Goal: Task Accomplishment & Management: Use online tool/utility

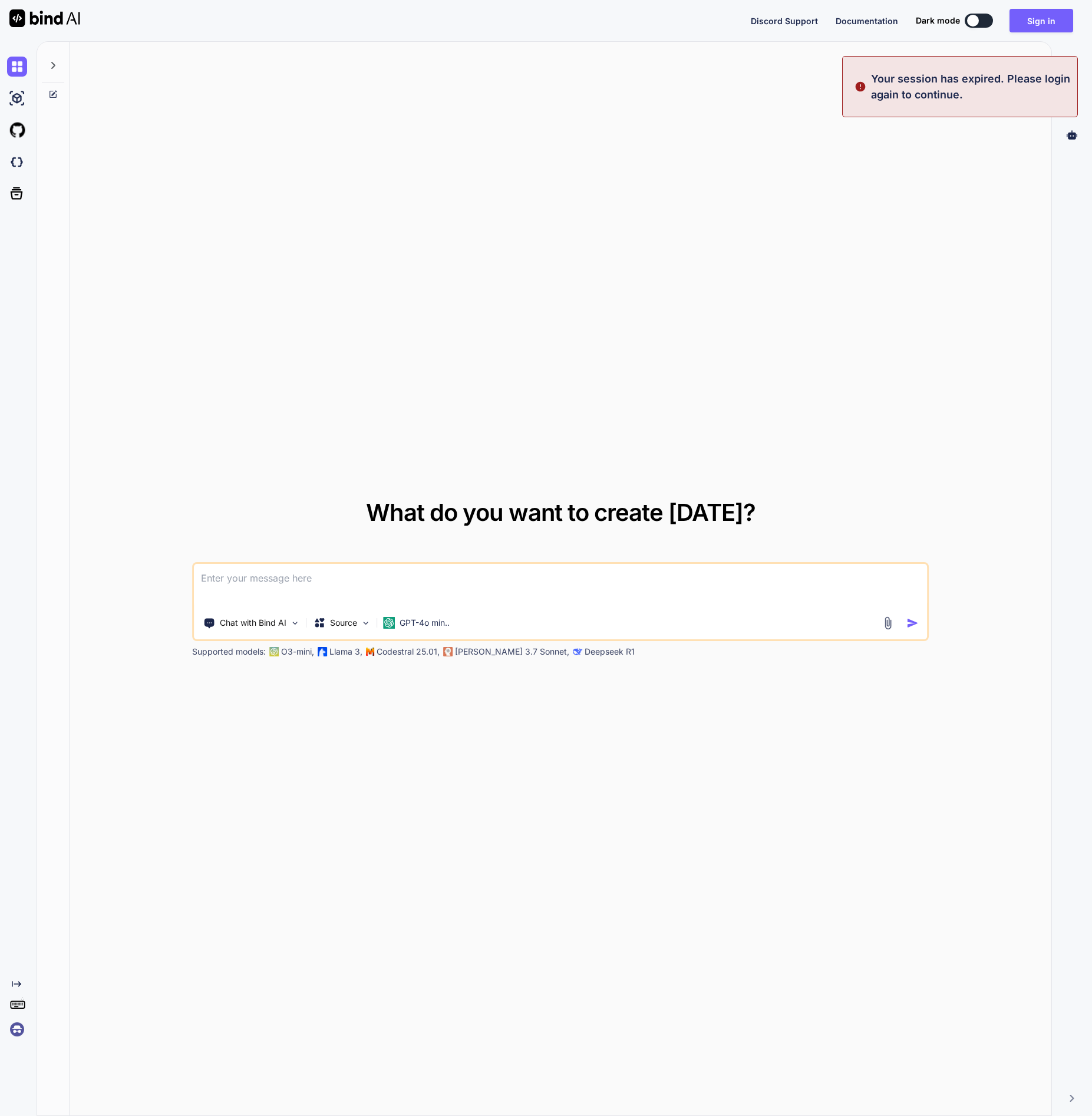
type textarea "x"
click at [955, 84] on p "Your session has expired. Please login again to continue." at bounding box center [970, 87] width 199 height 32
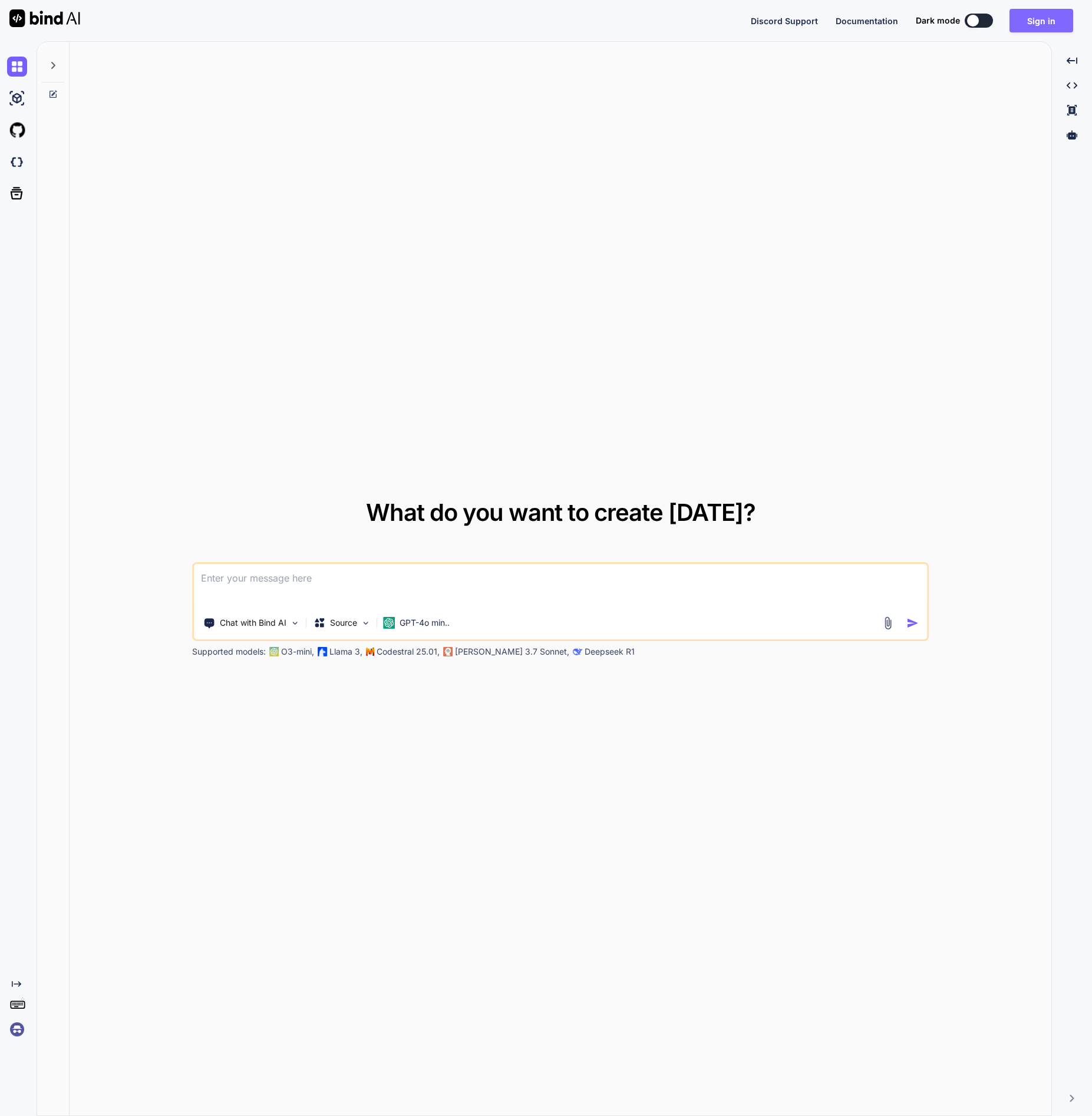
click at [1048, 14] on button "Sign in" at bounding box center [1040, 20] width 63 height 23
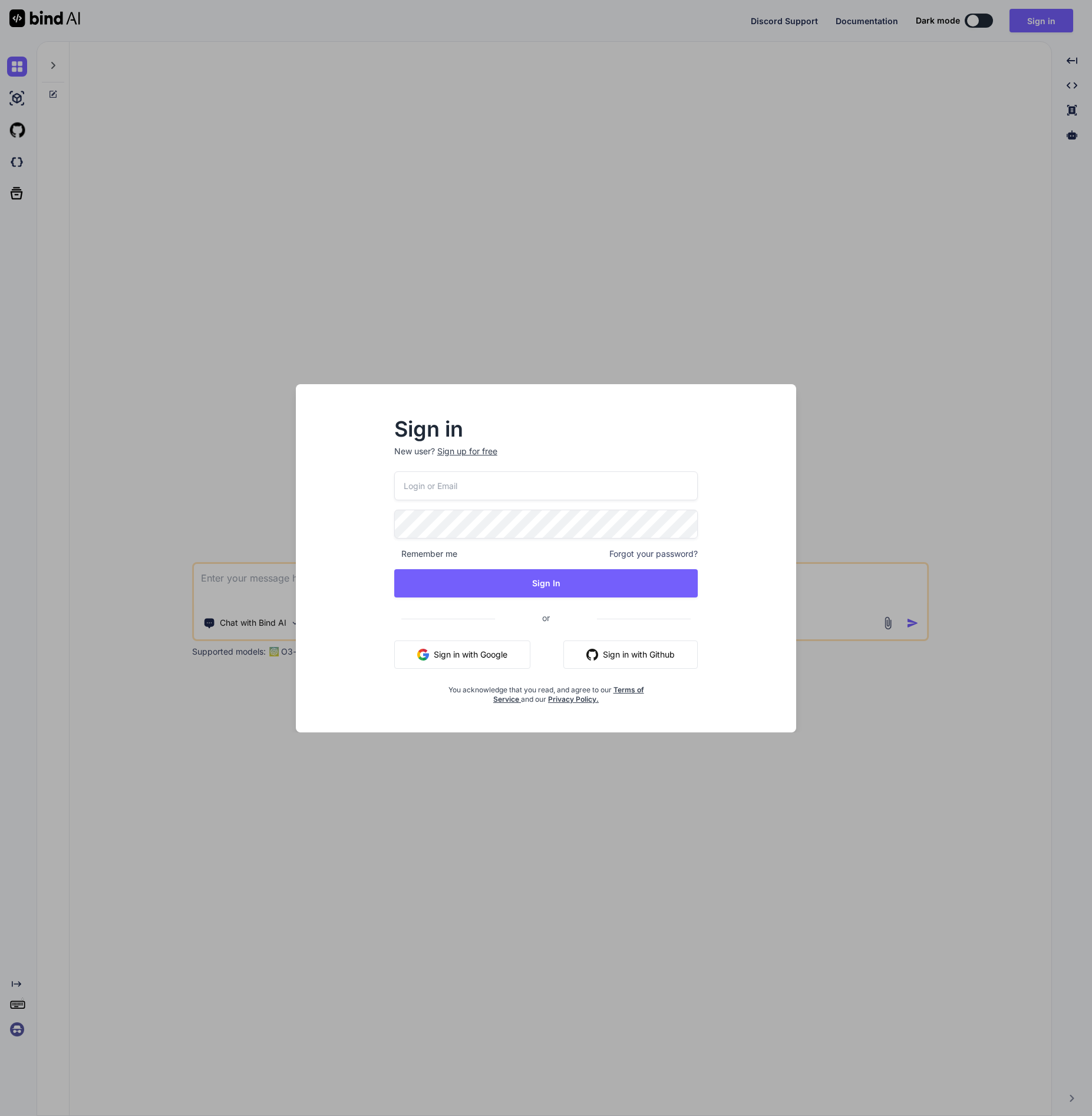
click at [438, 472] on input "email" at bounding box center [546, 486] width 304 height 29
click at [437, 483] on input "email" at bounding box center [546, 486] width 304 height 29
click at [451, 660] on button "Sign in with Google" at bounding box center [462, 654] width 136 height 28
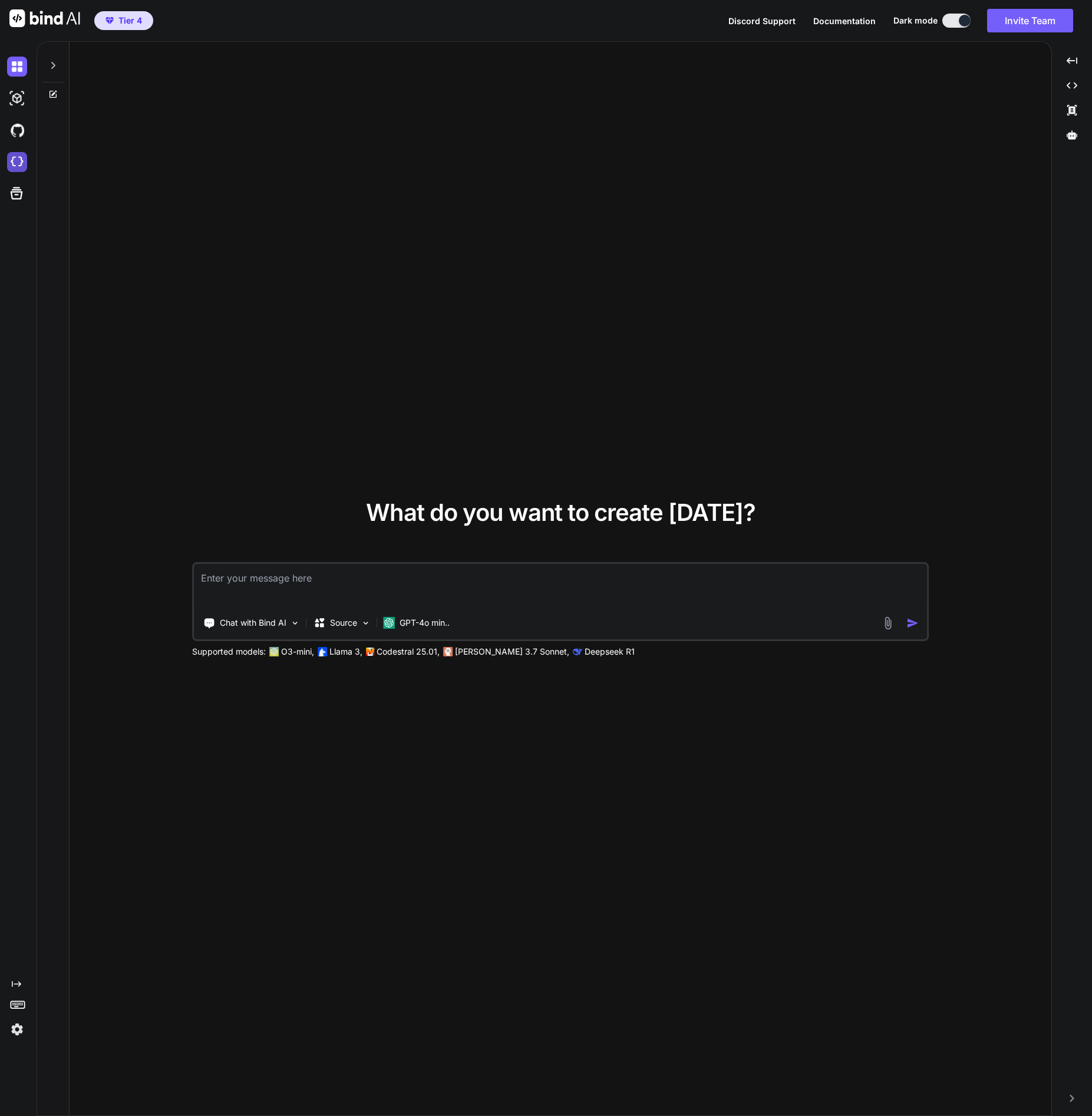
click at [20, 162] on img at bounding box center [17, 162] width 20 height 20
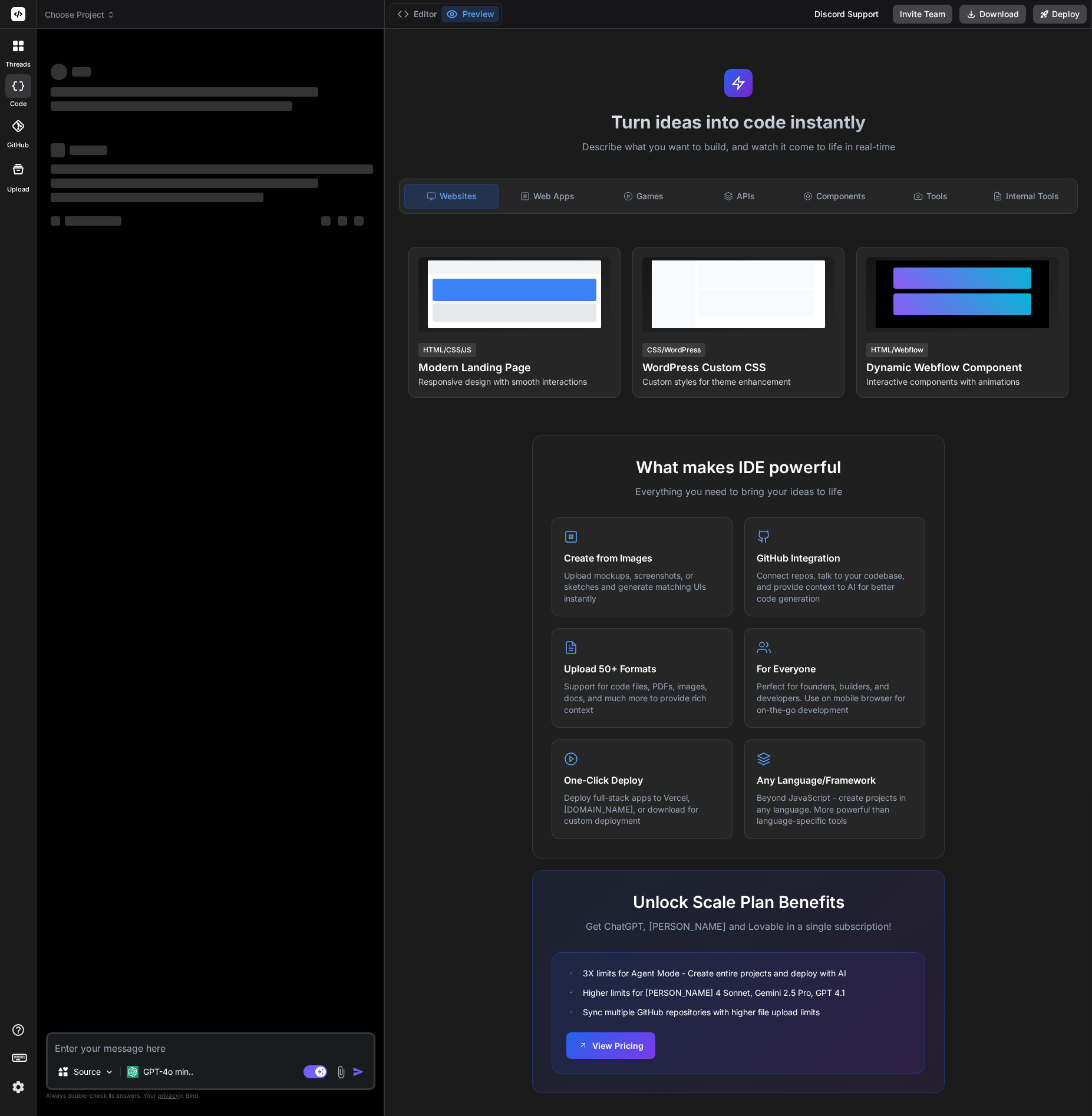
click at [67, 13] on span "Choose Project" at bounding box center [80, 15] width 70 height 12
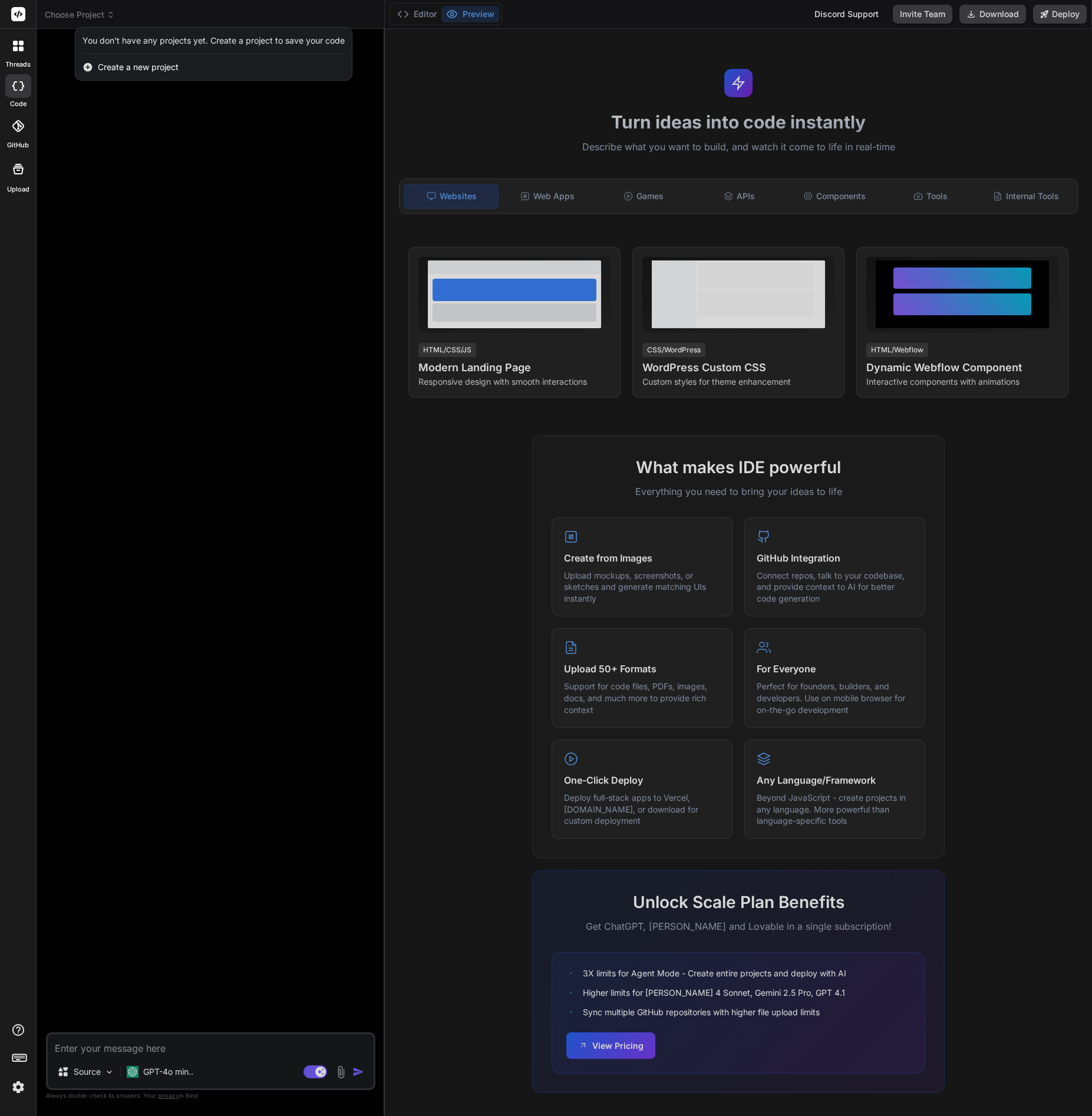
type textarea "x"
click at [67, 13] on div at bounding box center [546, 558] width 1092 height 1116
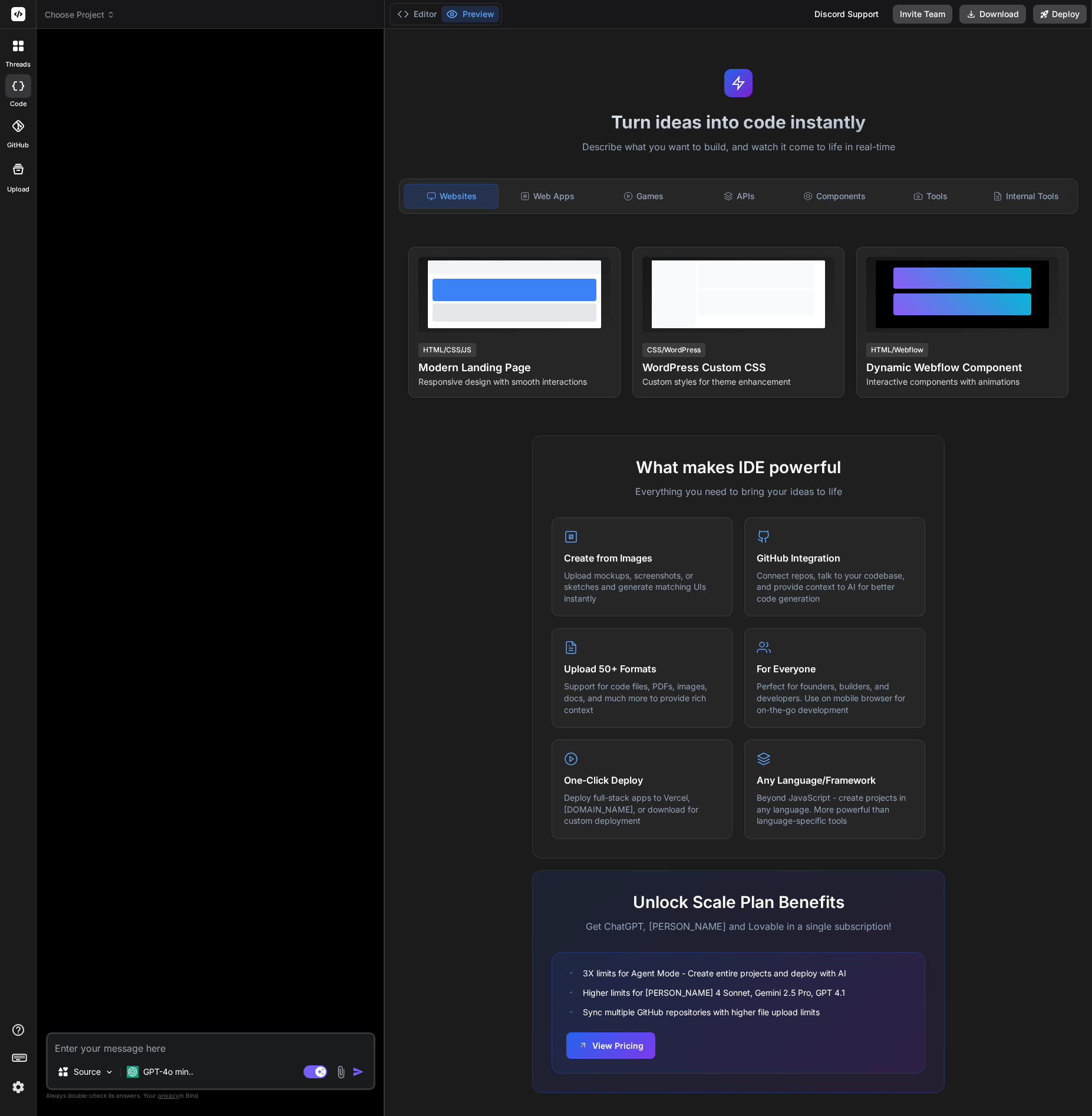
click at [102, 14] on span "Choose Project" at bounding box center [80, 15] width 70 height 12
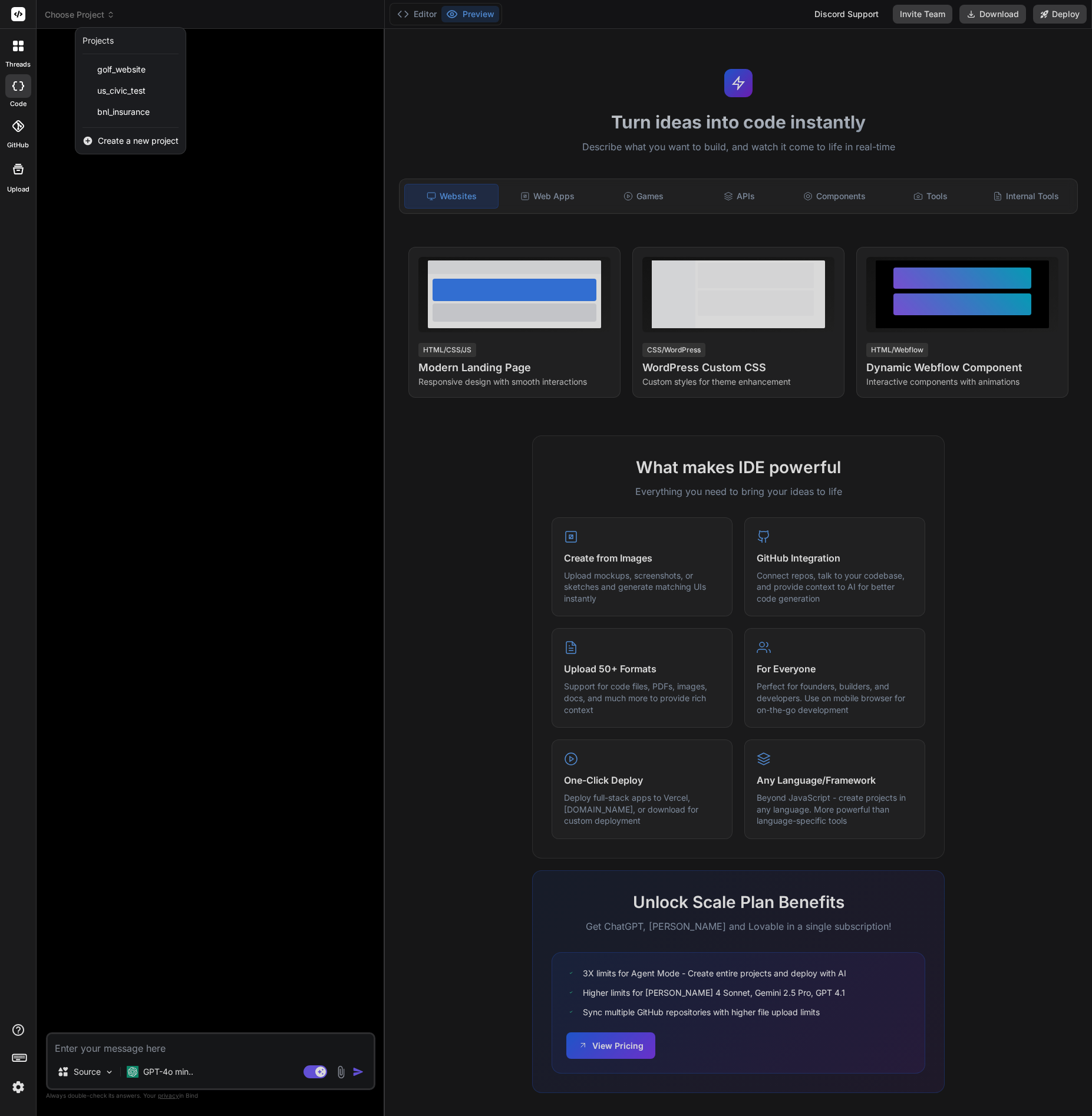
click at [120, 139] on span "Create a new project" at bounding box center [138, 141] width 81 height 12
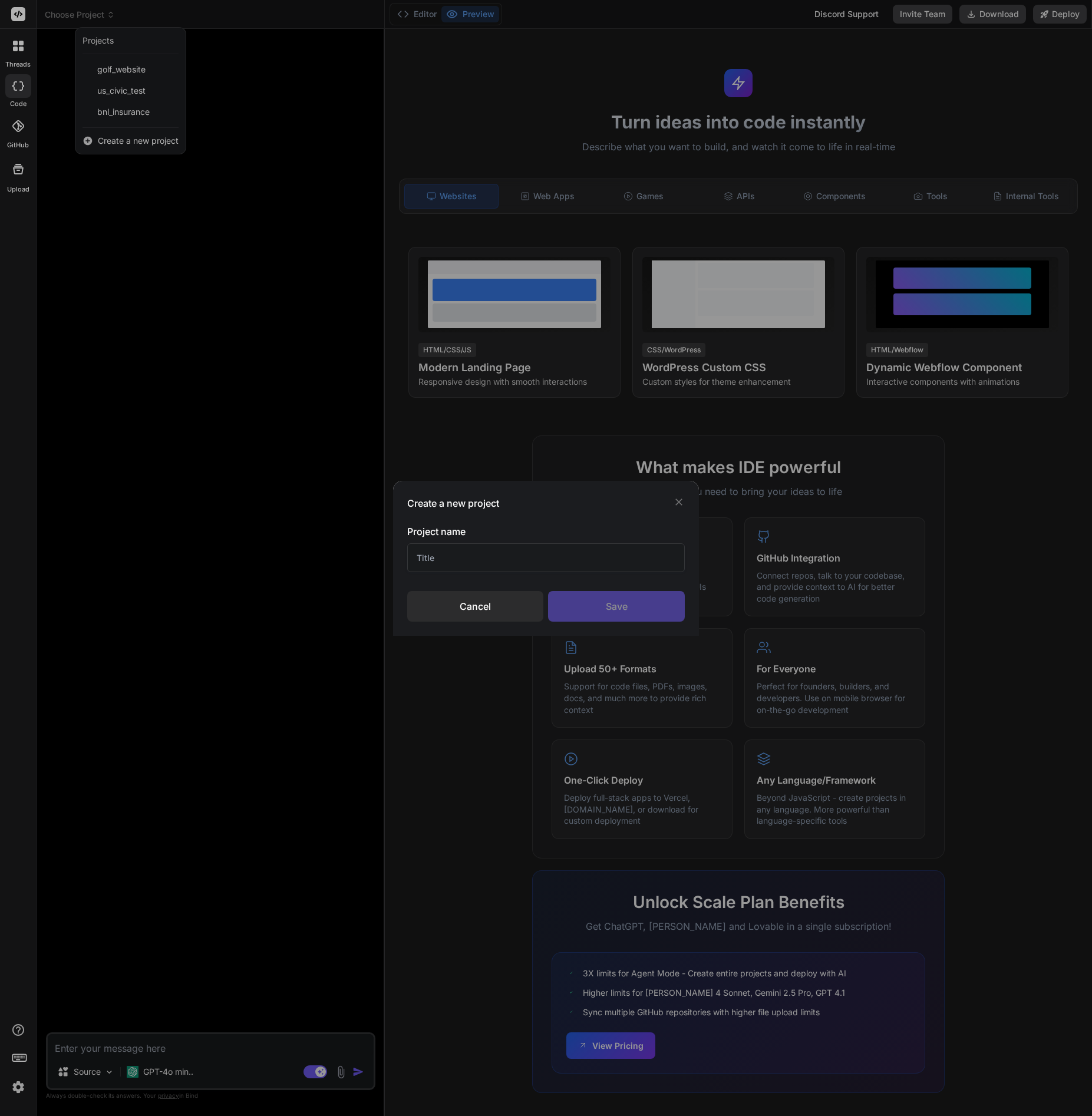
click at [456, 563] on input "text" at bounding box center [545, 558] width 277 height 29
type input "bnl_insurance_v2"
click at [627, 610] on div "Save" at bounding box center [616, 606] width 136 height 31
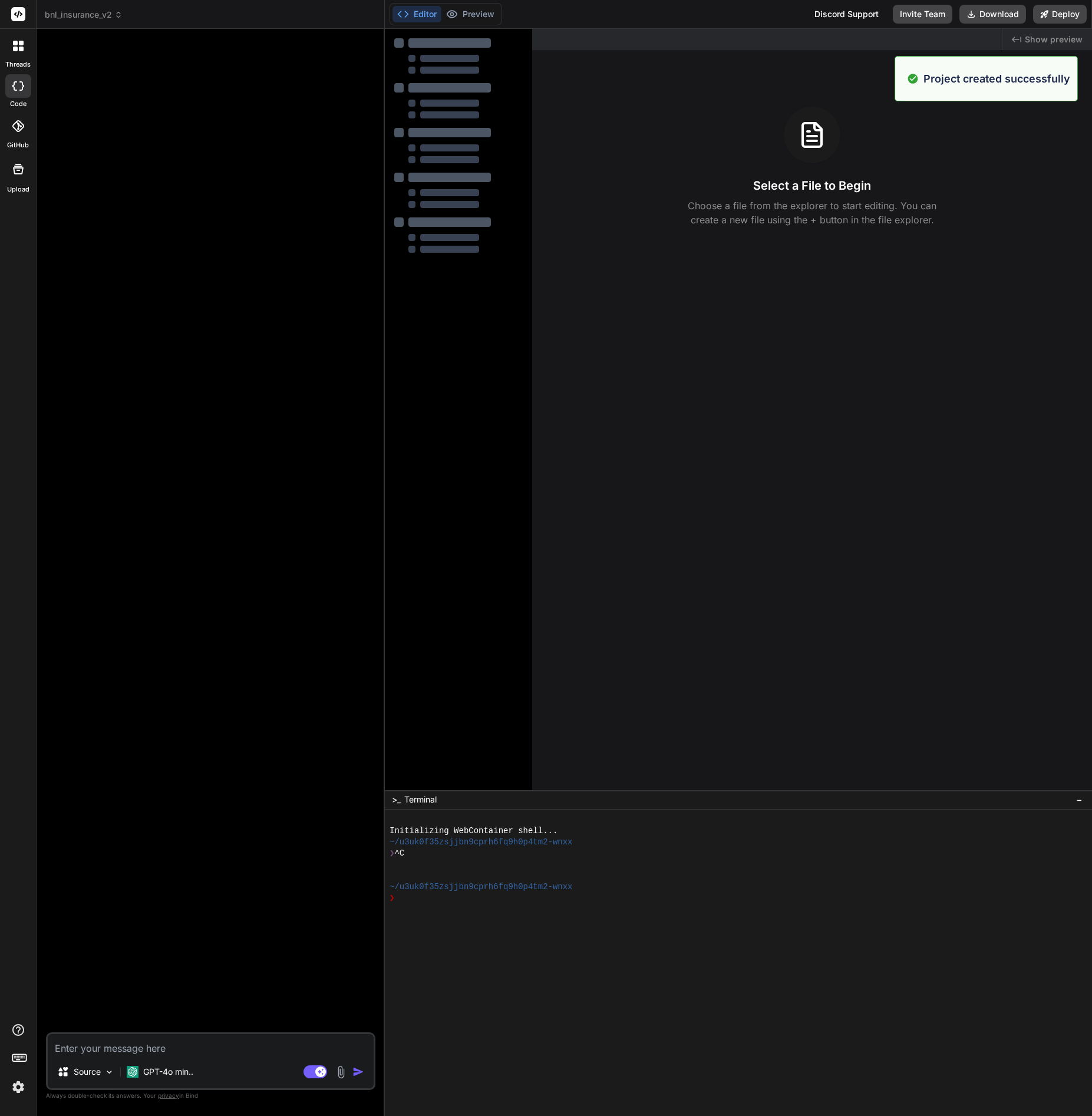
type textarea "x"
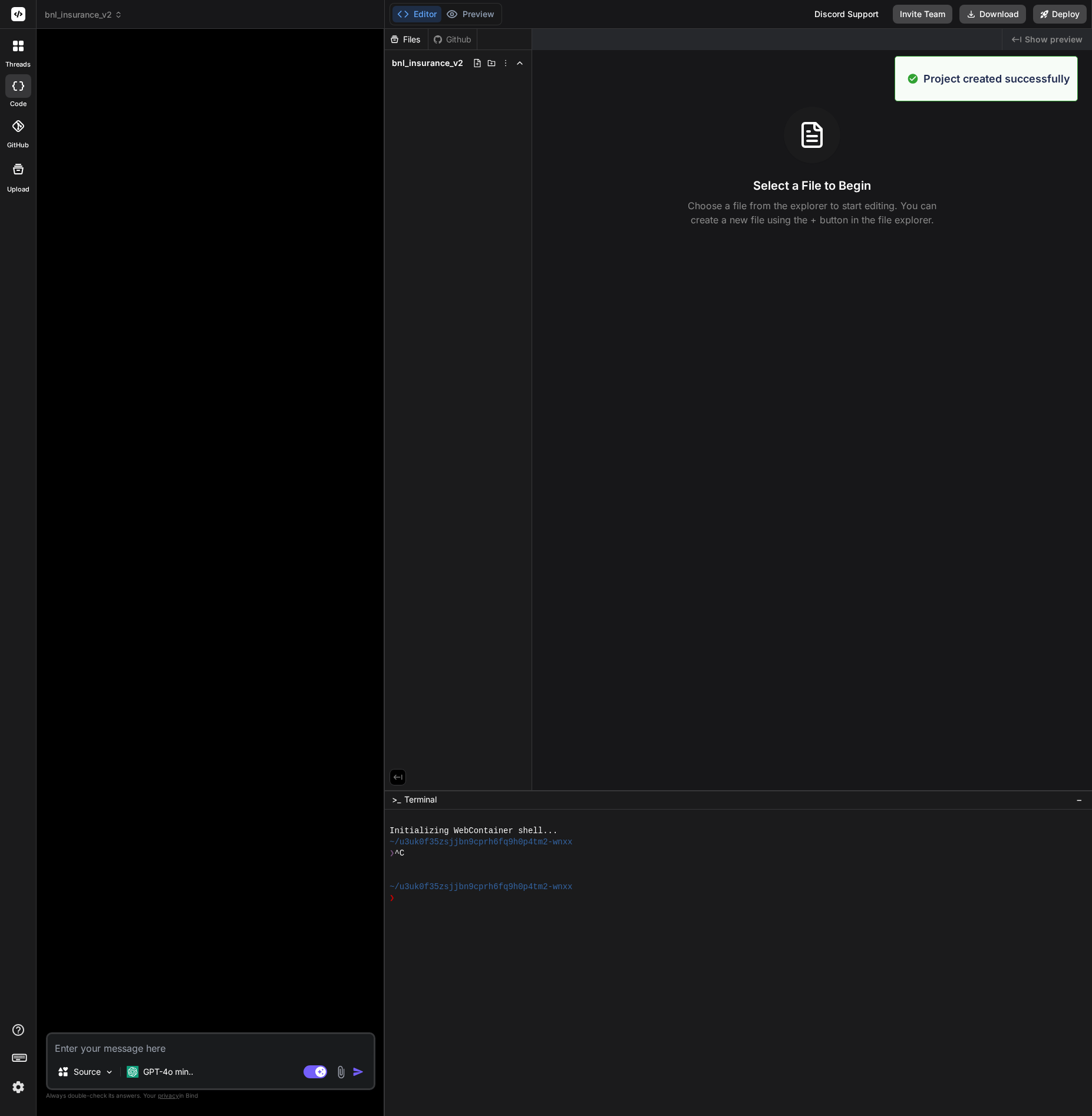
click at [105, 1054] on textarea at bounding box center [211, 1044] width 326 height 21
paste textarea "Header Section: Main Title: "Your FWD Financial Partners" Subtitle: "Licensed i…"
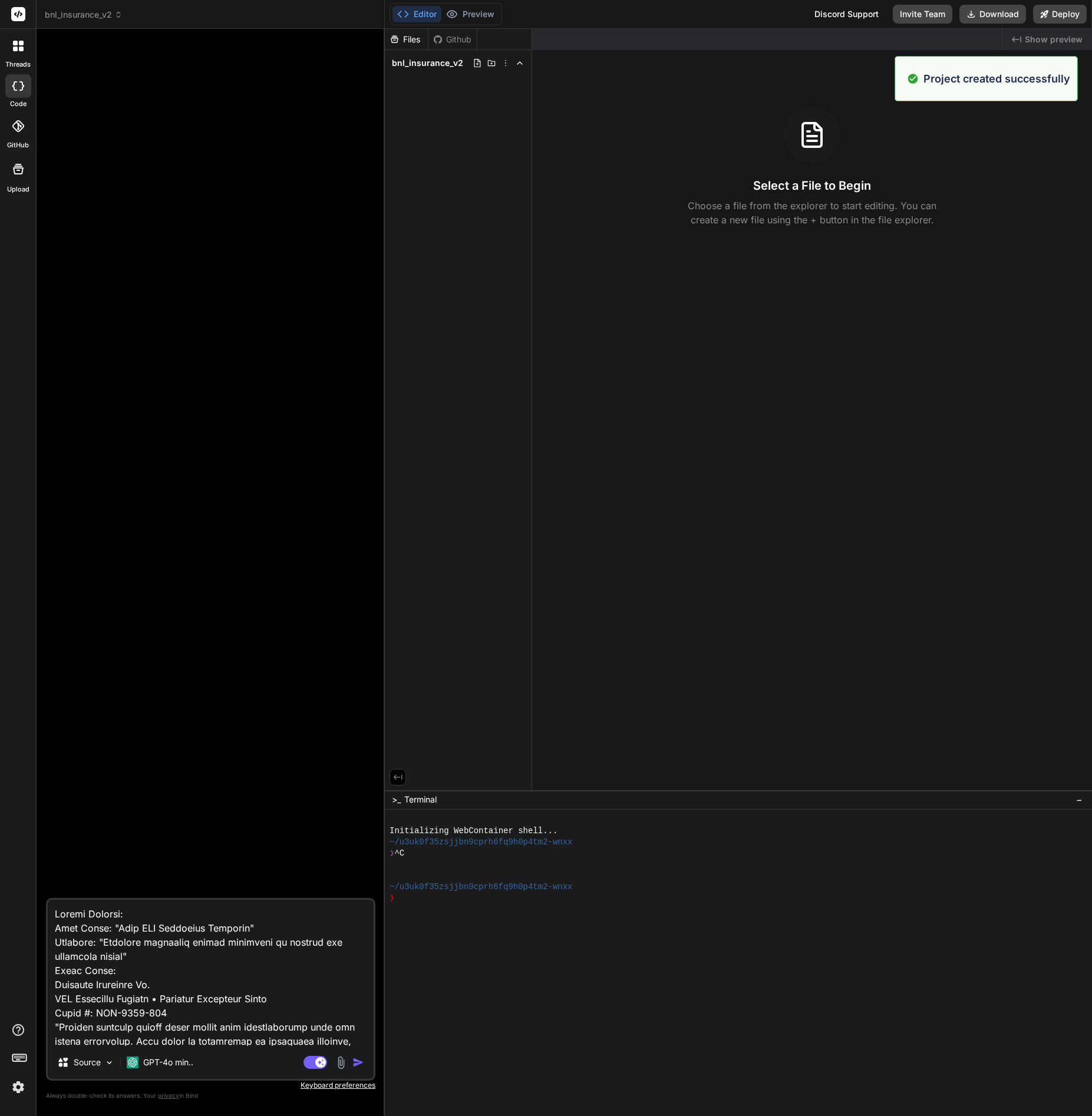
type textarea "Header Section: Main Title: "Your FWD Financial Partners" Subtitle: "Licensed i…"
type textarea "x"
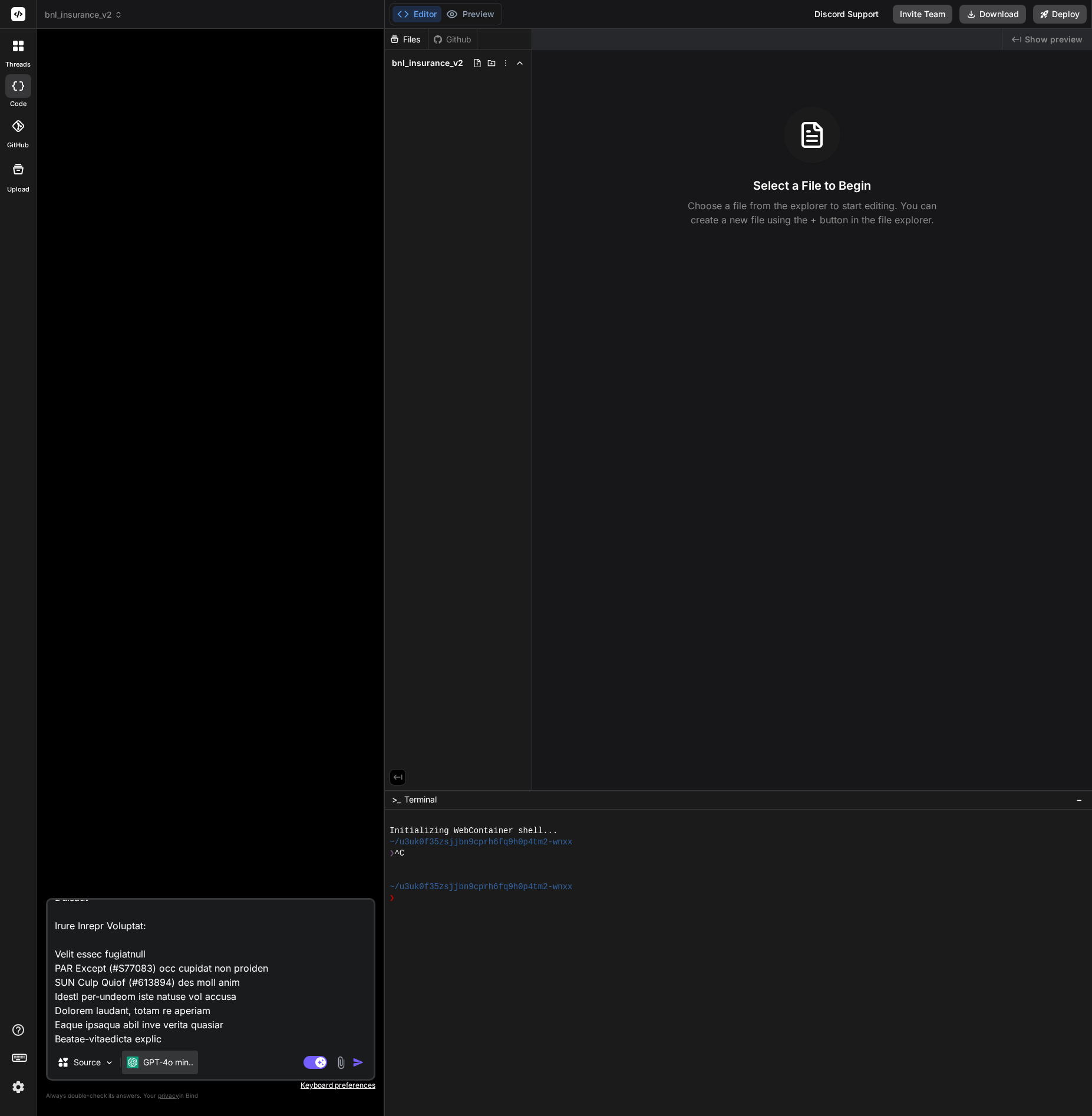
type textarea "Header Section: Main Title: "Your FWD Financial Partners" Subtitle: "Licensed i…"
click at [162, 1061] on p "GPT-4o min.." at bounding box center [168, 1062] width 50 height 12
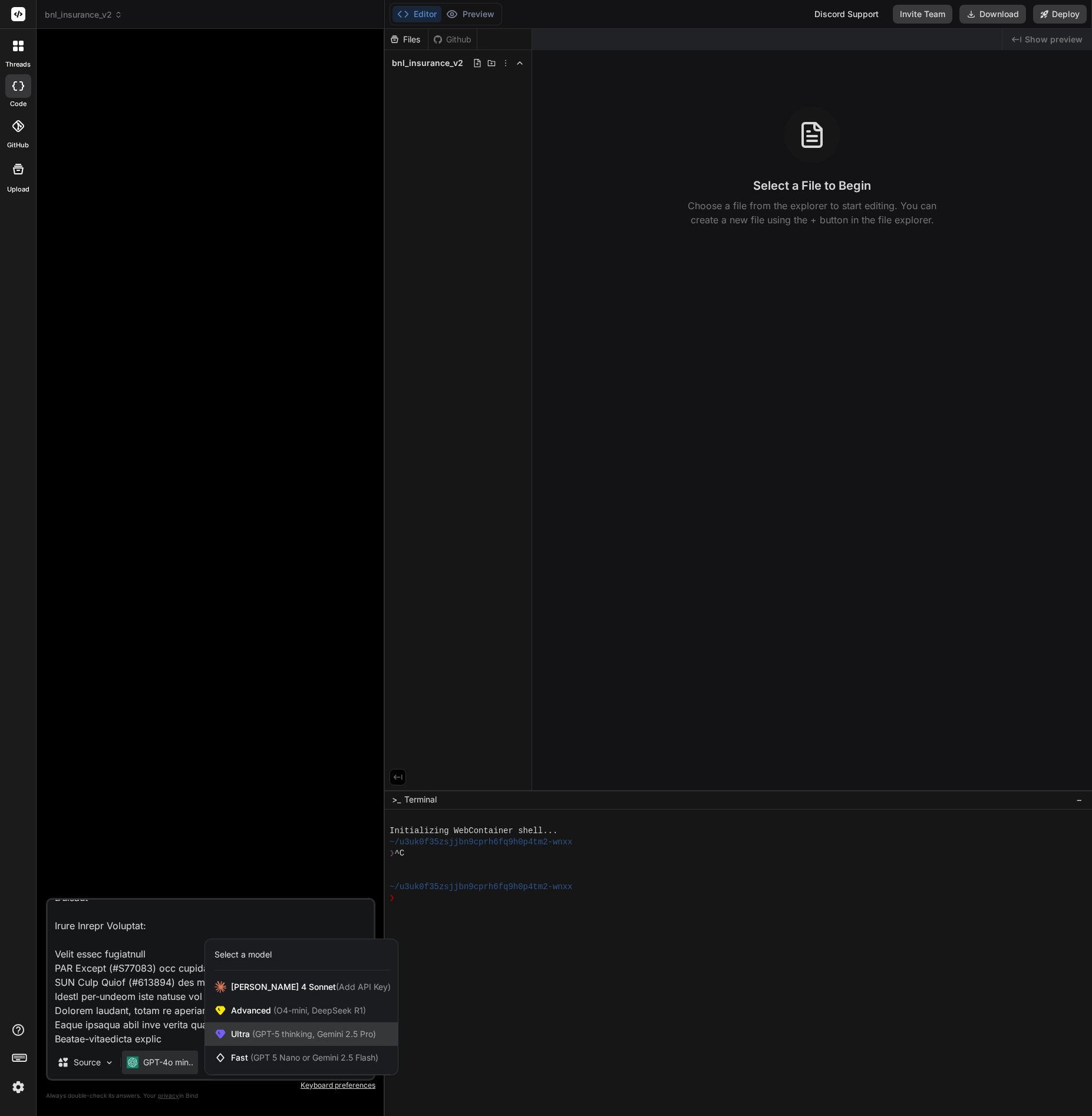
click at [277, 1034] on span "(GPT-5 thinking, Gemini 2.5 Pro)" at bounding box center [312, 1034] width 126 height 10
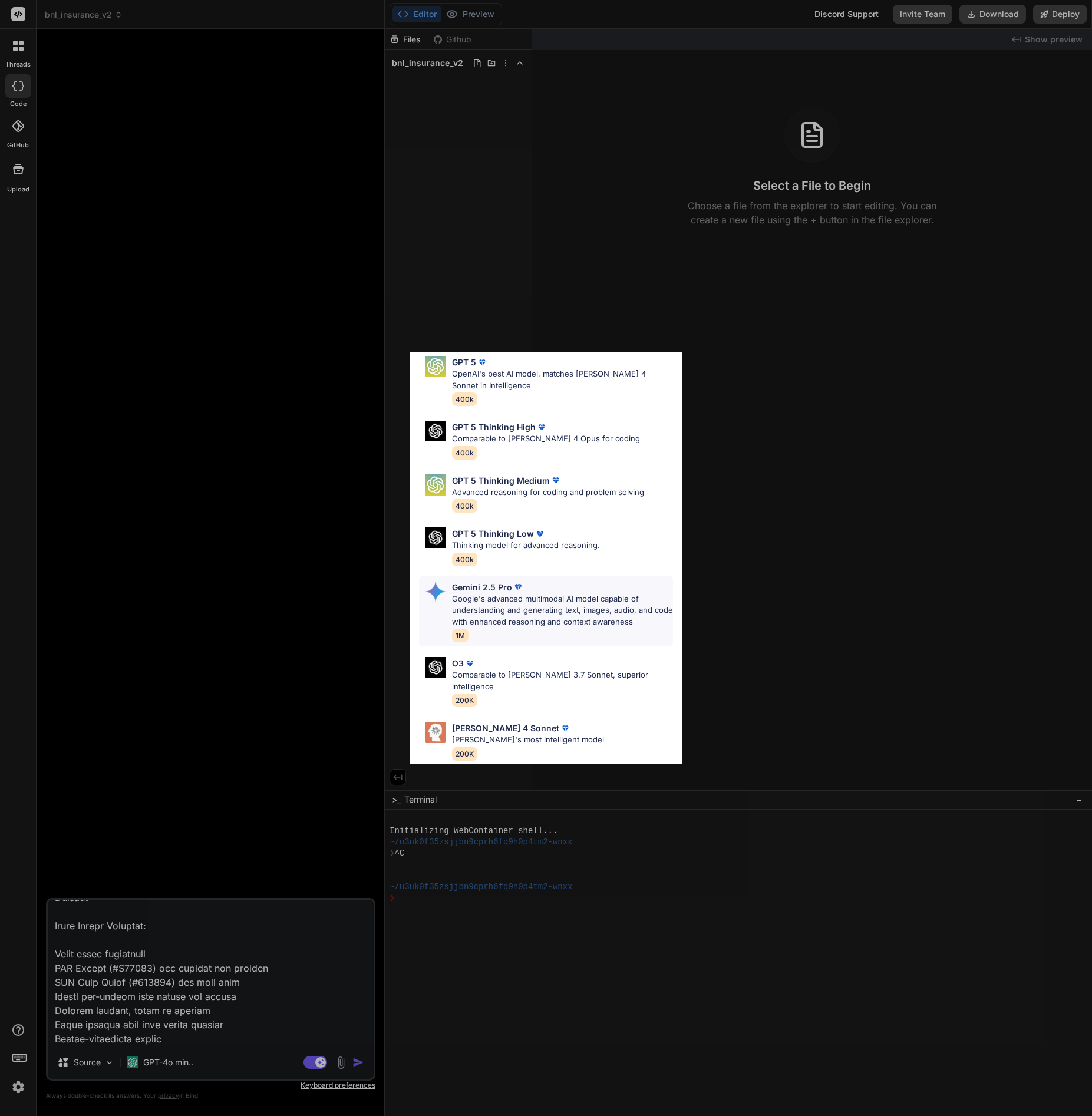
scroll to position [60, 0]
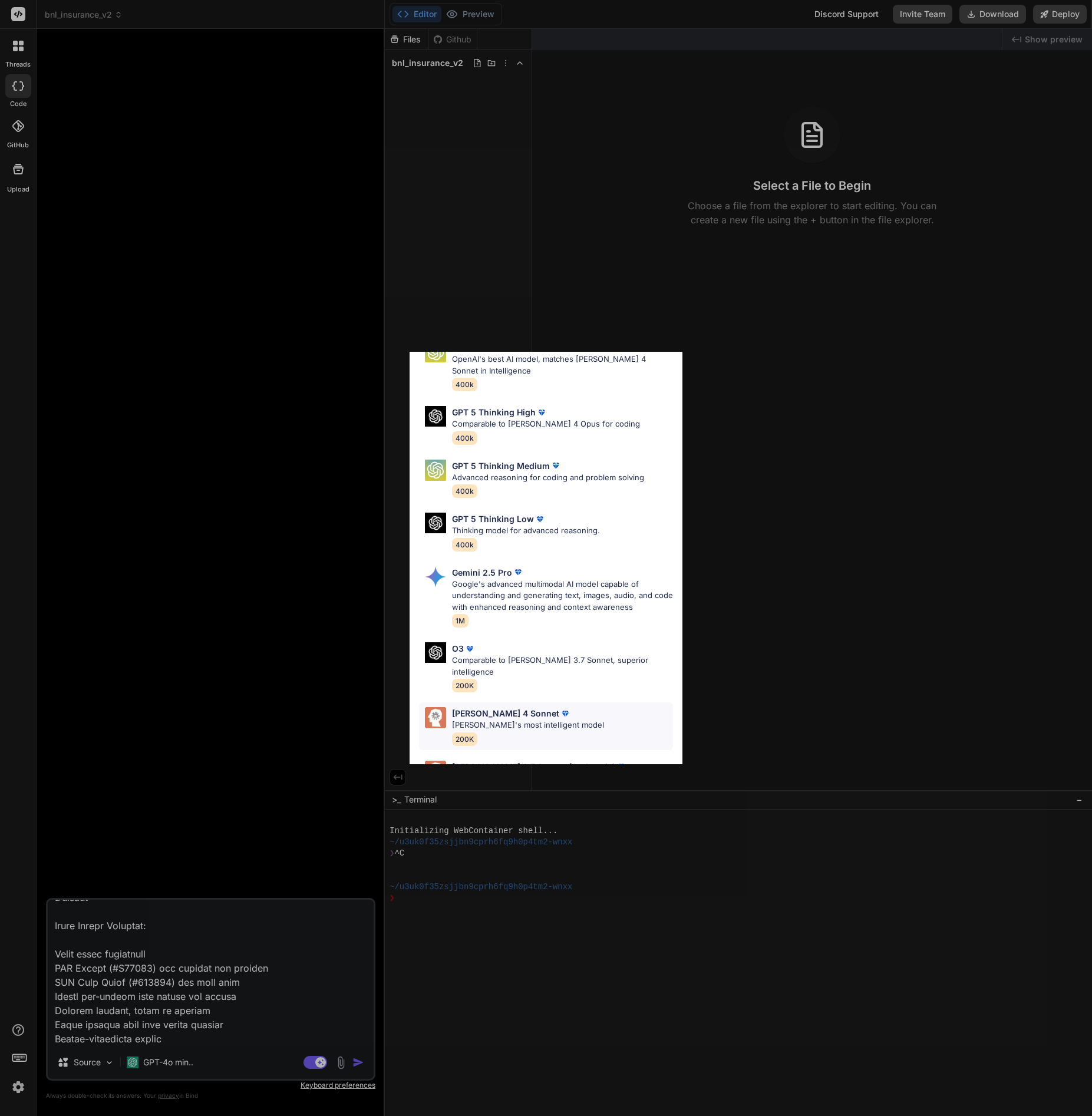
click at [534, 719] on p "Claude's most intelligent model" at bounding box center [528, 725] width 152 height 12
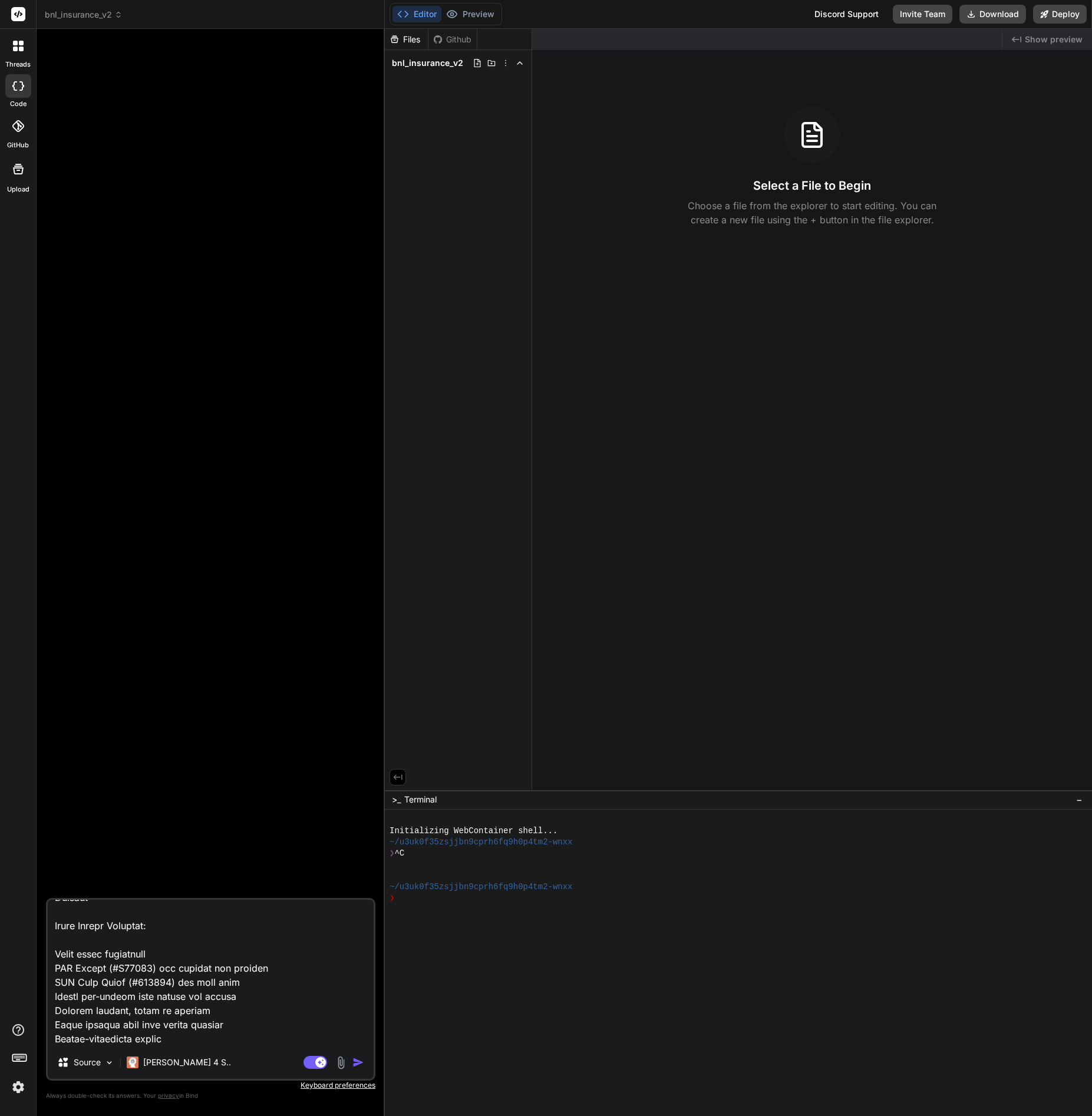
click at [227, 1041] on textarea at bounding box center [211, 973] width 326 height 146
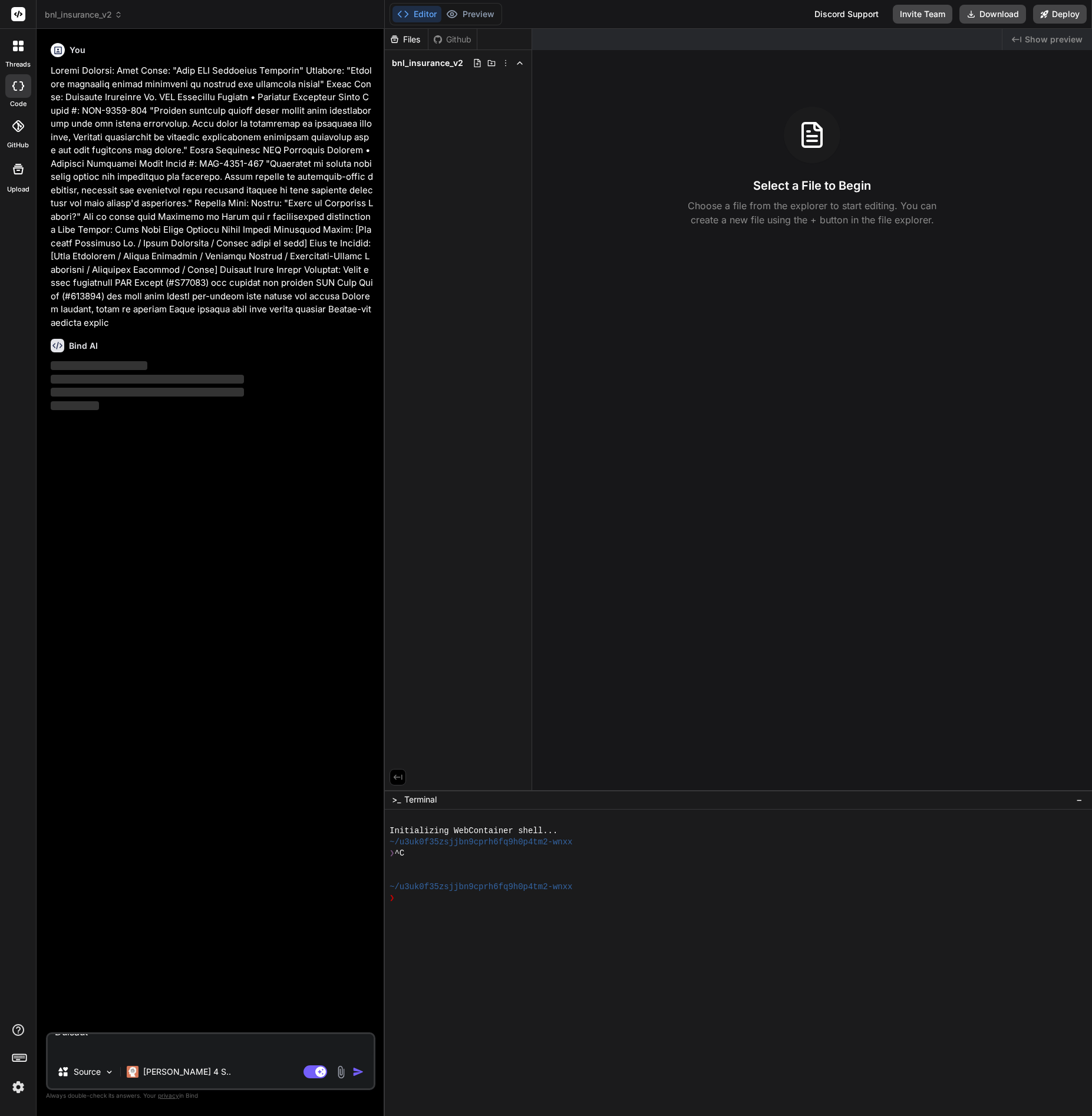
type textarea "x"
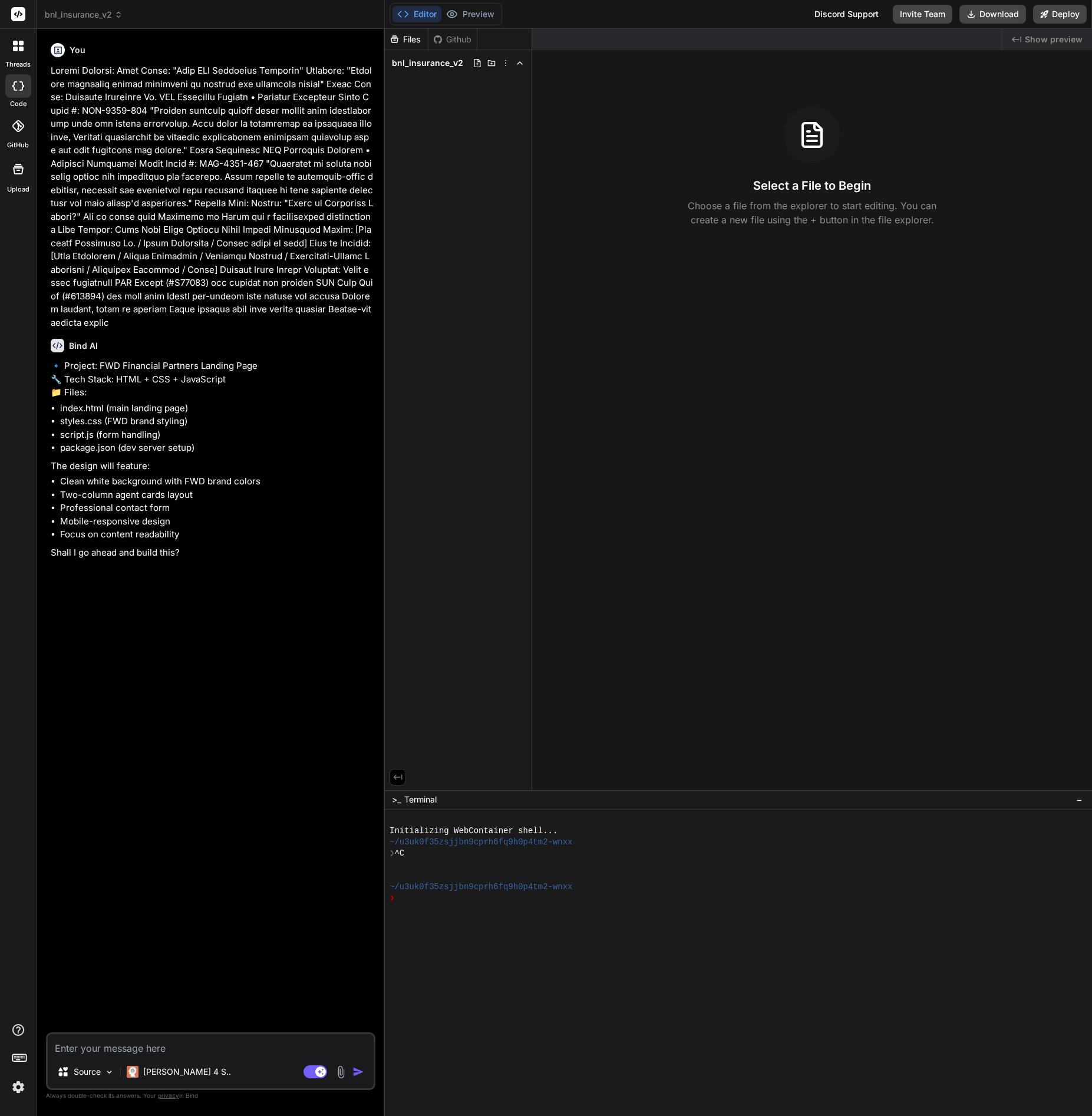
type textarea "x"
type textarea "y"
type textarea "x"
type textarea "ye"
type textarea "x"
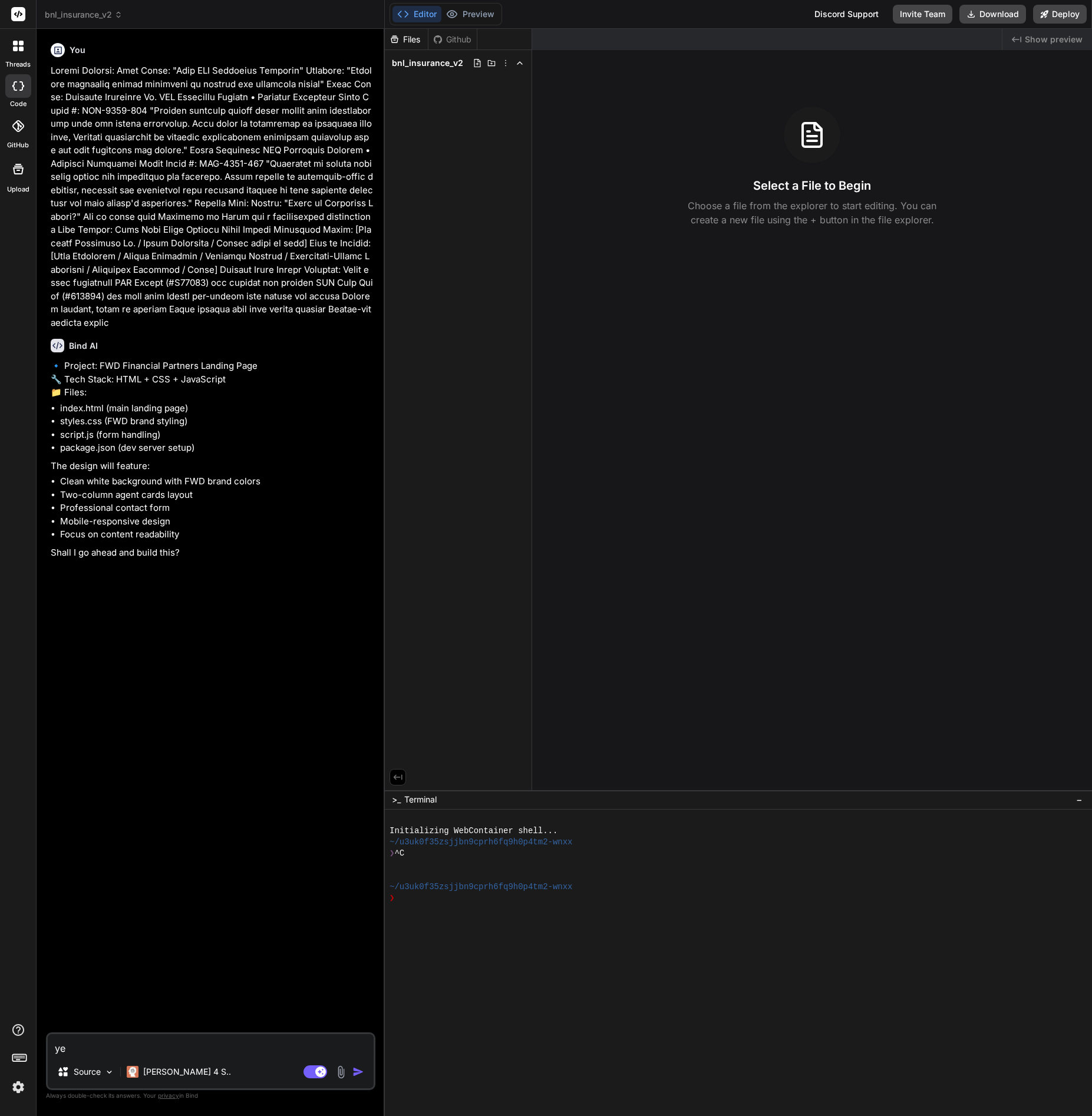
type textarea "yes"
type textarea "x"
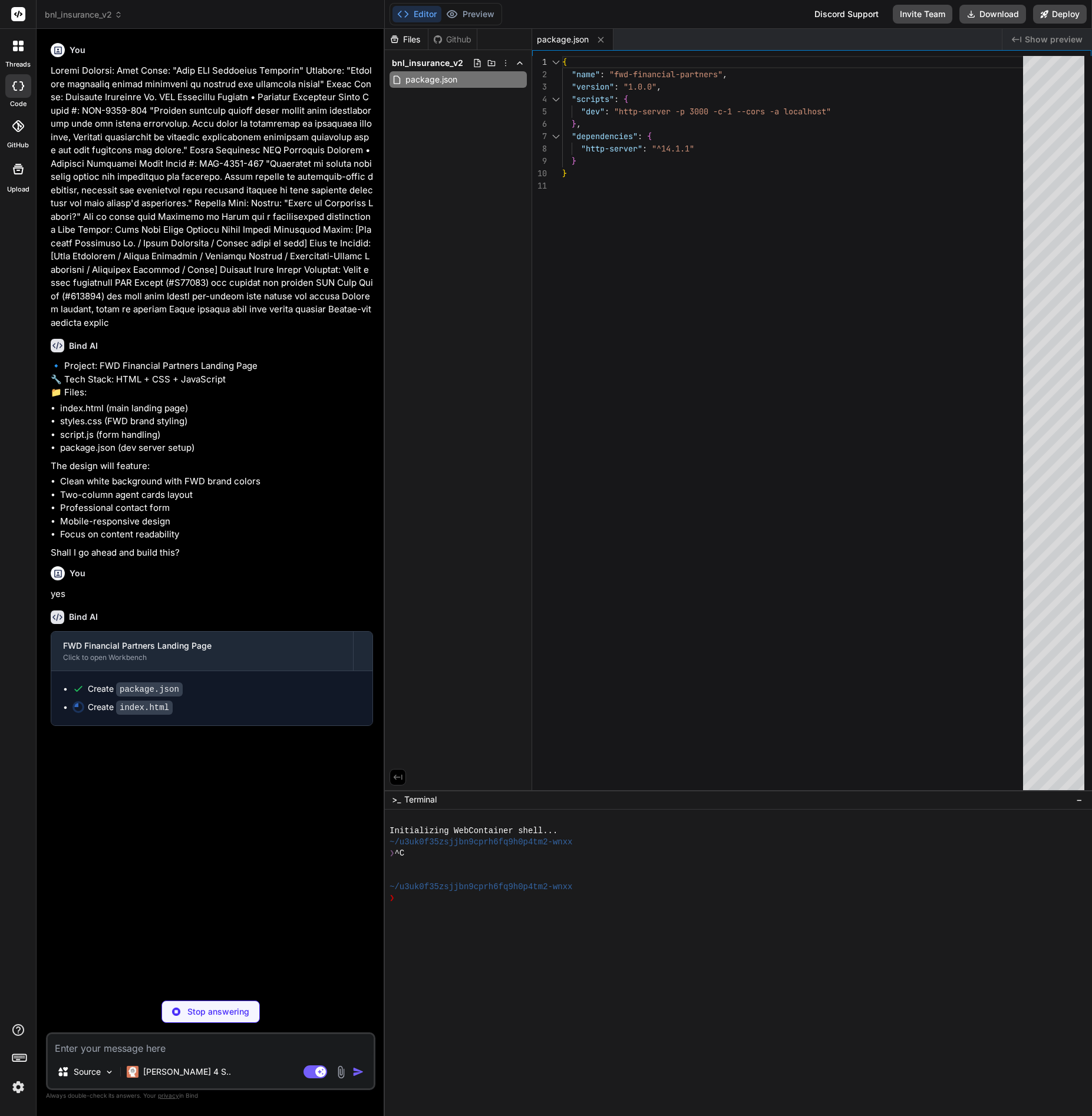
type textarea "x"
type textarea "<script src="script.js"></script> </body> </html>"
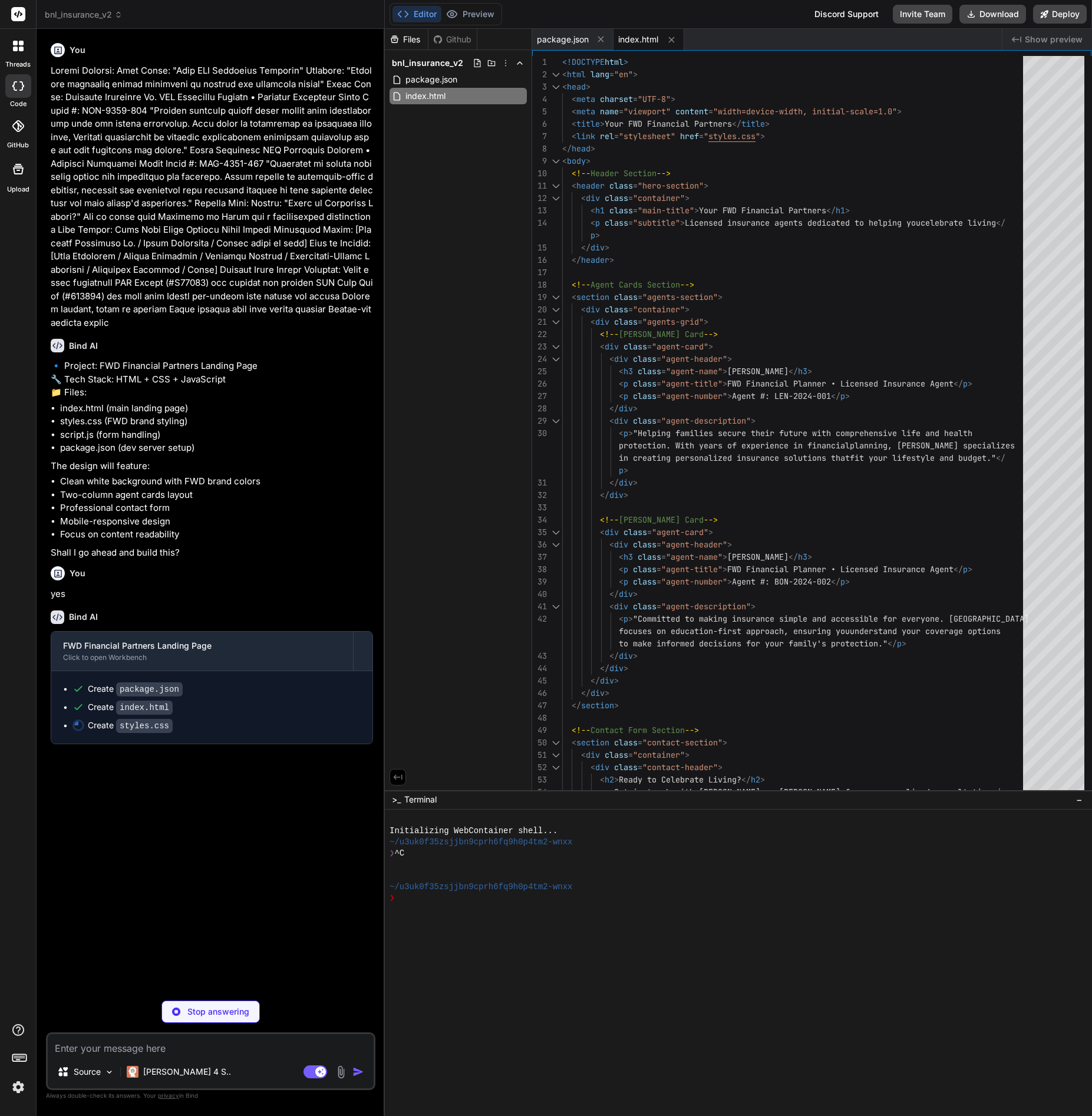
type textarea "x"
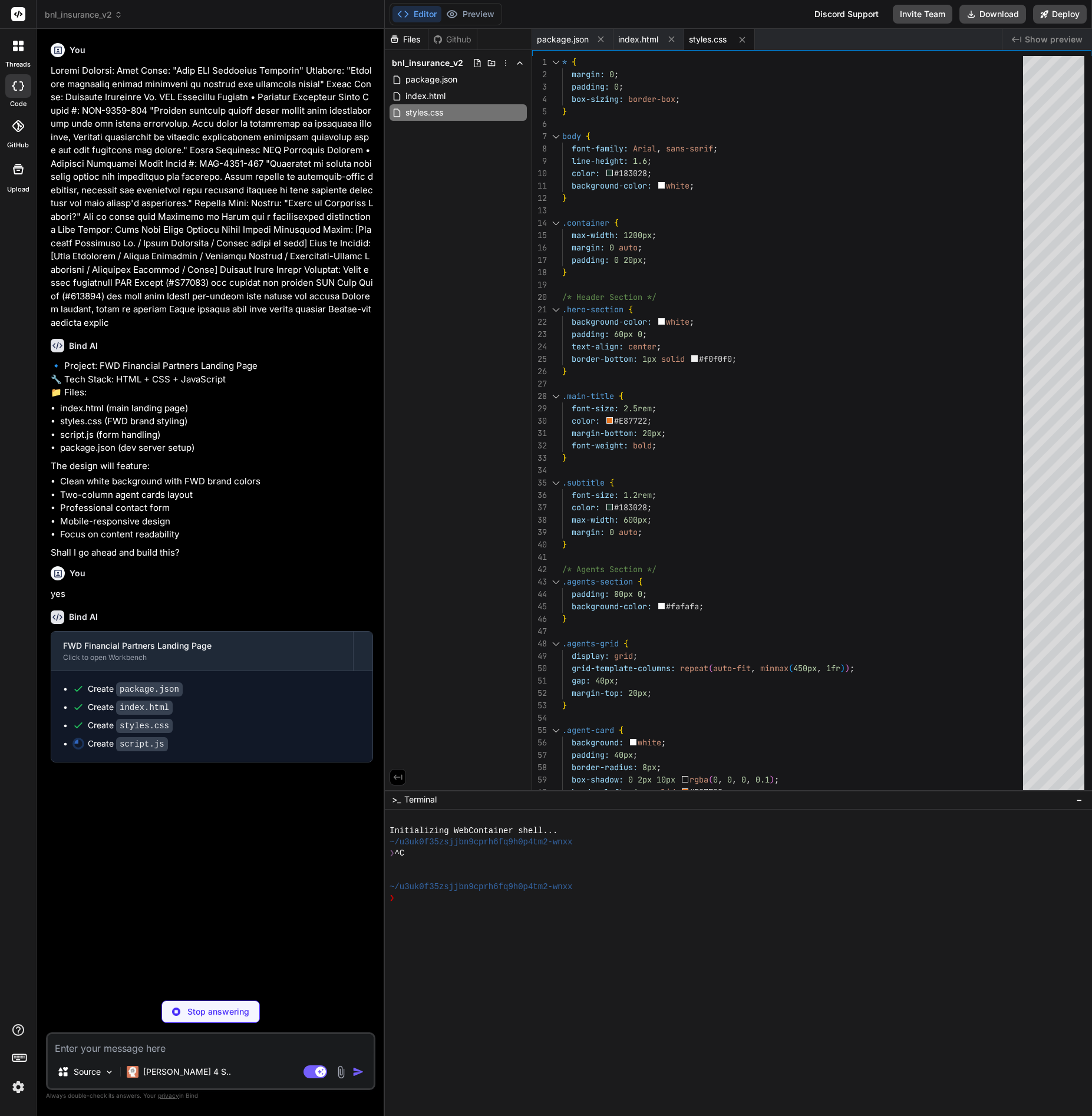
type textarea "x"
type textarea "return false; } } field.style.borderColor = '#28a745'; return true; } });"
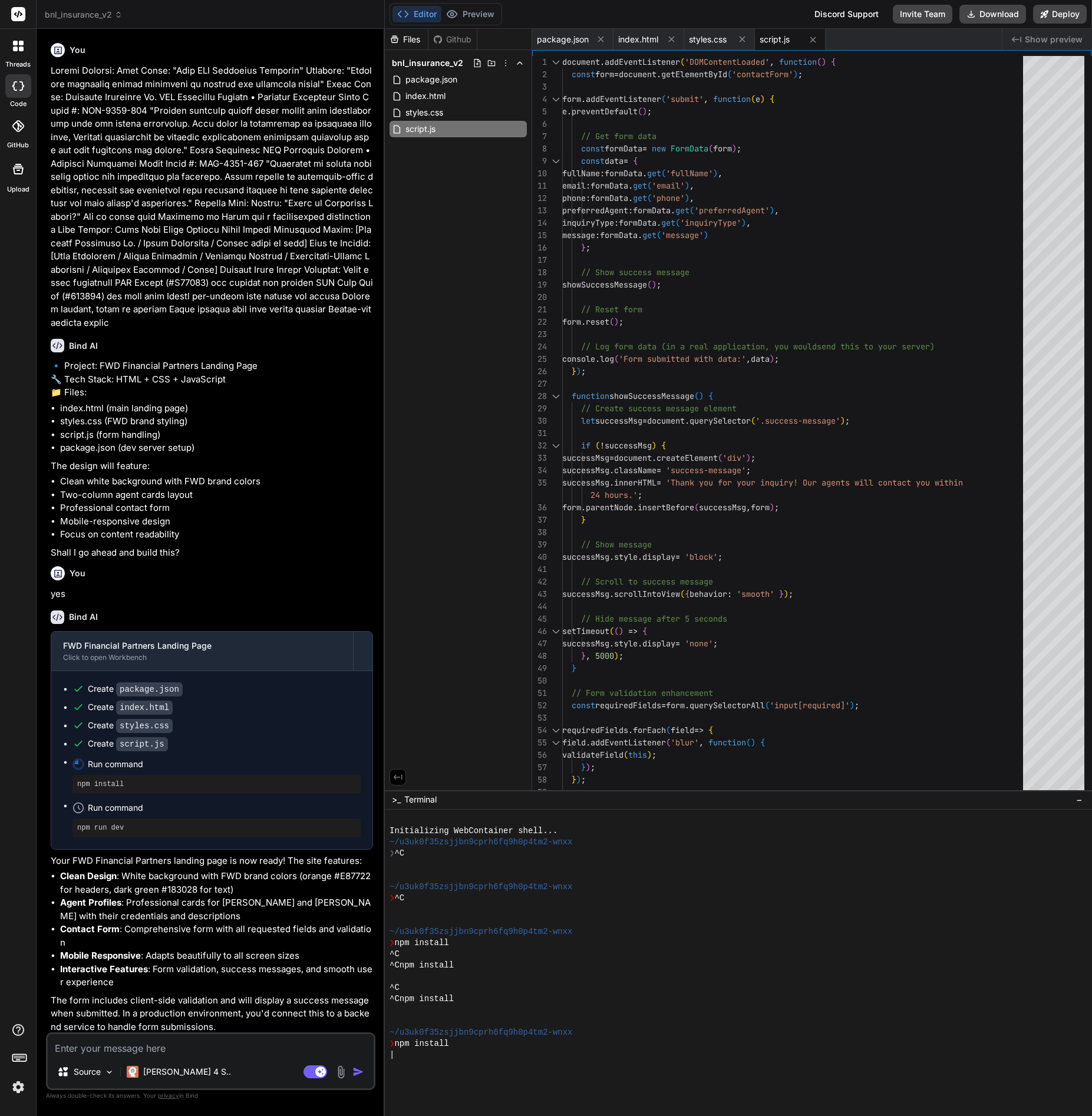
type textarea "x"
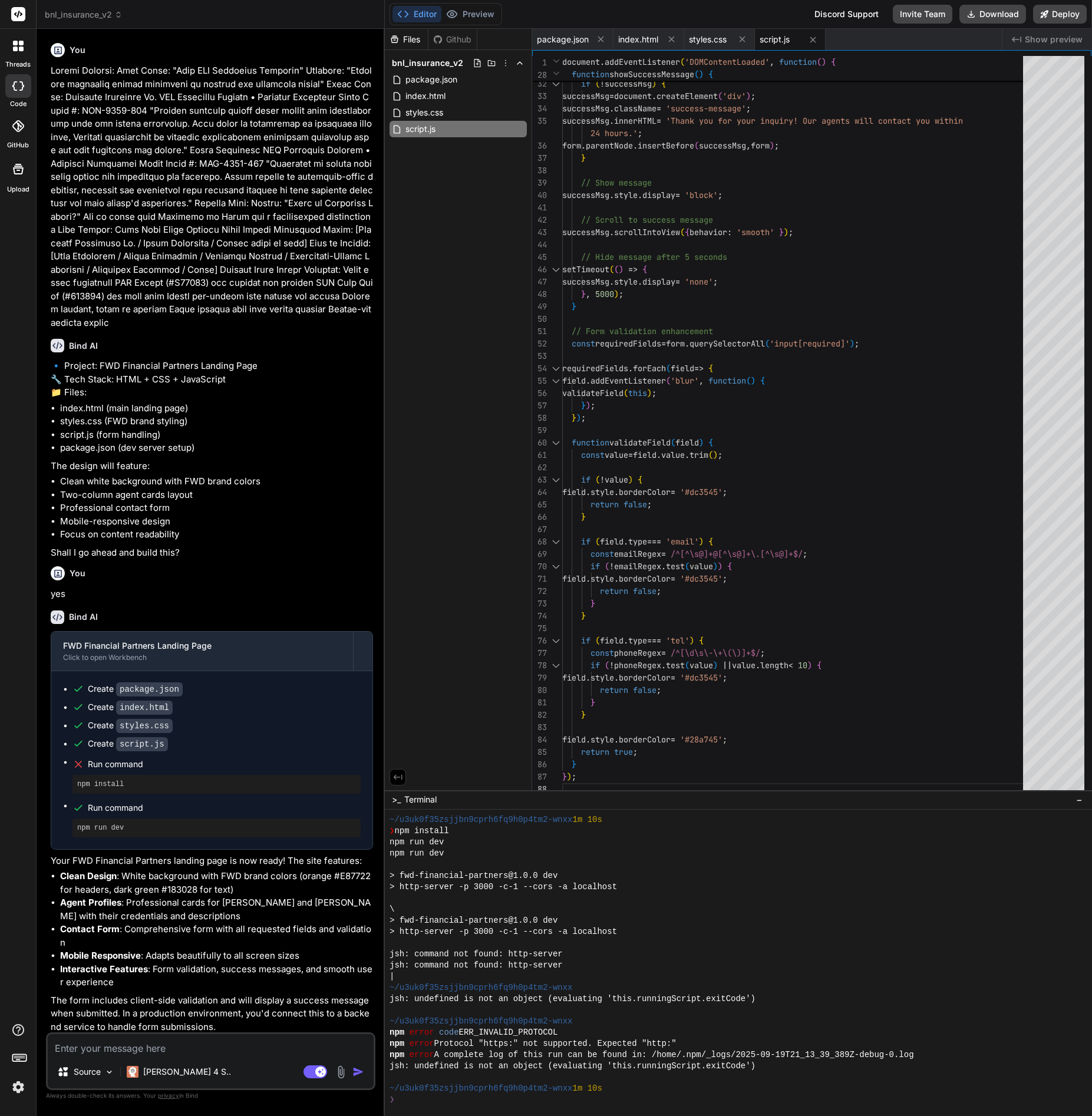
scroll to position [13, 0]
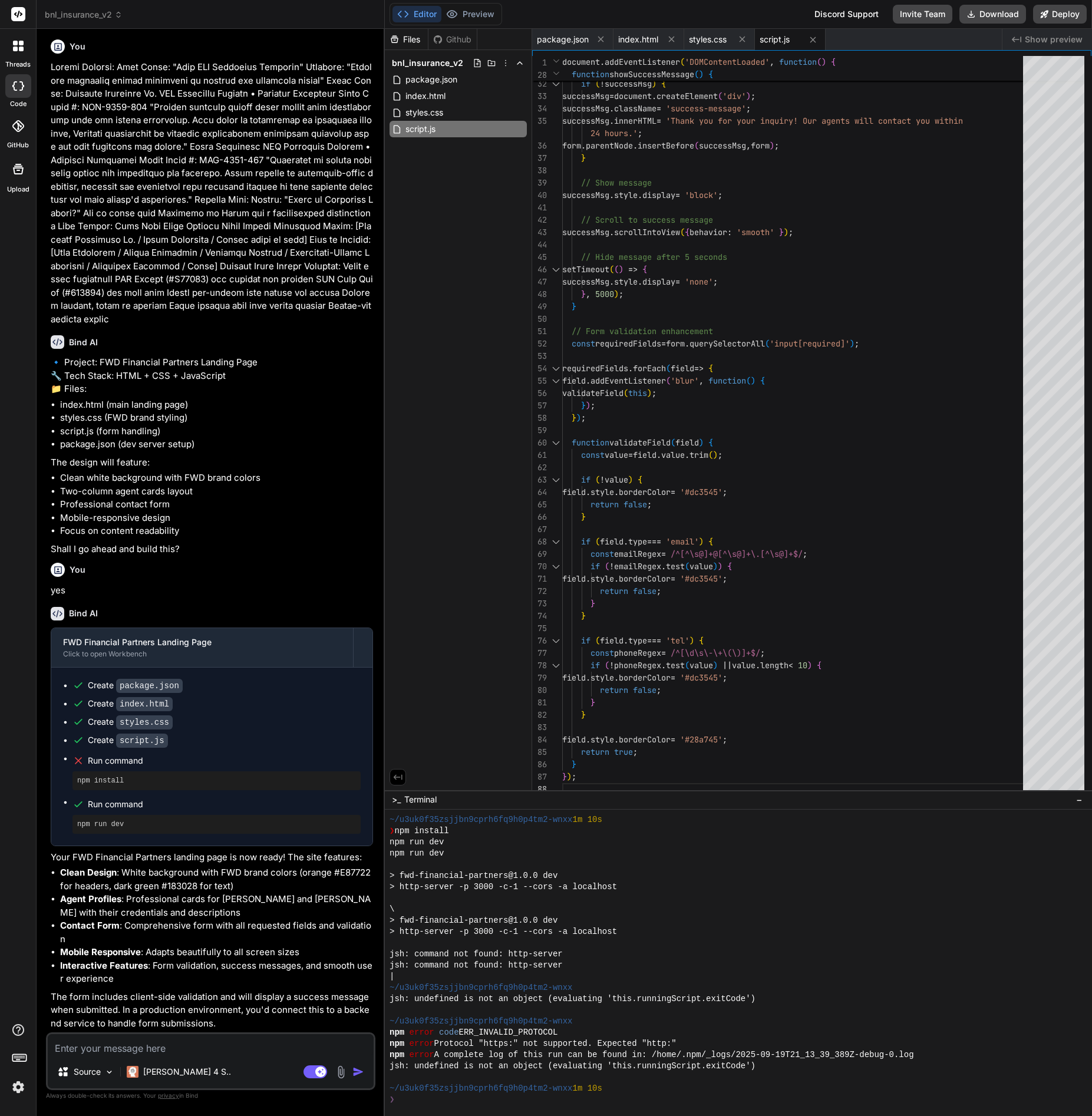
click at [250, 1055] on div "Source Claude 4 S.. Agent Mode. When this toggle is activated, AI automatically…" at bounding box center [210, 1061] width 329 height 58
click at [194, 1045] on textarea at bounding box center [211, 1044] width 326 height 21
type textarea "c"
type textarea "x"
type textarea "co"
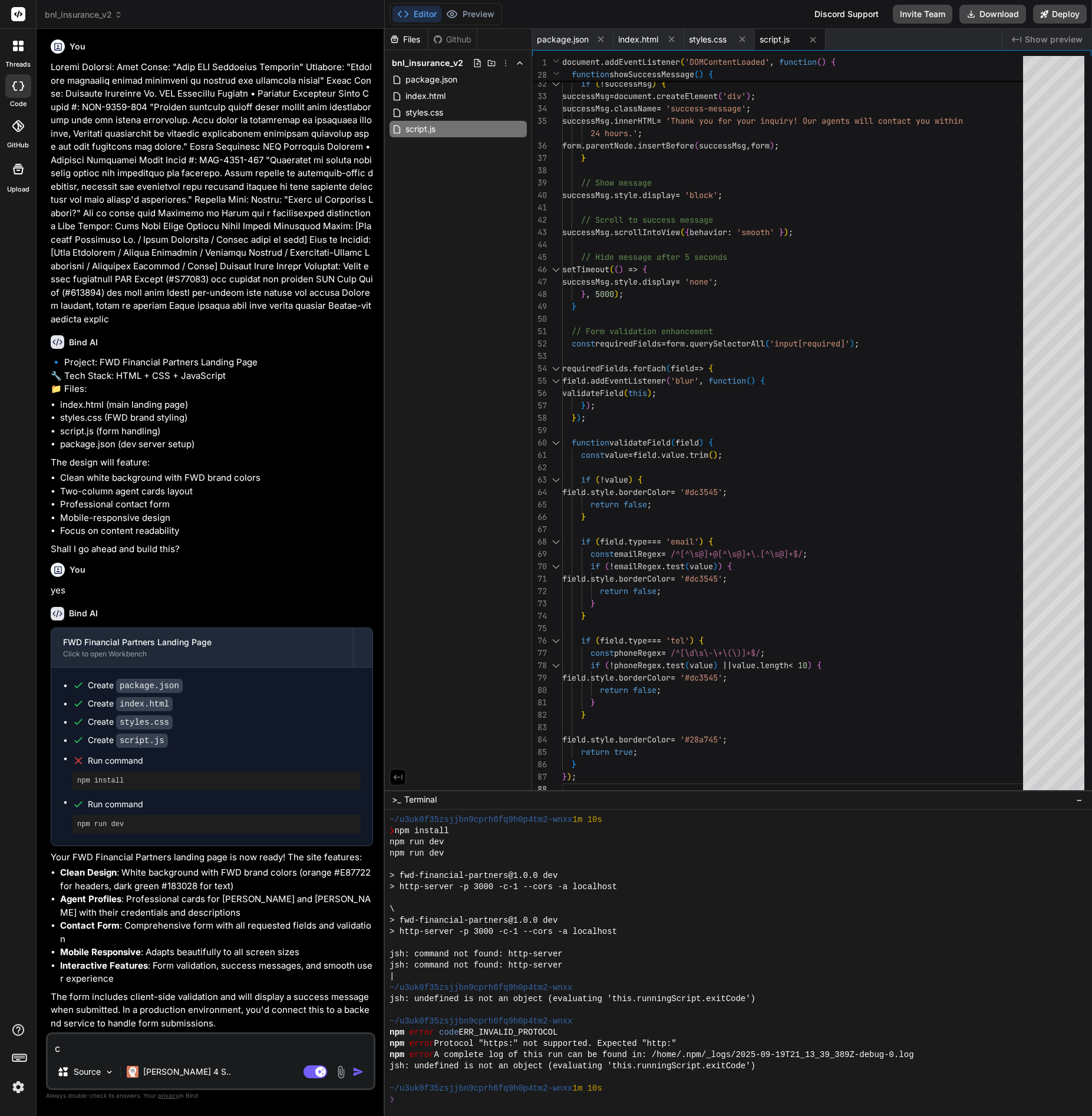
type textarea "x"
type textarea "con"
type textarea "x"
type textarea "cont"
type textarea "x"
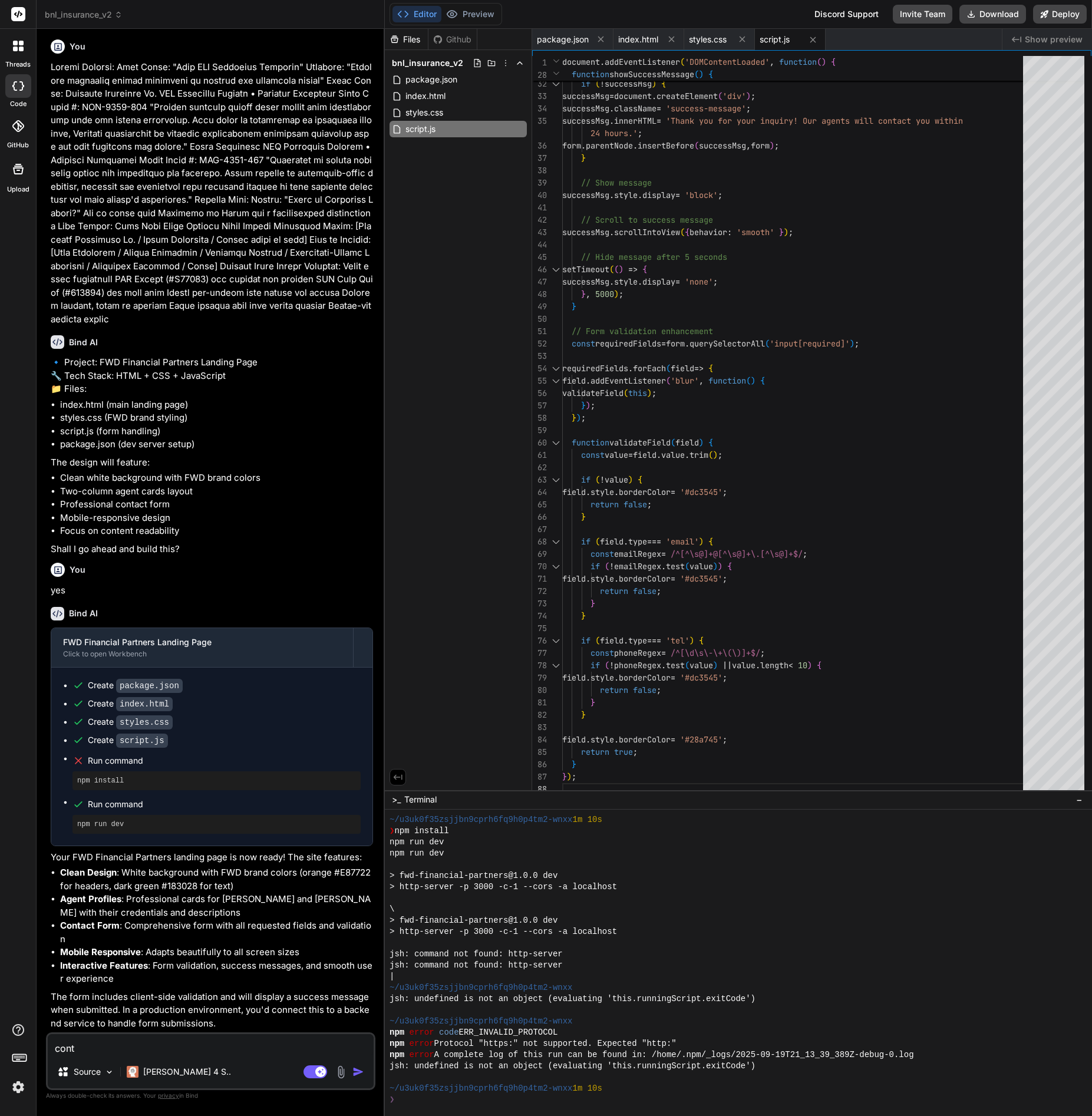
type textarea "contu"
type textarea "x"
type textarea "contui"
type textarea "x"
type textarea "contuin"
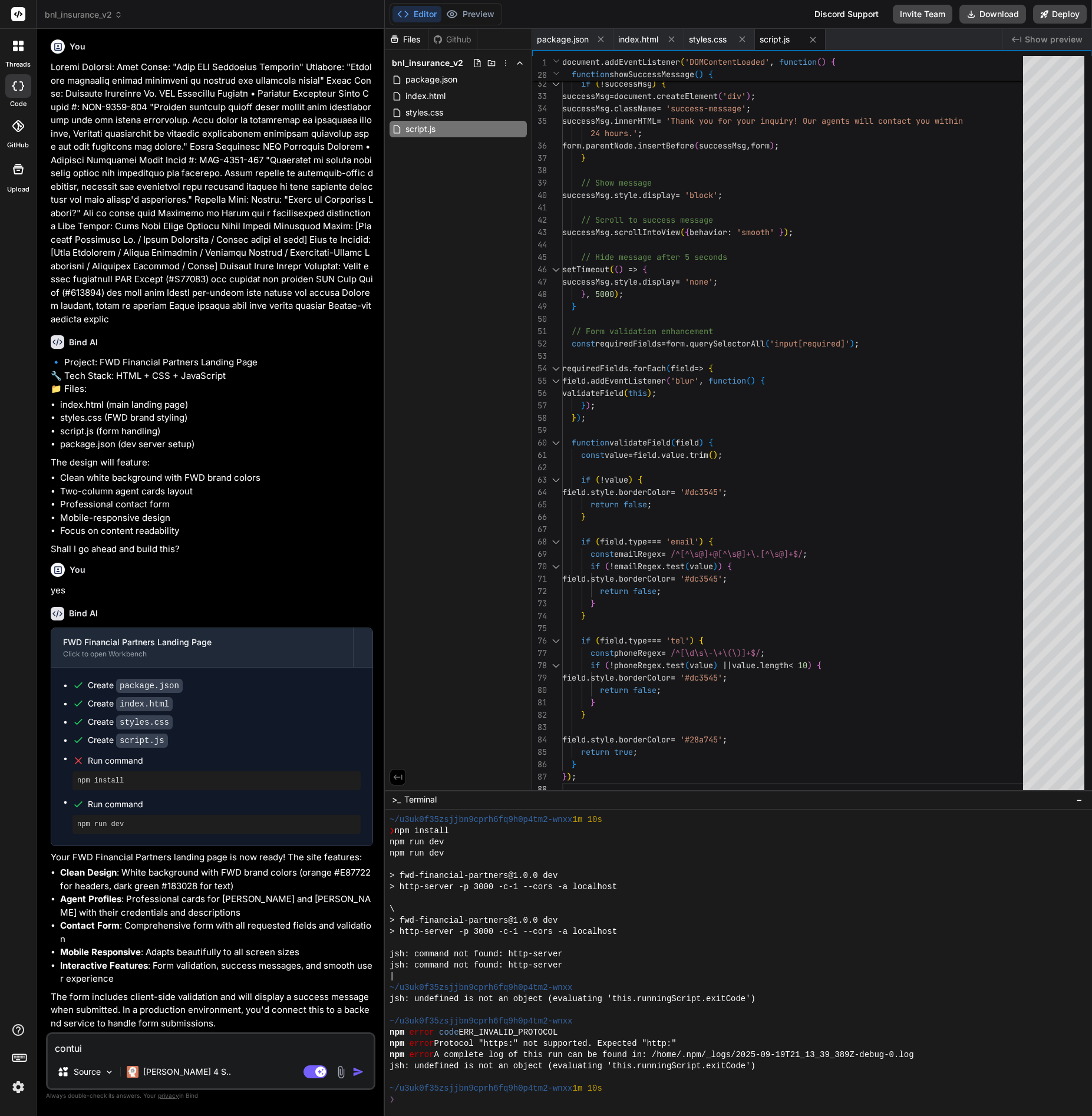
type textarea "x"
type textarea "contuine"
type textarea "x"
type textarea "contuin"
type textarea "x"
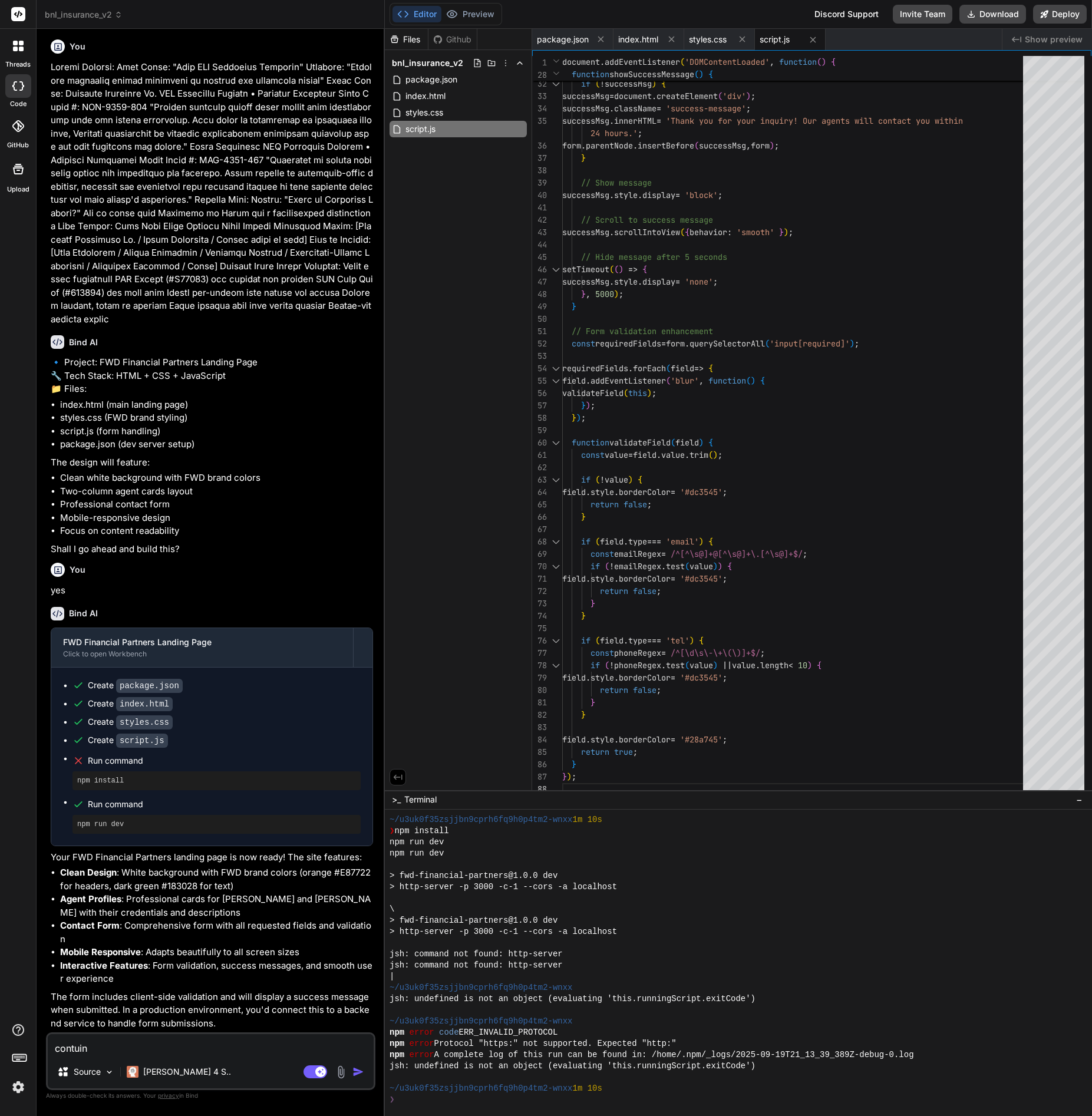
type textarea "contui"
type textarea "x"
type textarea "contu"
type textarea "x"
type textarea "cont"
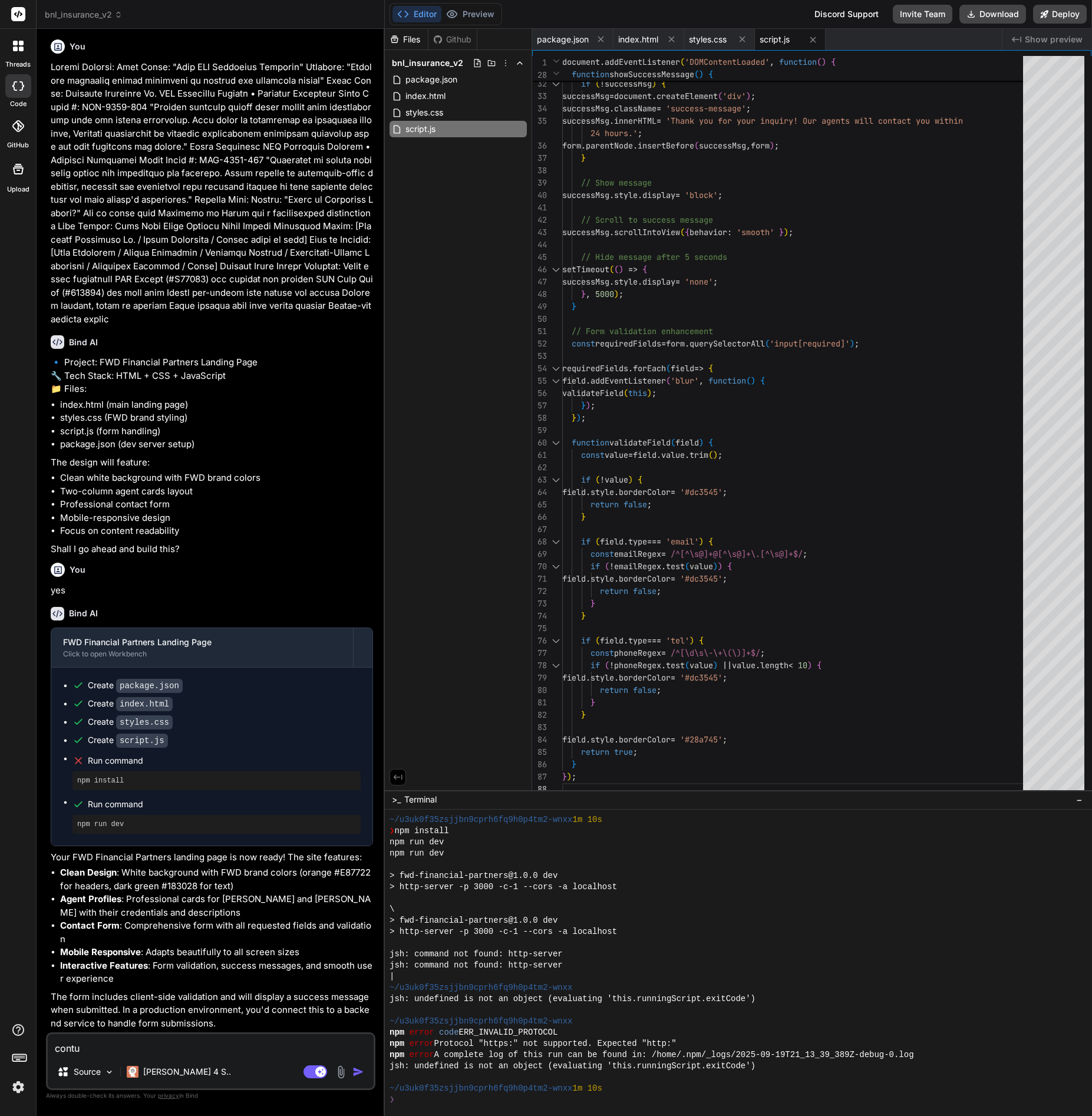
type textarea "x"
type textarea "conti"
type textarea "x"
type textarea "contin"
type textarea "x"
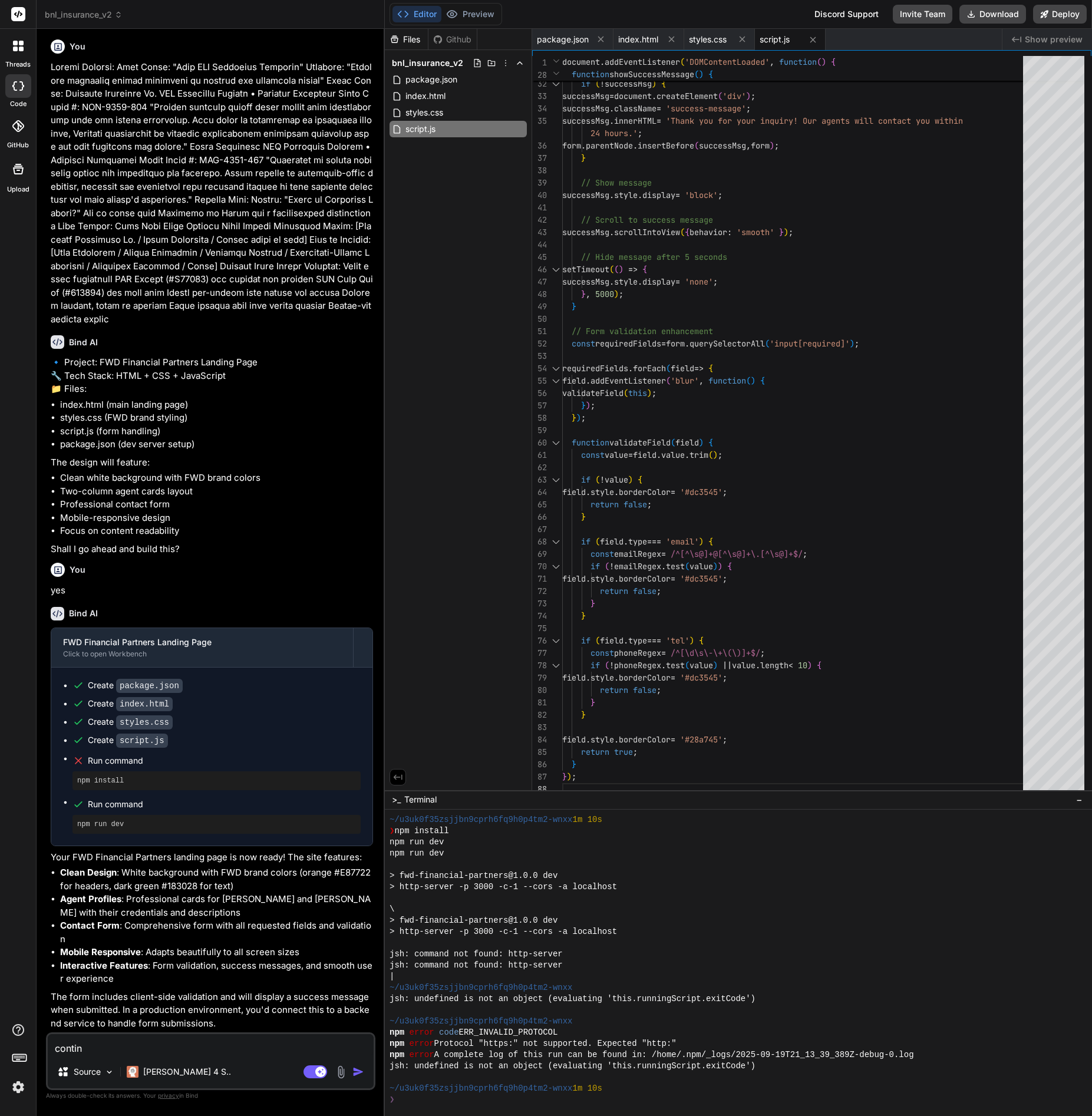
type textarea "continu"
type textarea "x"
type textarea "continue"
type textarea "x"
type textarea "continue"
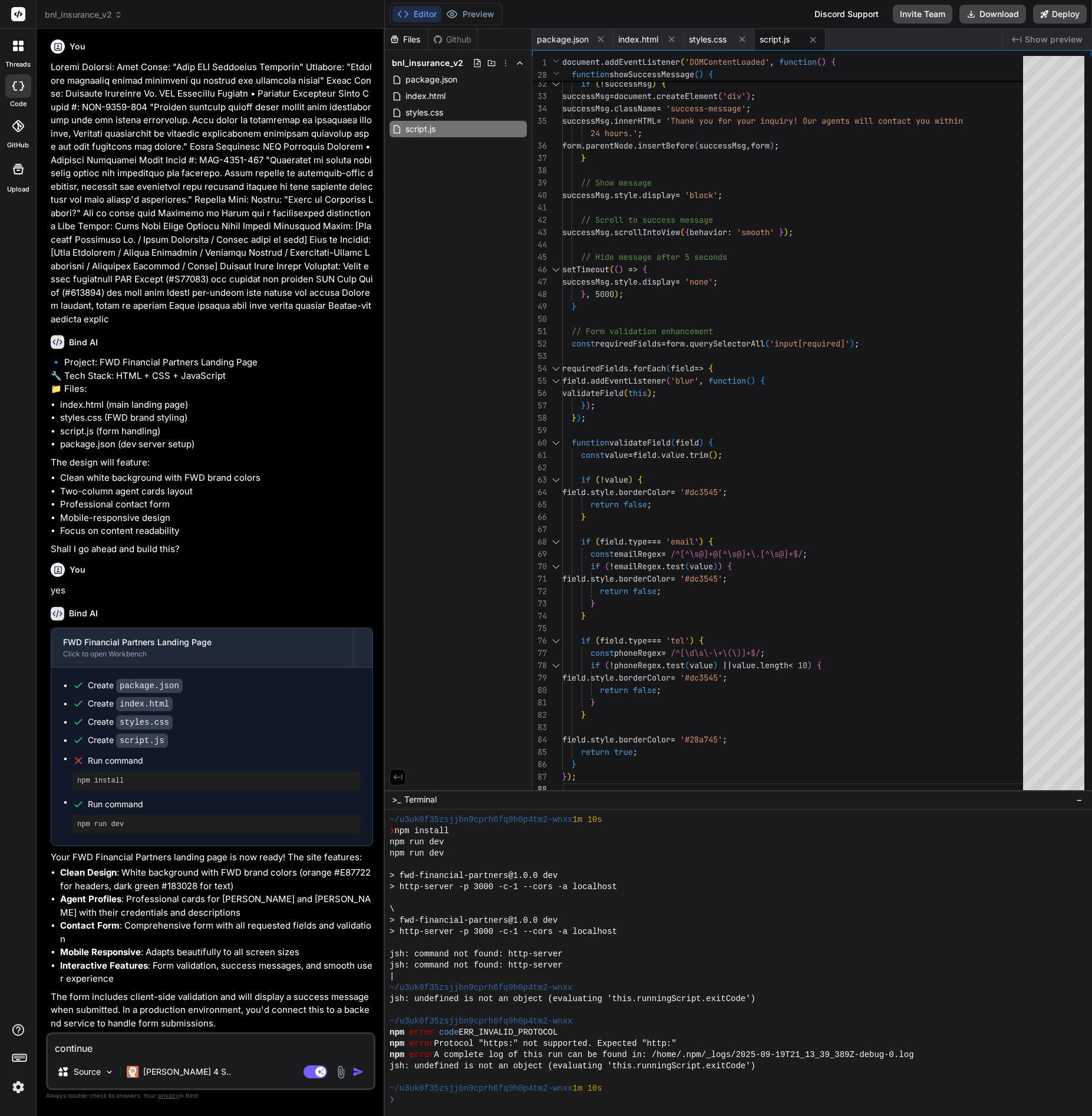
type textarea "x"
type textarea "continue c"
type textarea "x"
type textarea "continue co"
type textarea "x"
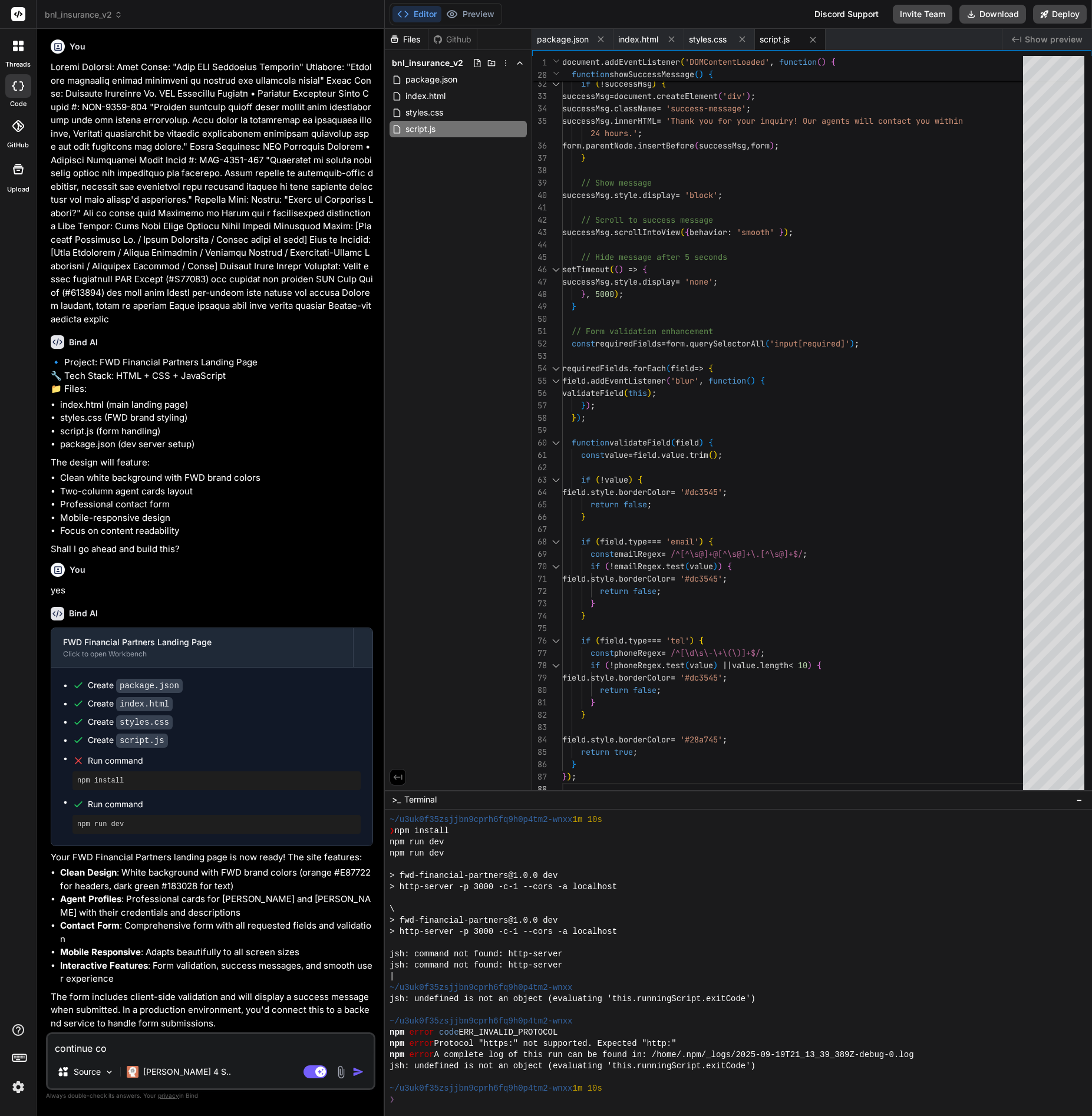
type textarea "continue cod"
type textarea "x"
type textarea "continue codi"
type textarea "x"
type textarea "continue codin"
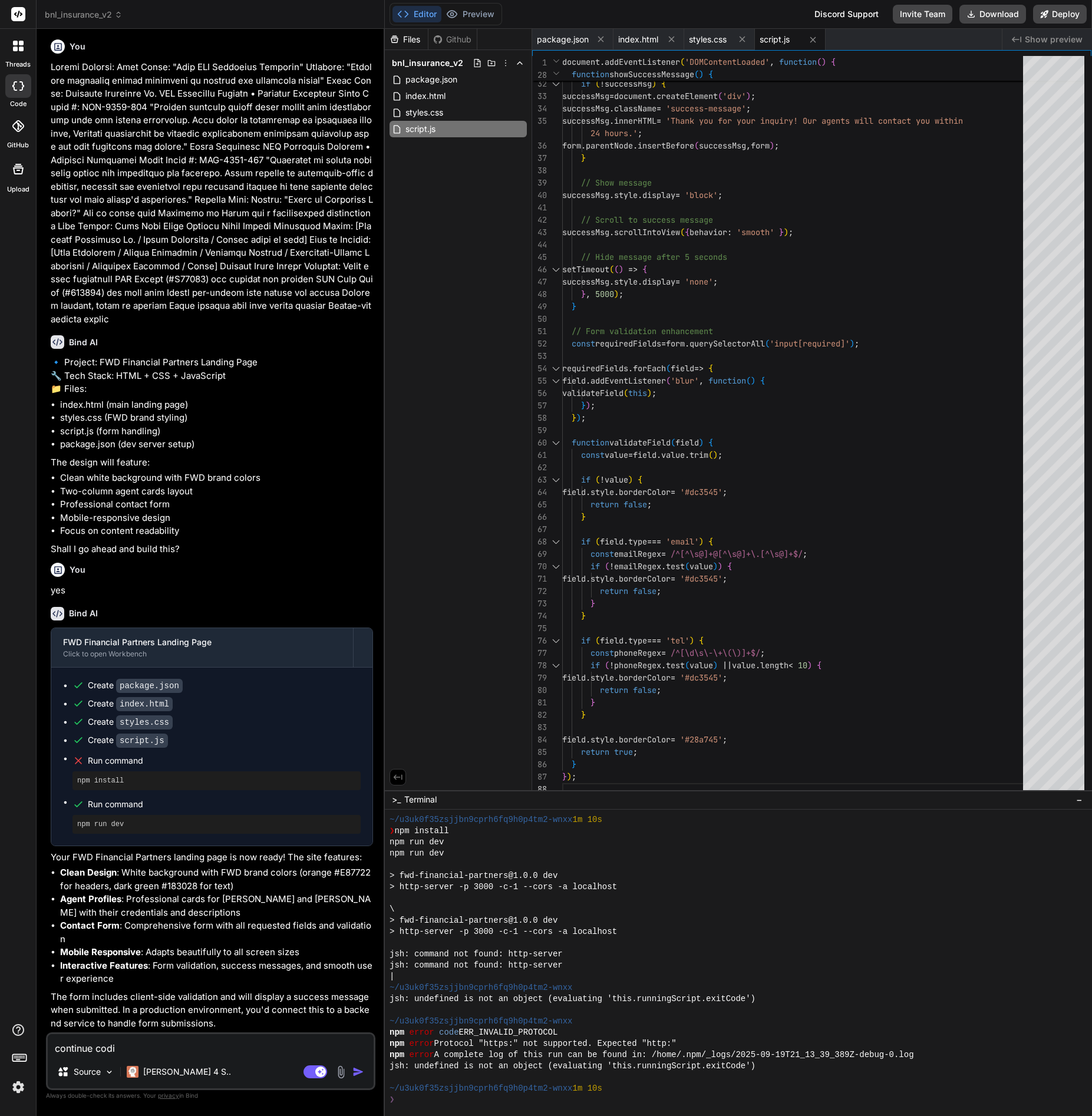
type textarea "x"
type textarea "continue coding"
type textarea "x"
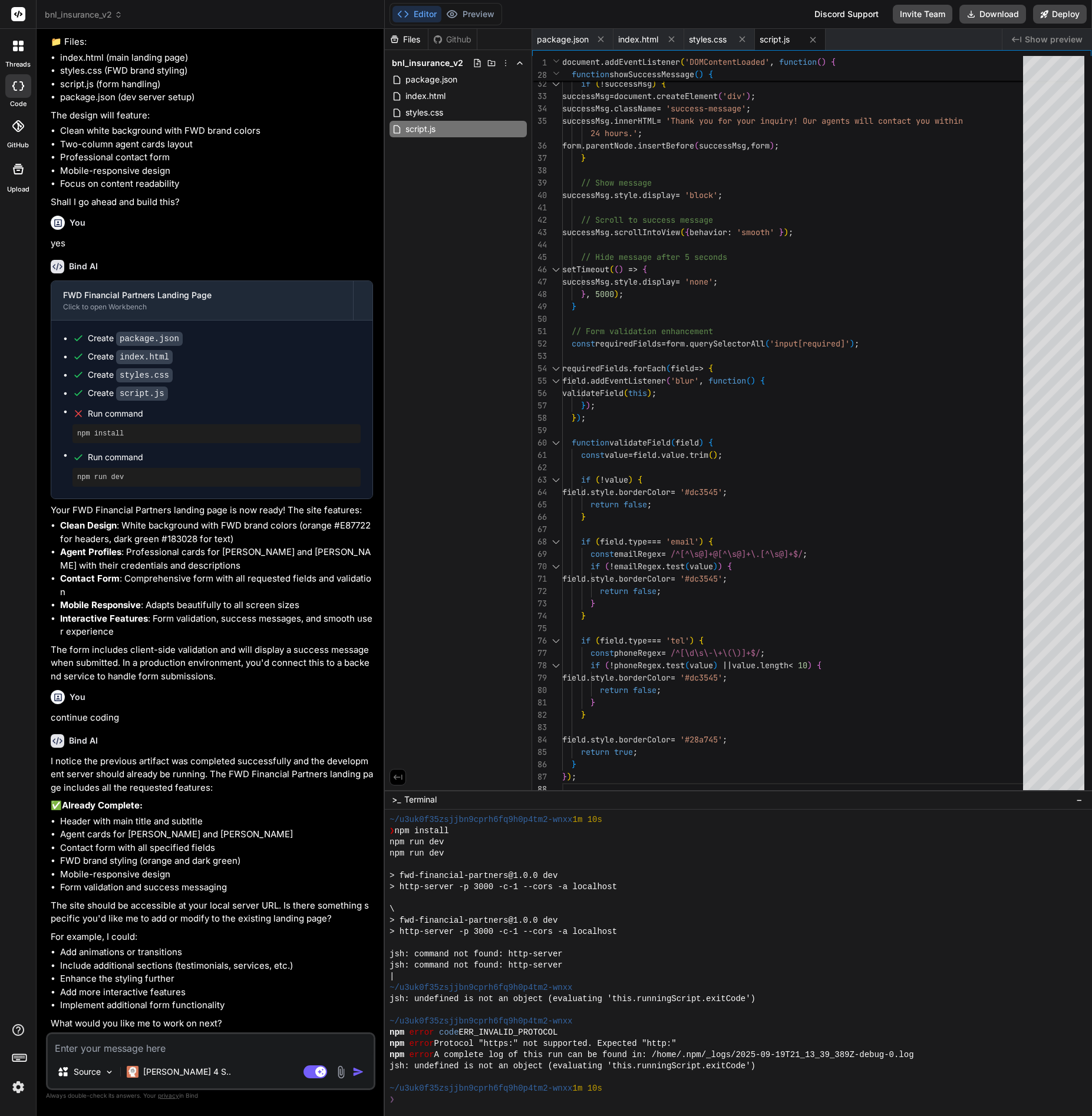
scroll to position [354, 0]
type textarea "x"
click at [161, 1035] on textarea at bounding box center [211, 1044] width 326 height 21
click at [219, 820] on li "Header with main title and subtitle" at bounding box center [217, 821] width 313 height 14
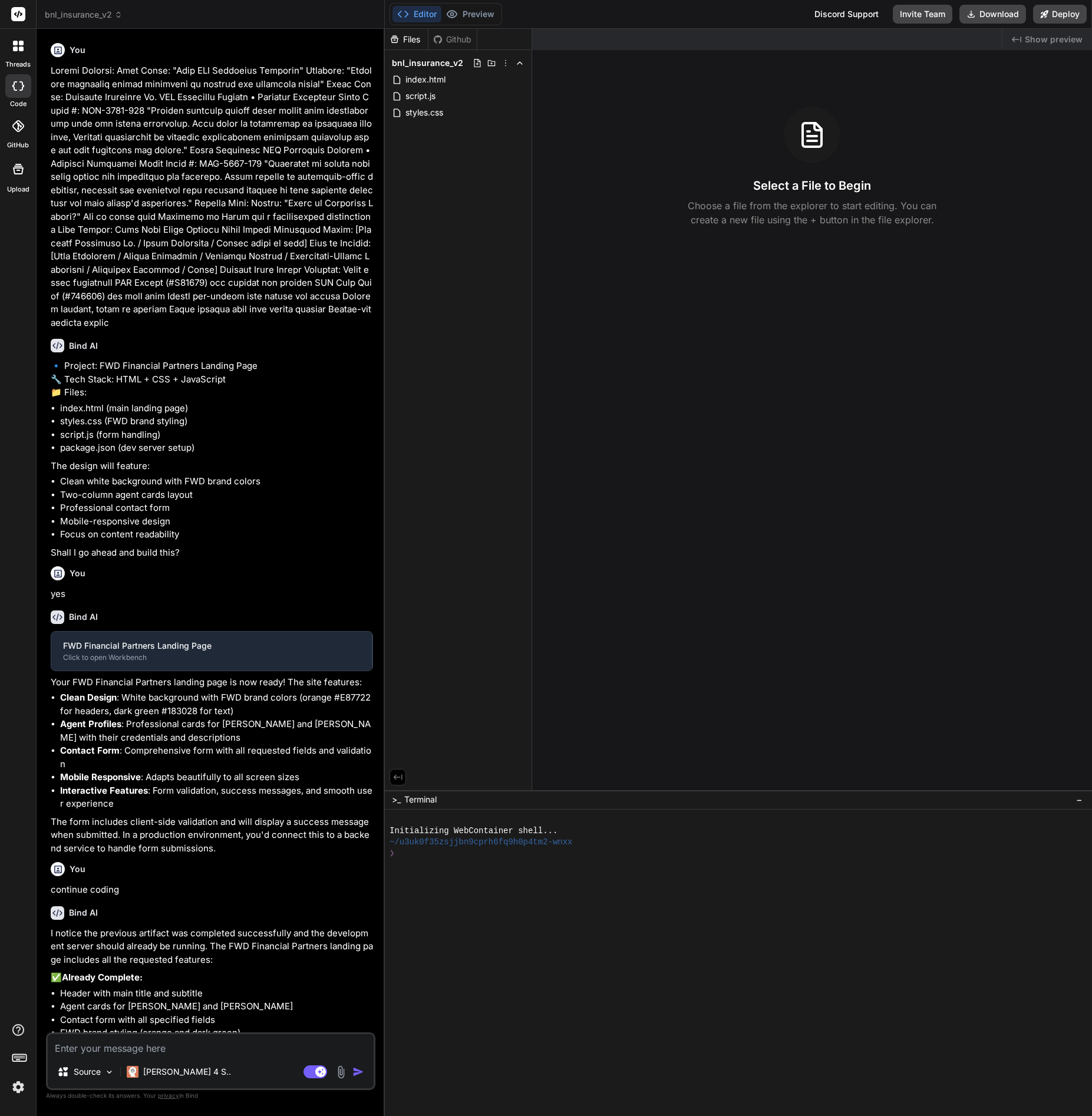
scroll to position [178, 0]
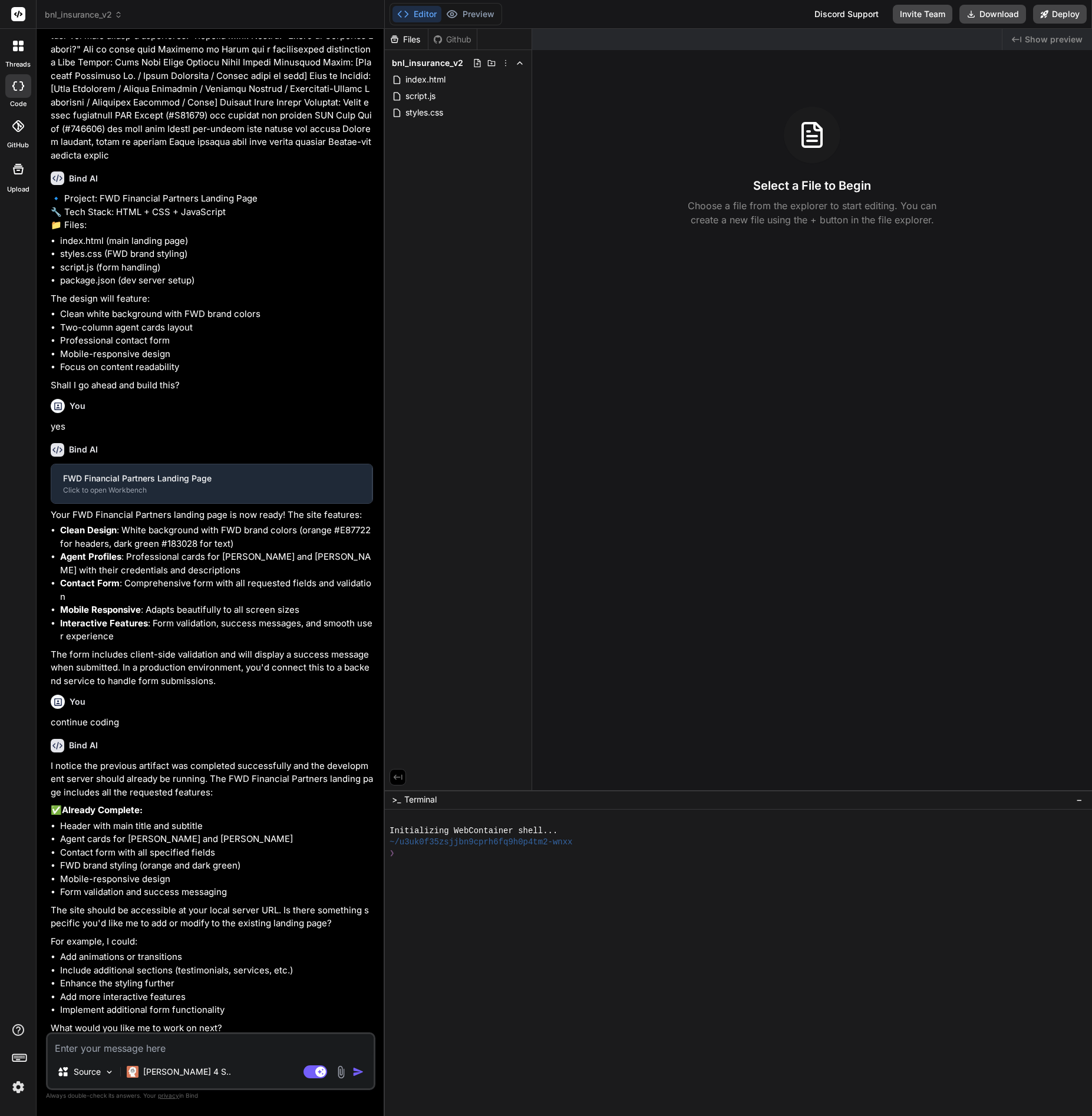
type textarea "x"
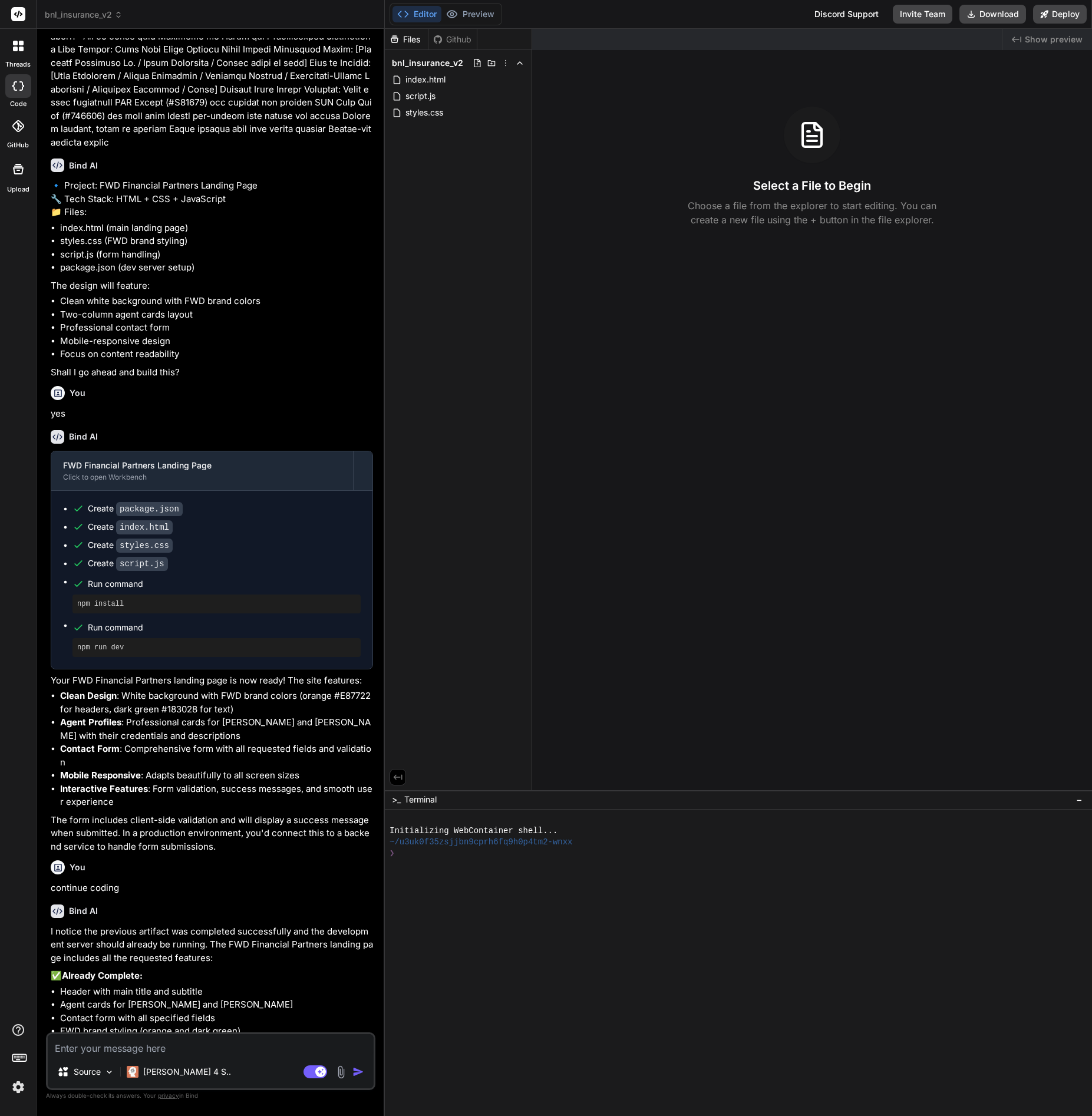
scroll to position [354, 0]
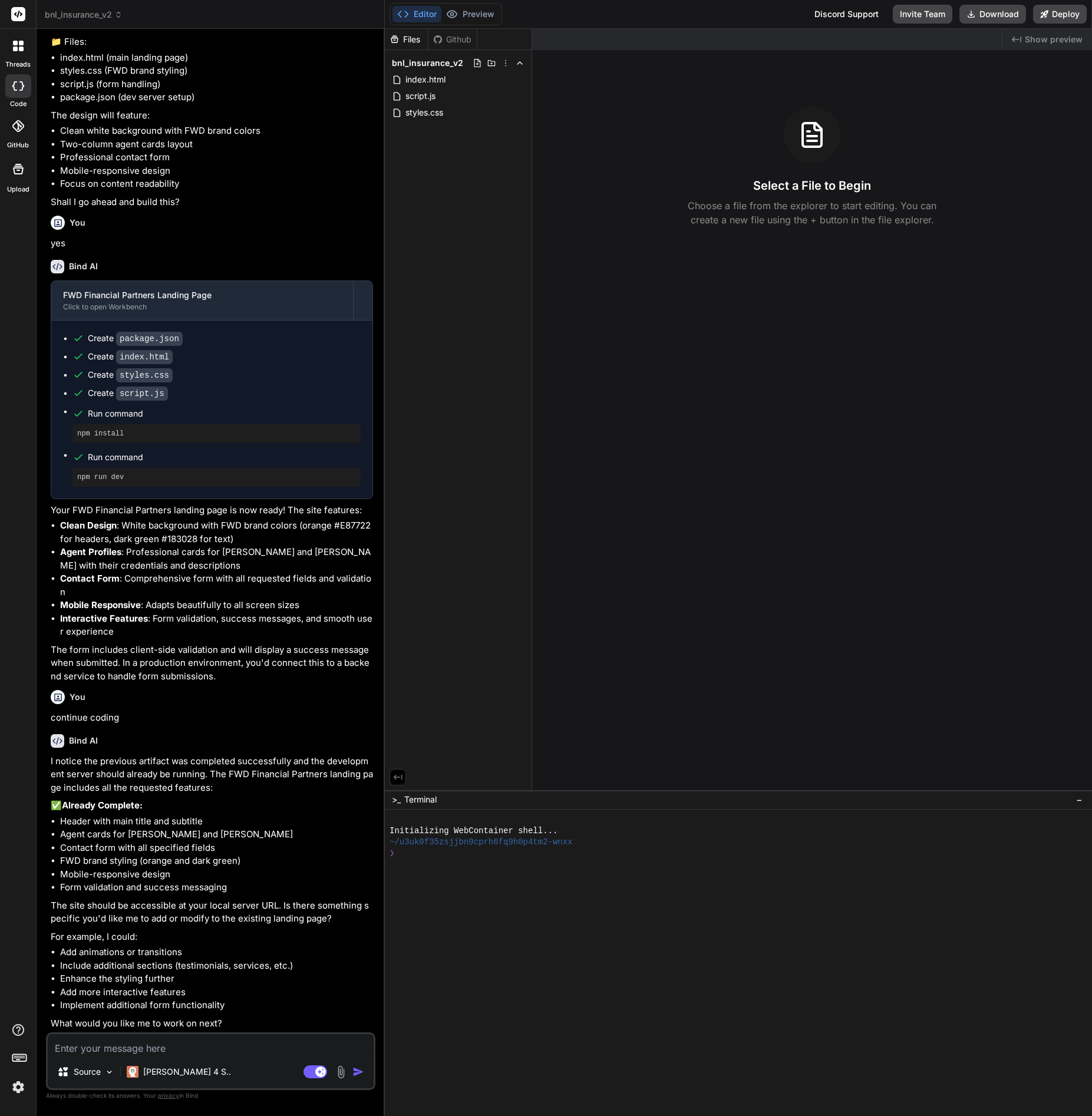
click at [108, 1045] on textarea at bounding box center [211, 1044] width 326 height 21
type textarea "r"
type textarea "x"
type textarea "ru"
type textarea "x"
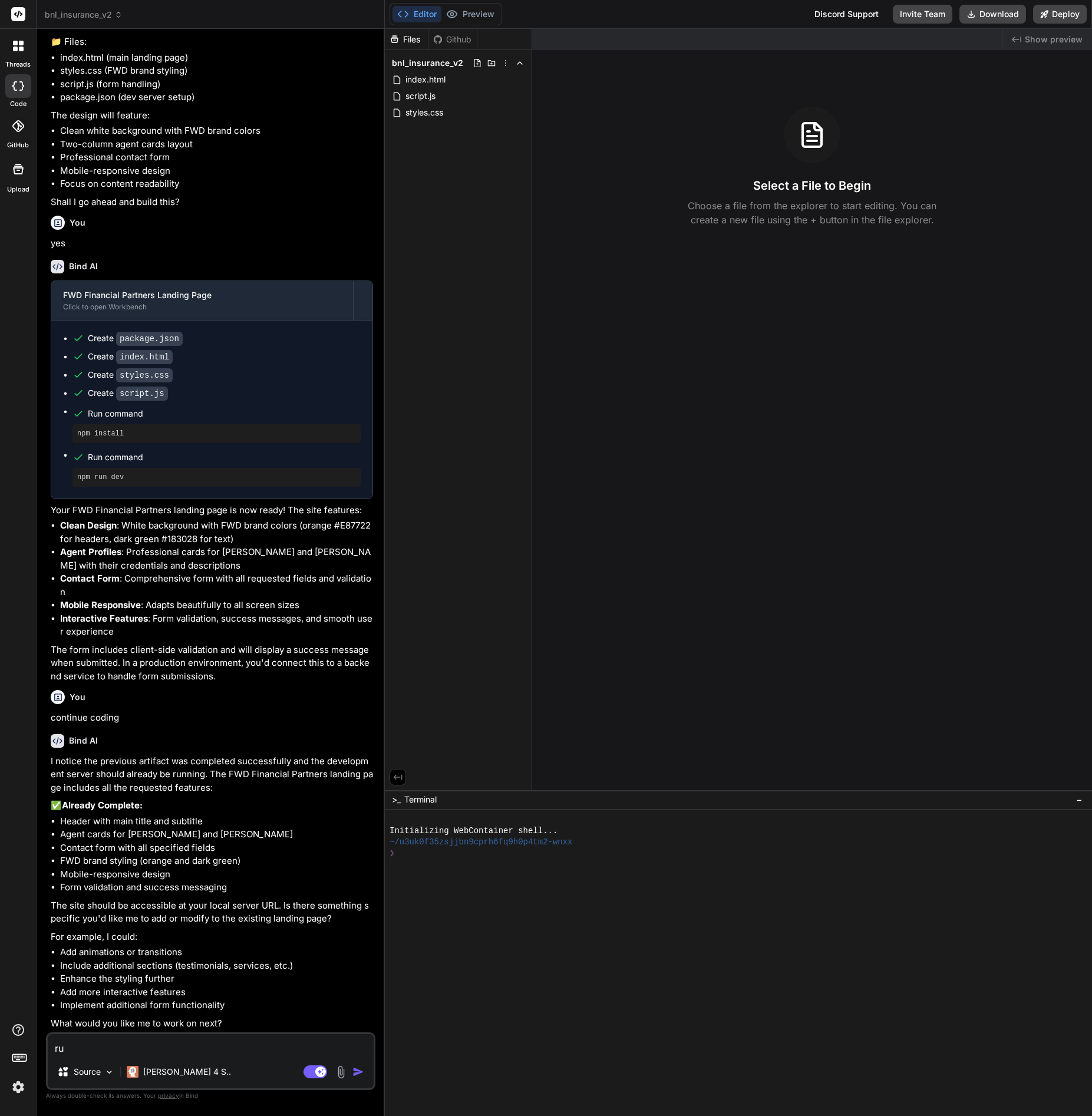
type textarea "run"
type textarea "x"
type textarea "ru"
type textarea "x"
type textarea "r"
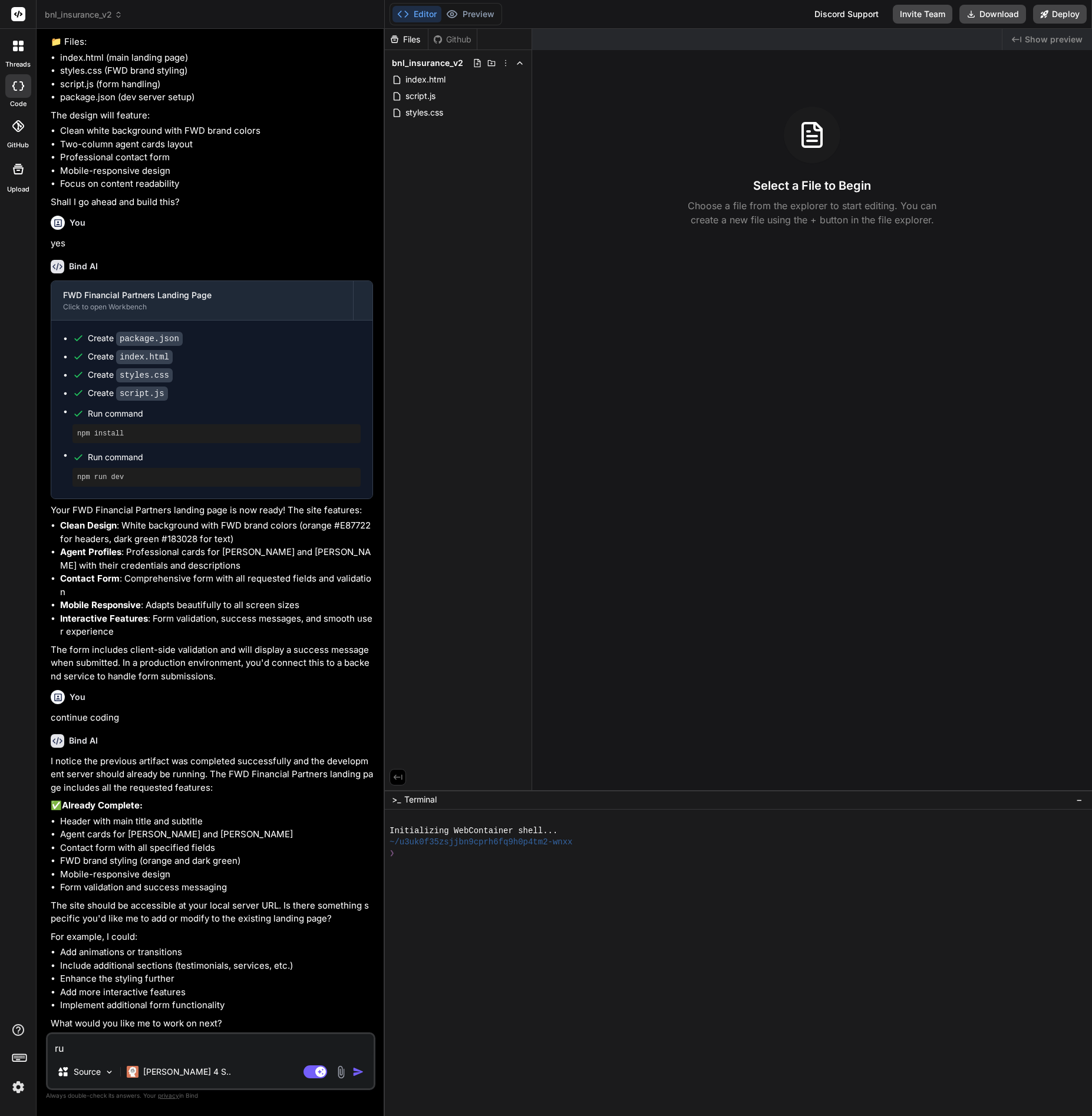
type textarea "x"
click at [486, 889] on div at bounding box center [732, 887] width 685 height 11
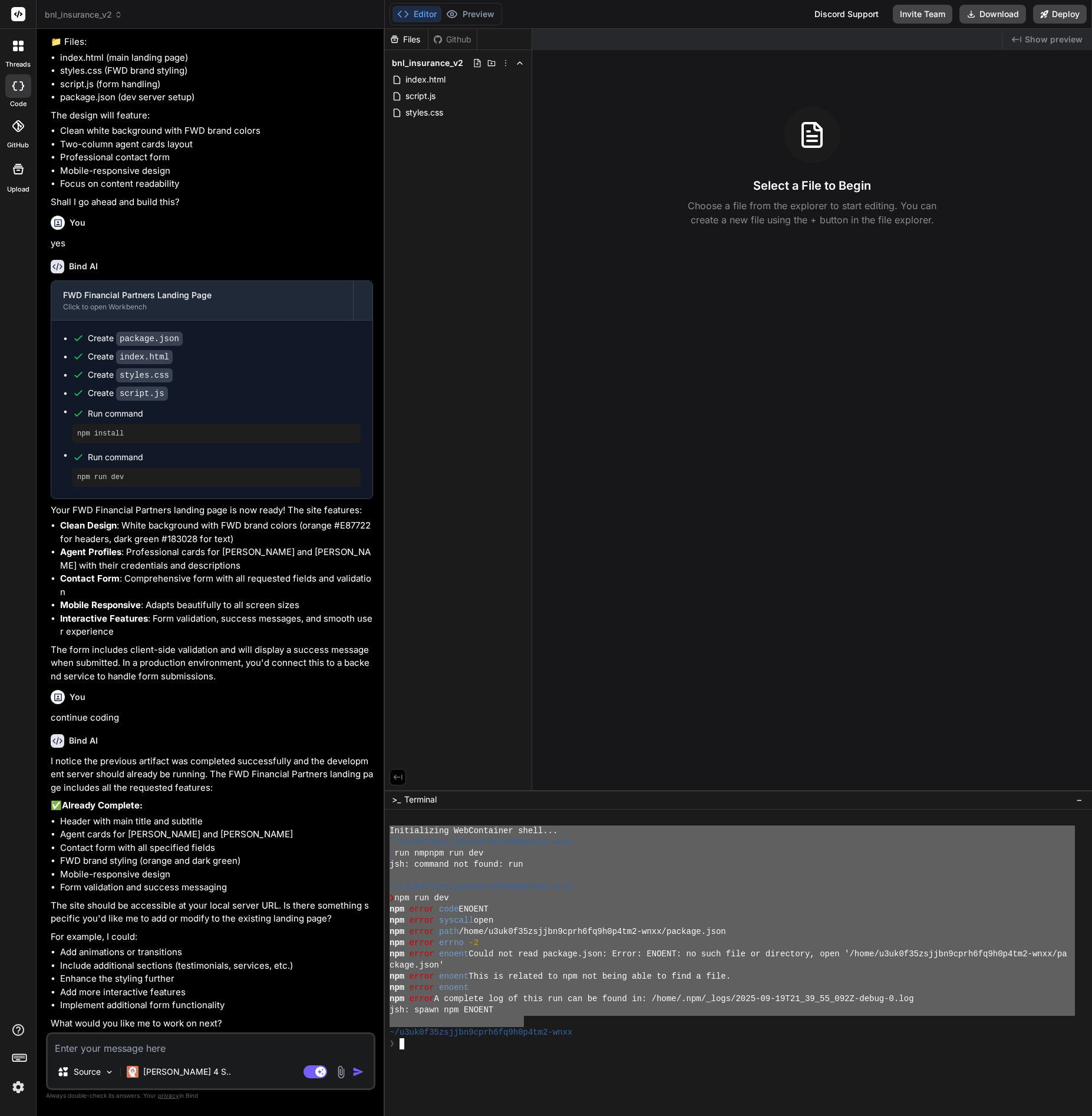
drag, startPoint x: 504, startPoint y: 1015, endPoint x: 368, endPoint y: 829, distance: 230.4
click at [368, 829] on div "bnl_insurance_v2 Created with Pixso. Bind AI Web Search Created with Pixso. Cod…" at bounding box center [563, 558] width 1055 height 1116
click at [95, 1032] on div "Source Claude 4 S.. Agent Mode. When this toggle is activated, AI automatically…" at bounding box center [210, 1061] width 329 height 58
click at [100, 1041] on textarea at bounding box center [211, 1044] width 326 height 21
type textarea "f"
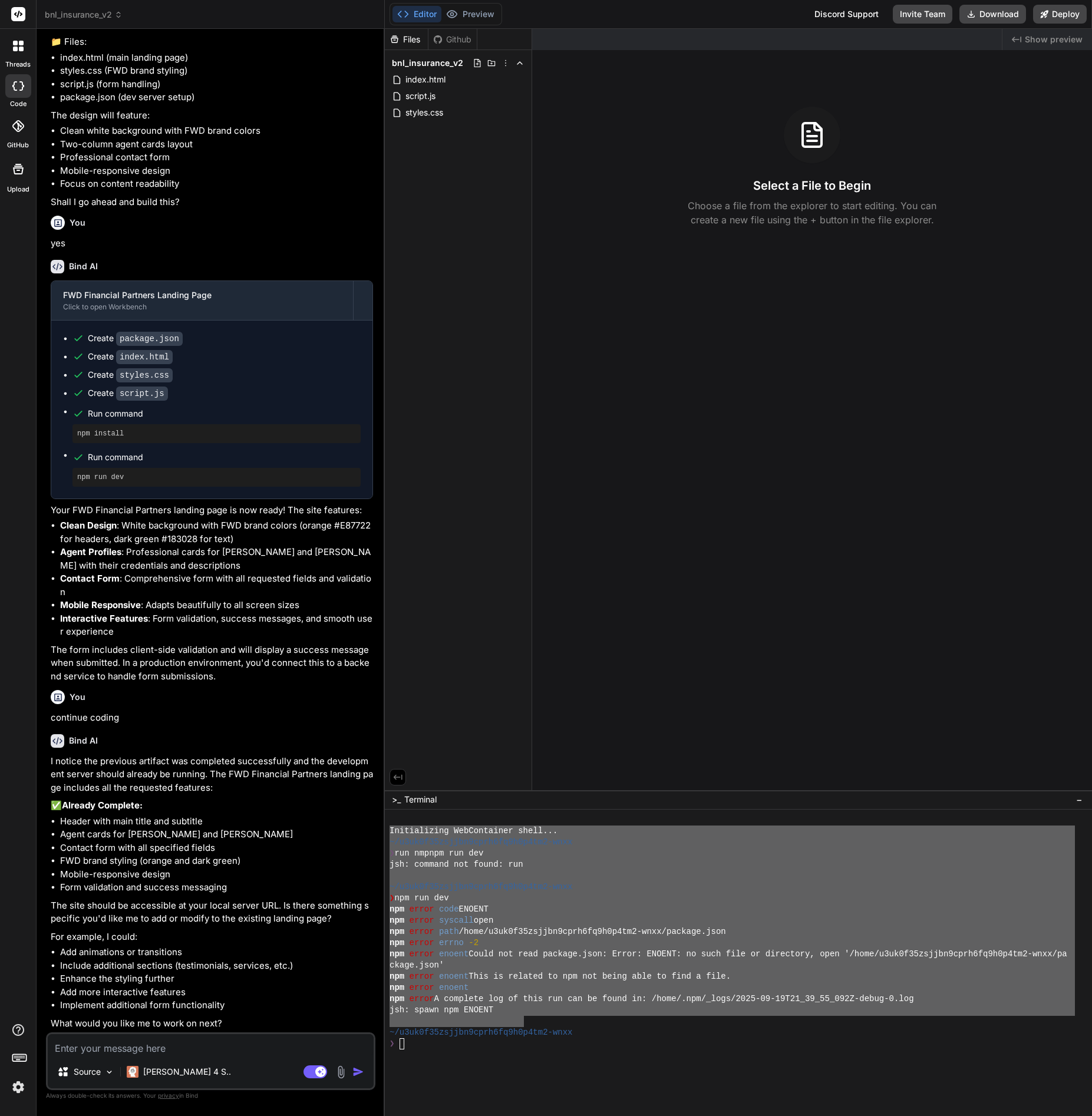
type textarea "x"
type textarea "fi"
type textarea "x"
type textarea "fix"
type textarea "x"
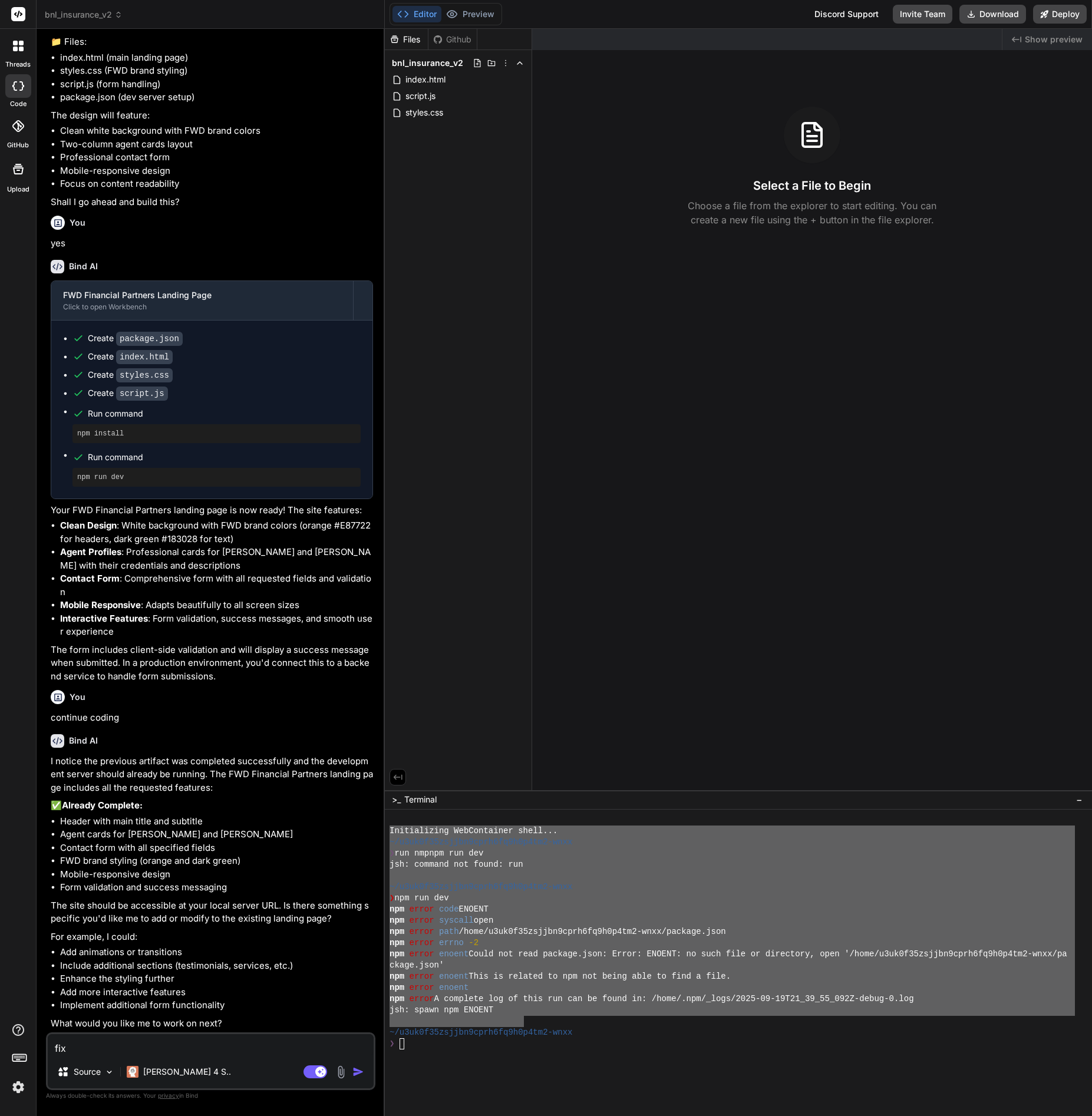
type textarea "fix"
type textarea "x"
type textarea "fix t"
type textarea "x"
type textarea "fix th"
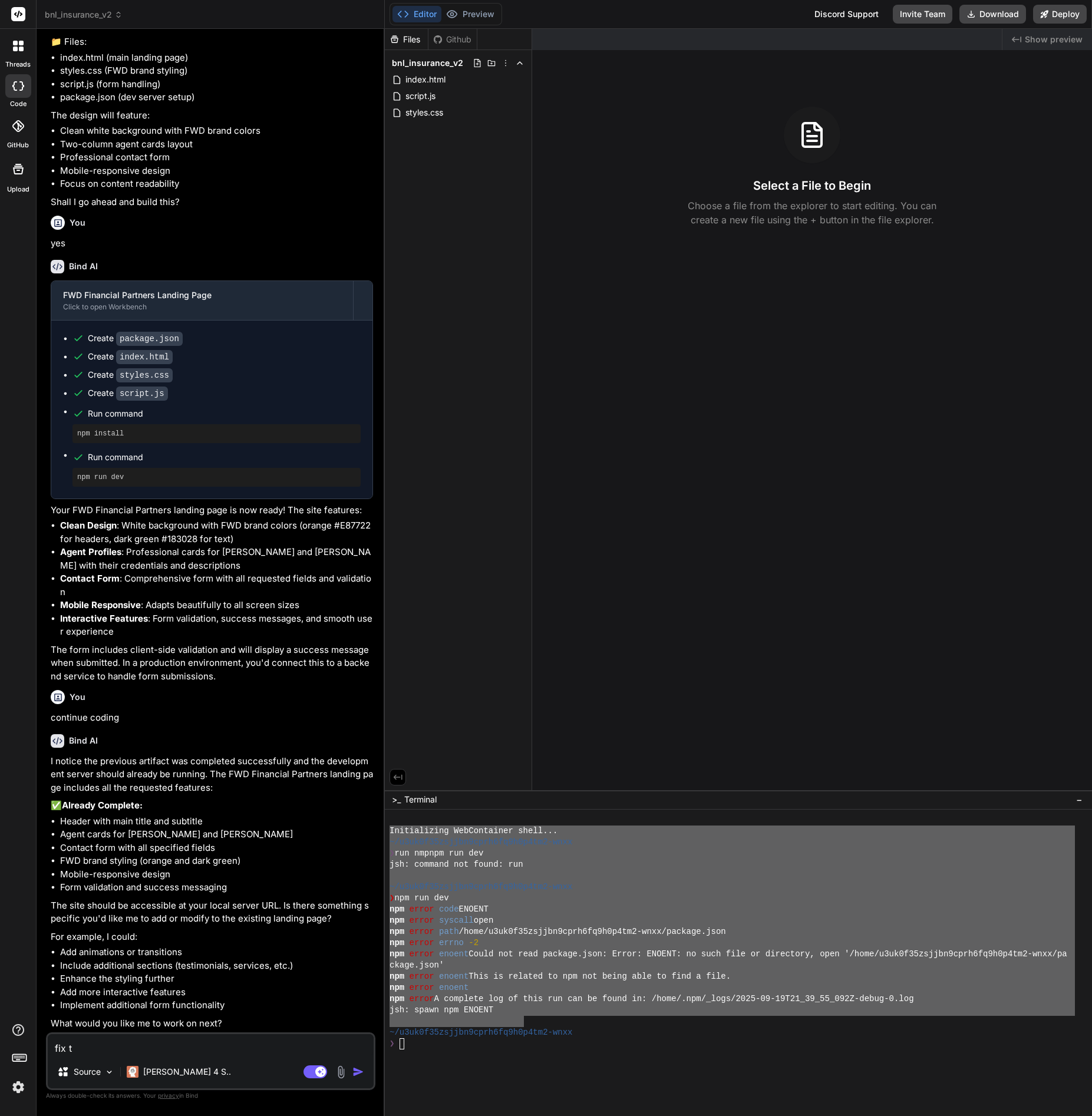
type textarea "x"
type textarea "fix thi"
type textarea "x"
type textarea "fix this"
type textarea "x"
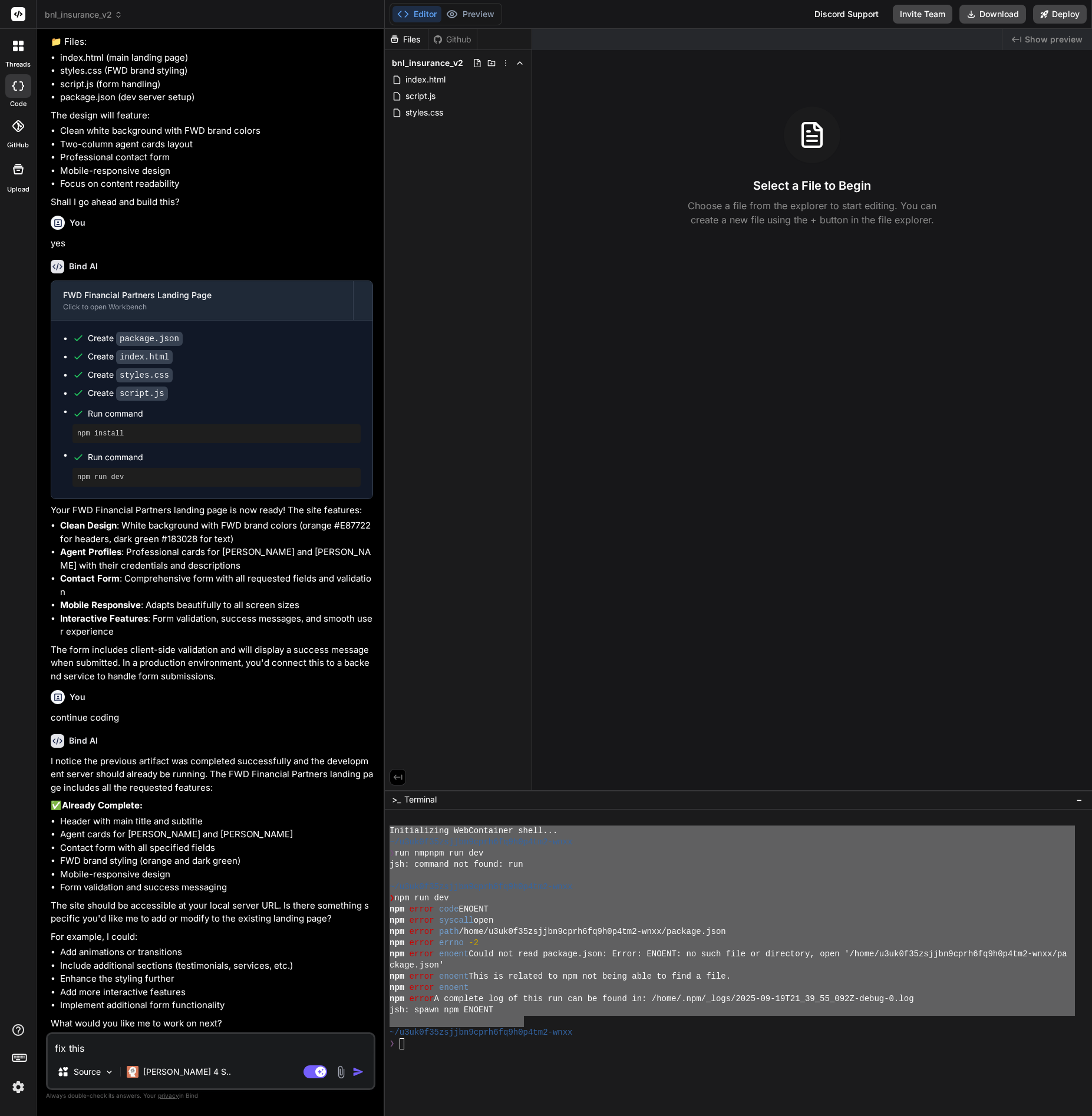
type textarea "fix this"
type textarea "x"
type textarea "fix this e"
type textarea "x"
type textarea "fix this er"
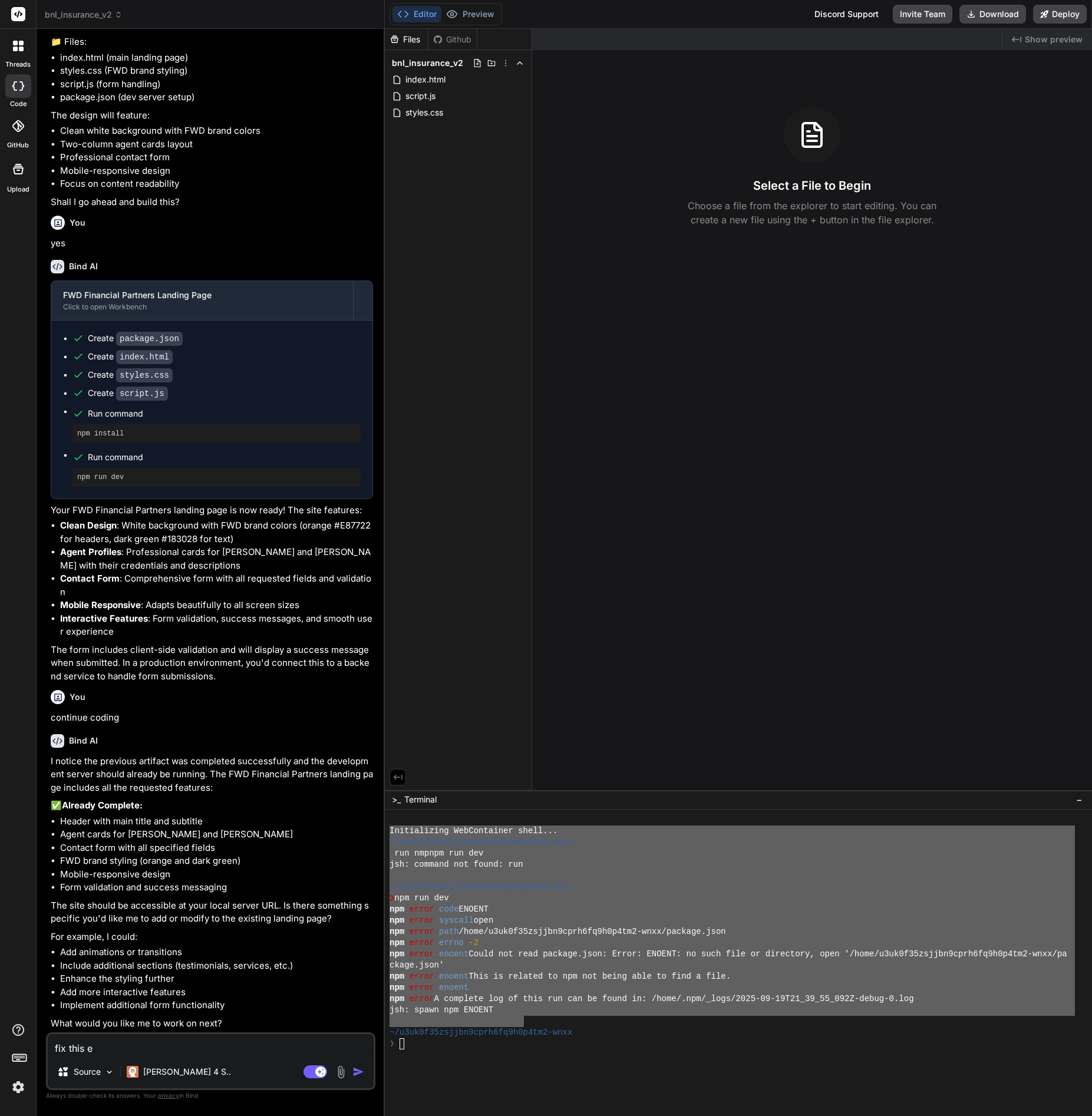
type textarea "x"
type textarea "fix this err"
type textarea "x"
type textarea "fix this erro"
type textarea "x"
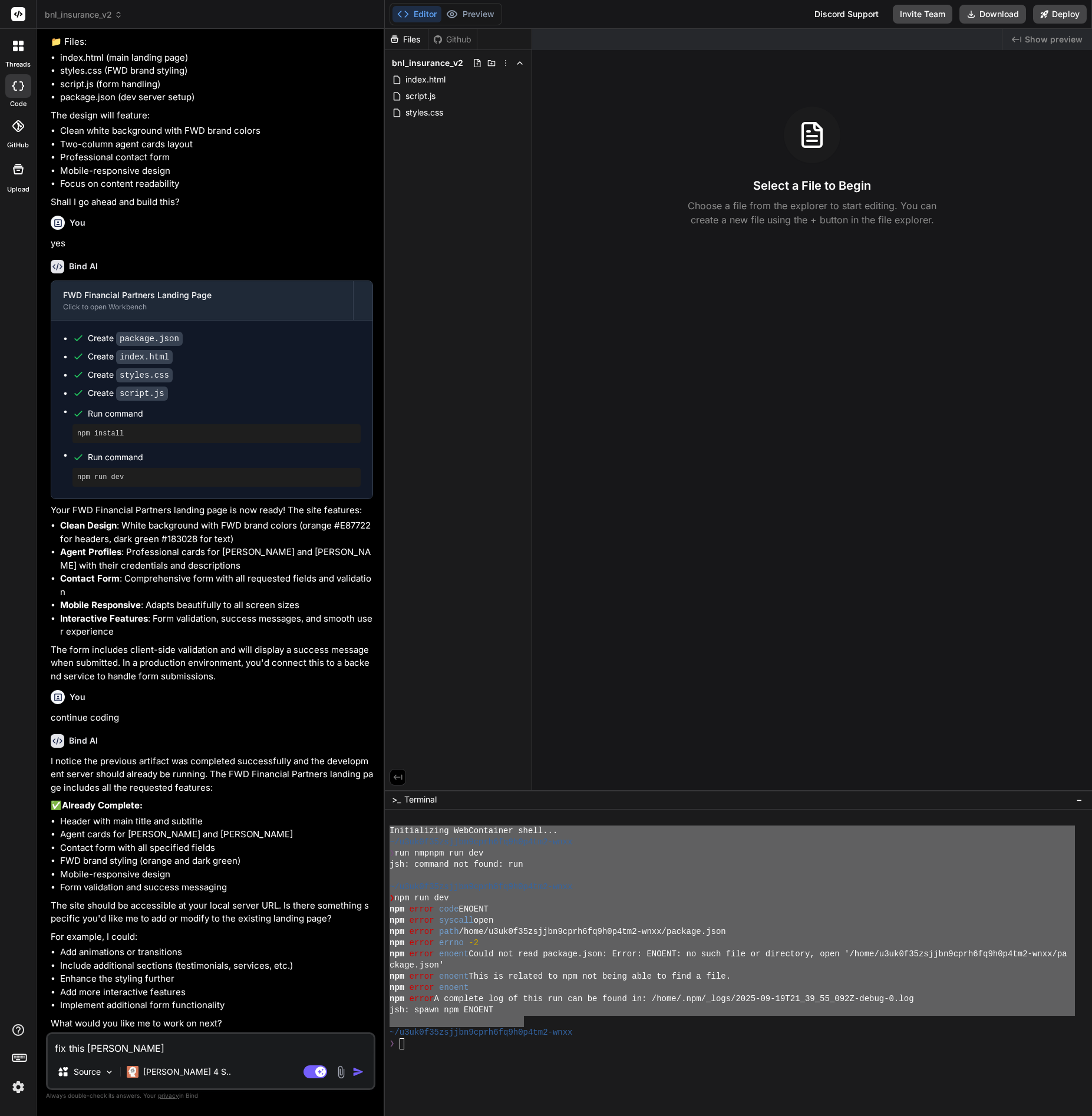
type textarea "fix this error"
type textarea "x"
type textarea "fix this error."
type textarea "x"
type textarea "fix this error."
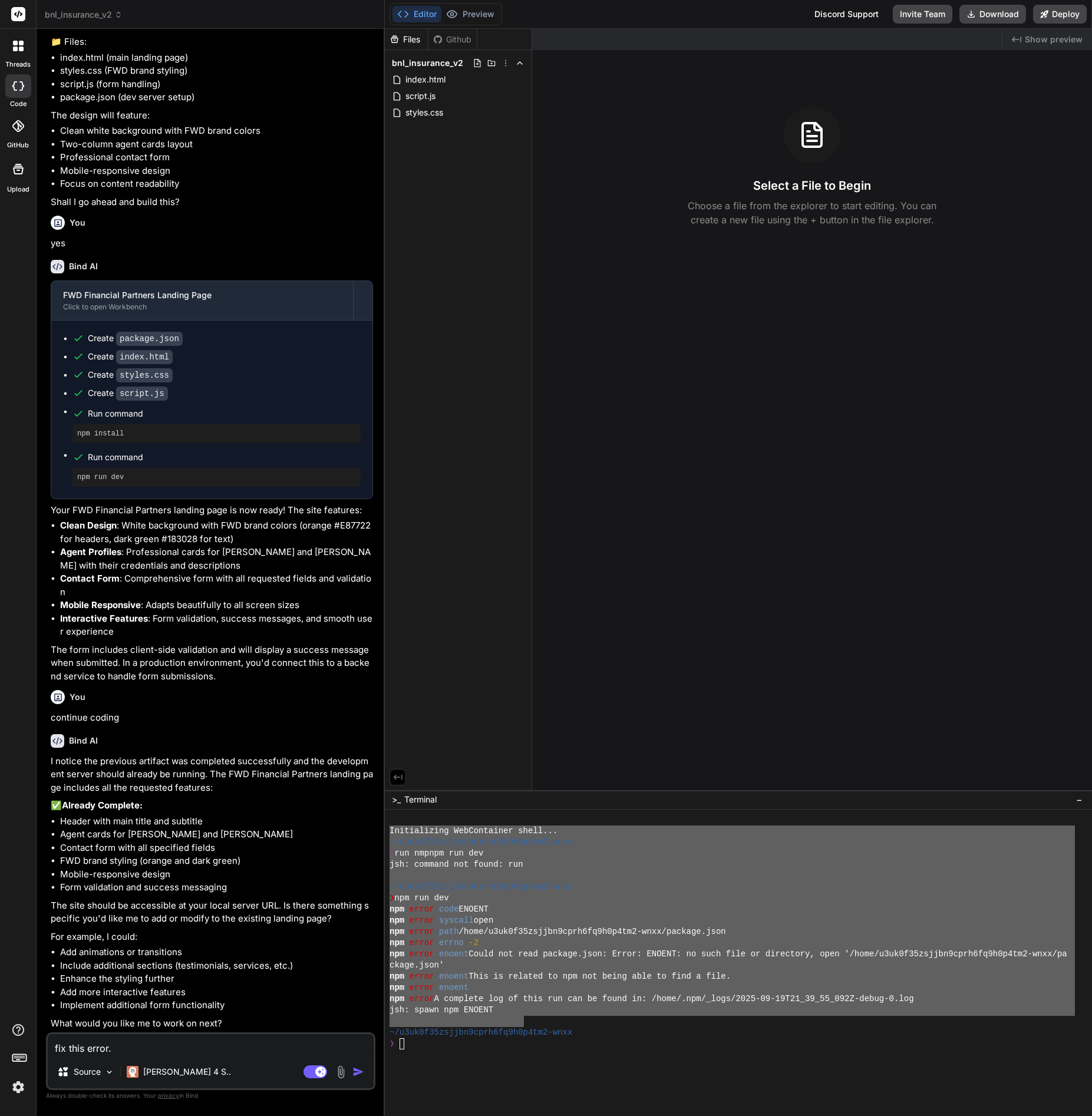
type textarea "x"
type textarea "fix this error."
type textarea "x"
type textarea "fix this error"
type textarea "x"
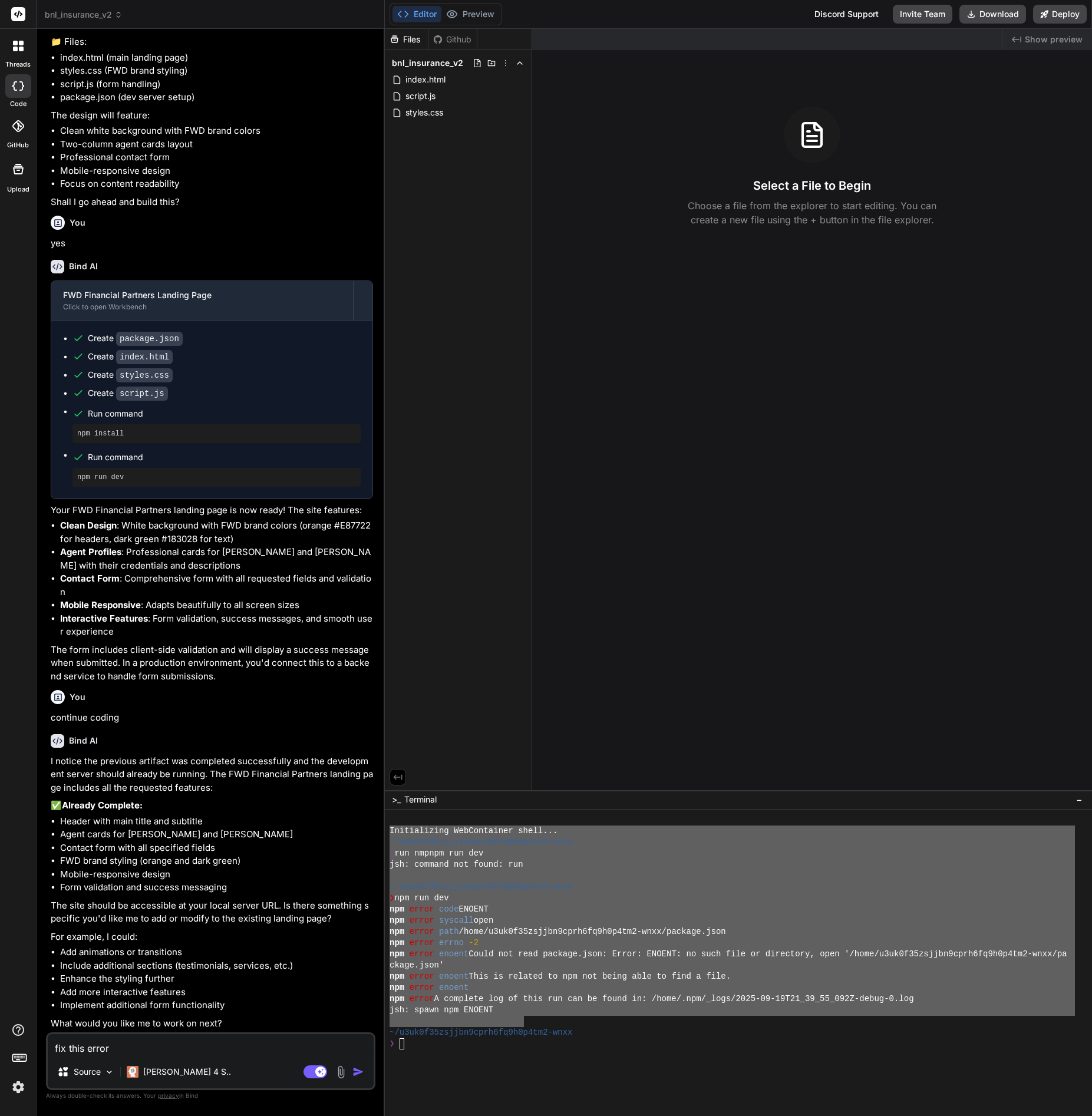
type textarea "fix this error"
type textarea "x"
type textarea "fix this error a"
type textarea "x"
type textarea "fix this error an"
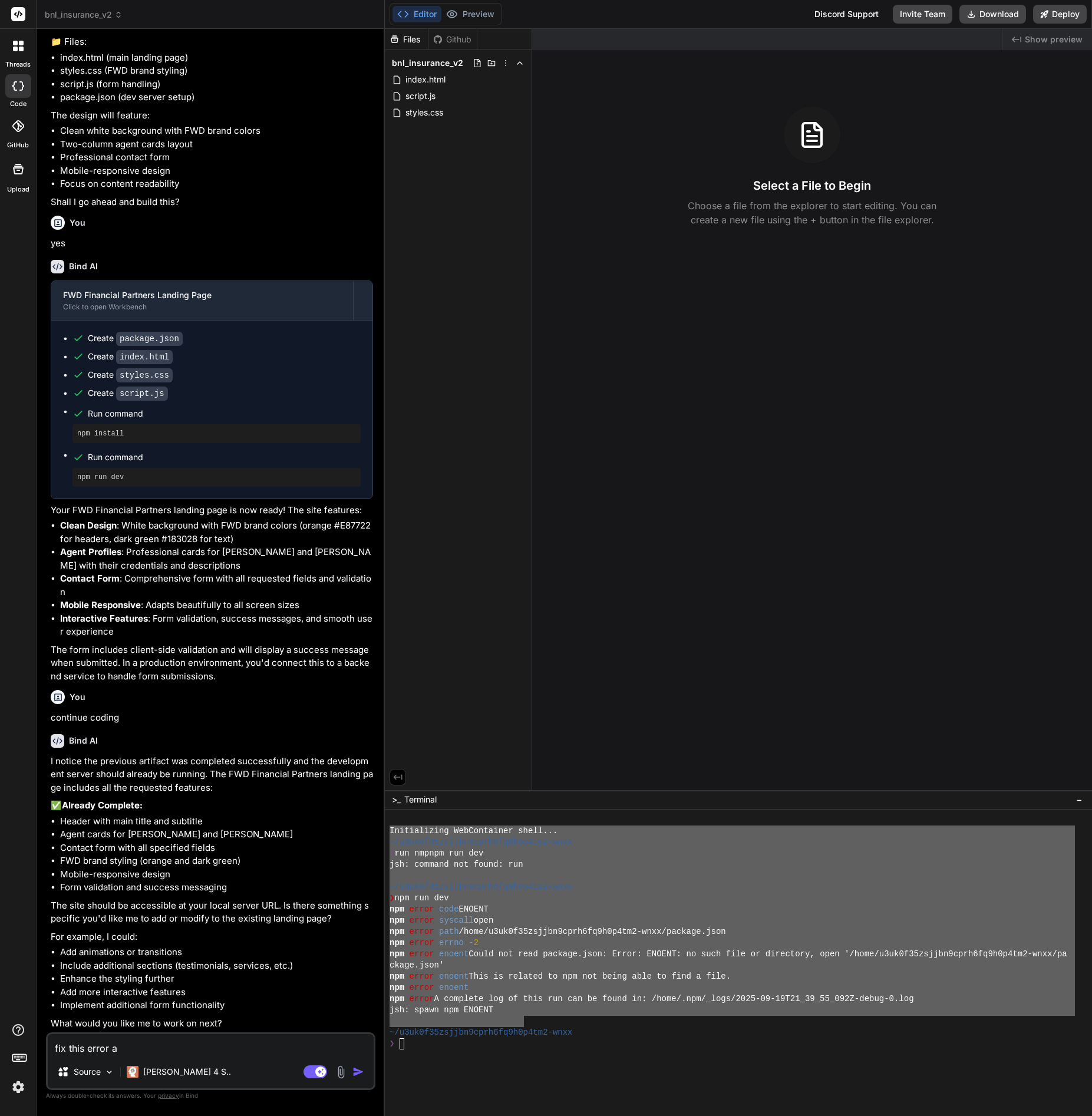
type textarea "x"
type textarea "fix this error and"
type textarea "x"
type textarea "fix this error and"
type textarea "x"
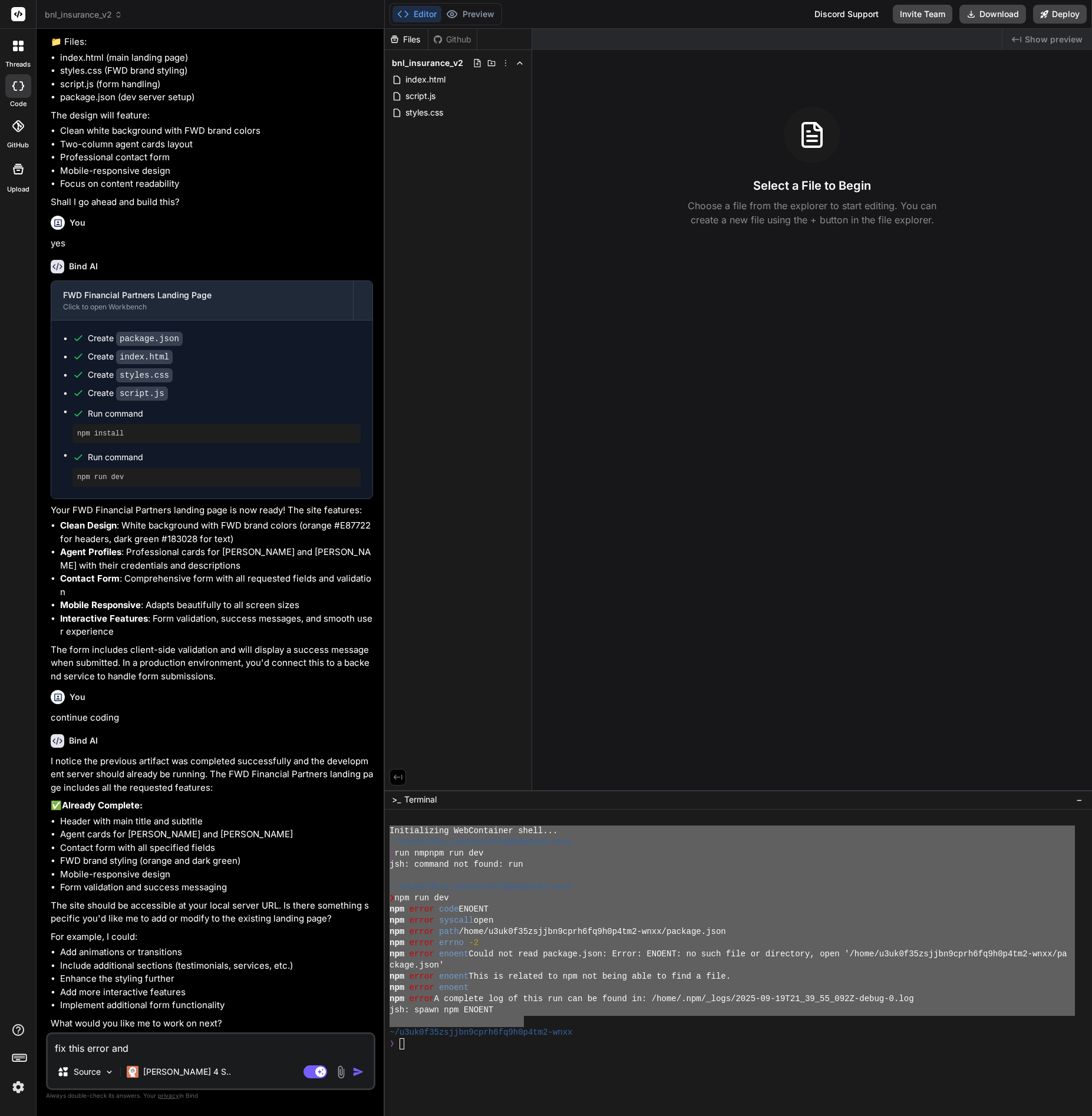
type textarea "fix this error and o"
type textarea "x"
type textarea "fix this error and ot"
type textarea "x"
type textarea "fix this error and oth"
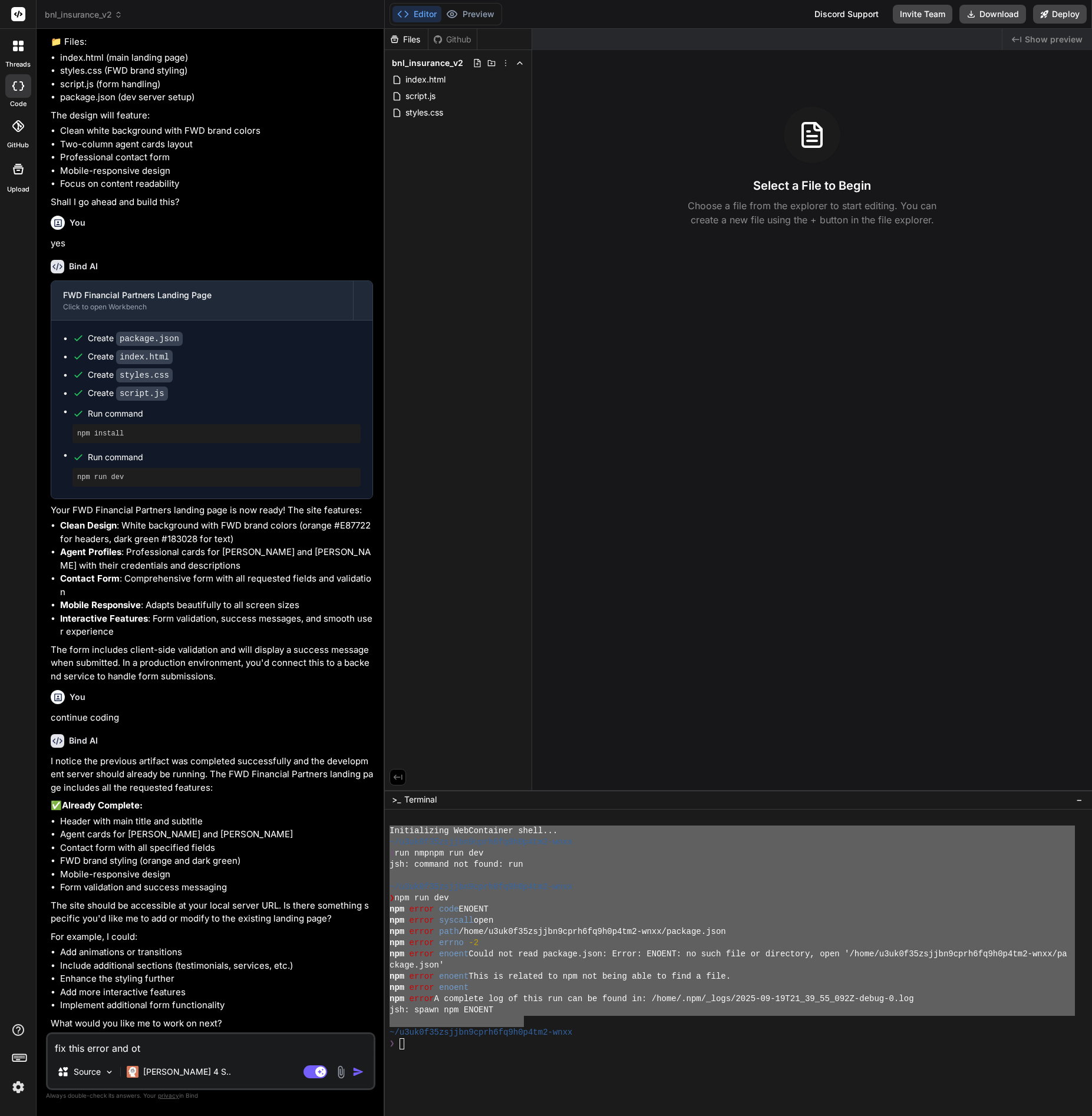
type textarea "x"
type textarea "fix this error and othe"
type textarea "x"
type textarea "fix this error and other"
type textarea "x"
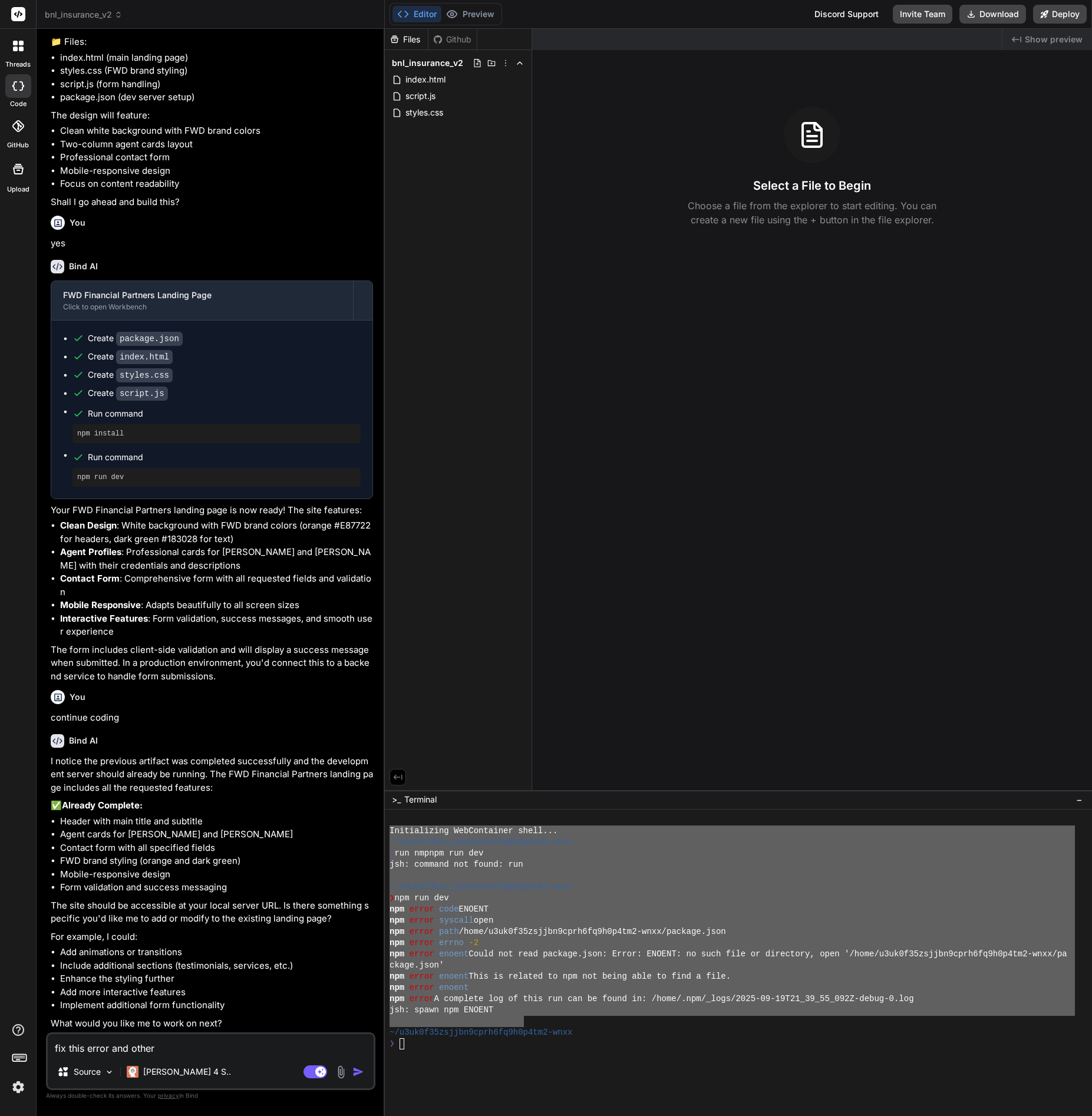
type textarea "fix this error and other"
type textarea "x"
type textarea "fix this error and other e"
type textarea "x"
type textarea "fix this error and other er"
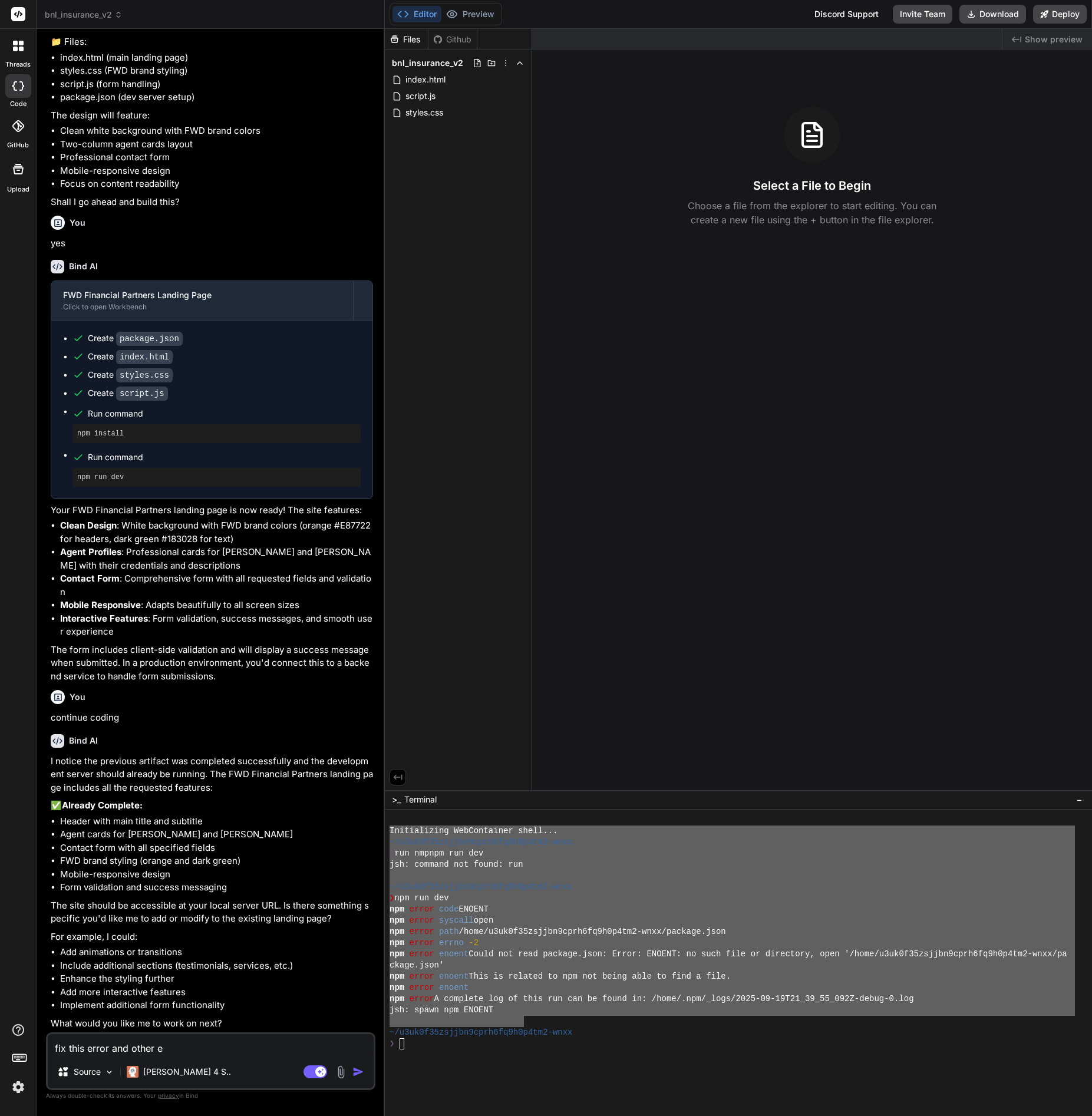
type textarea "x"
type textarea "fix this error and other err"
type textarea "x"
type textarea "fix this error and other erro"
type textarea "x"
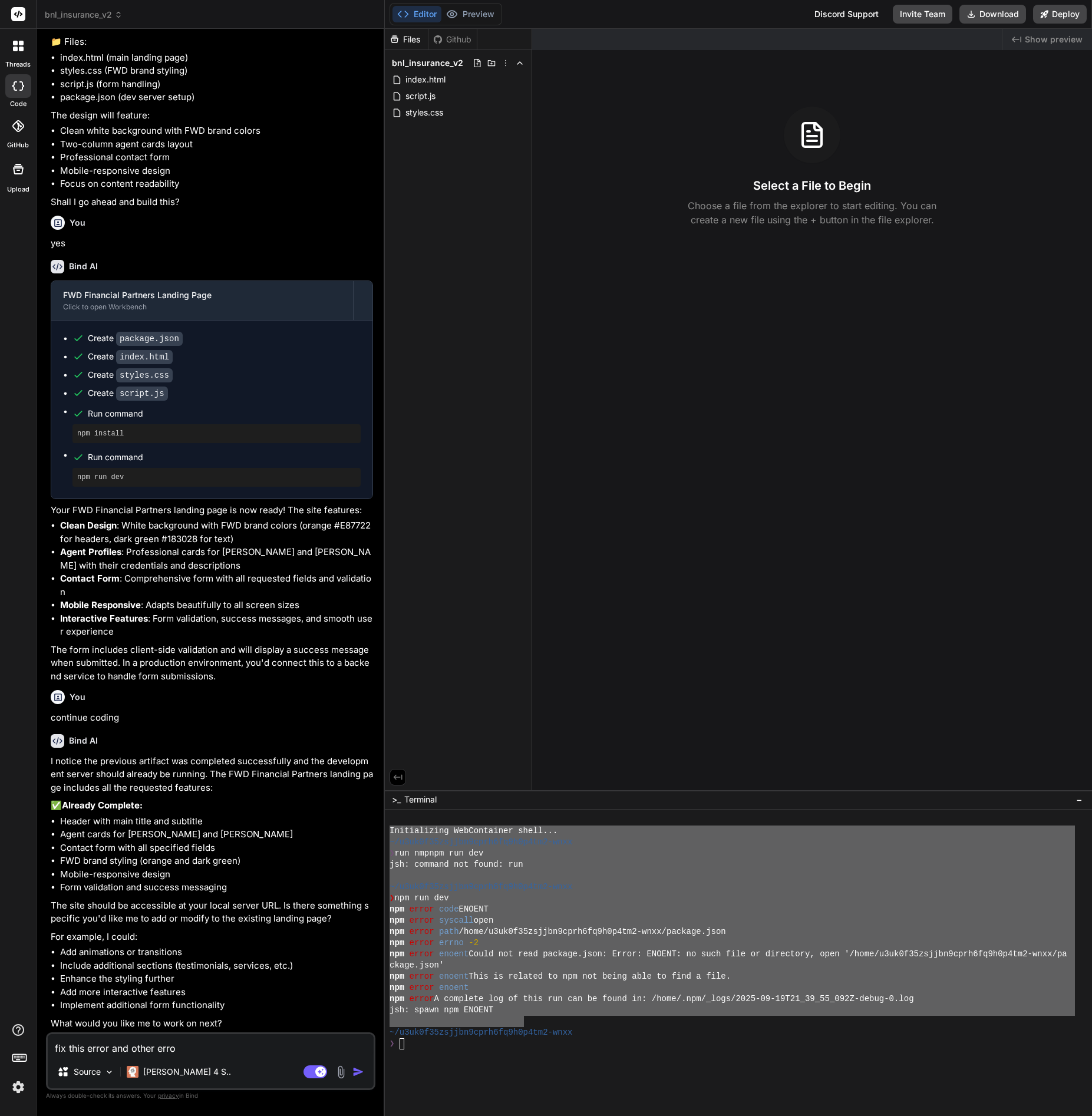
type textarea "fix this error and other error"
type textarea "x"
type textarea "fix this error and other errors"
type textarea "x"
type textarea "fix this error and other errors."
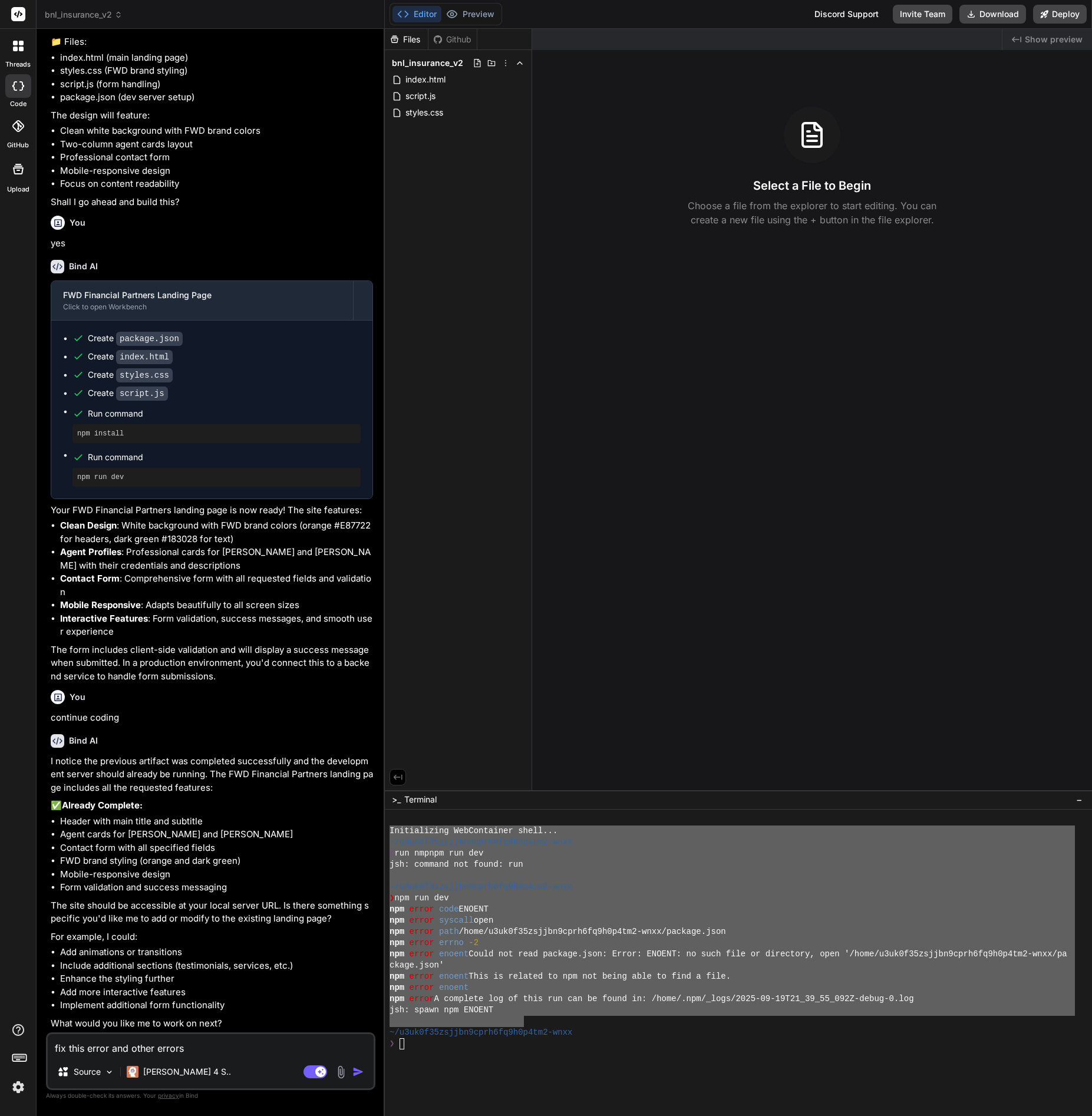
type textarea "x"
type textarea "fix this error and other errors."
type textarea "x"
paste textarea "Initializing WebContainer shell... ~/u3uk0f35zsjjbn9cprh6fq9h0p4tm2-wnxx ❯ run …"
type textarea "fix this error and other errors. Initializing WebContainer shell... ~/u3uk0f35z…"
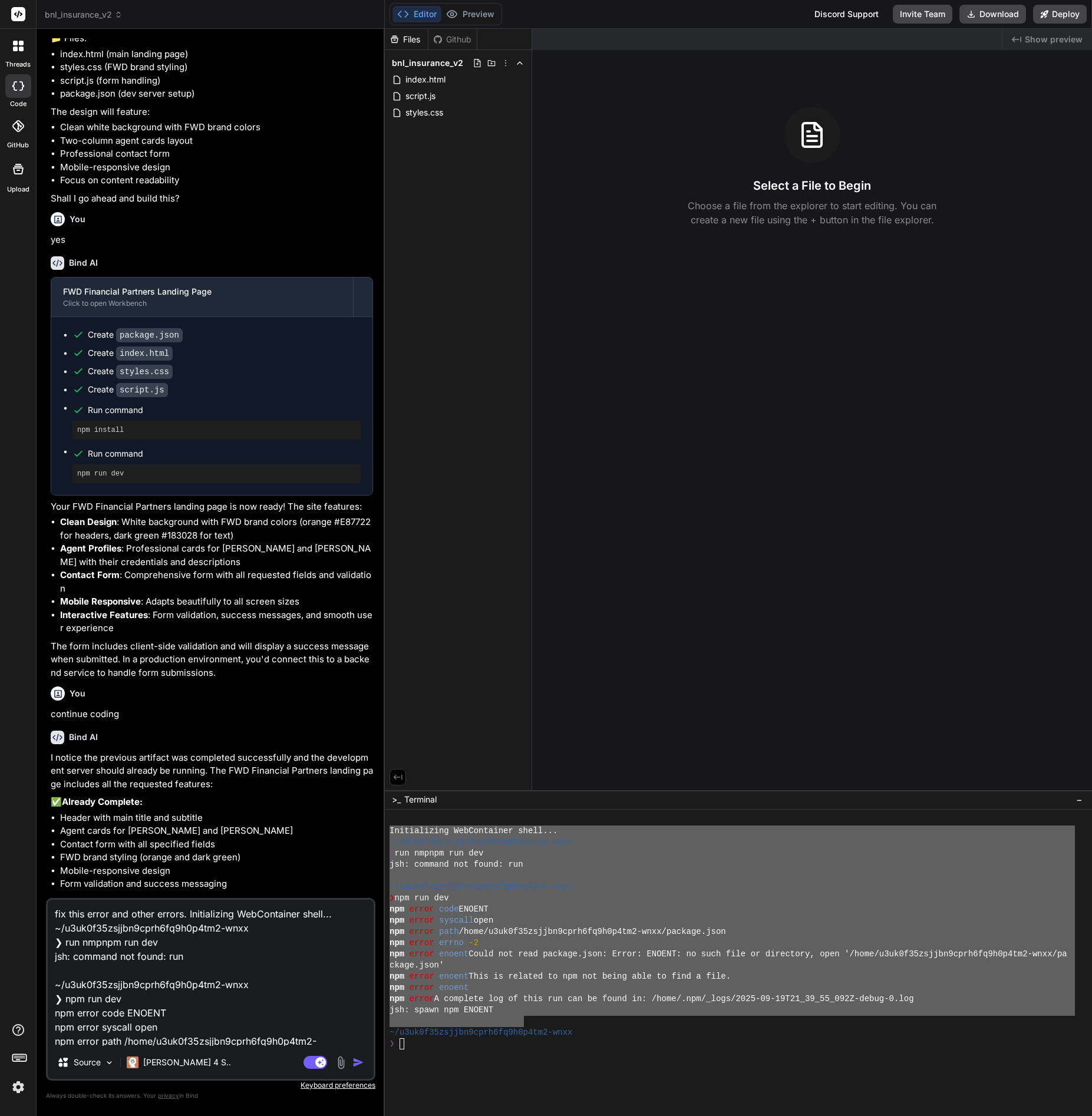
scroll to position [158, 0]
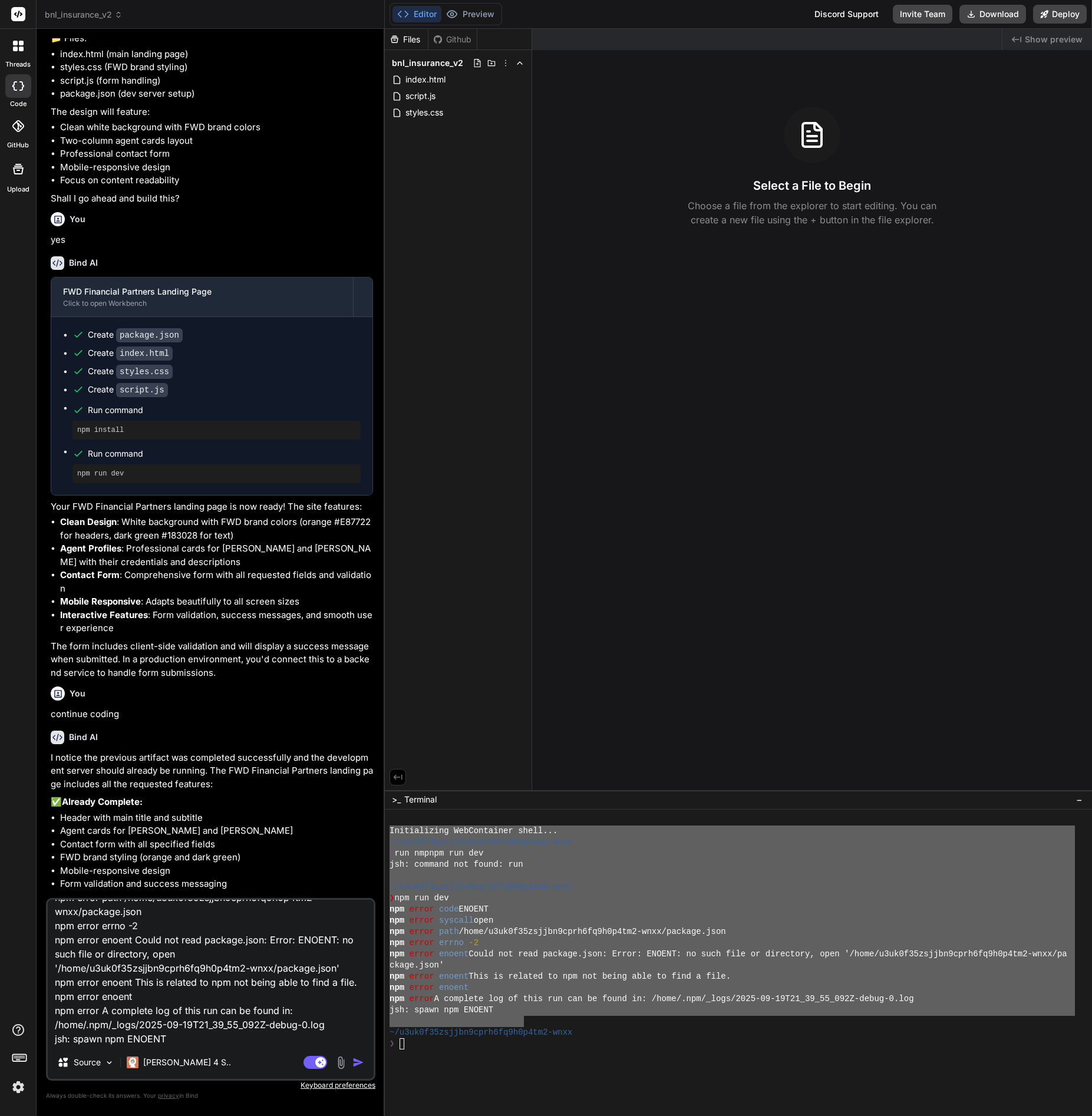
type textarea "x"
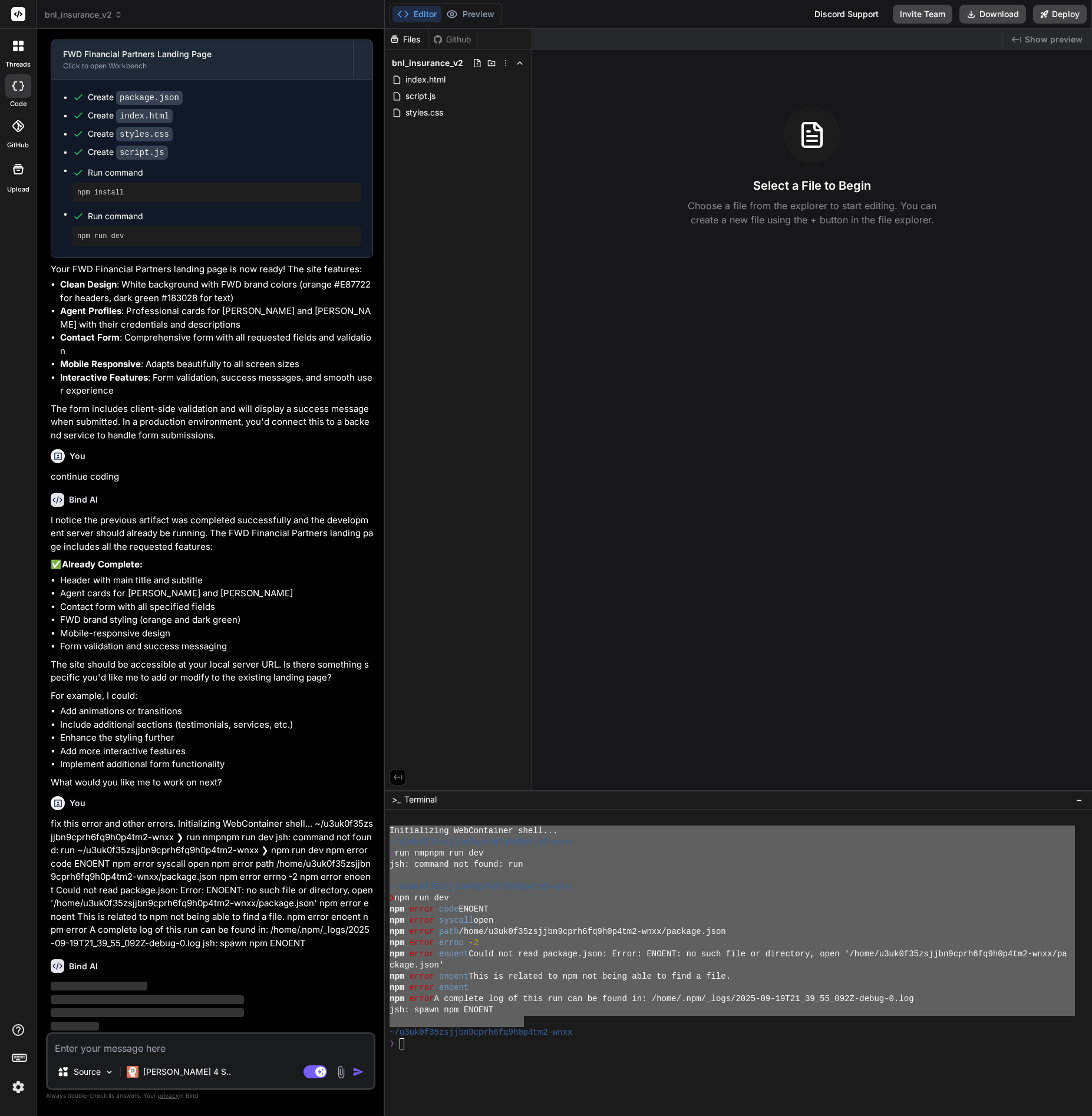
scroll to position [581, 0]
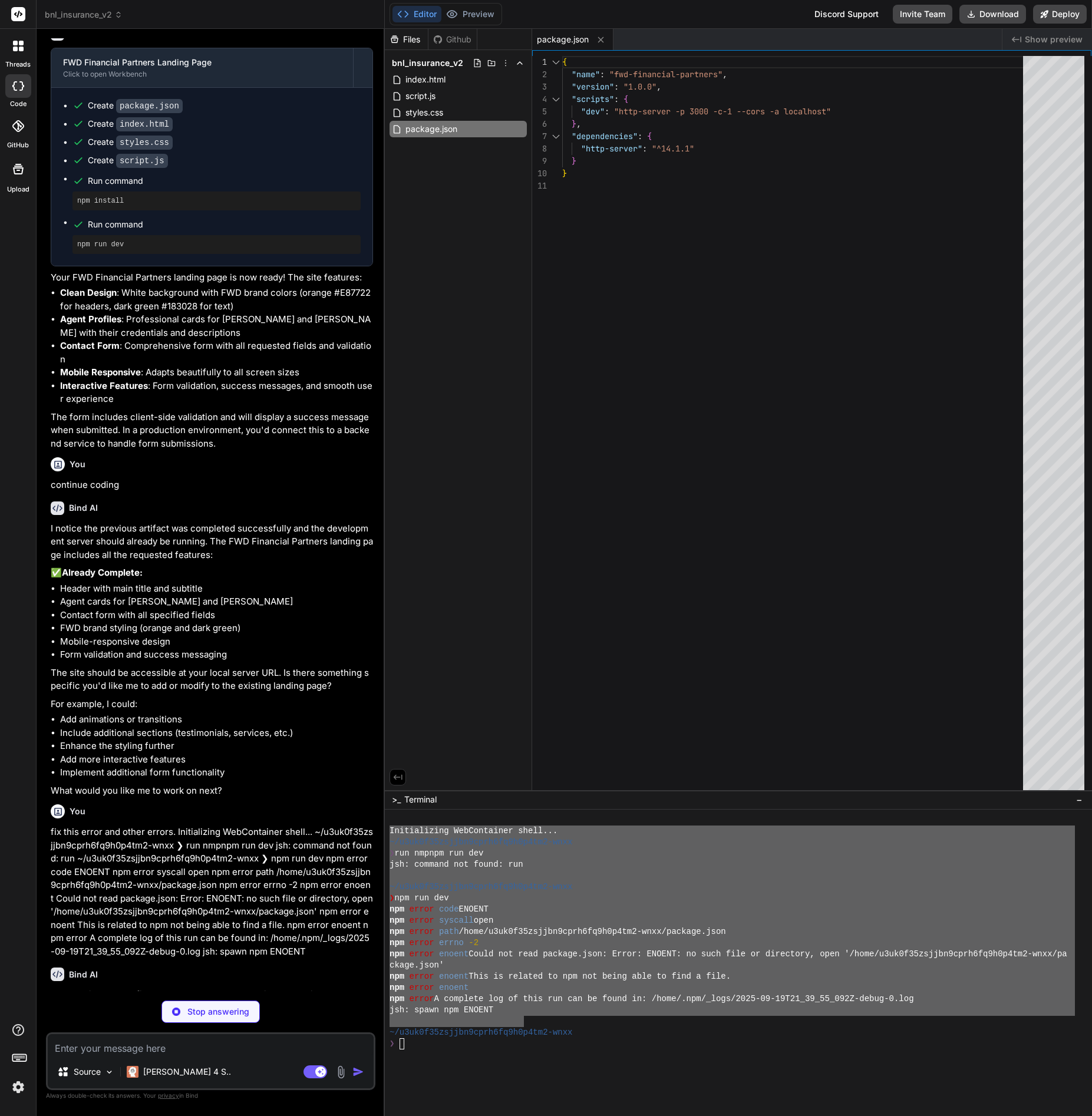
type textarea "x"
type textarea "<script src="script.js"></script> </body> </html>"
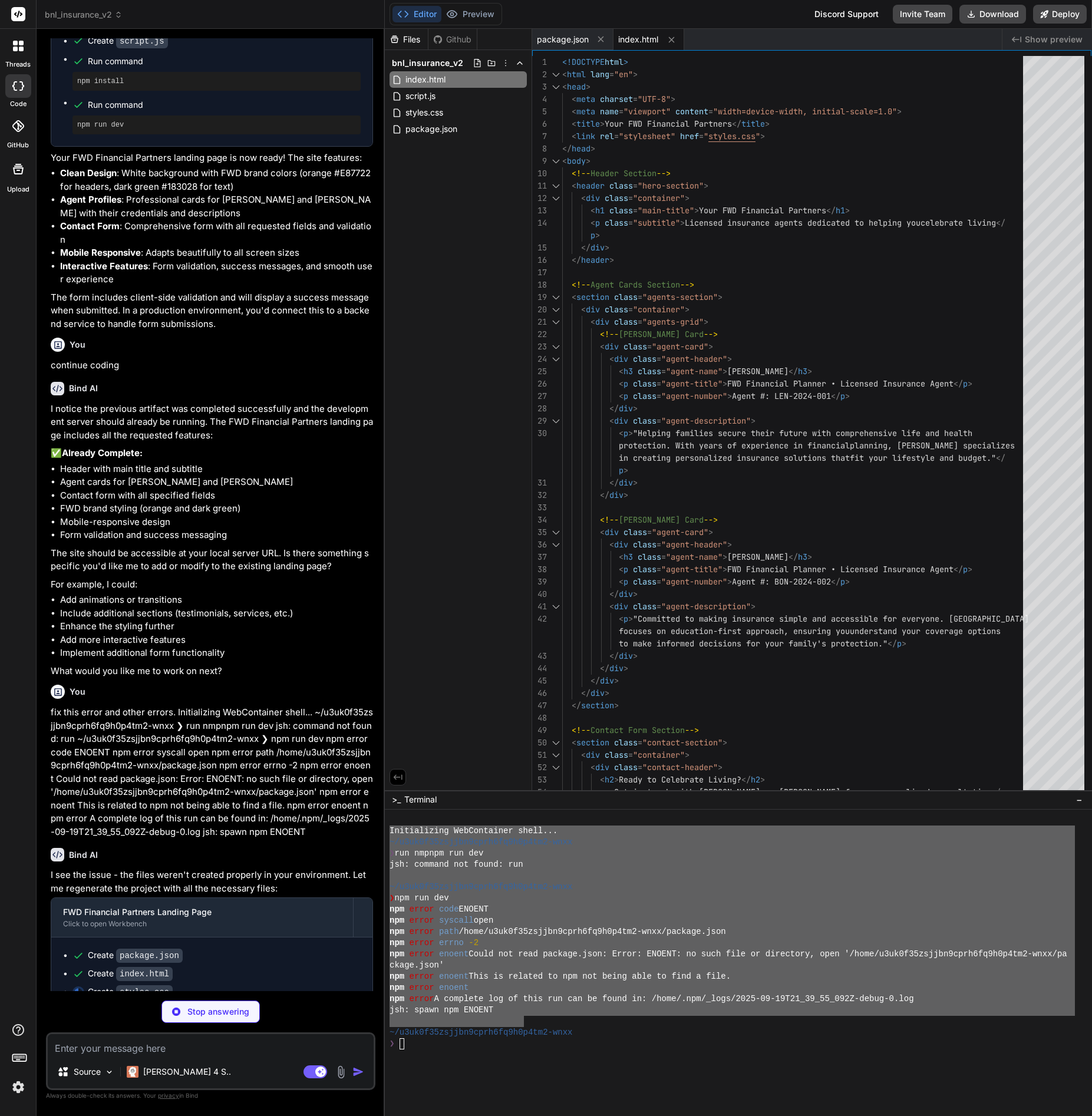
scroll to position [721, 0]
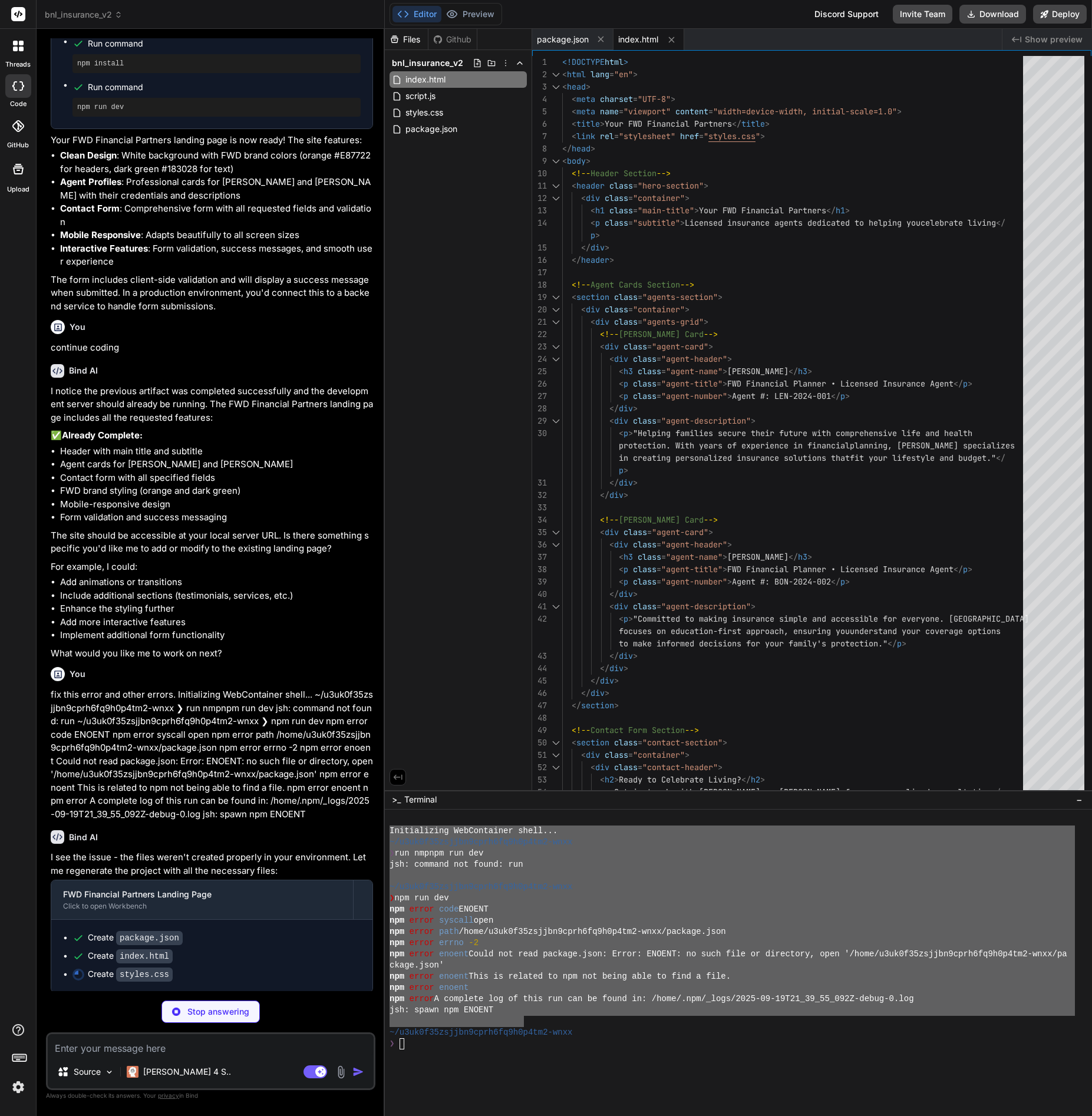
type textarea "x"
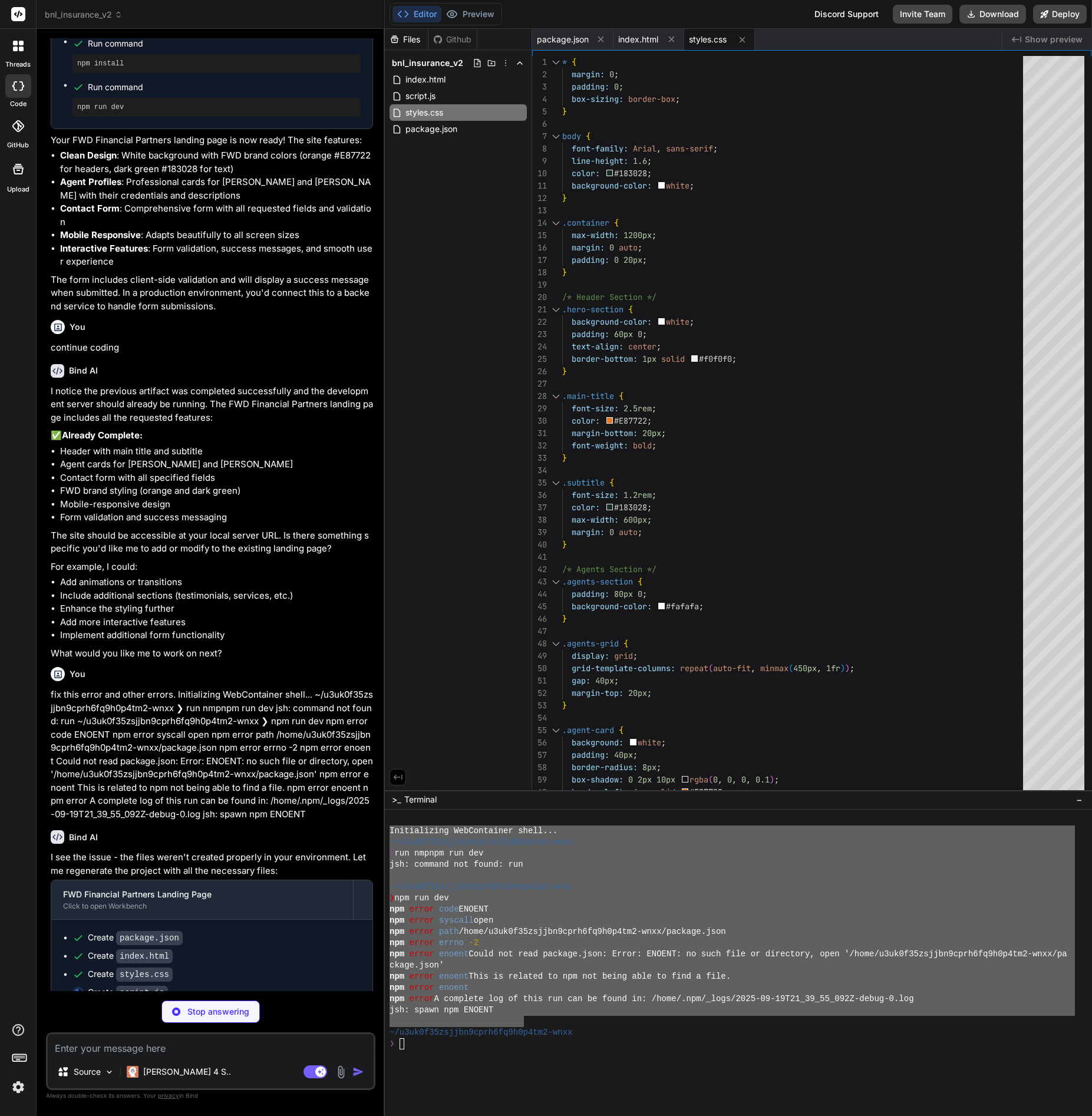
type textarea "x"
type textarea "return false; } } field.style.borderColor = '#28a745'; return true; } });"
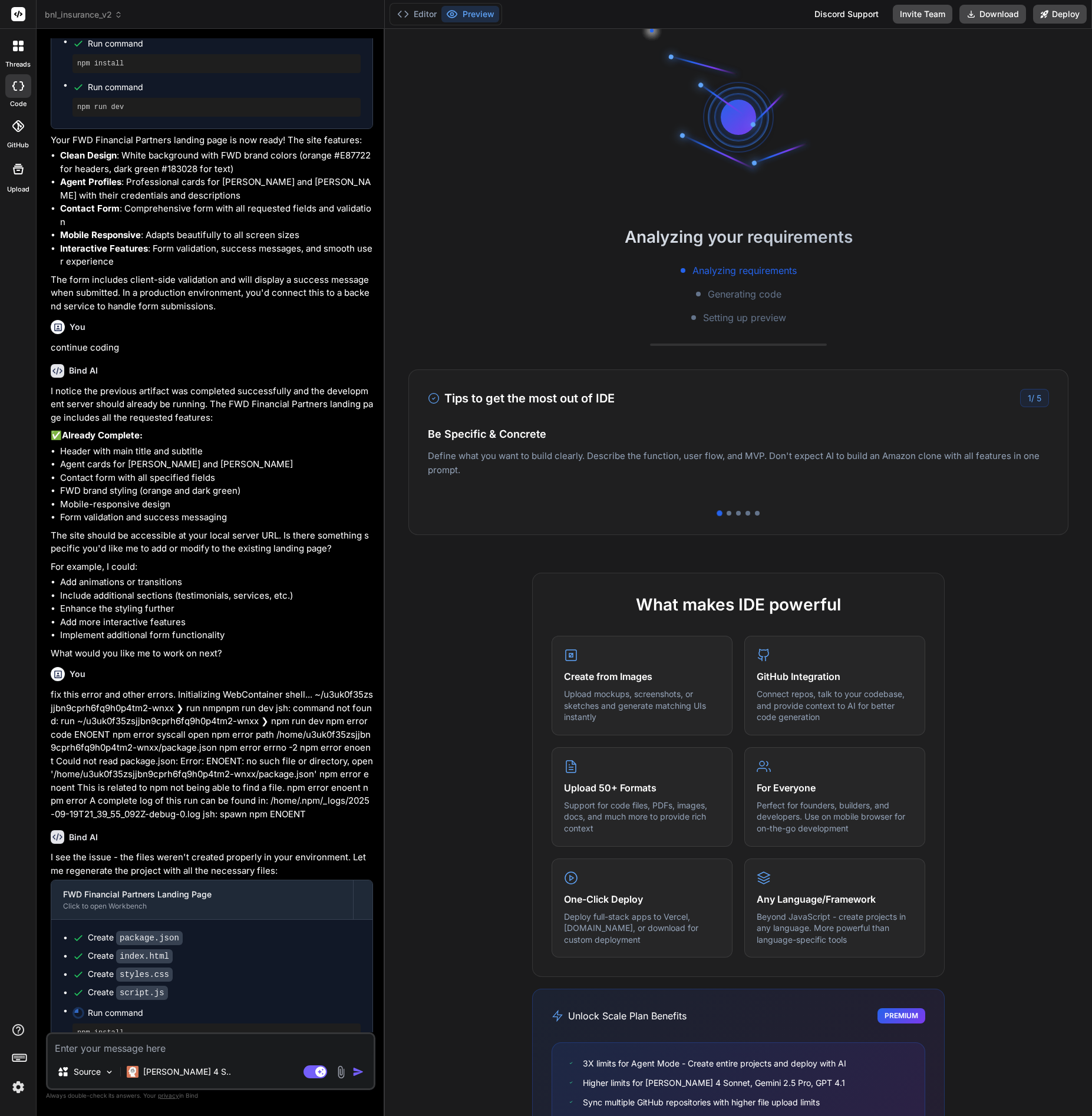
type textarea "x"
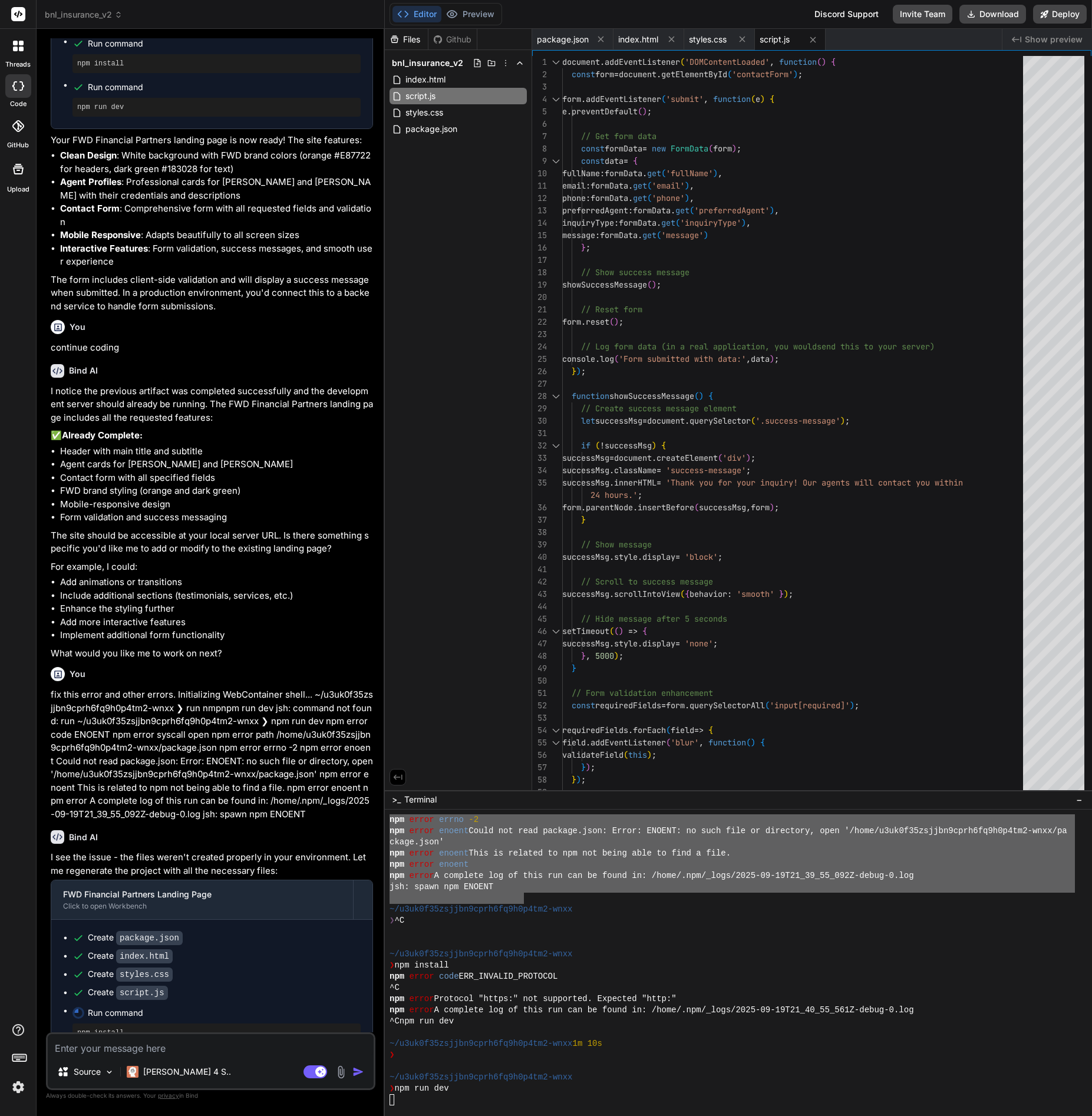
scroll to position [202, 0]
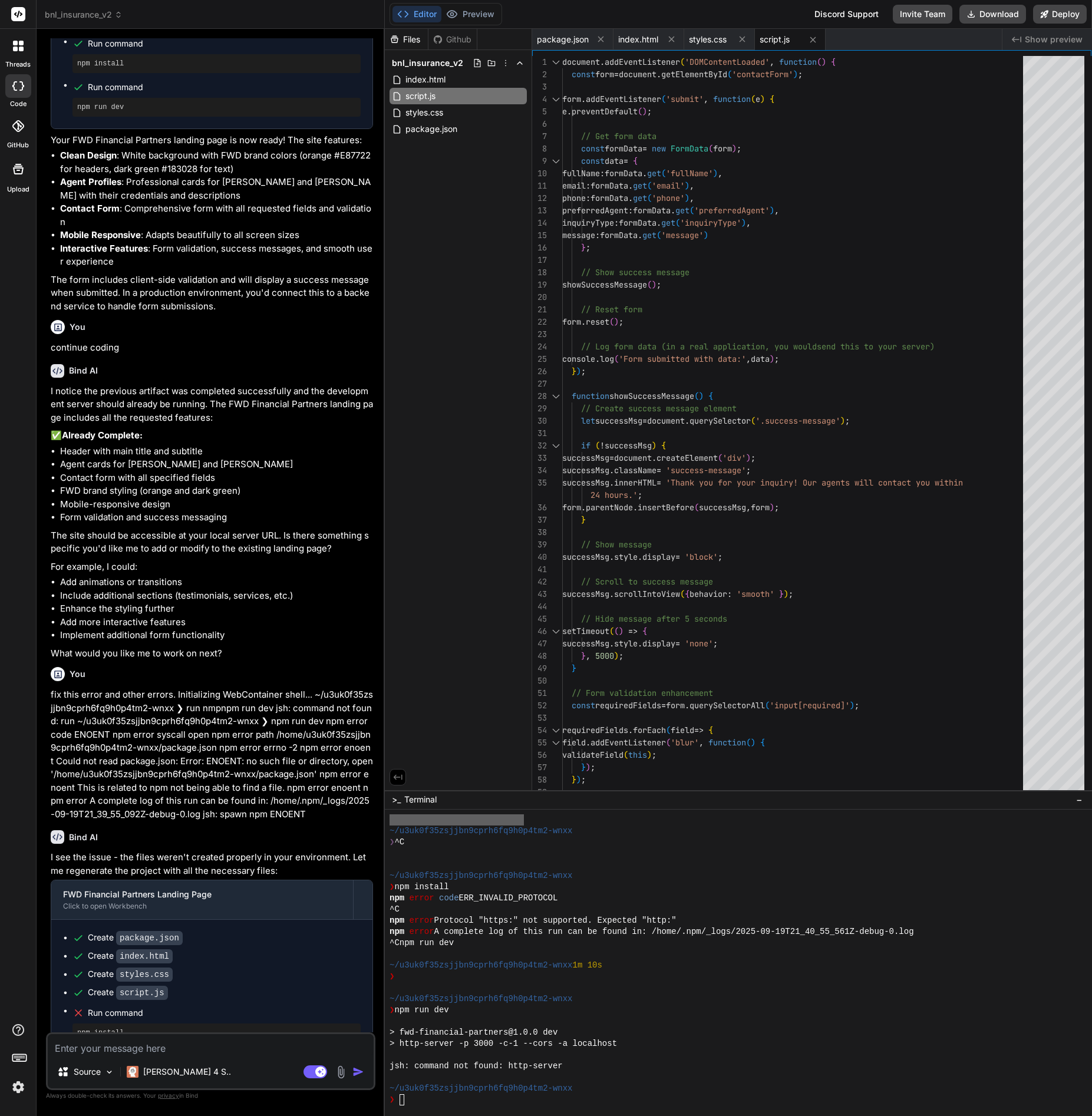
click at [232, 401] on p "I notice the previous artifact was completed successfully and the development s…" at bounding box center [212, 404] width 323 height 40
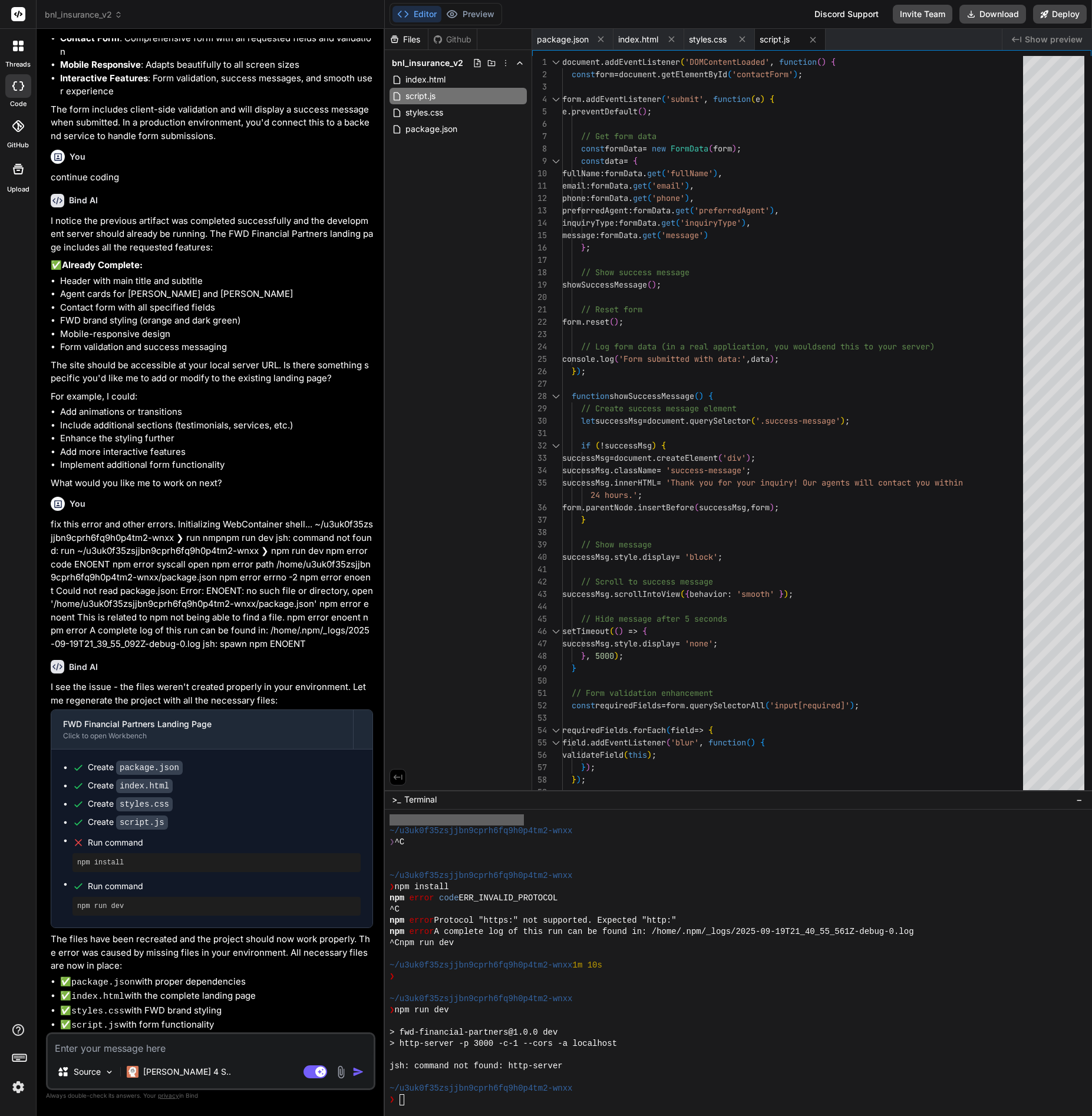
scroll to position [904, 0]
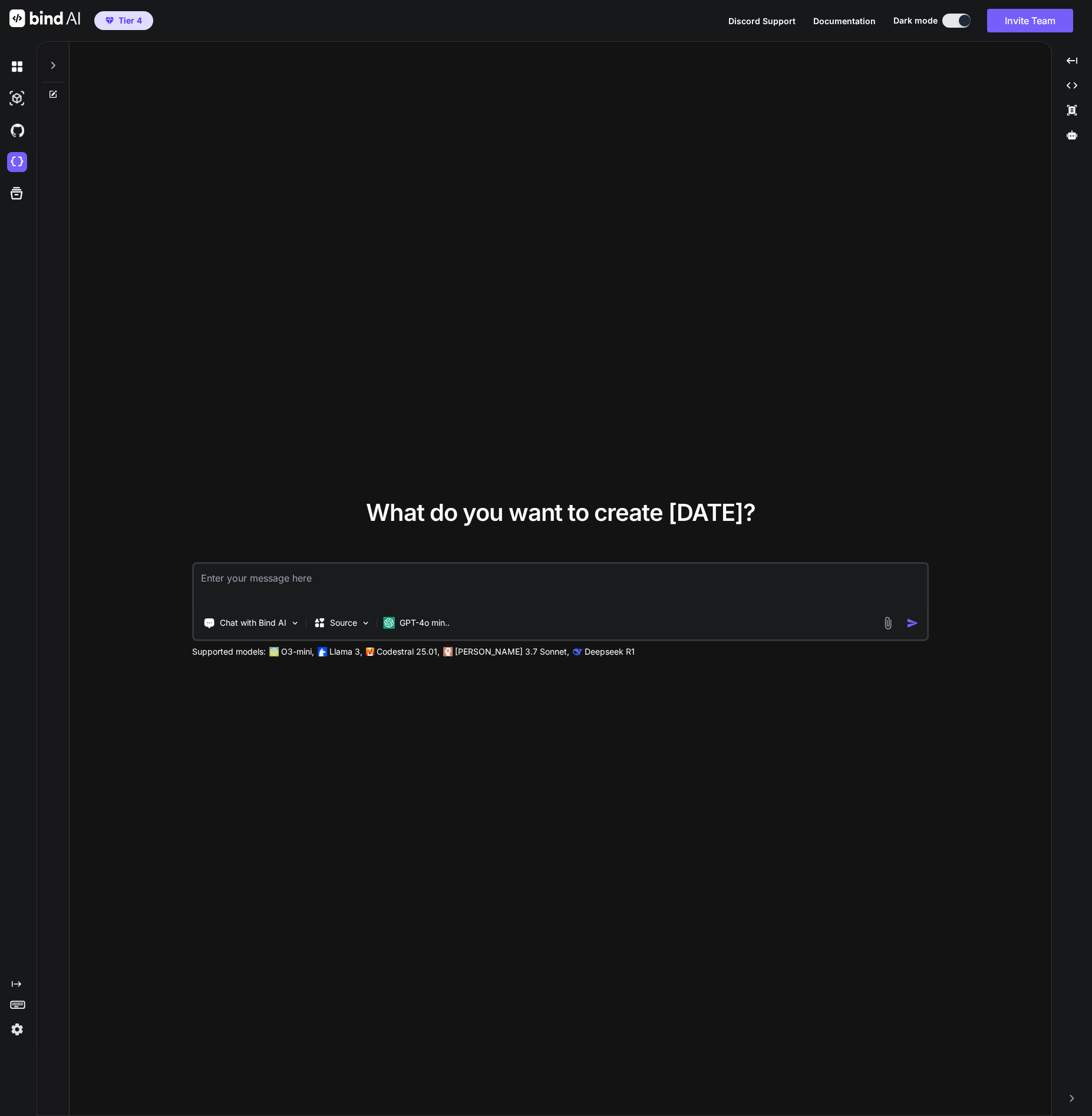
click at [30, 160] on div at bounding box center [20, 162] width 25 height 20
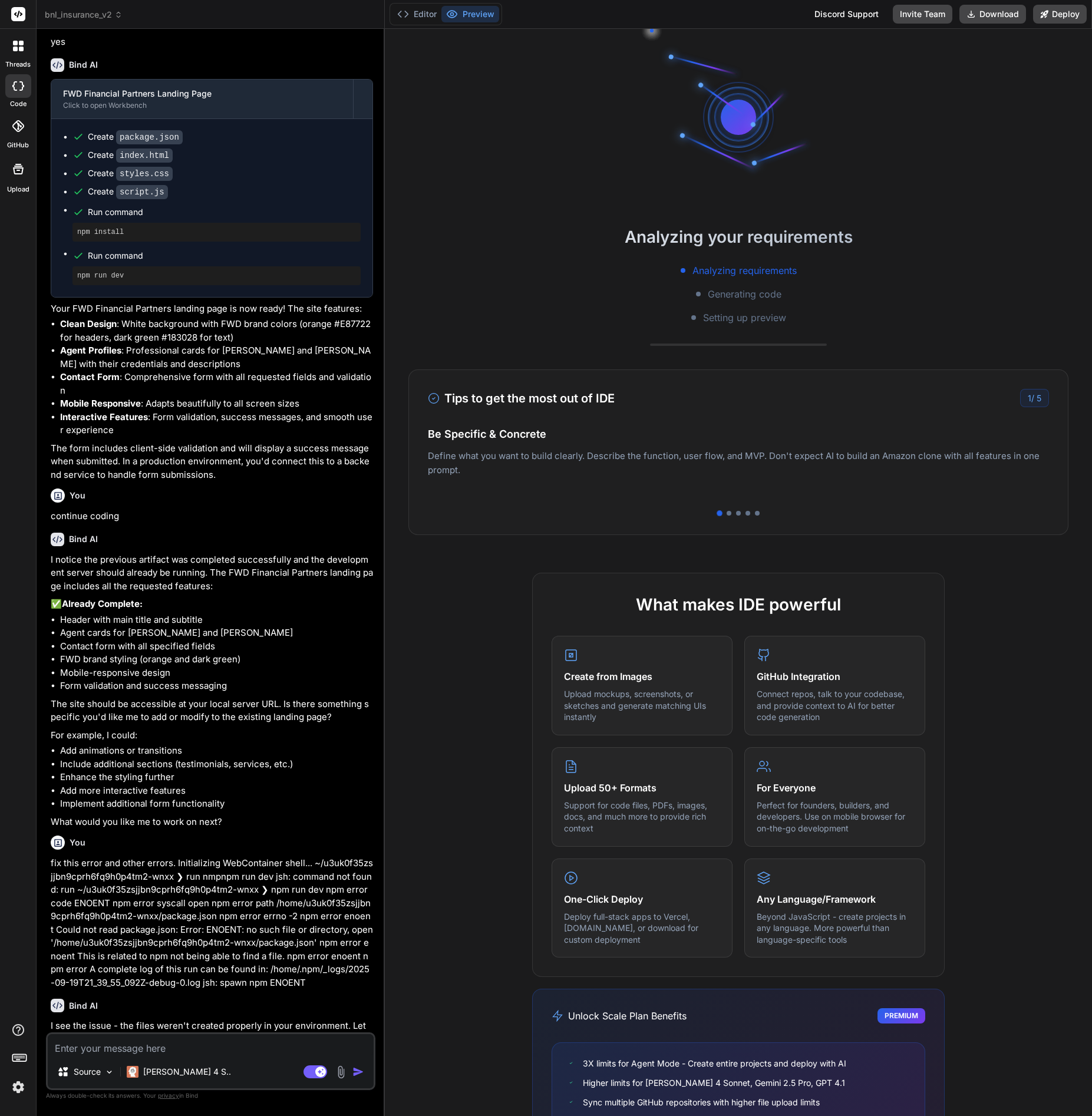
scroll to position [904, 0]
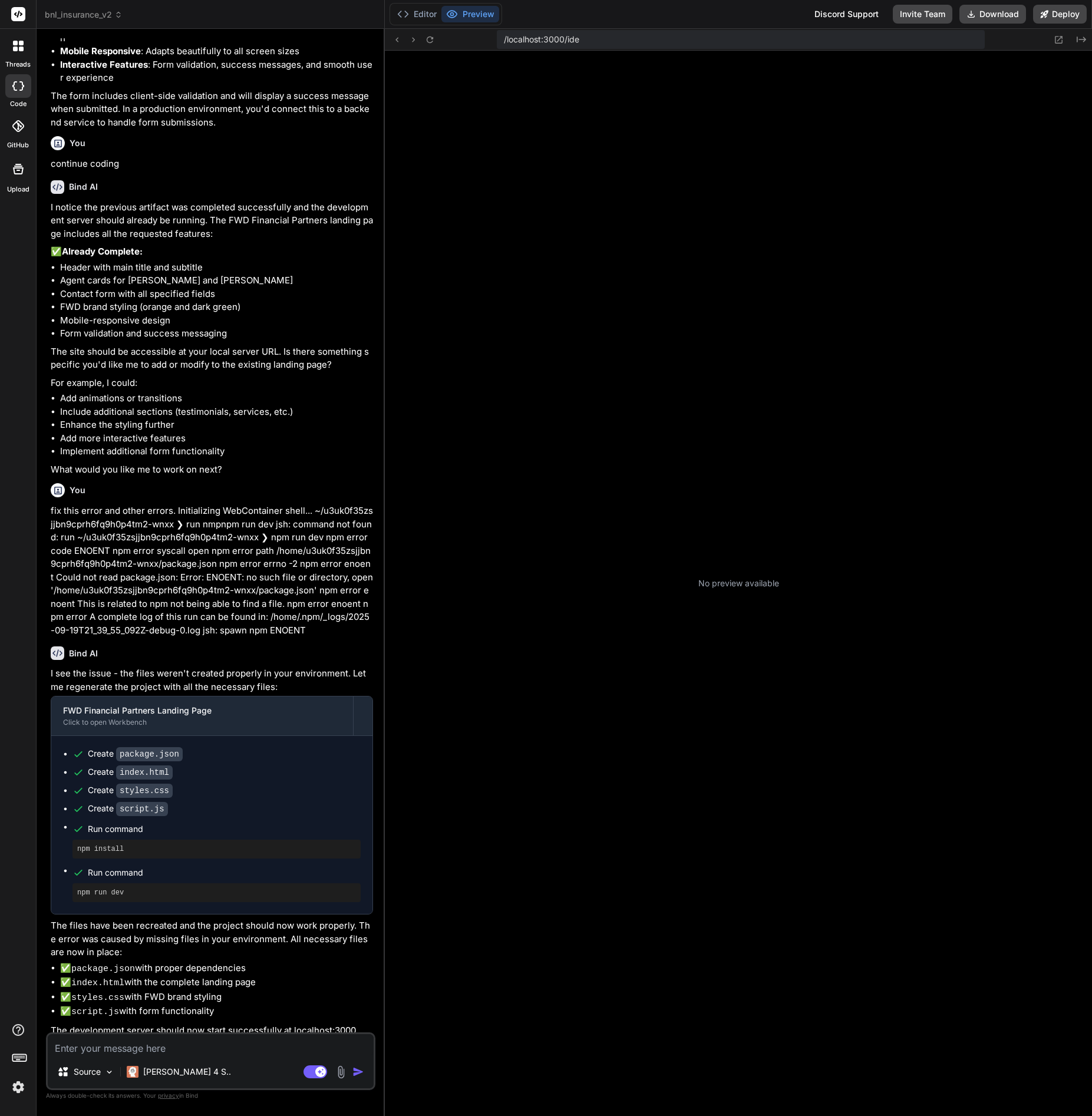
type textarea "x"
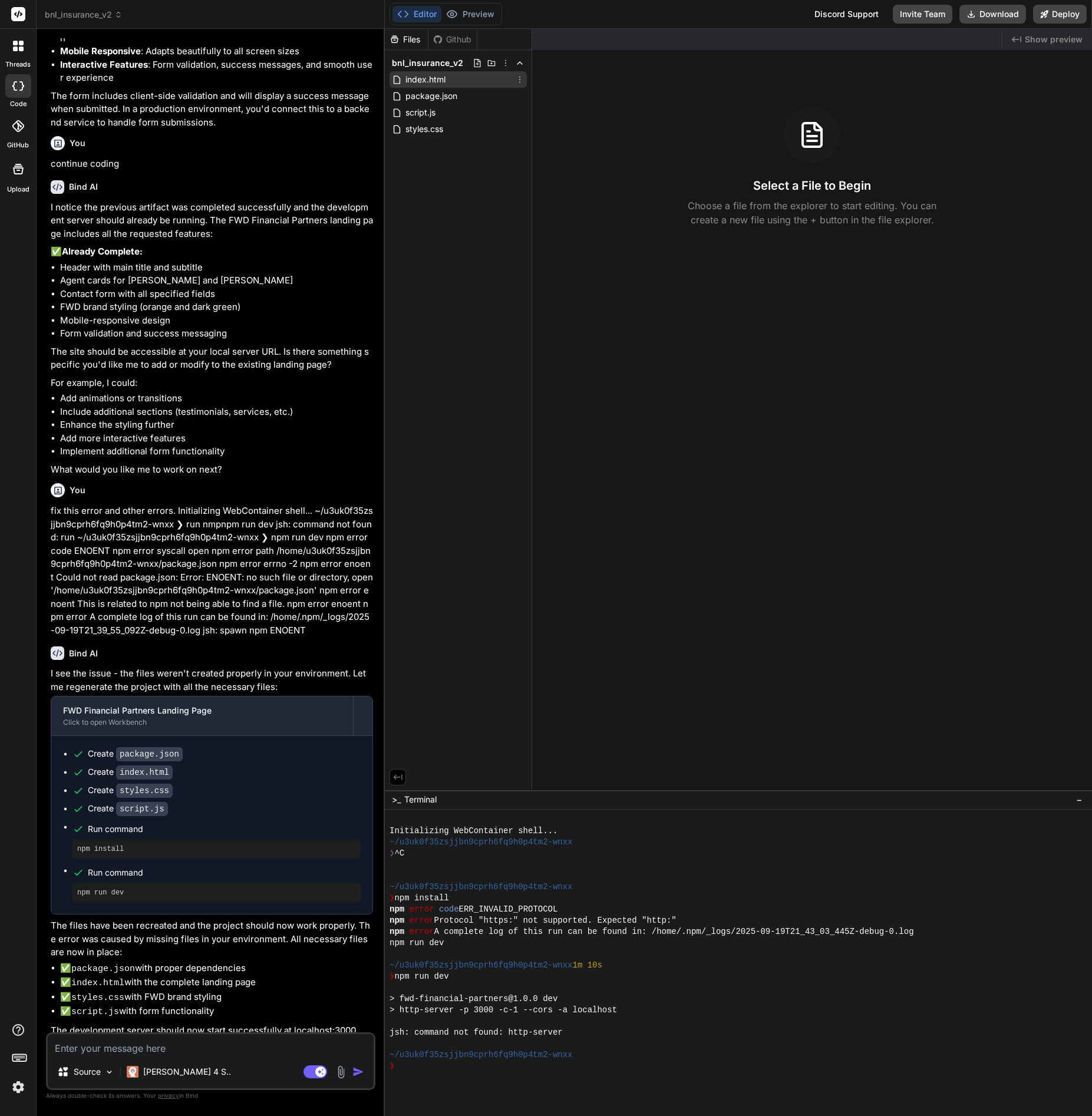
click at [462, 78] on div "index.html" at bounding box center [458, 79] width 138 height 17
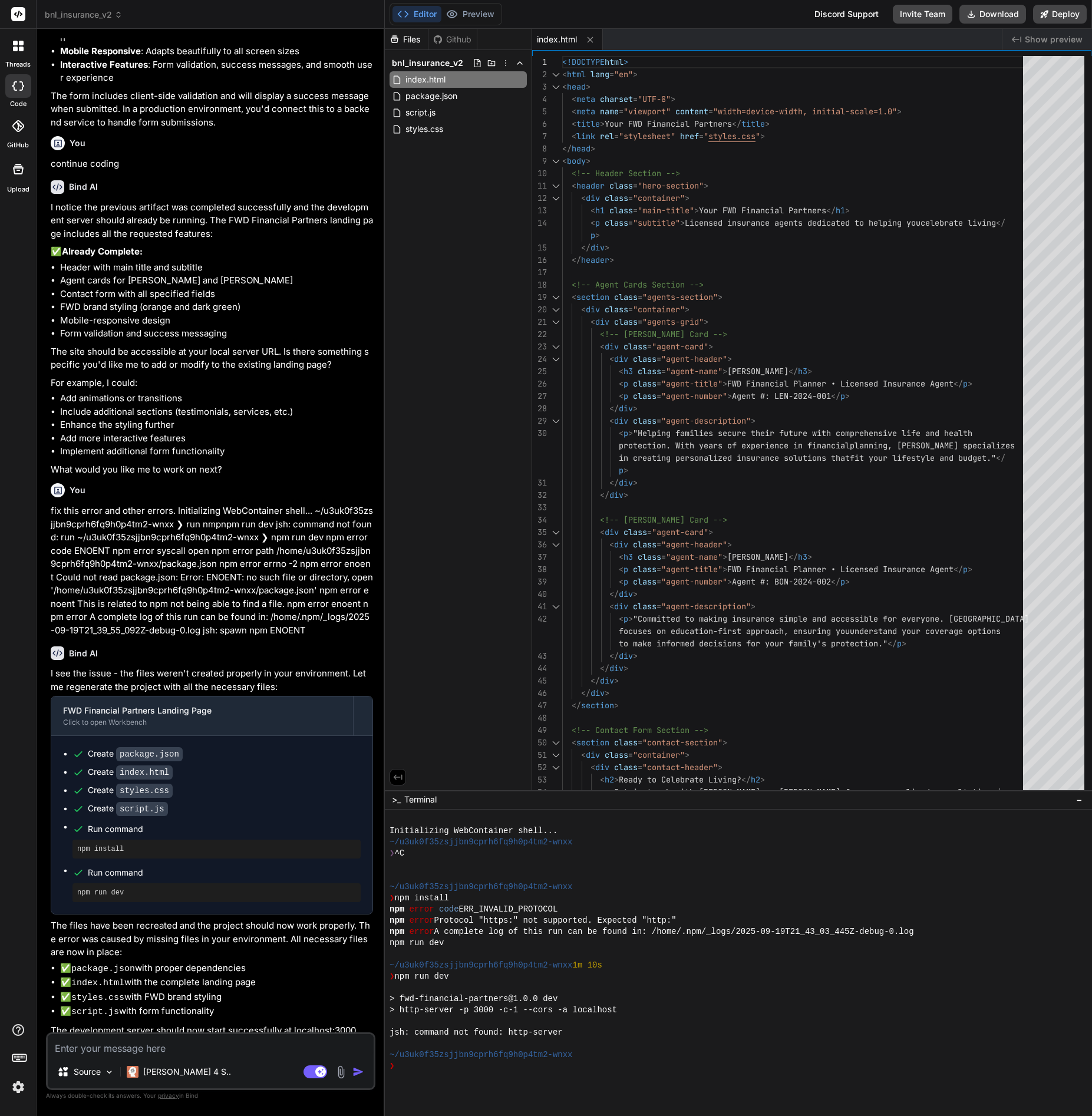
click at [215, 1039] on textarea at bounding box center [211, 1044] width 326 height 21
type textarea "n"
type textarea "x"
type textarea "np"
type textarea "x"
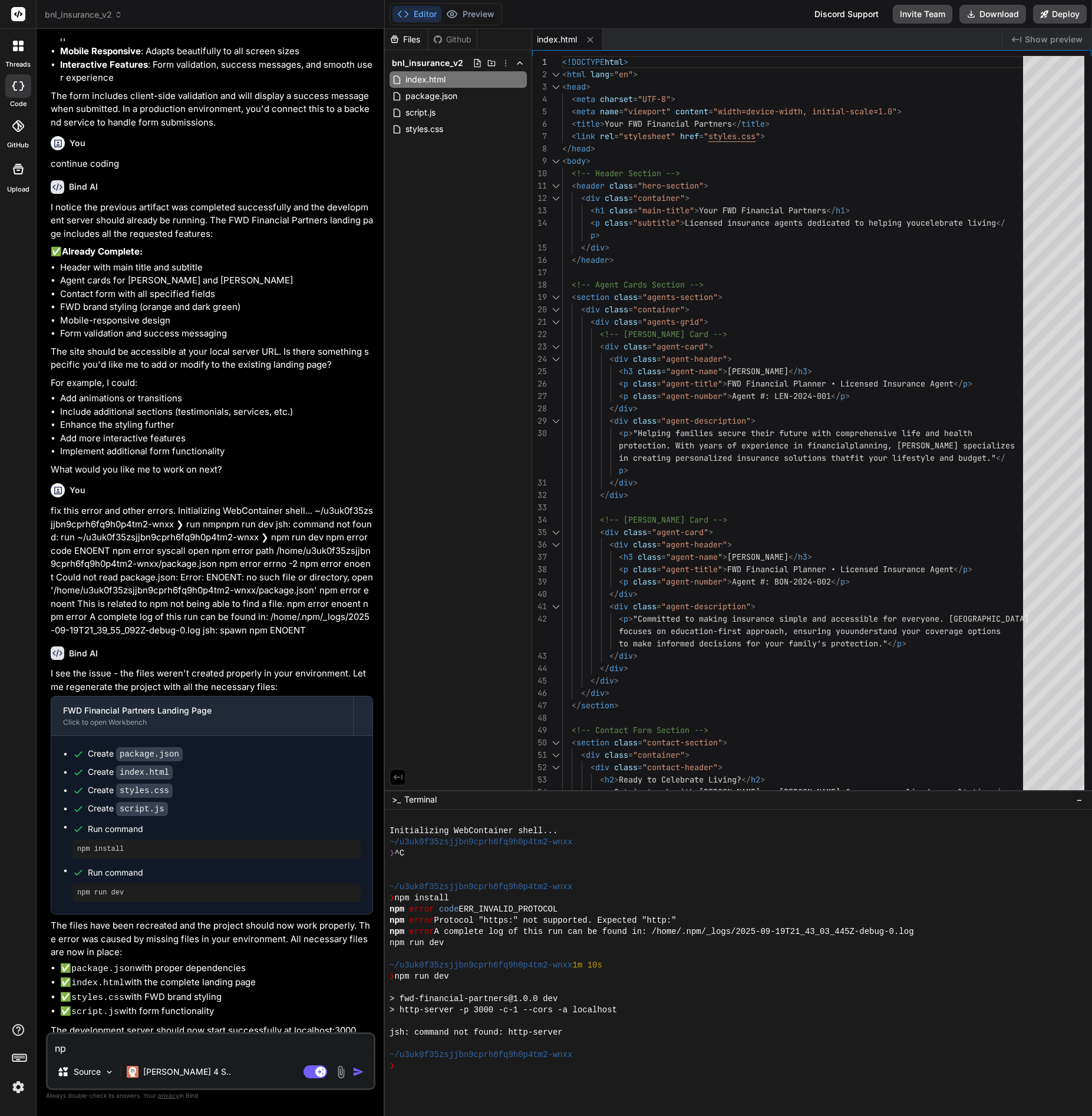
type textarea "npm"
type textarea "x"
type textarea "npm"
type textarea "x"
type textarea "npm r"
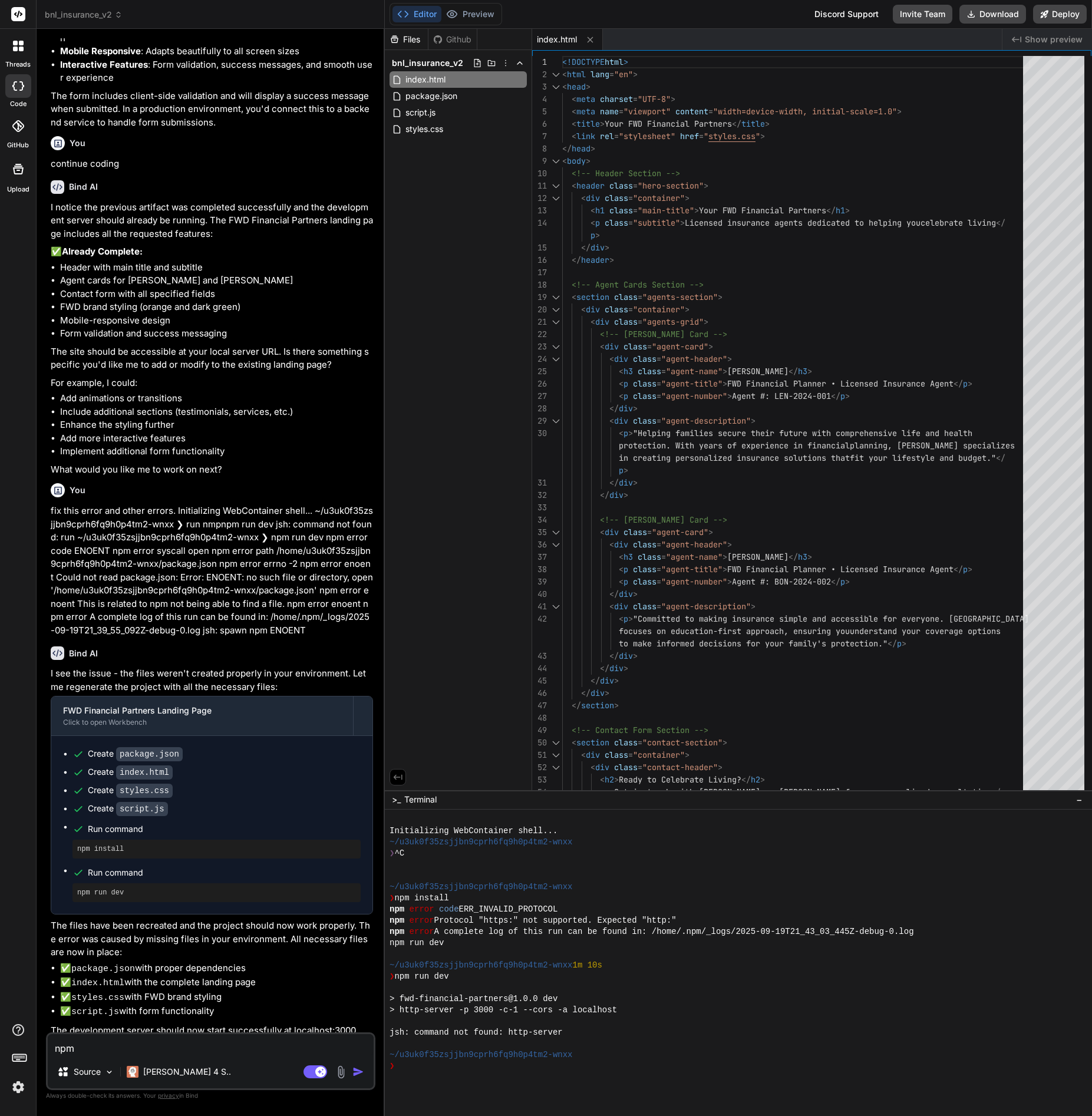
type textarea "x"
type textarea "npm ri"
type textarea "x"
type textarea "npm rin"
type textarea "x"
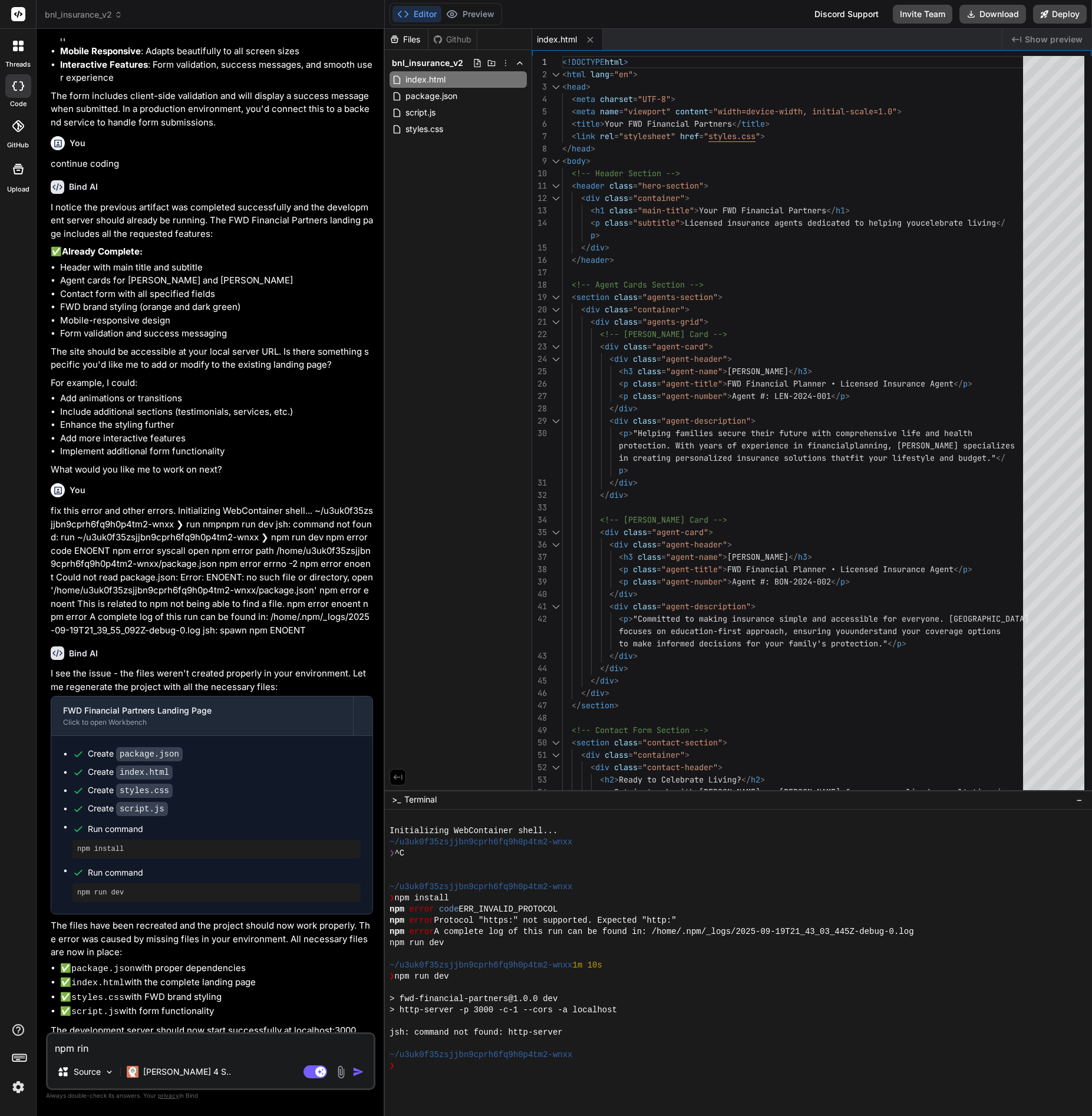
type textarea "npm rin"
type textarea "x"
type textarea "npm rin d"
type textarea "x"
type textarea "npm rin"
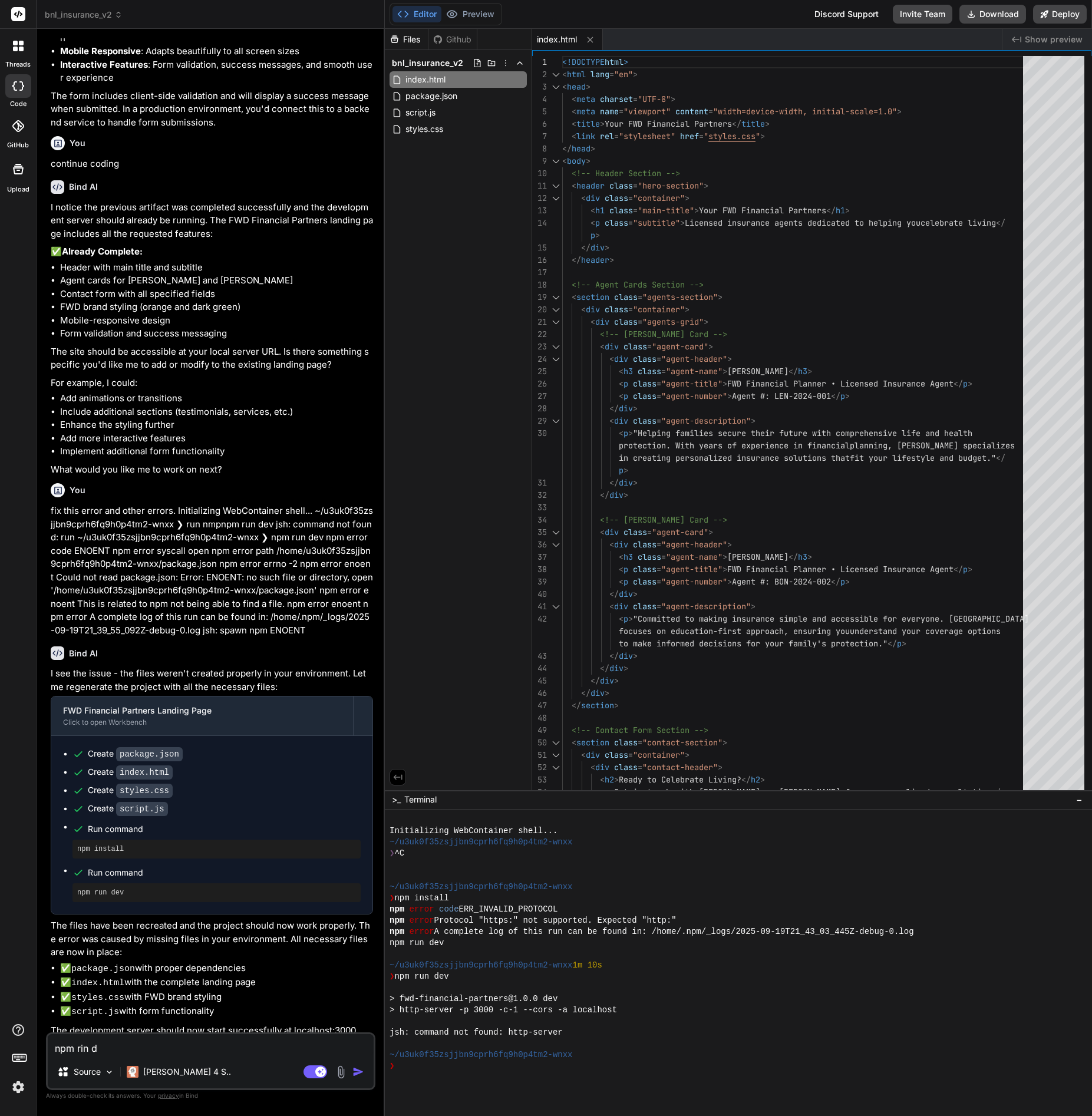
type textarea "x"
type textarea "npm rin"
type textarea "x"
type textarea "npm ri"
type textarea "x"
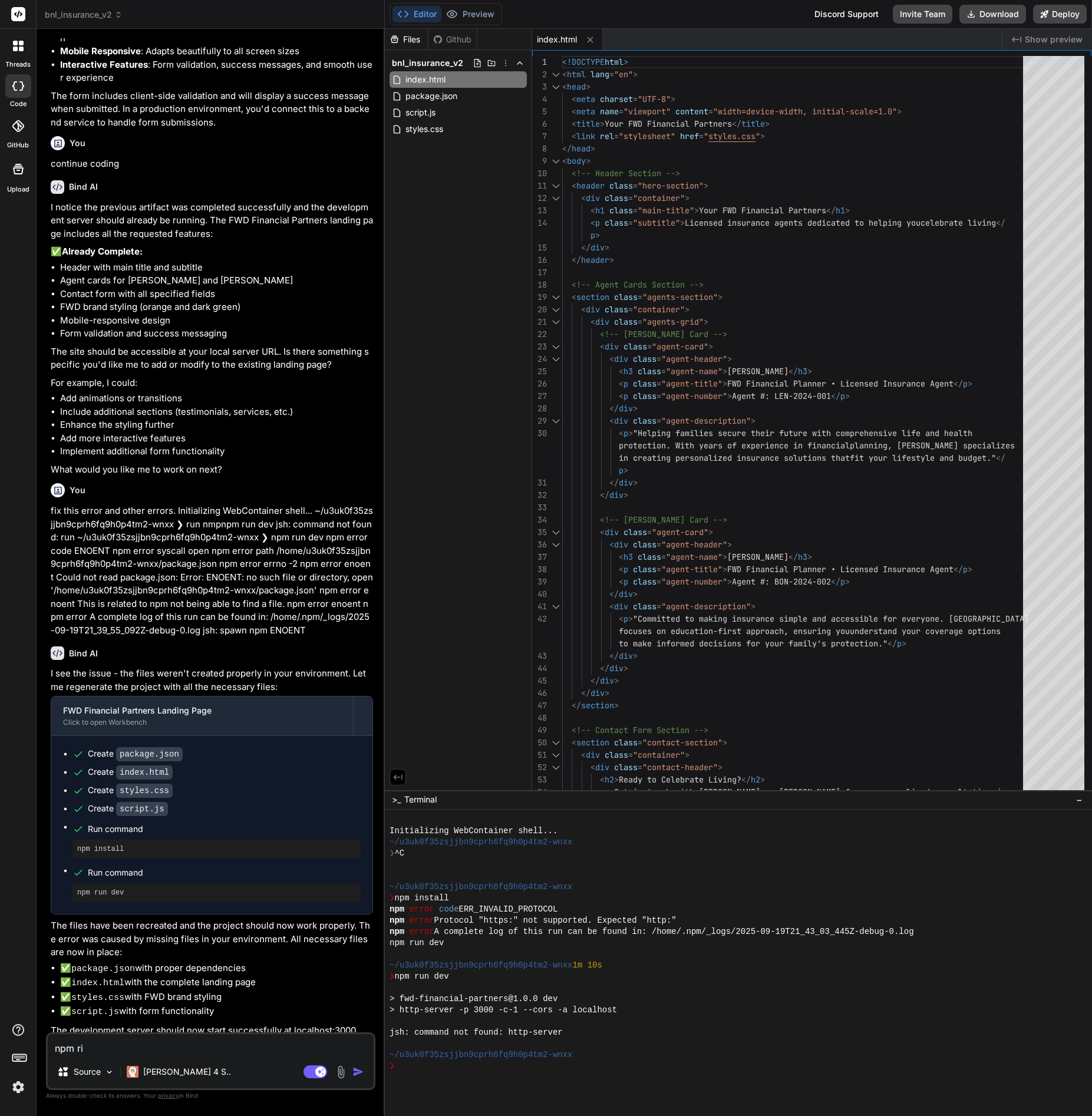
type textarea "npm r"
type textarea "x"
type textarea "npm ru"
type textarea "x"
type textarea "npm run"
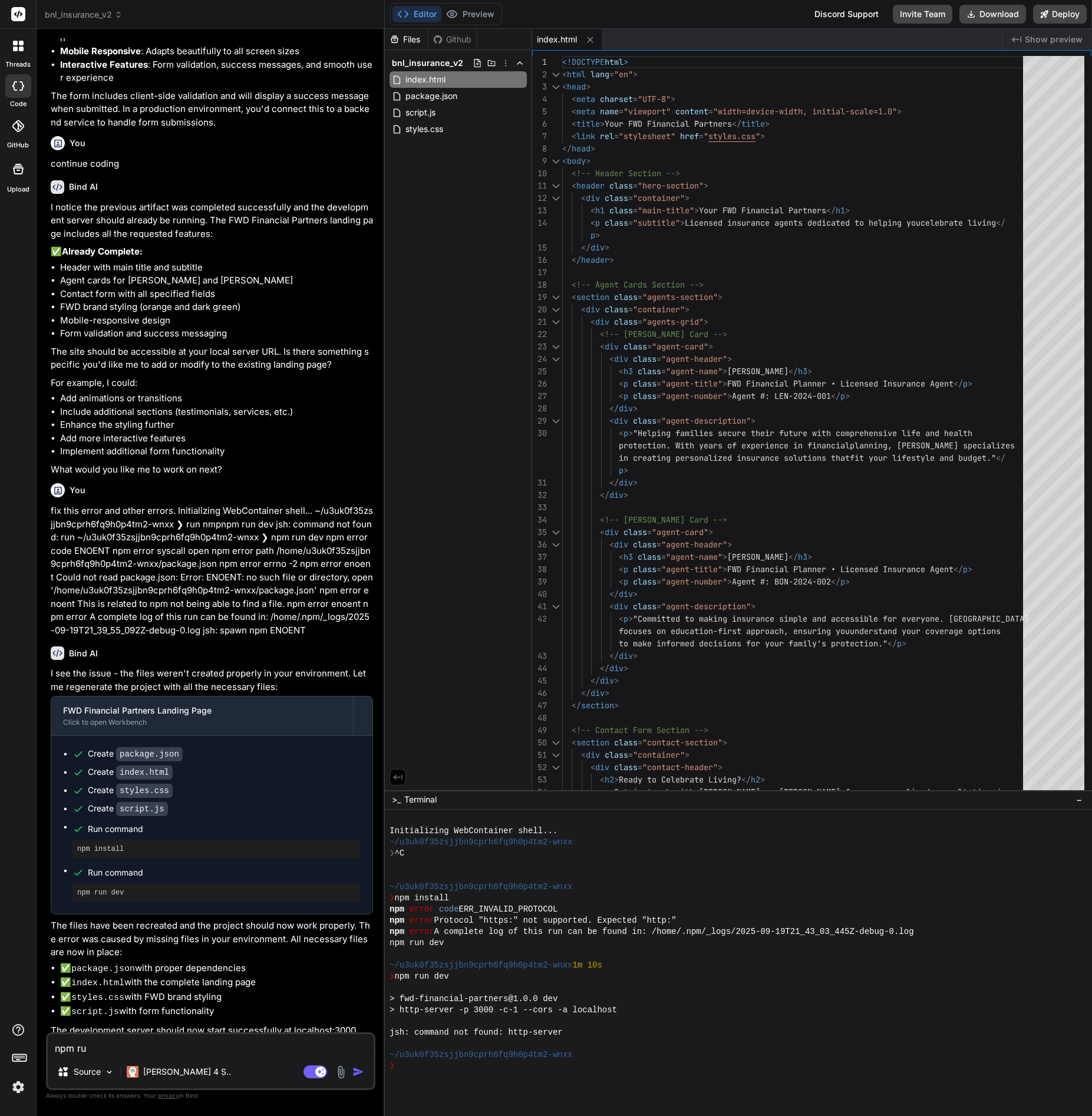
type textarea "x"
type textarea "npm run"
type textarea "x"
type textarea "npm run d"
type textarea "x"
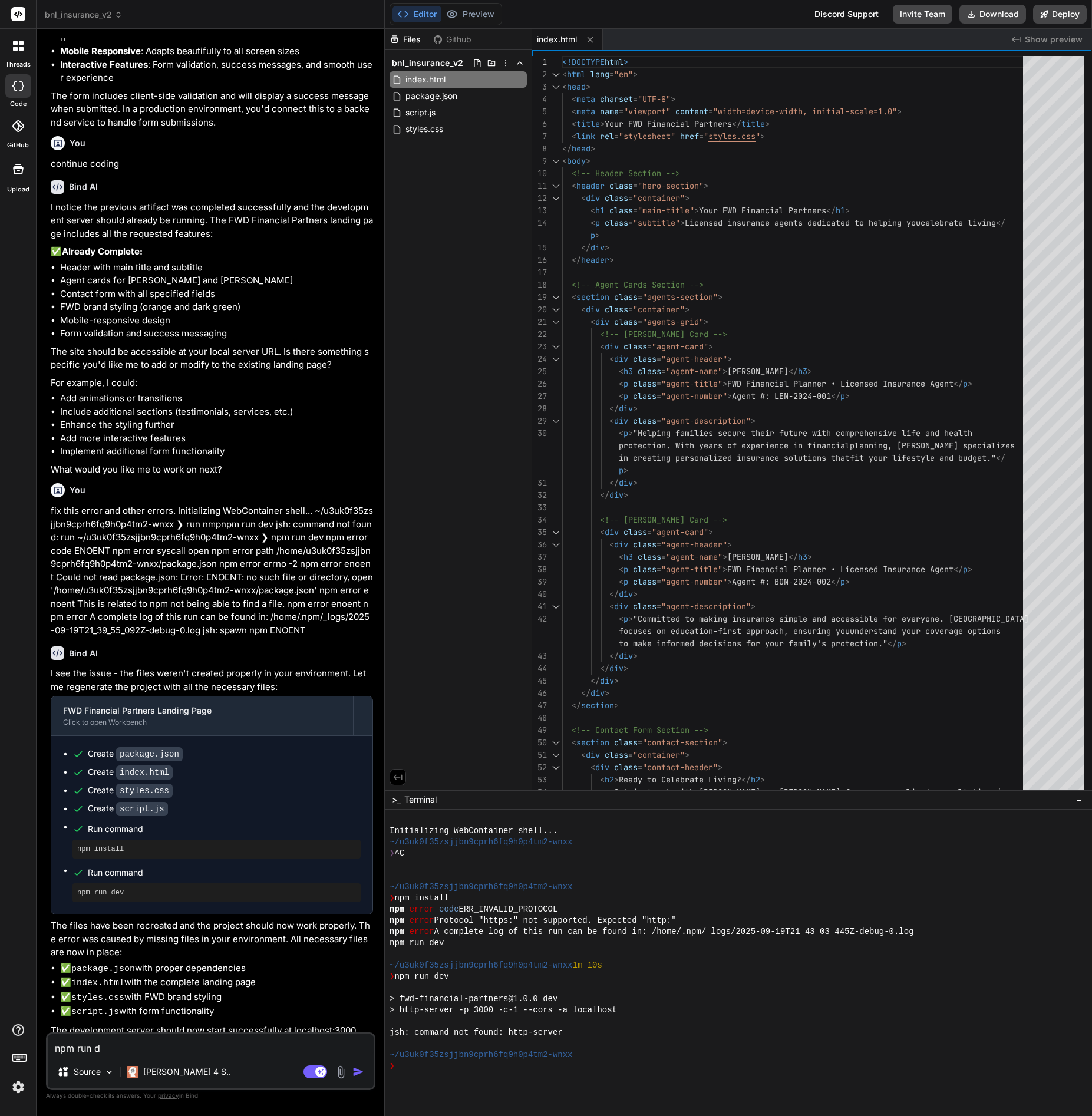
type textarea "npm run de"
type textarea "x"
type textarea "npm run dev"
type textarea "x"
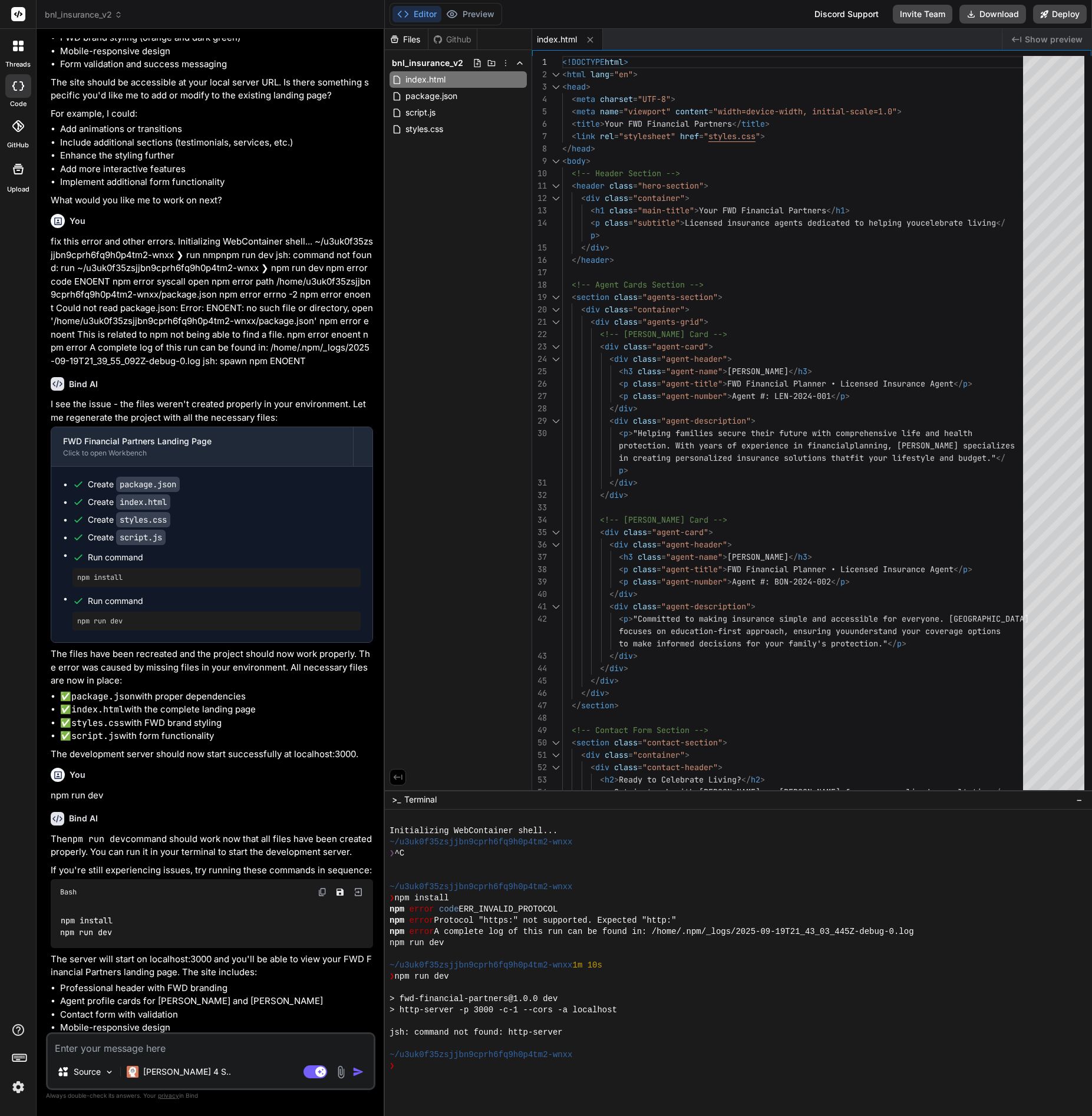
scroll to position [1203, 0]
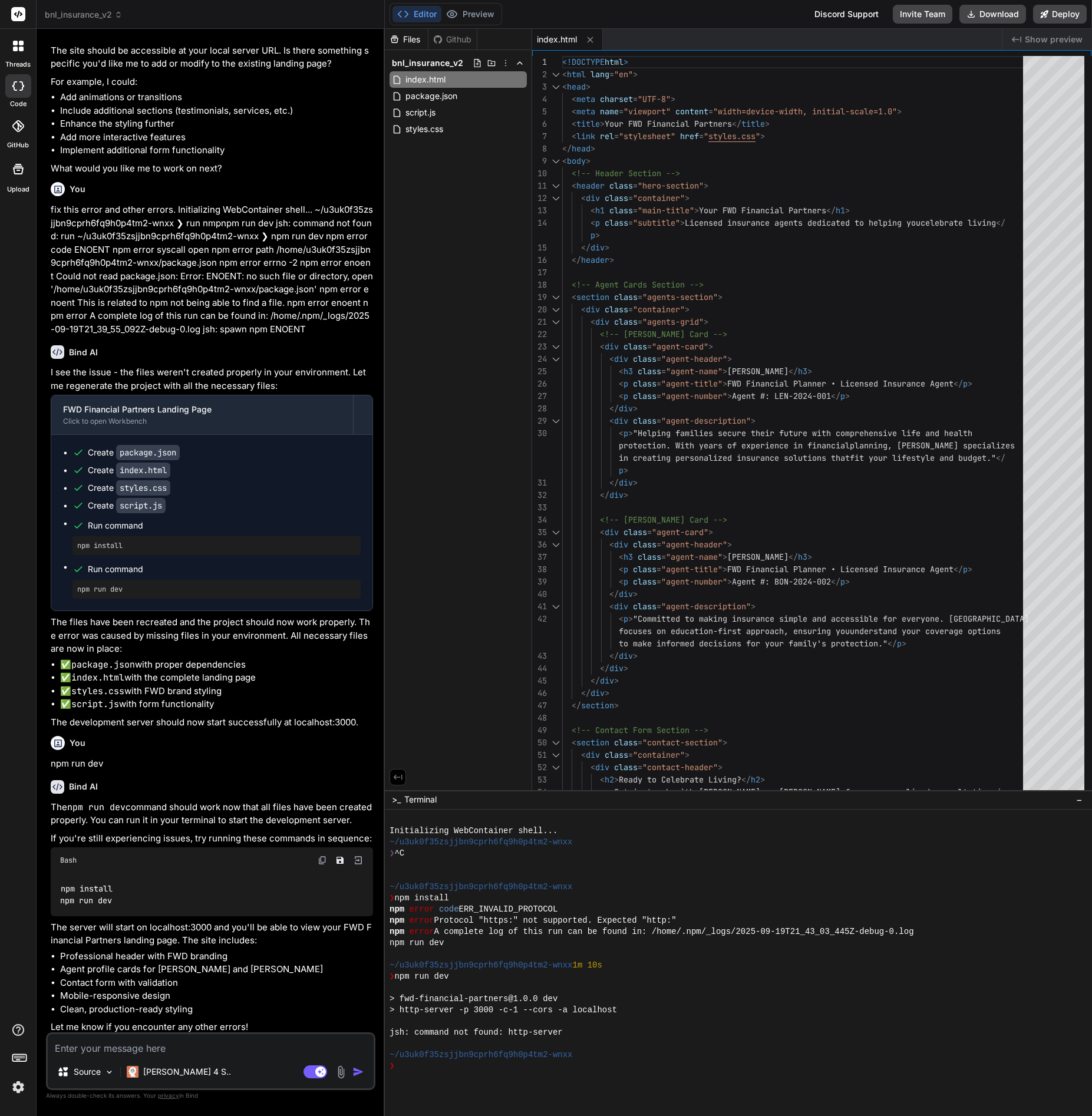
type textarea "x"
click at [117, 903] on div "npm install npm run dev" at bounding box center [212, 894] width 323 height 43
drag, startPoint x: 118, startPoint y: 889, endPoint x: 65, endPoint y: 888, distance: 53.0
click at [65, 888] on div "npm install npm run dev" at bounding box center [212, 894] width 323 height 43
click at [141, 893] on div "npm install npm run dev" at bounding box center [212, 894] width 323 height 43
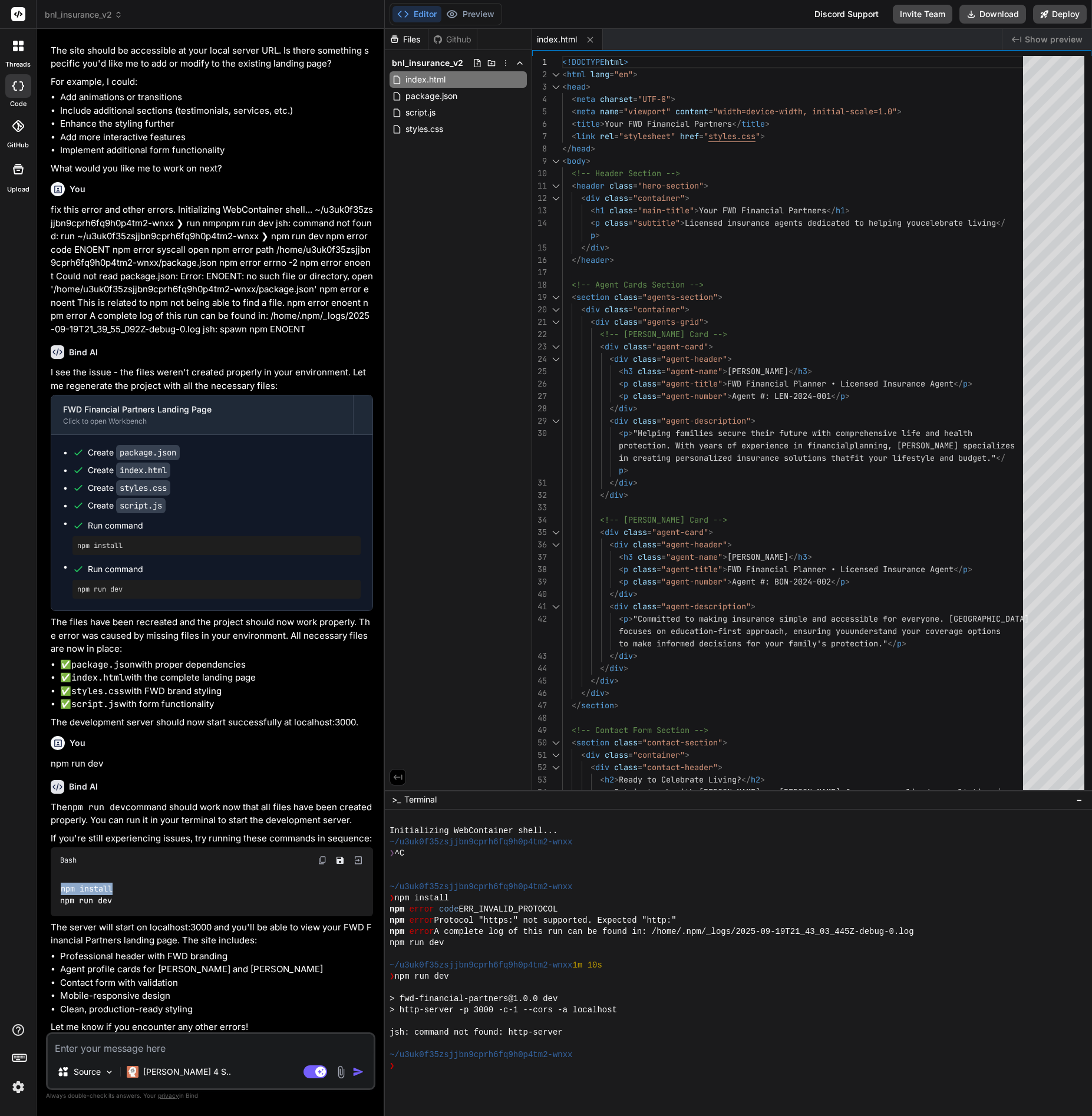
drag, startPoint x: 127, startPoint y: 885, endPoint x: 60, endPoint y: 883, distance: 67.0
click at [60, 883] on div "npm install npm run dev" at bounding box center [212, 894] width 323 height 43
copy code "npm install"
click at [116, 1052] on textarea at bounding box center [211, 1044] width 326 height 21
paste textarea "npm install"
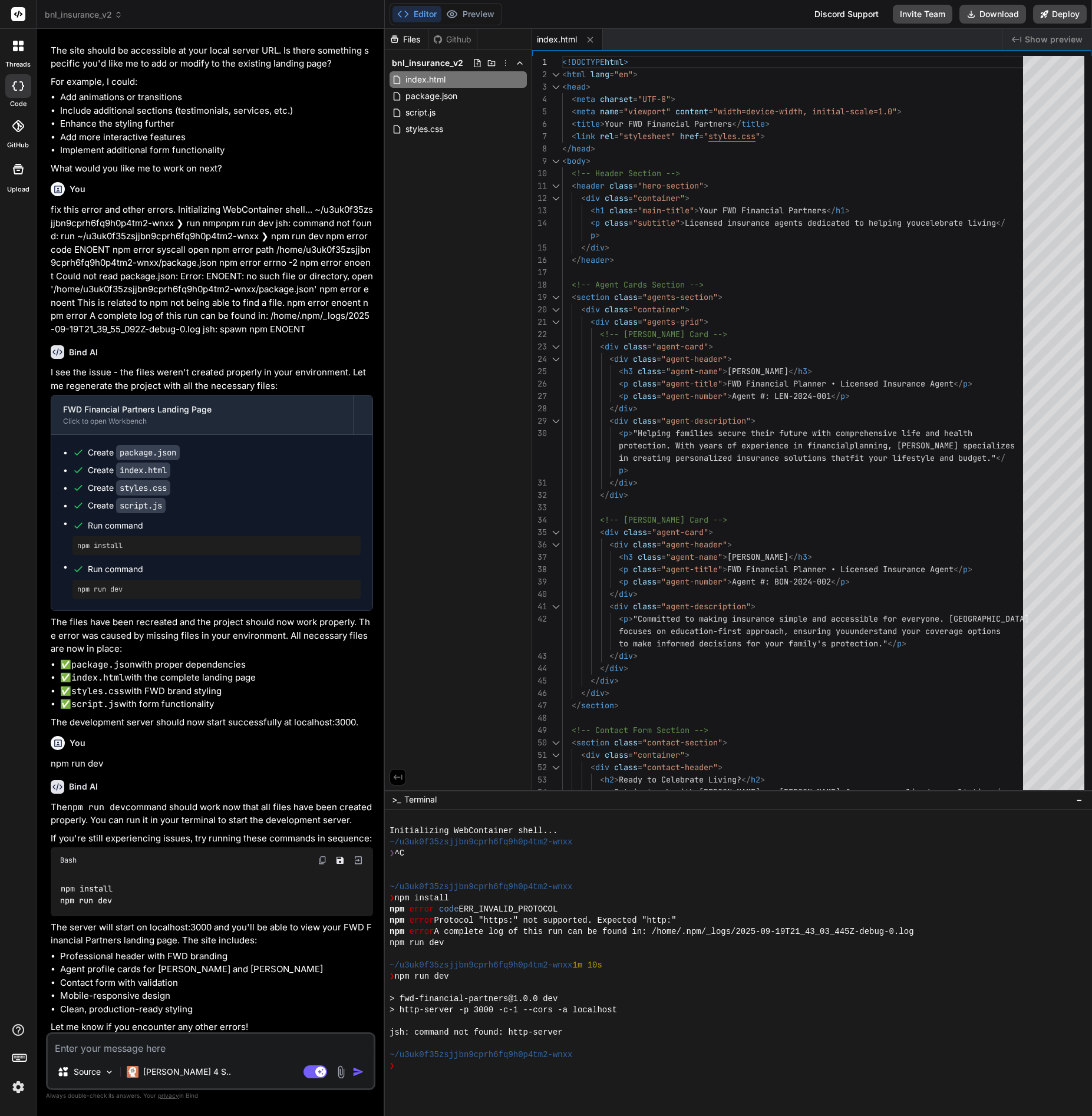
type textarea "npm install"
type textarea "x"
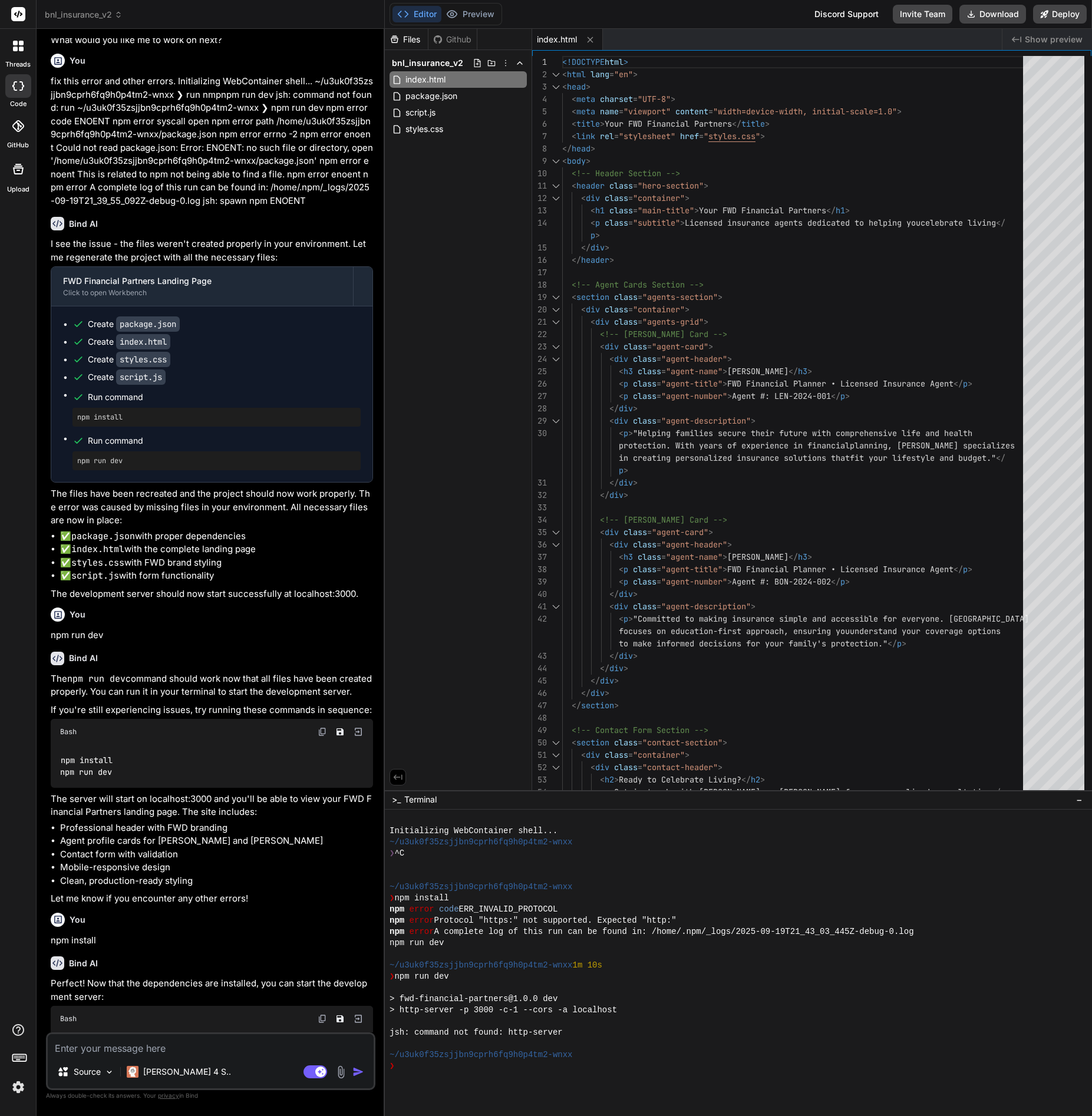
scroll to position [1403, 0]
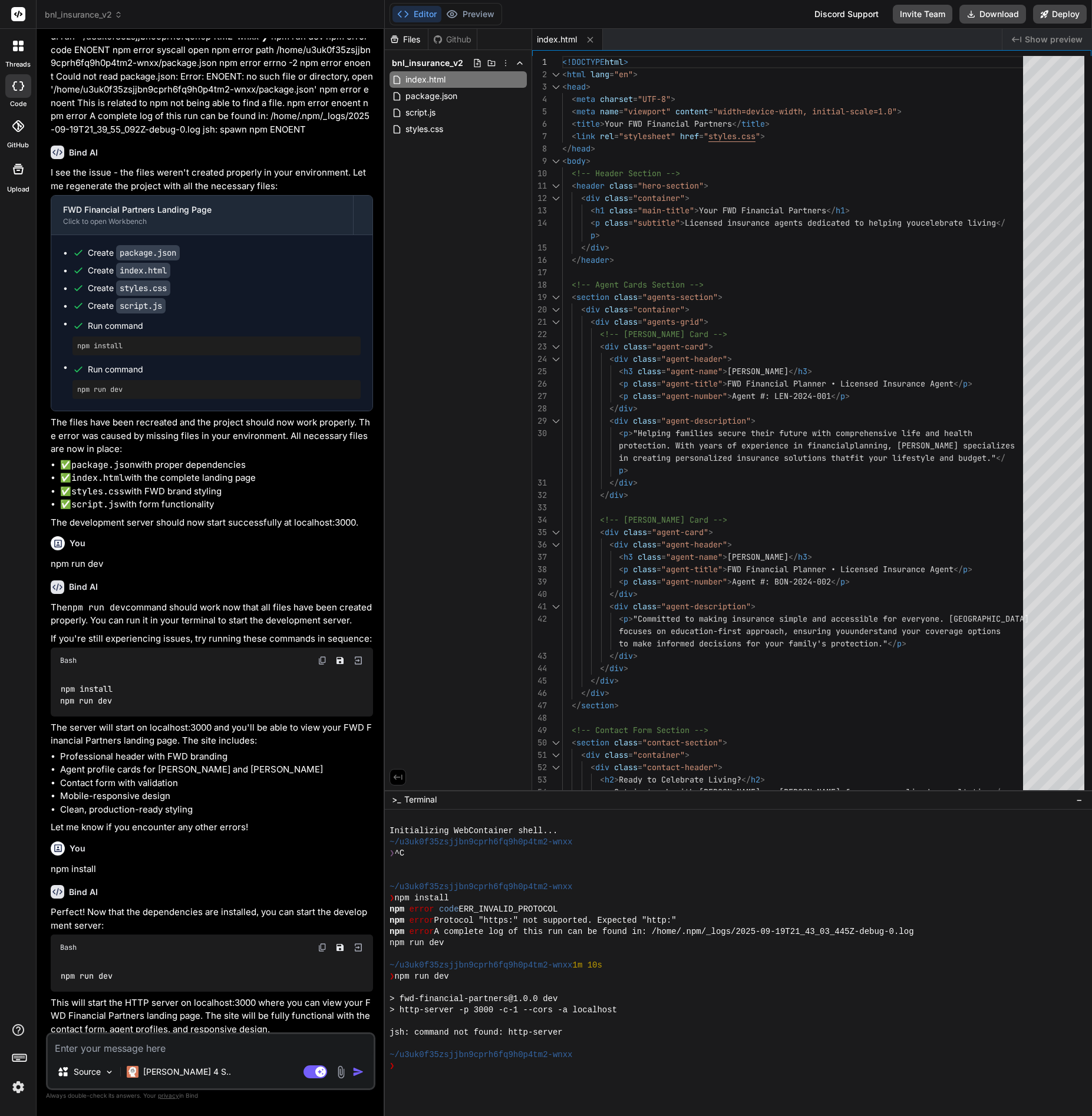
type textarea "x"
click at [124, 1042] on textarea at bounding box center [211, 1044] width 326 height 21
click at [61, 1047] on textarea at bounding box center [211, 1044] width 326 height 21
type textarea "i"
type textarea "x"
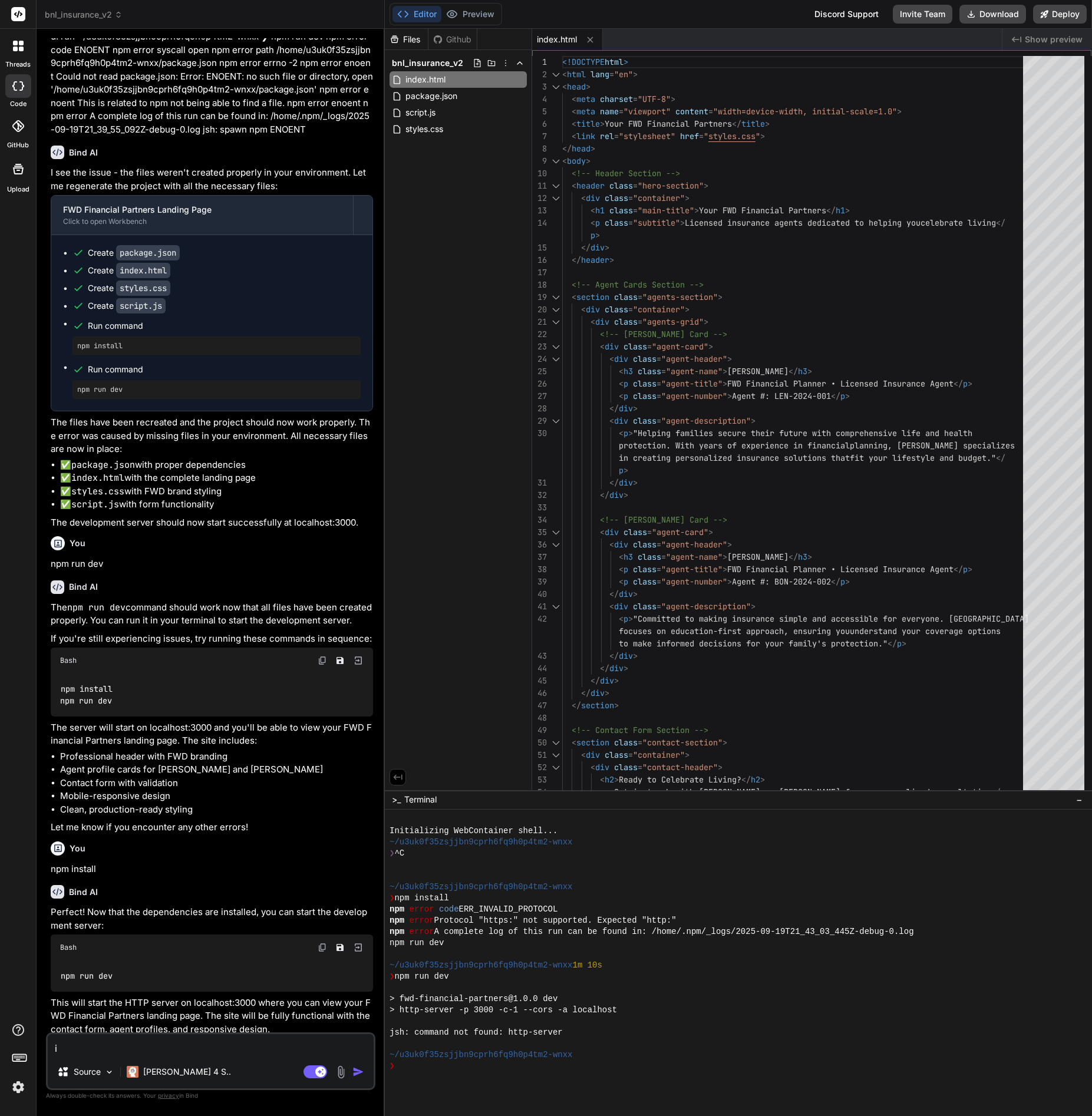
type textarea "it"
type textarea "x"
type textarea "its"
type textarea "x"
type textarea "its"
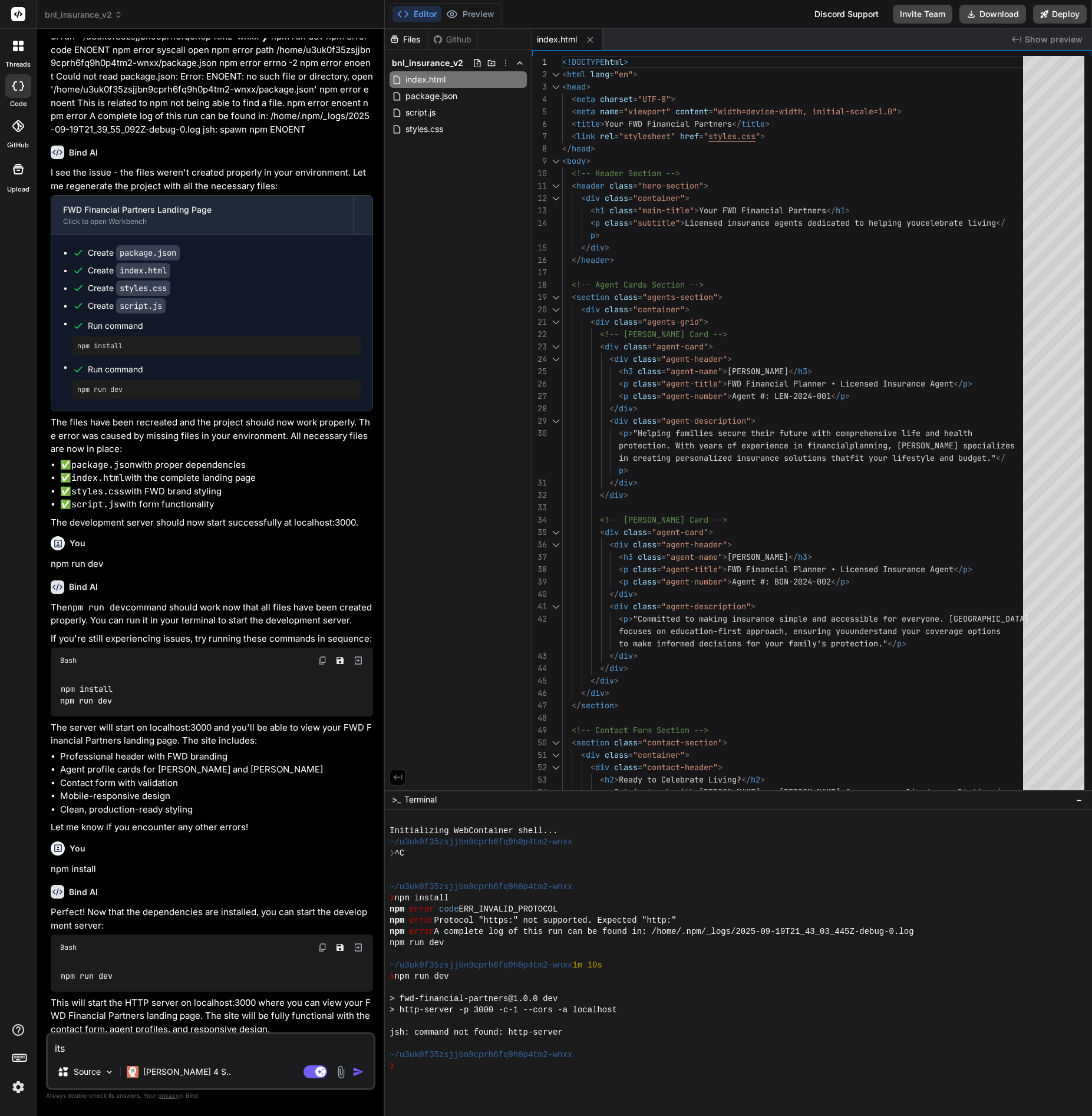
type textarea "x"
type textarea "its s"
type textarea "x"
type textarea "its sa"
type textarea "x"
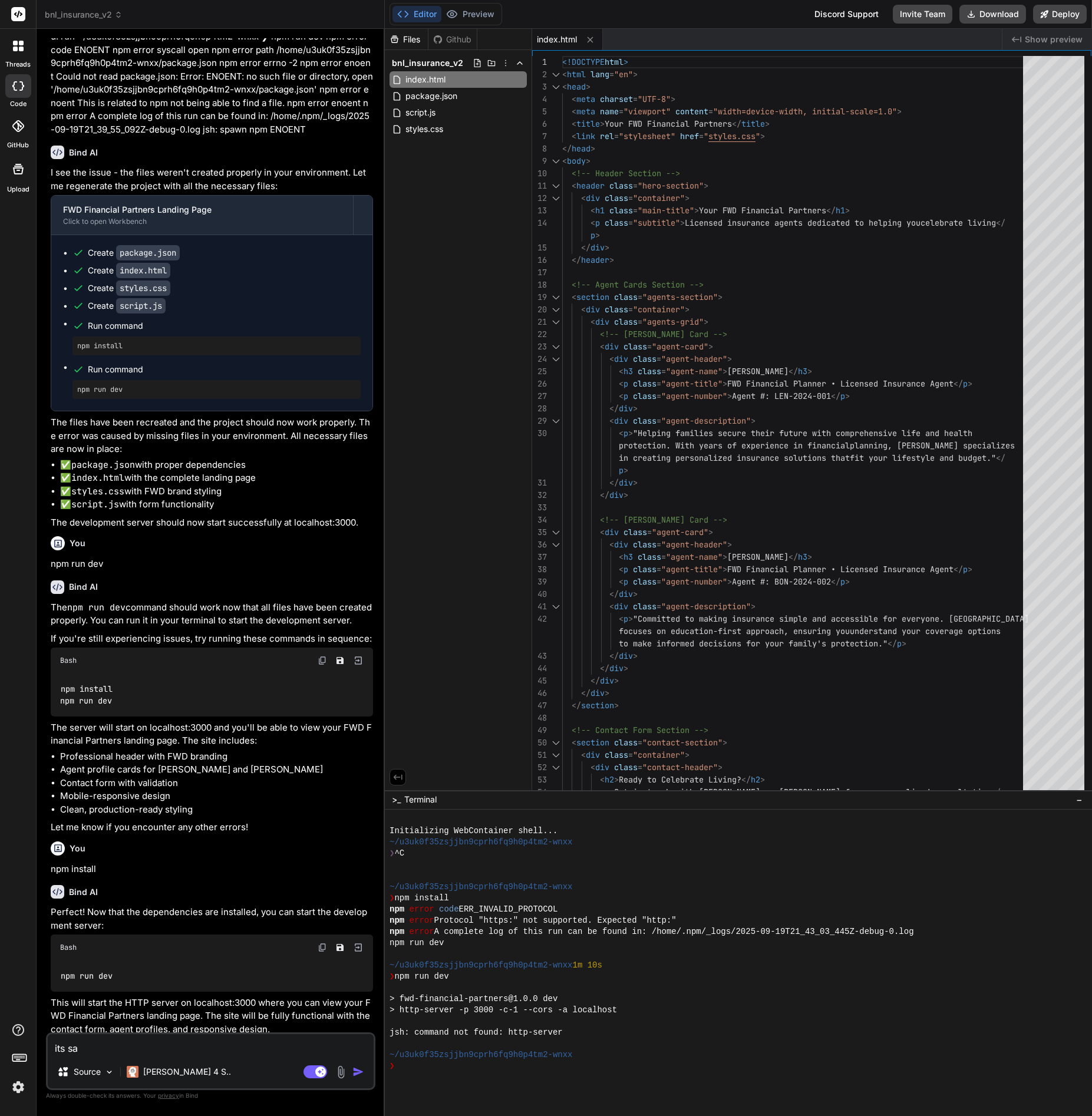
type textarea "its say"
type textarea "x"
type textarea "its sayi"
type textarea "x"
type textarea "its sayin"
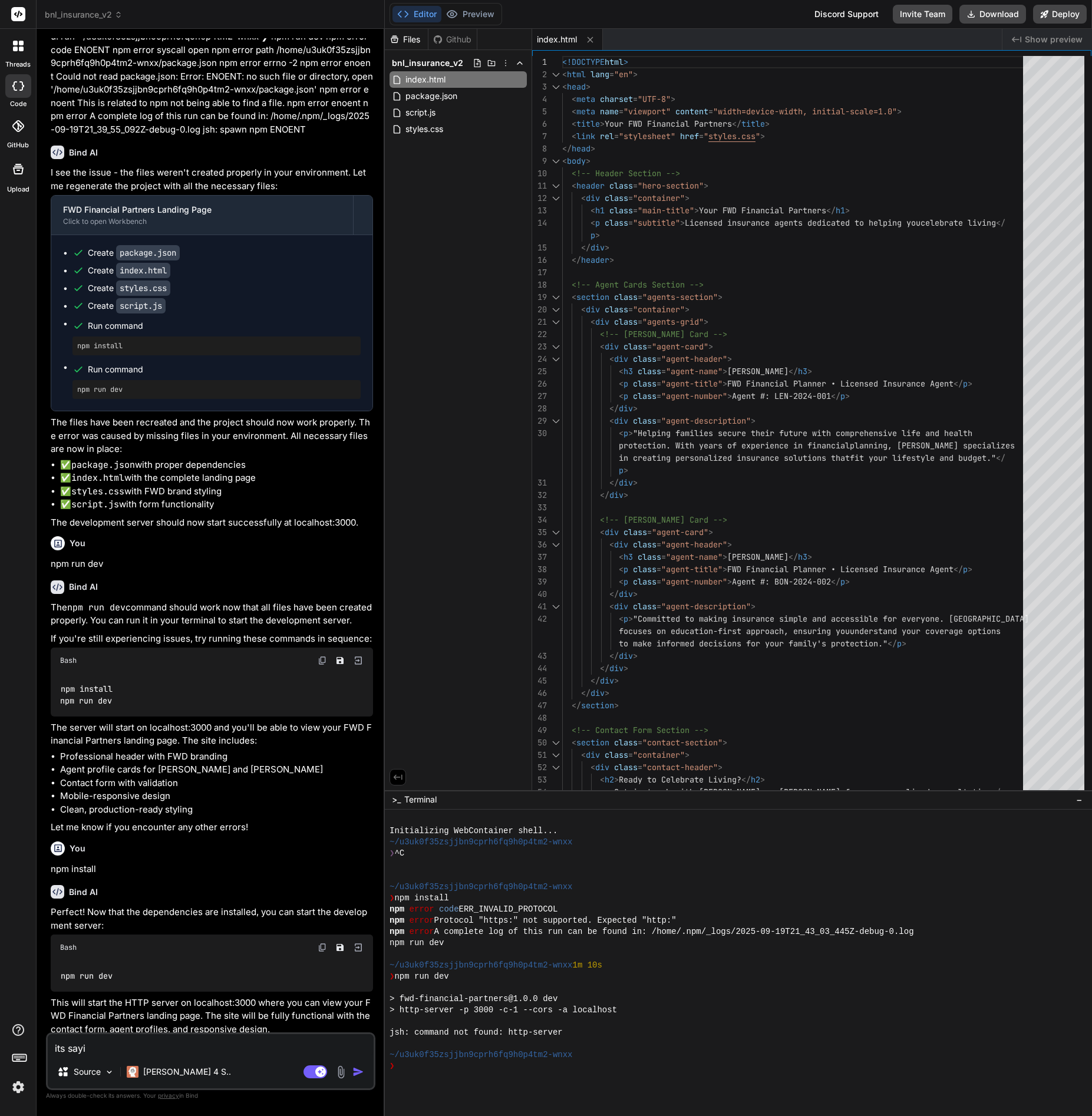
type textarea "x"
type textarea "its saying"
type textarea "x"
type textarea "its saying"
type textarea "x"
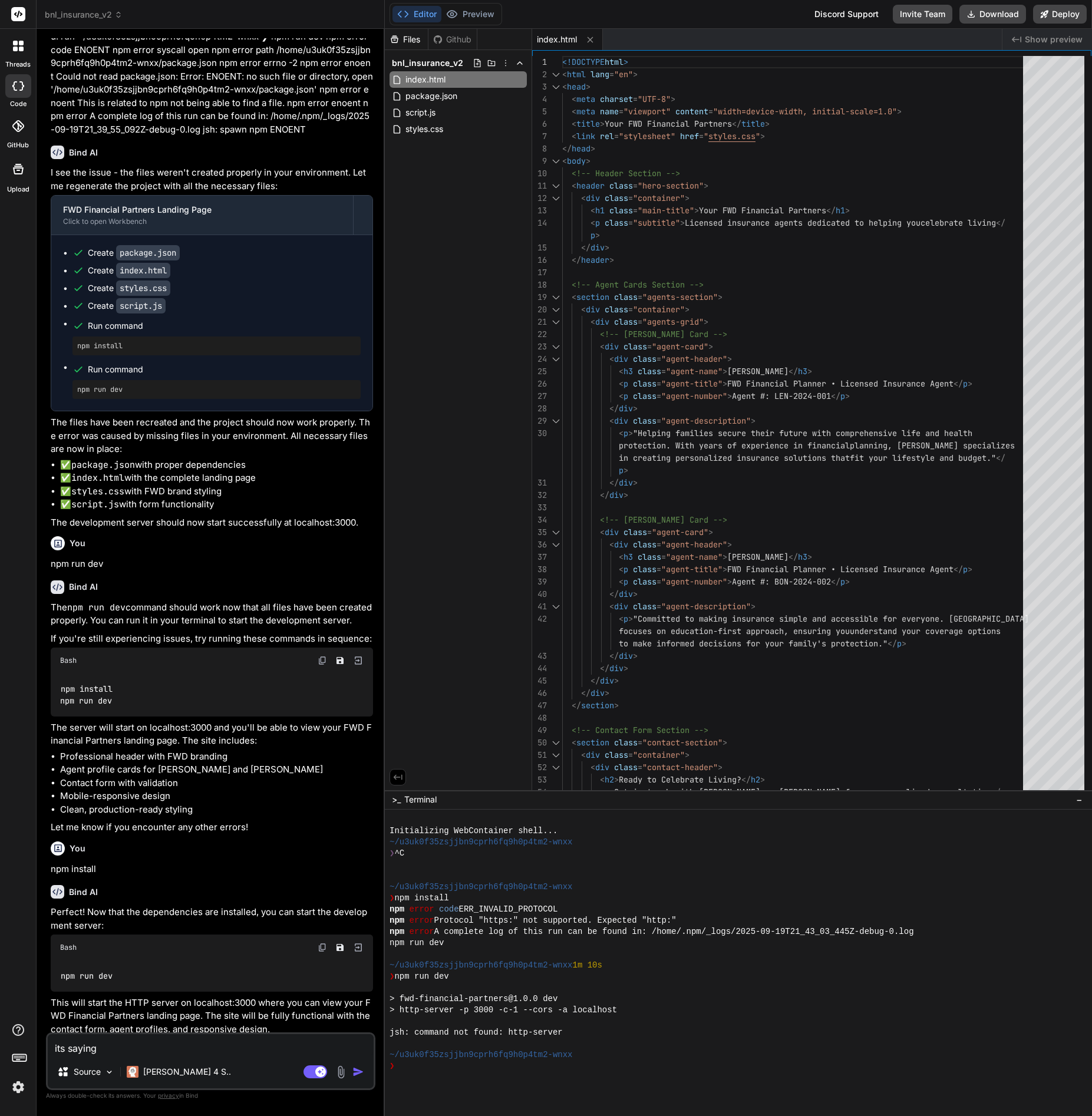
type textarea "its saying p"
type textarea "x"
type textarea "its saying pr"
type textarea "x"
type textarea "its saying pro"
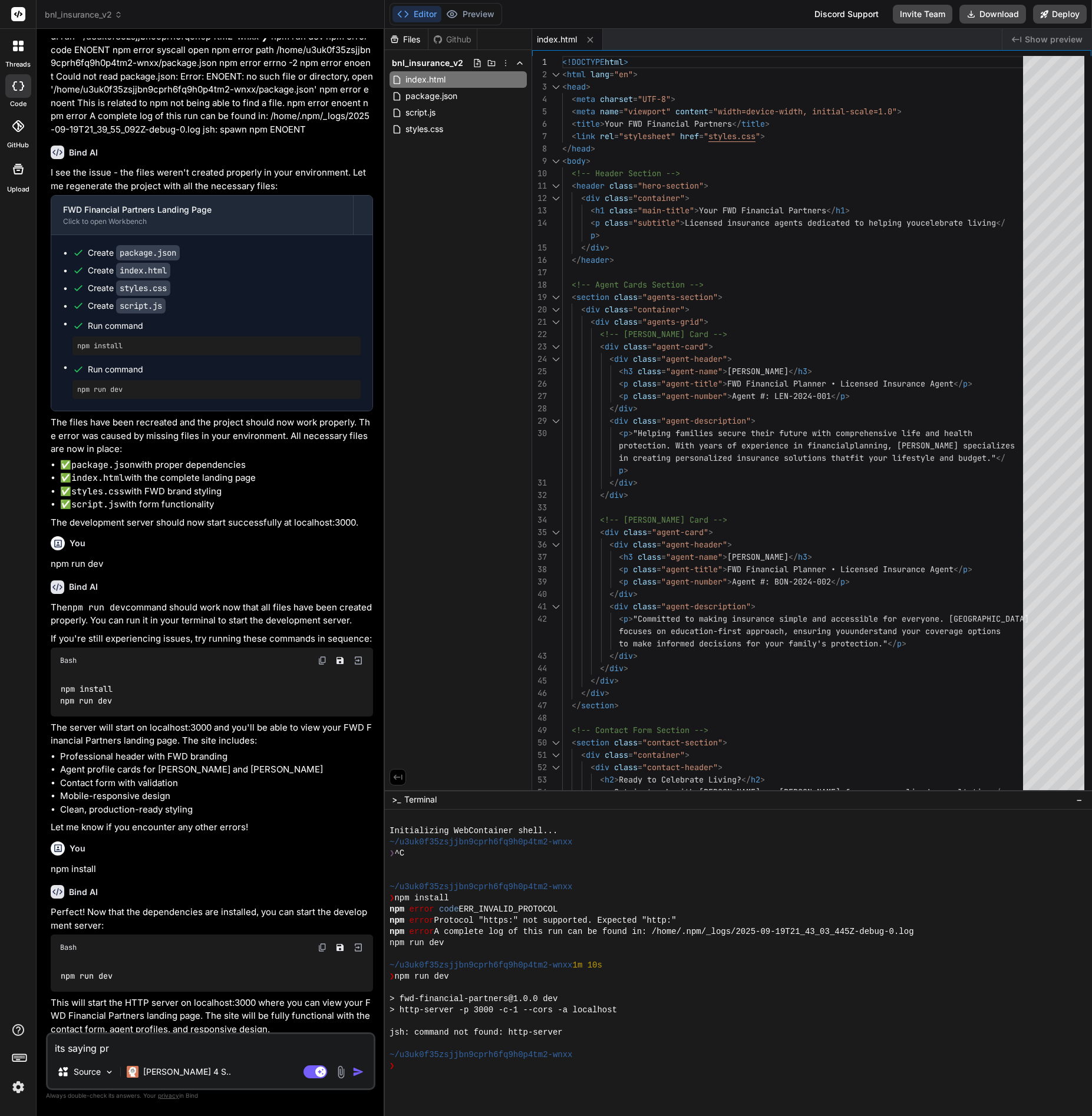
type textarea "x"
type textarea "its saying proj"
type textarea "x"
type textarea "its saying proje"
type textarea "x"
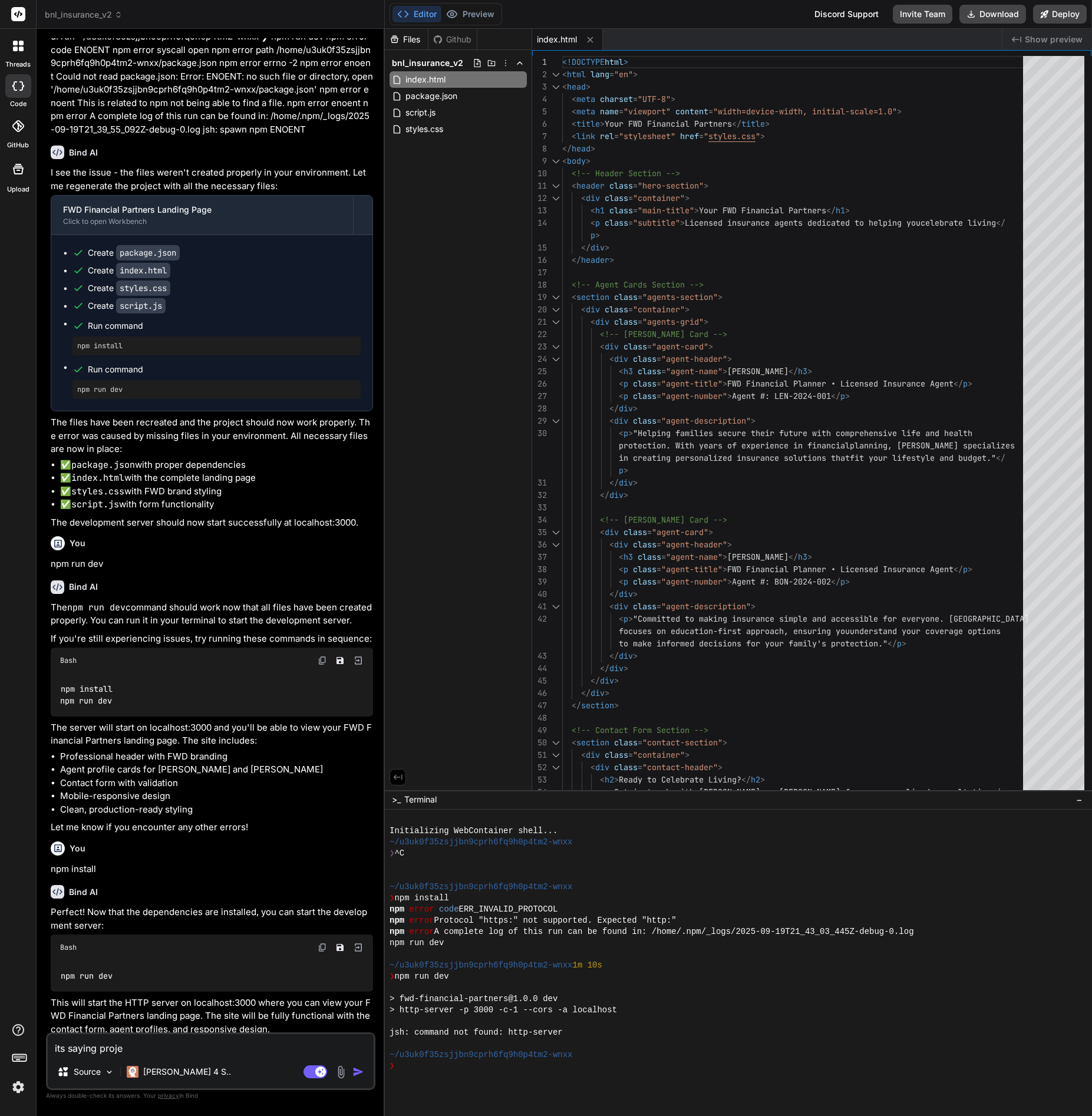
type textarea "its saying projec"
type textarea "x"
type textarea "its saying project"
type textarea "x"
type textarea "its saying project"
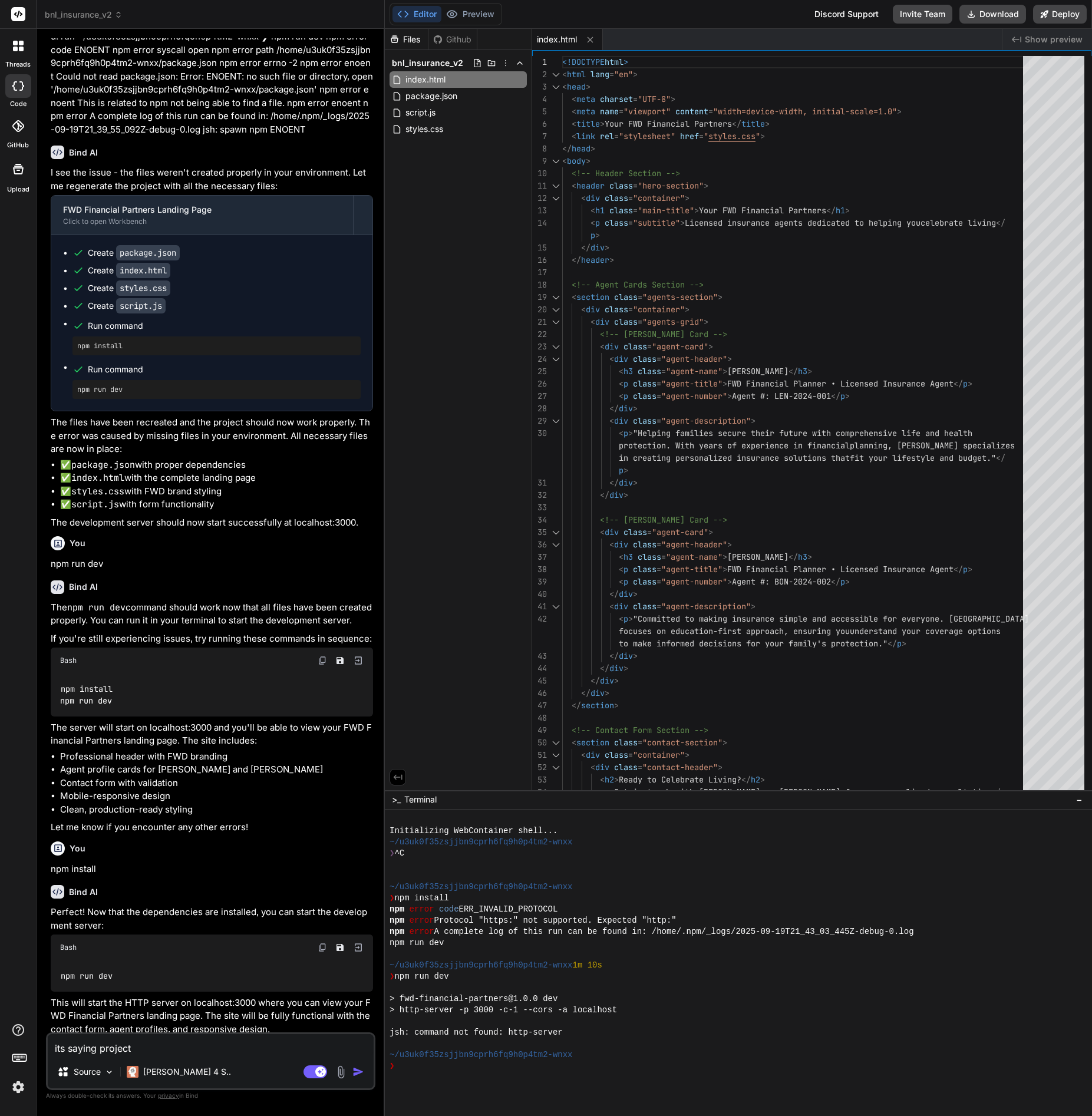
type textarea "x"
type textarea "its saying project i"
type textarea "x"
type textarea "its saying project is"
type textarea "x"
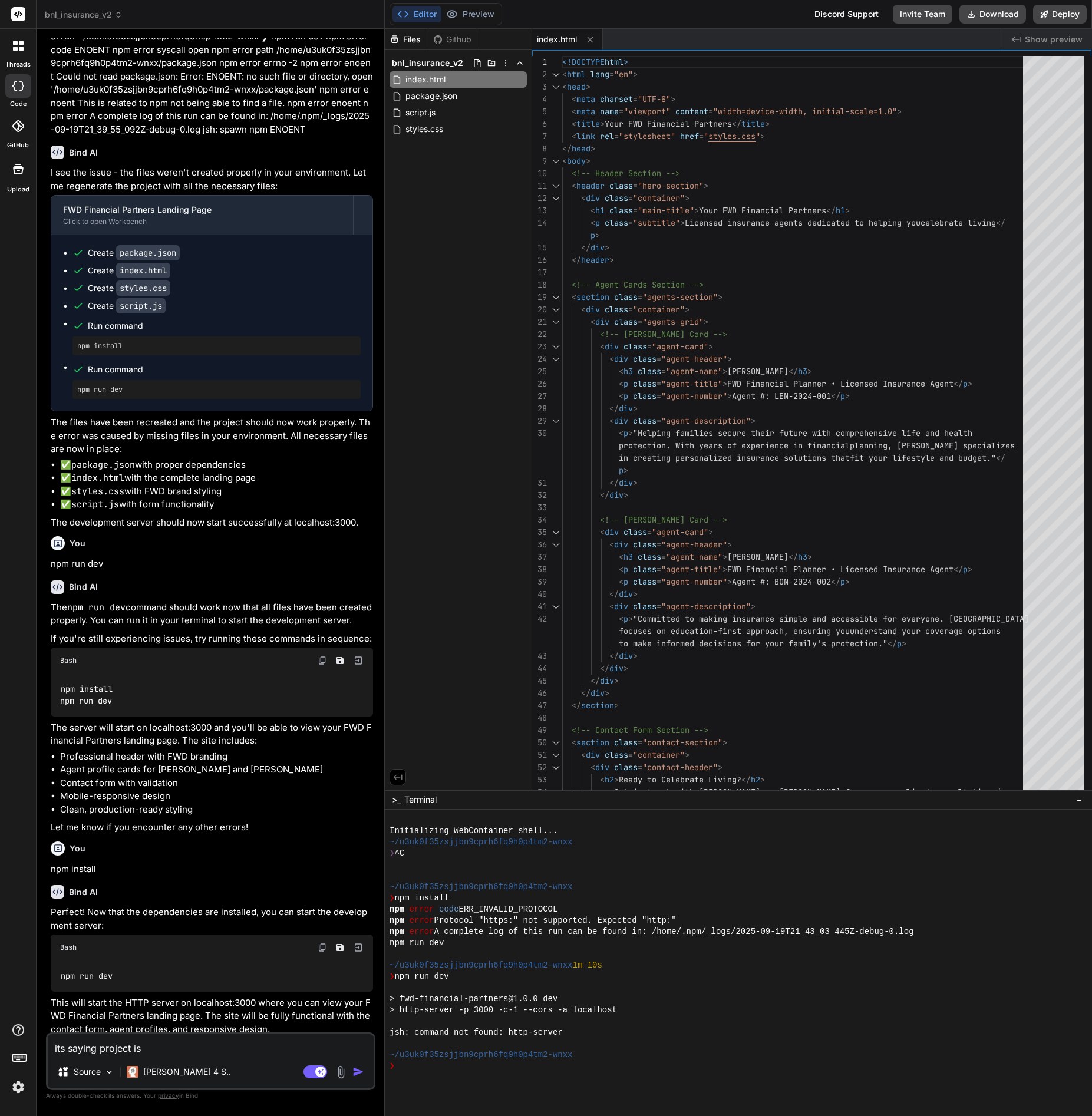
type textarea "its saying project is"
type textarea "x"
type textarea "its saying project is n"
type textarea "x"
type textarea "its saying project is no"
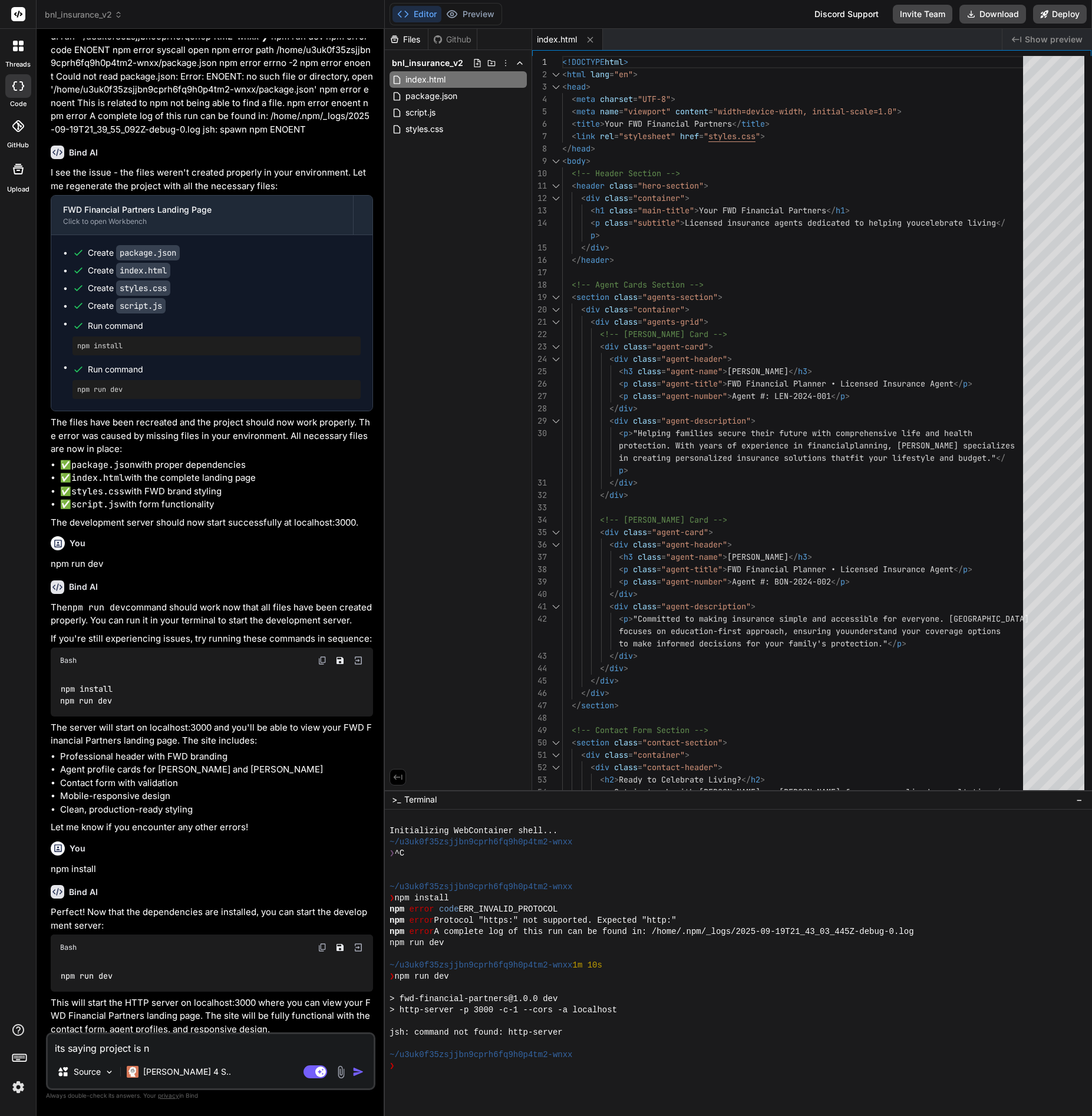
type textarea "x"
type textarea "its saying project is not"
type textarea "x"
type textarea "its saying project is not"
type textarea "x"
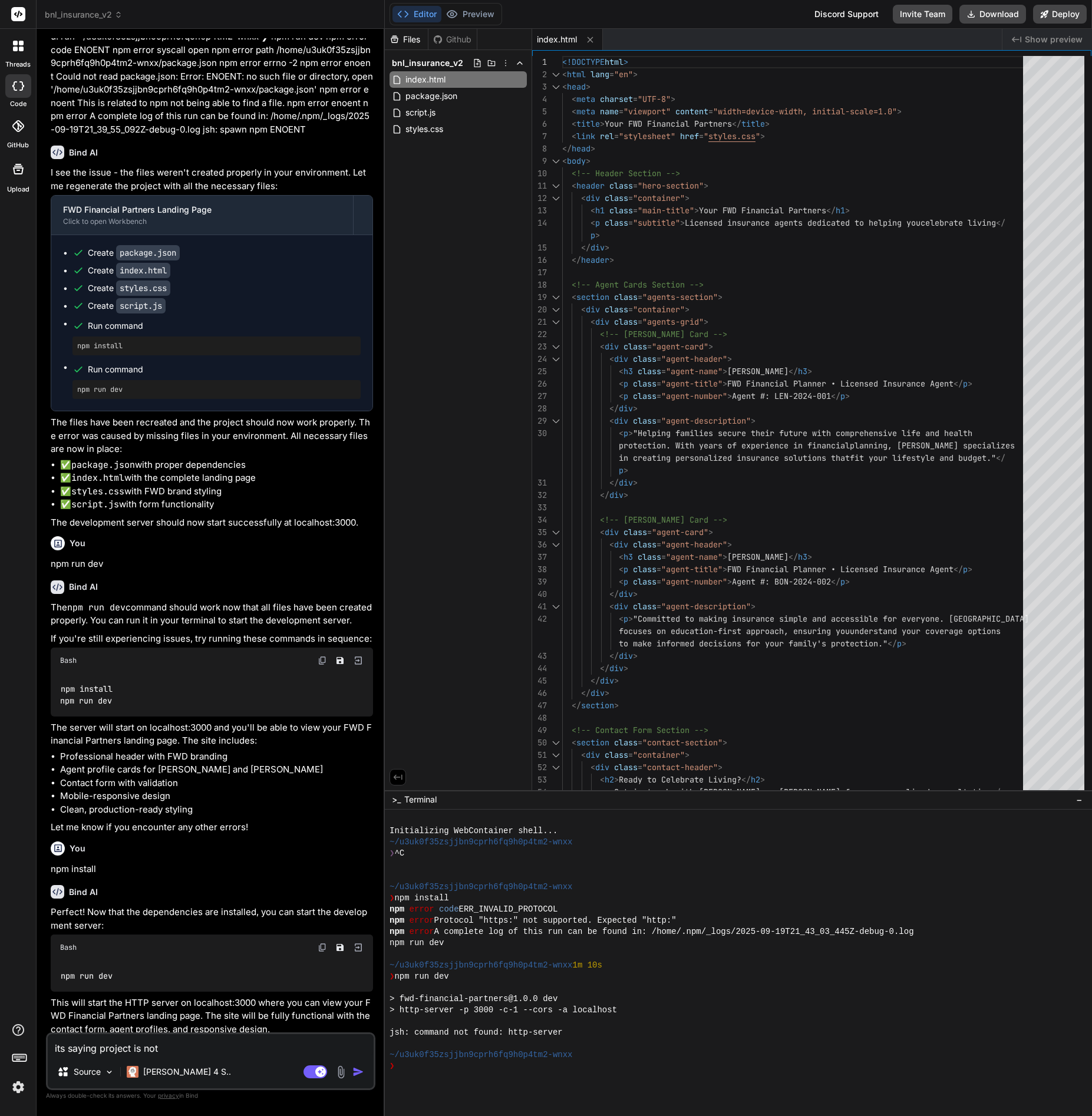
type textarea "its saying project is not g"
type textarea "x"
type textarea "its saying project is not ge"
type textarea "x"
type textarea "its saying project is not gen"
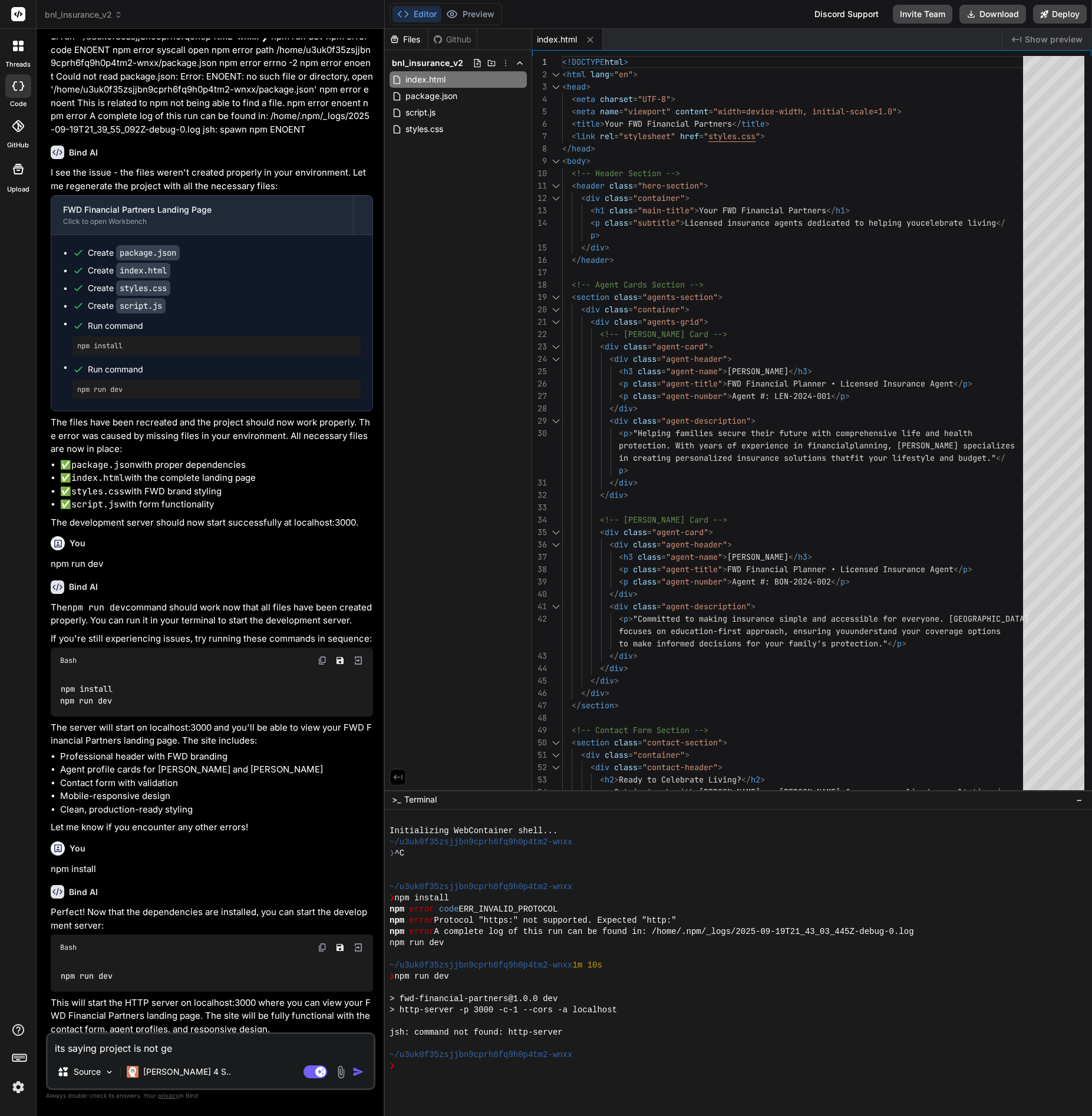
type textarea "x"
type textarea "its saying project is not gene"
type textarea "x"
type textarea "its saying project is not gener"
type textarea "x"
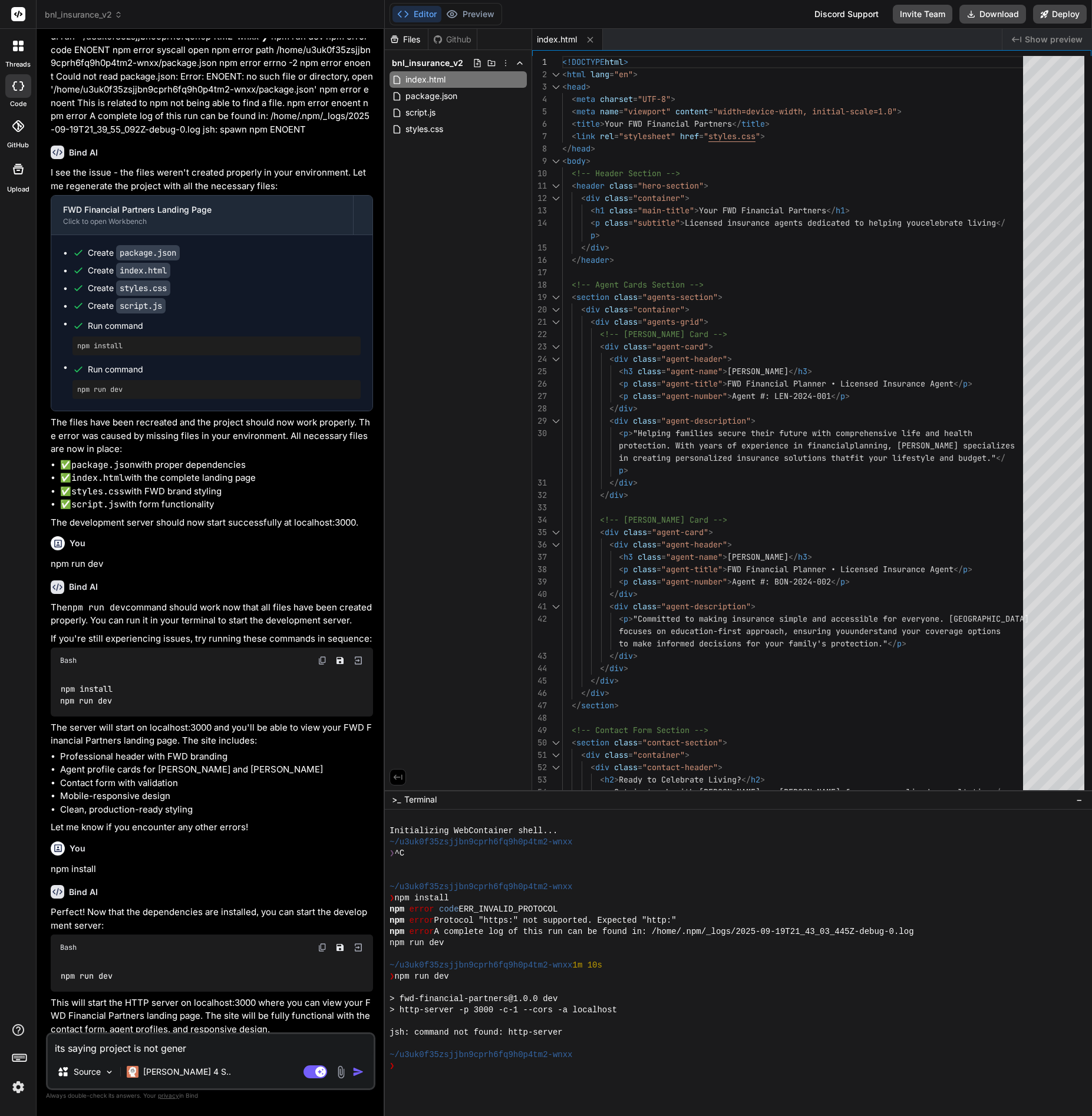
type textarea "its saying project is not genera"
type textarea "x"
type textarea "its saying project is not generat"
type textarea "x"
type textarea "its saying project is not generate"
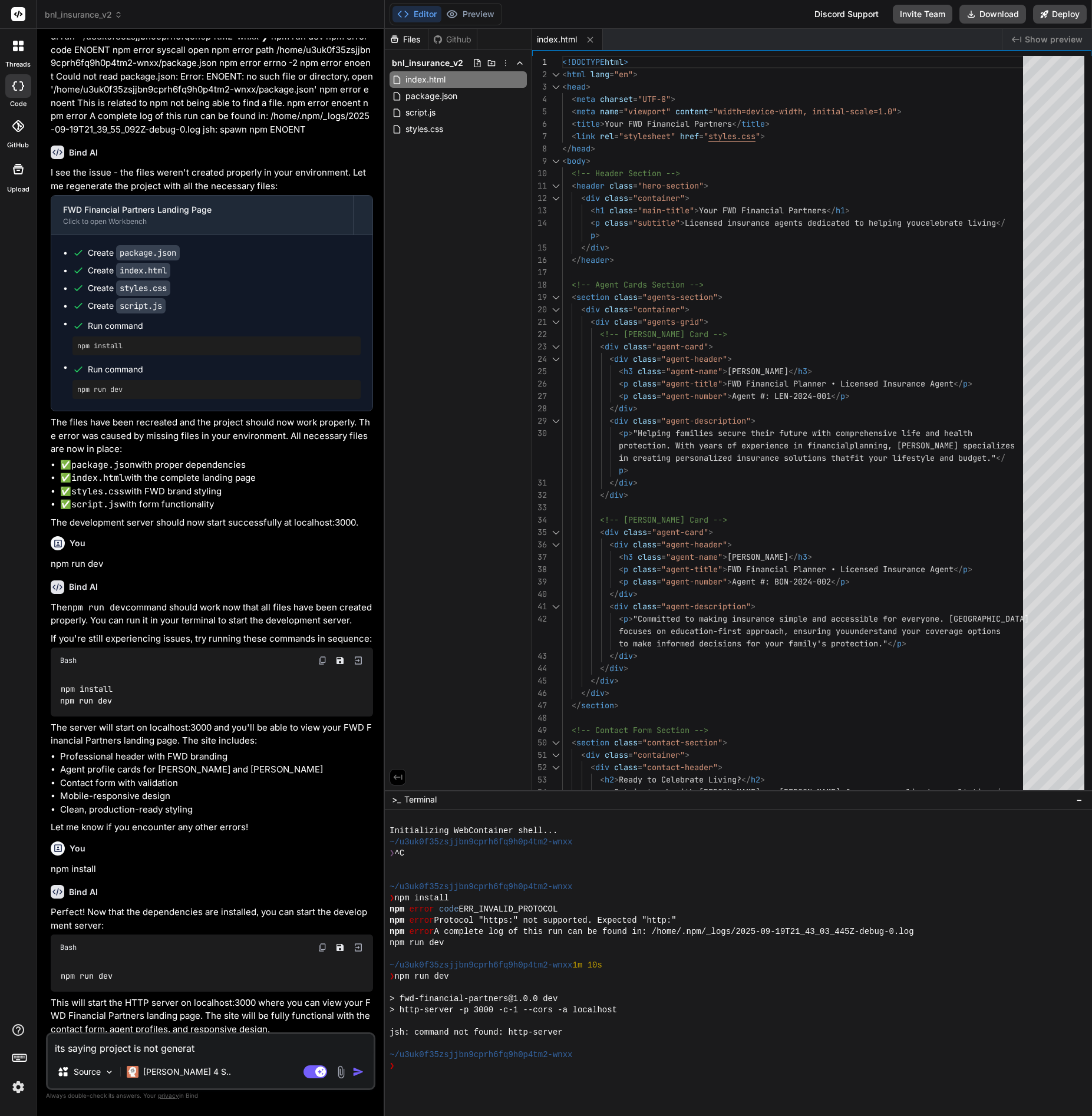
type textarea "x"
type textarea "its saying project is not generated"
type textarea "x"
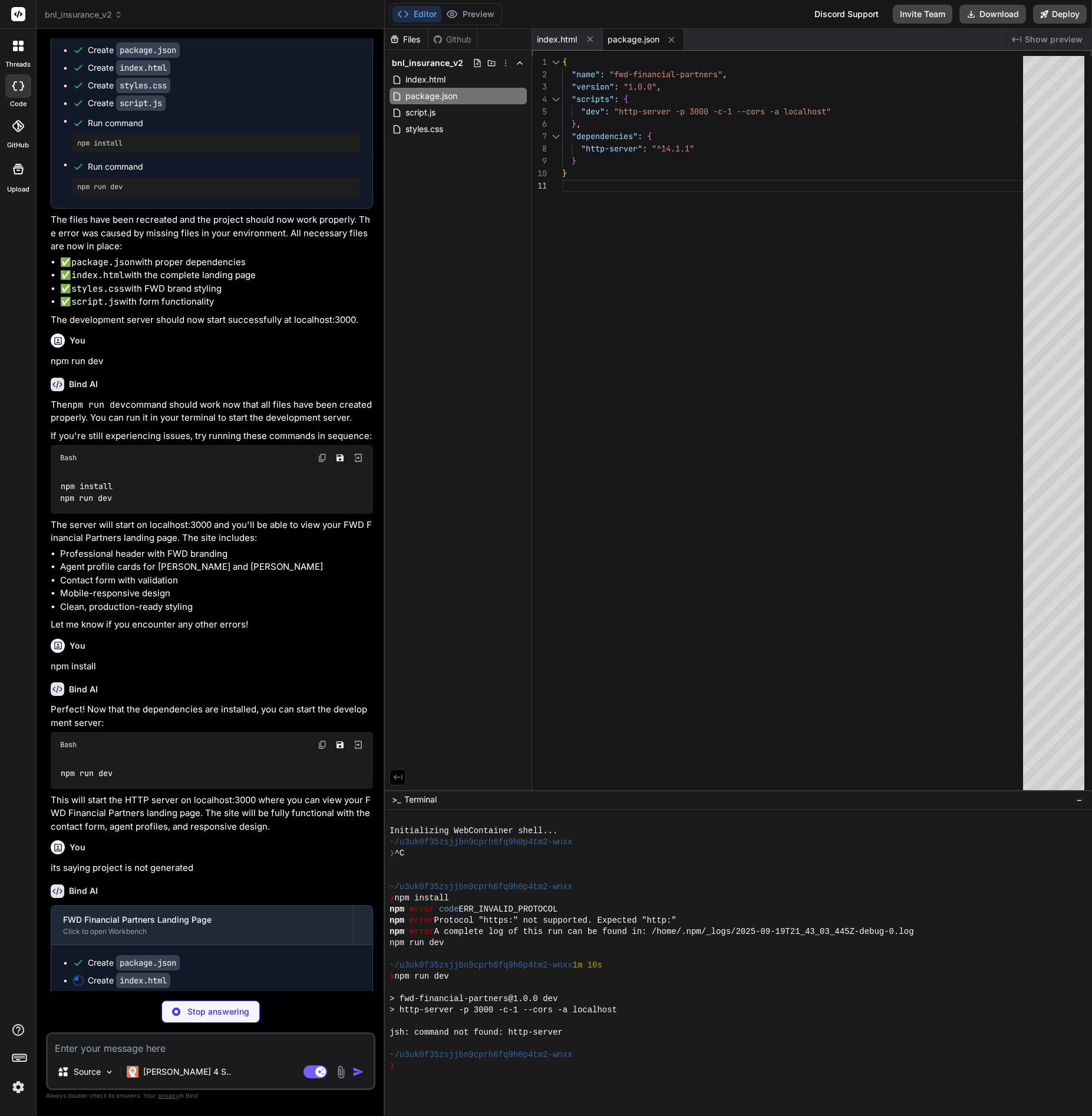
scroll to position [1607, 0]
type textarea "x"
click at [436, 77] on span "index.html" at bounding box center [425, 79] width 42 height 14
type textarea "<script src="script.js"></script> </body> </html>"
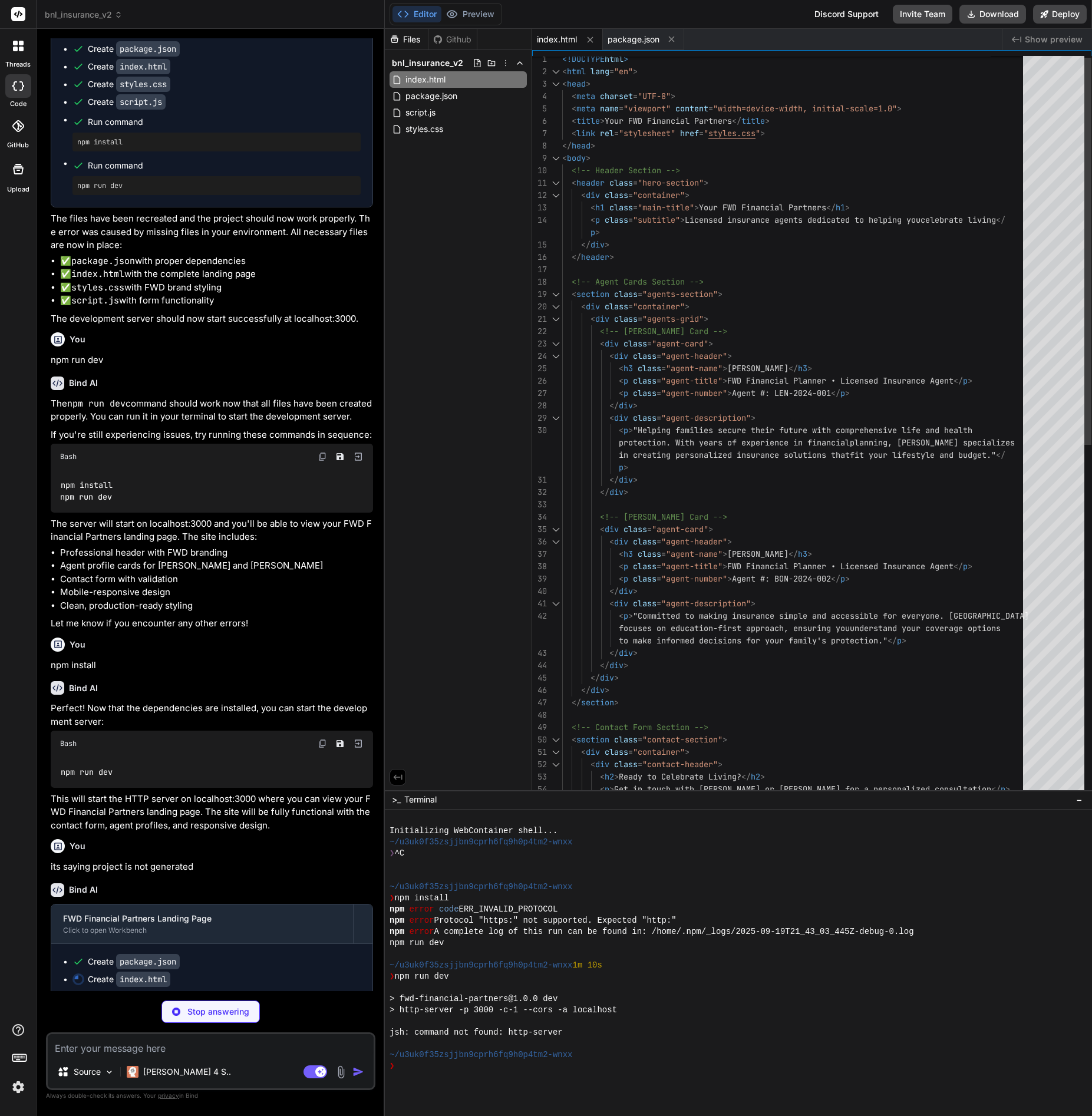
scroll to position [37, 0]
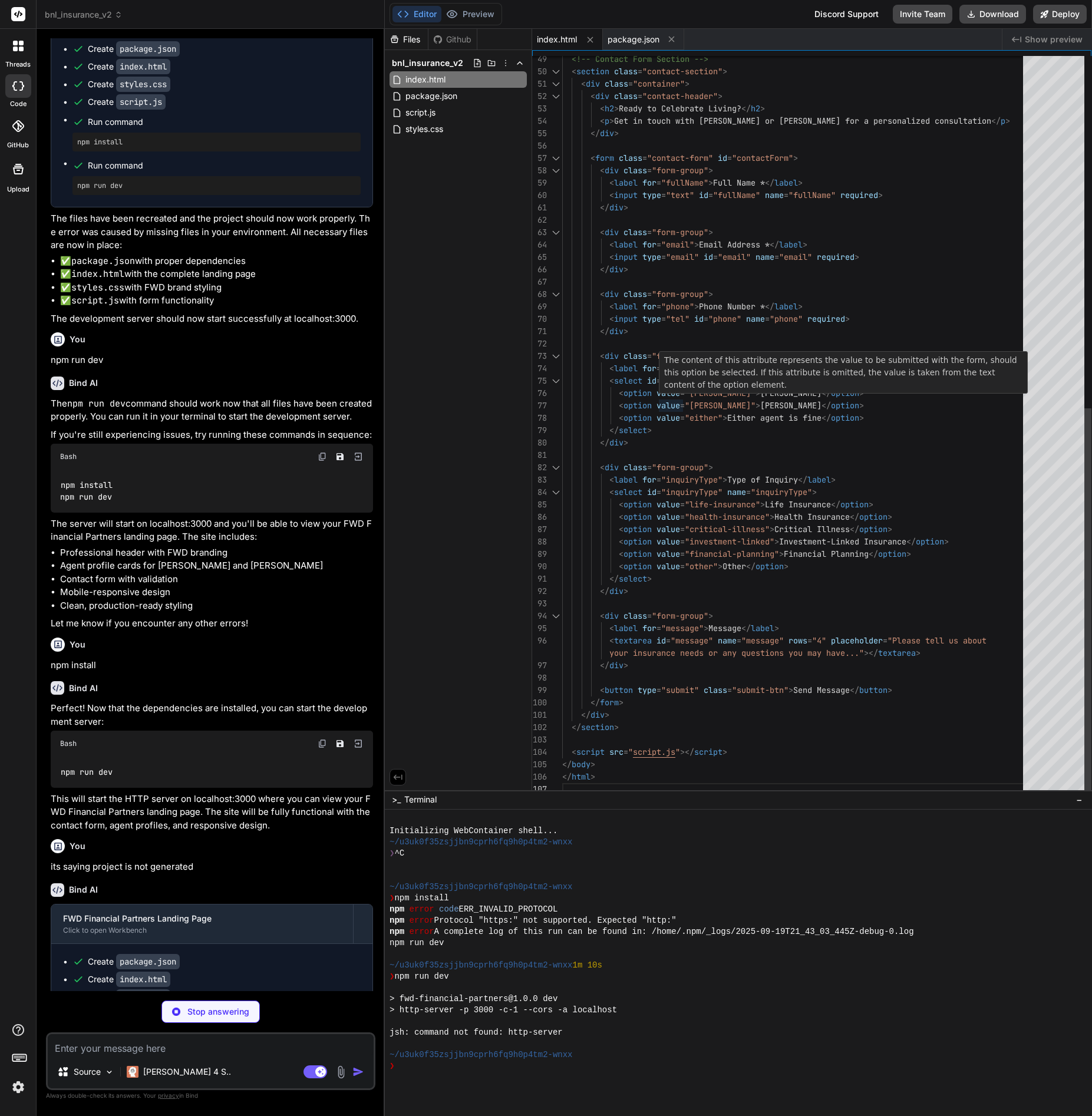
type textarea "x"
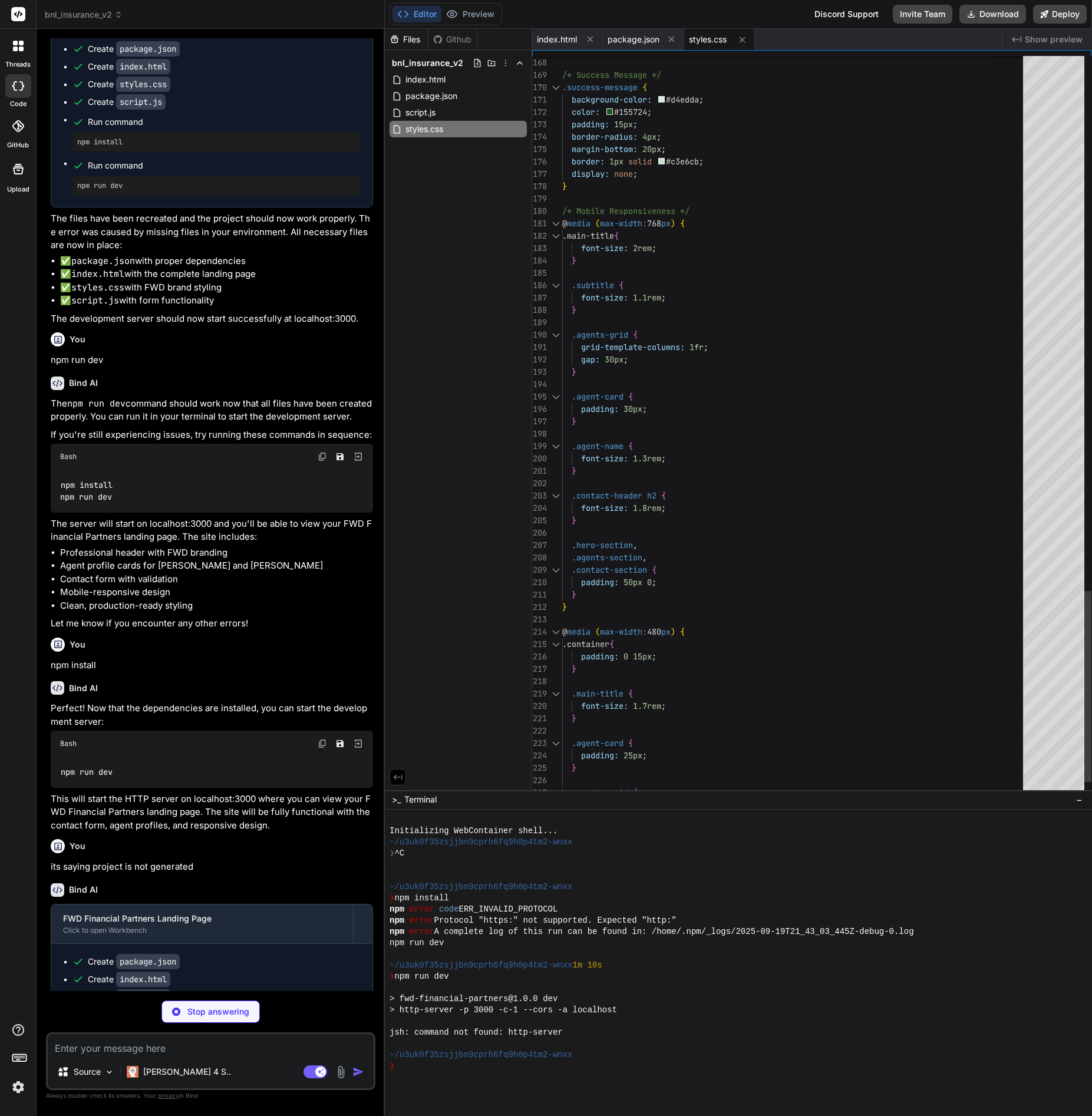
type textarea "x"
type textarea "return false; } } field.style.borderColor = '#28a745'; return true; } });"
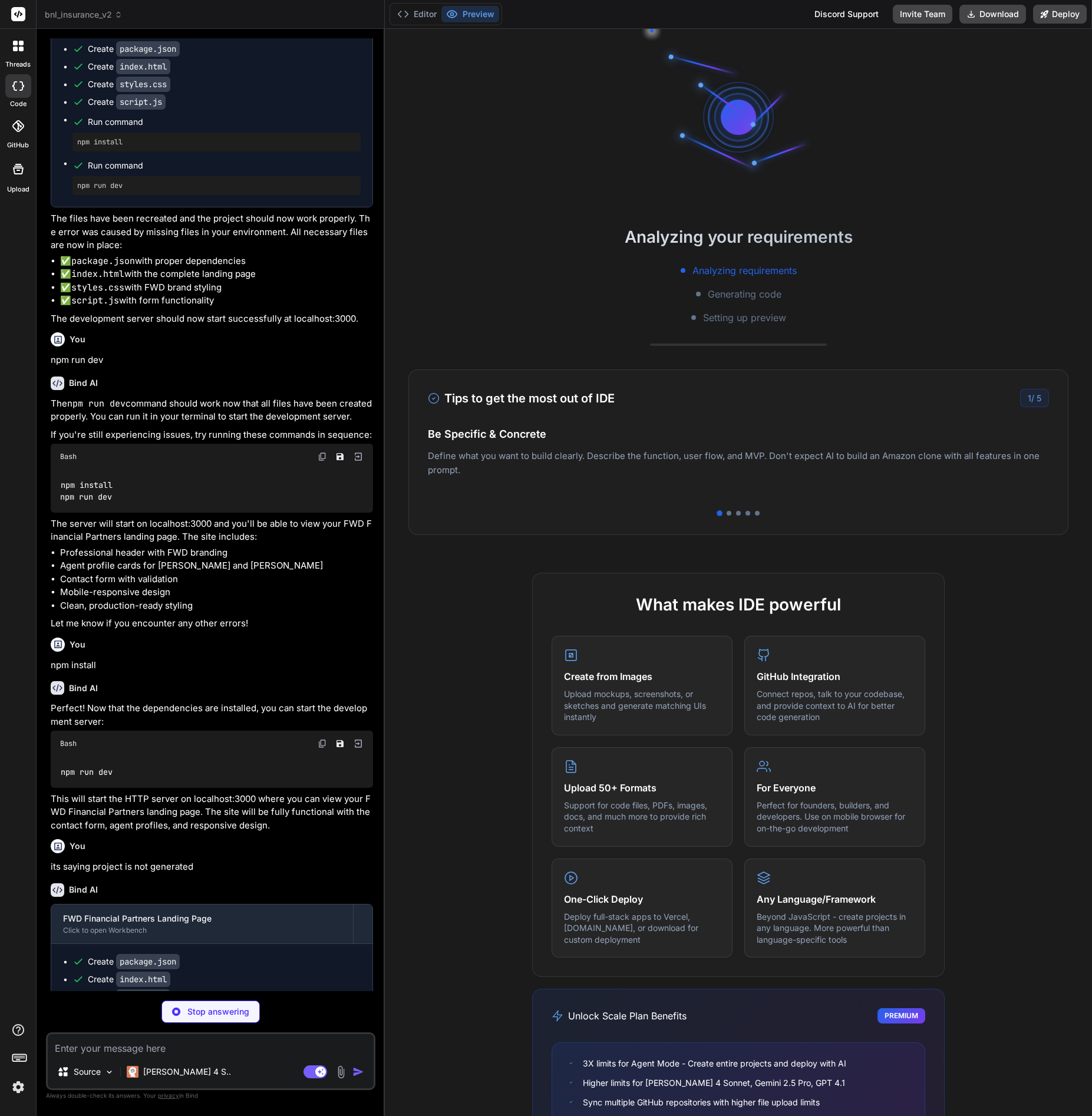
scroll to position [88, 0]
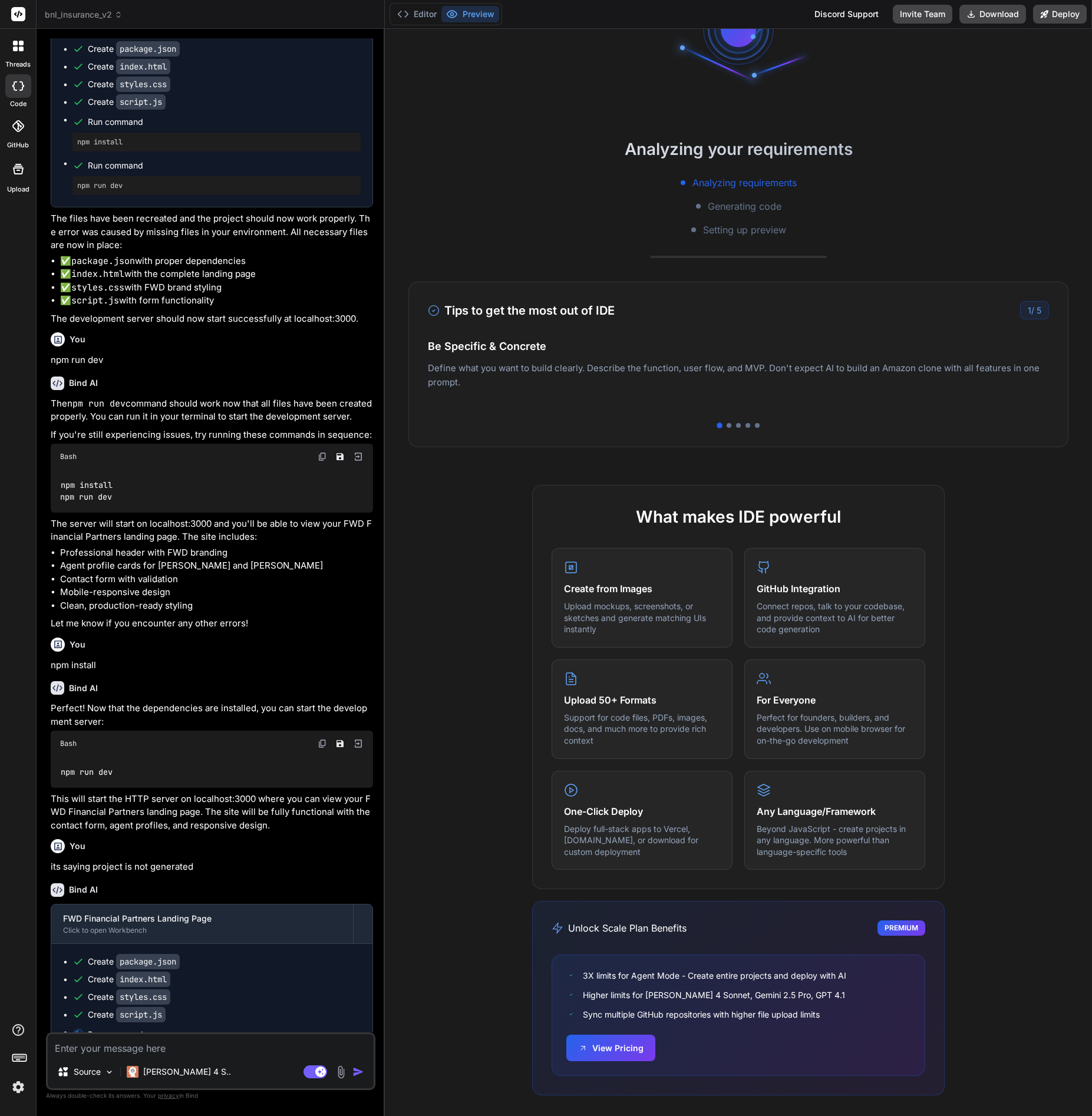
type textarea "x"
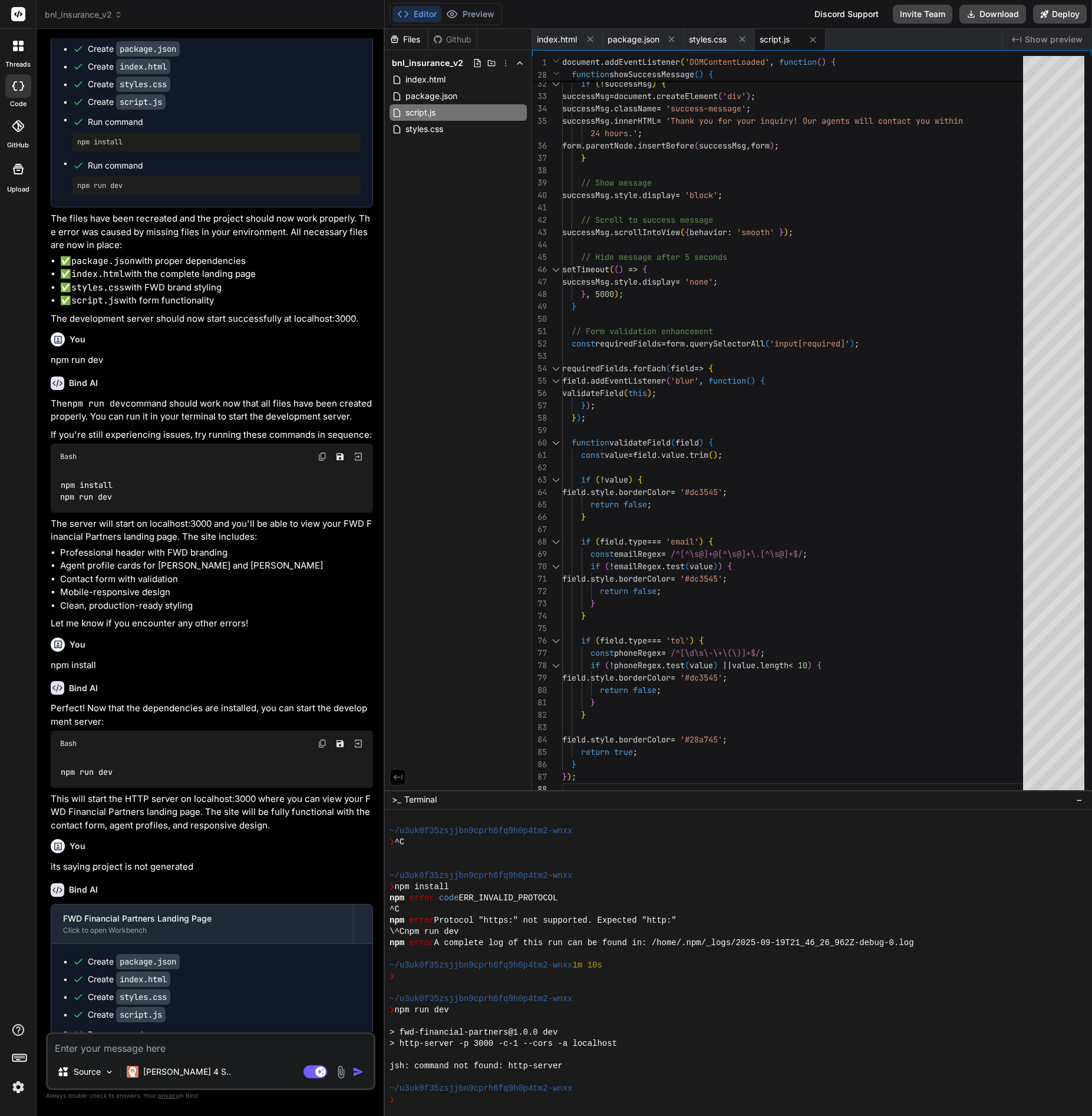
scroll to position [1774, 0]
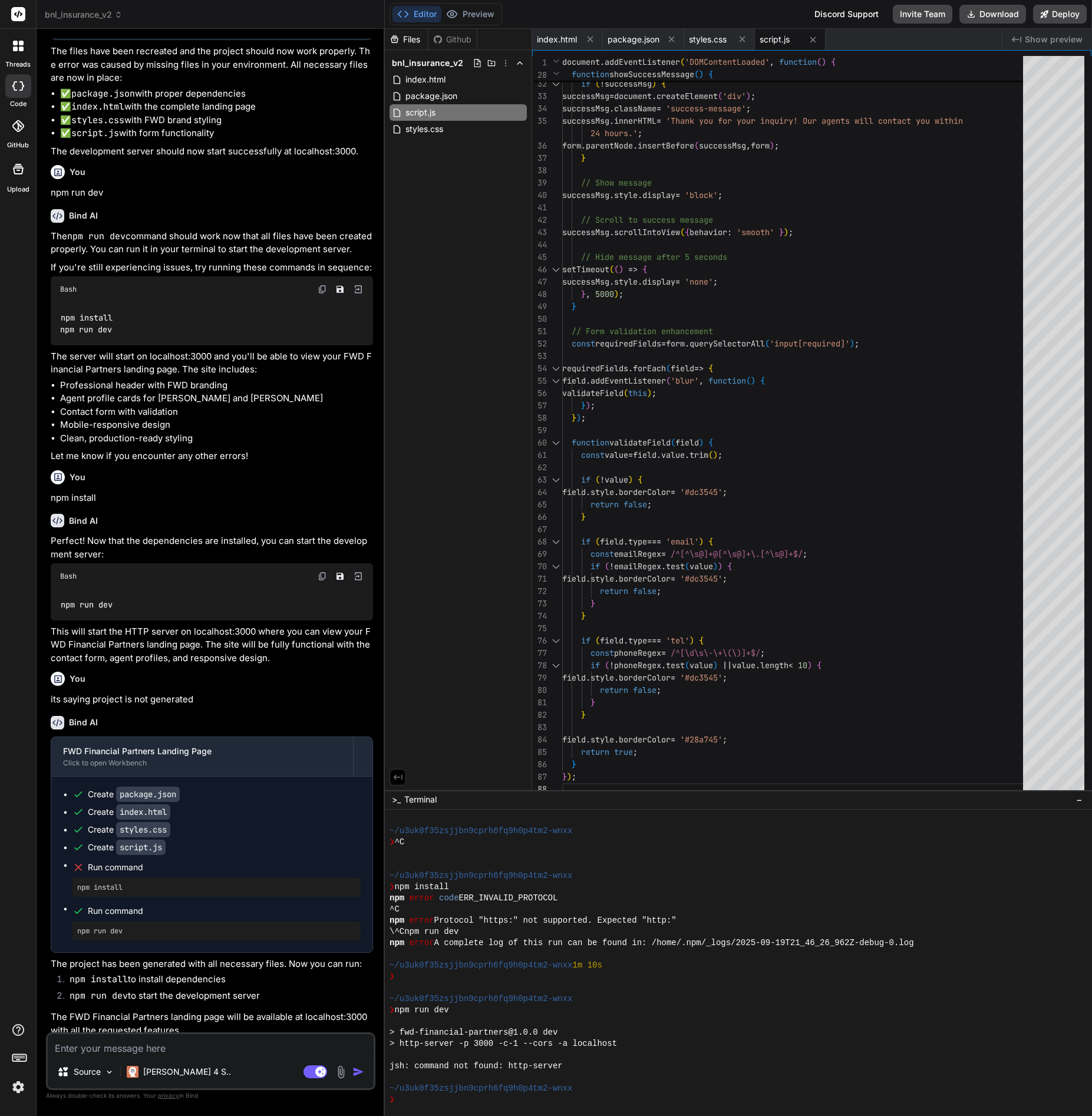
click at [156, 1048] on textarea at bounding box center [211, 1044] width 326 height 21
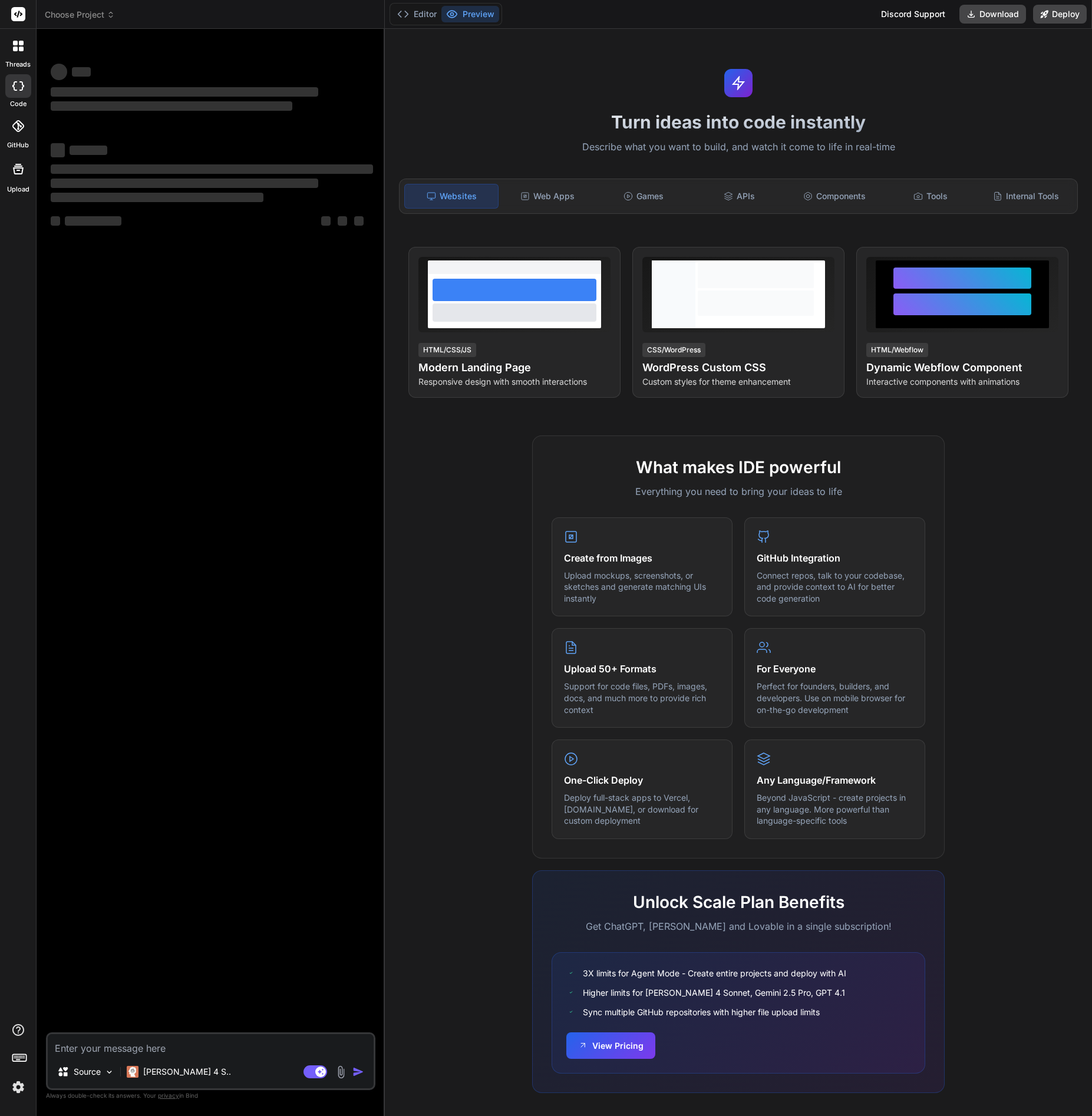
type textarea "x"
click at [472, 15] on button "Preview" at bounding box center [470, 14] width 58 height 17
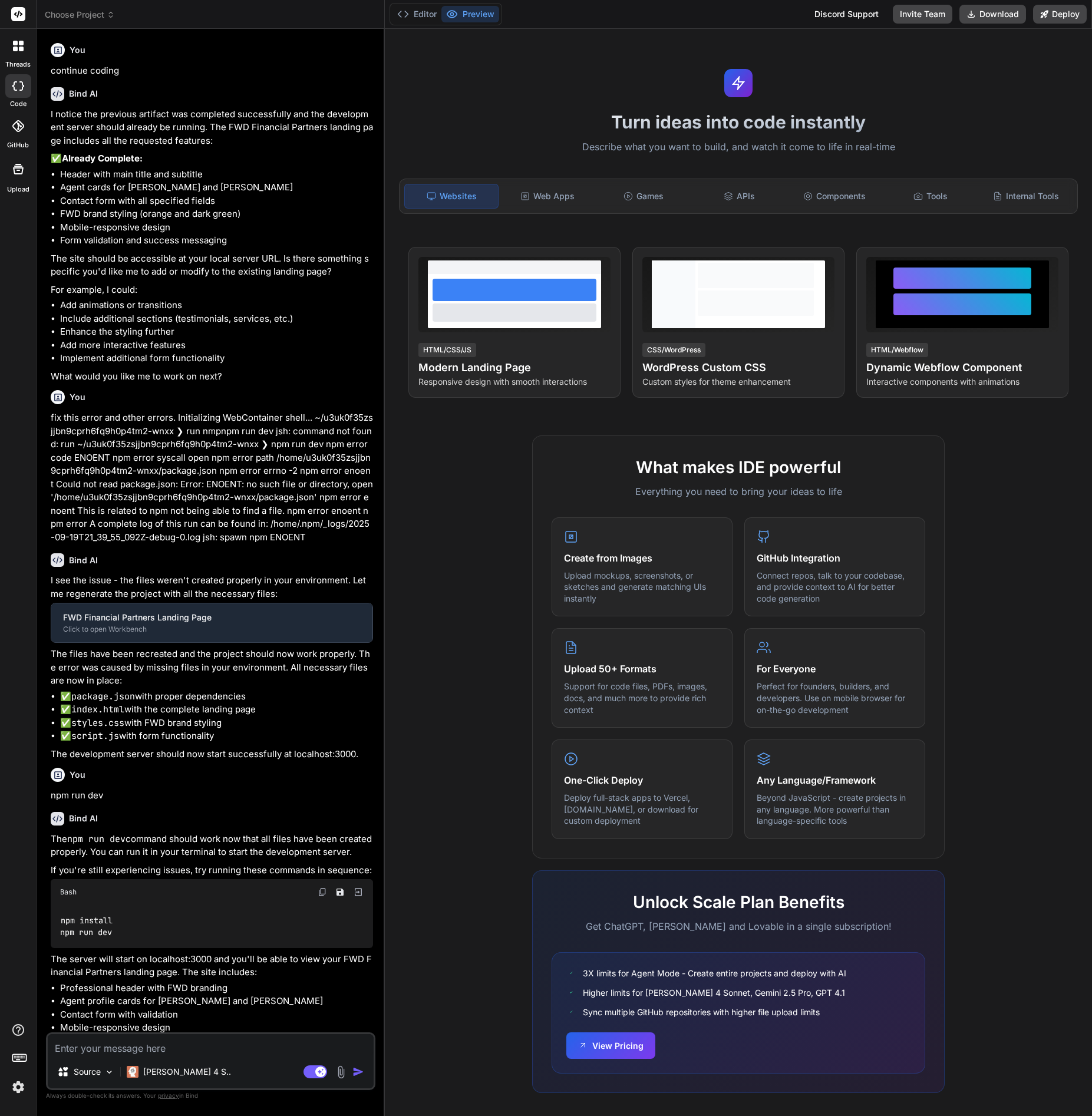
scroll to position [371, 0]
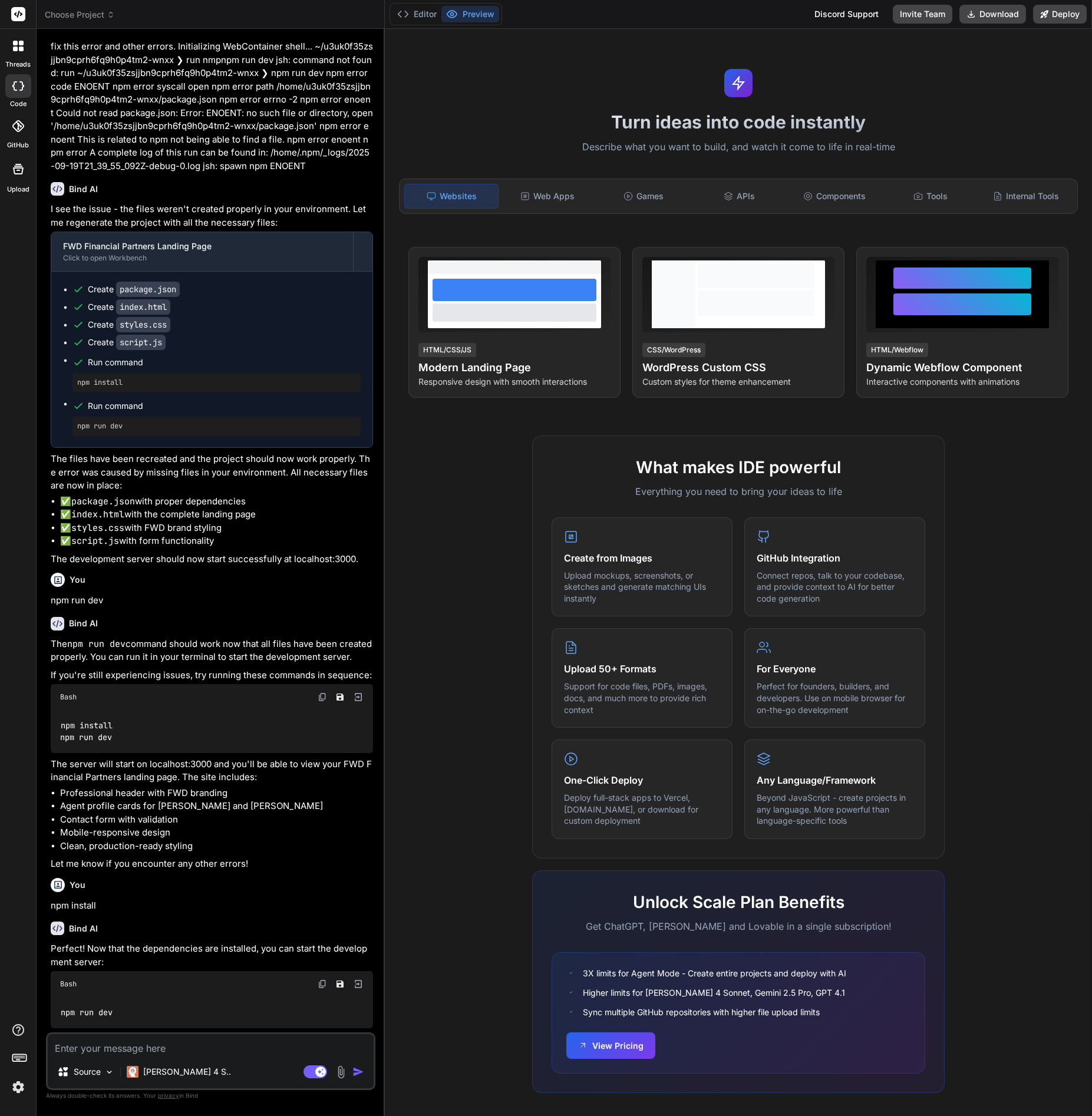
click at [82, 17] on span "Choose Project" at bounding box center [80, 15] width 70 height 12
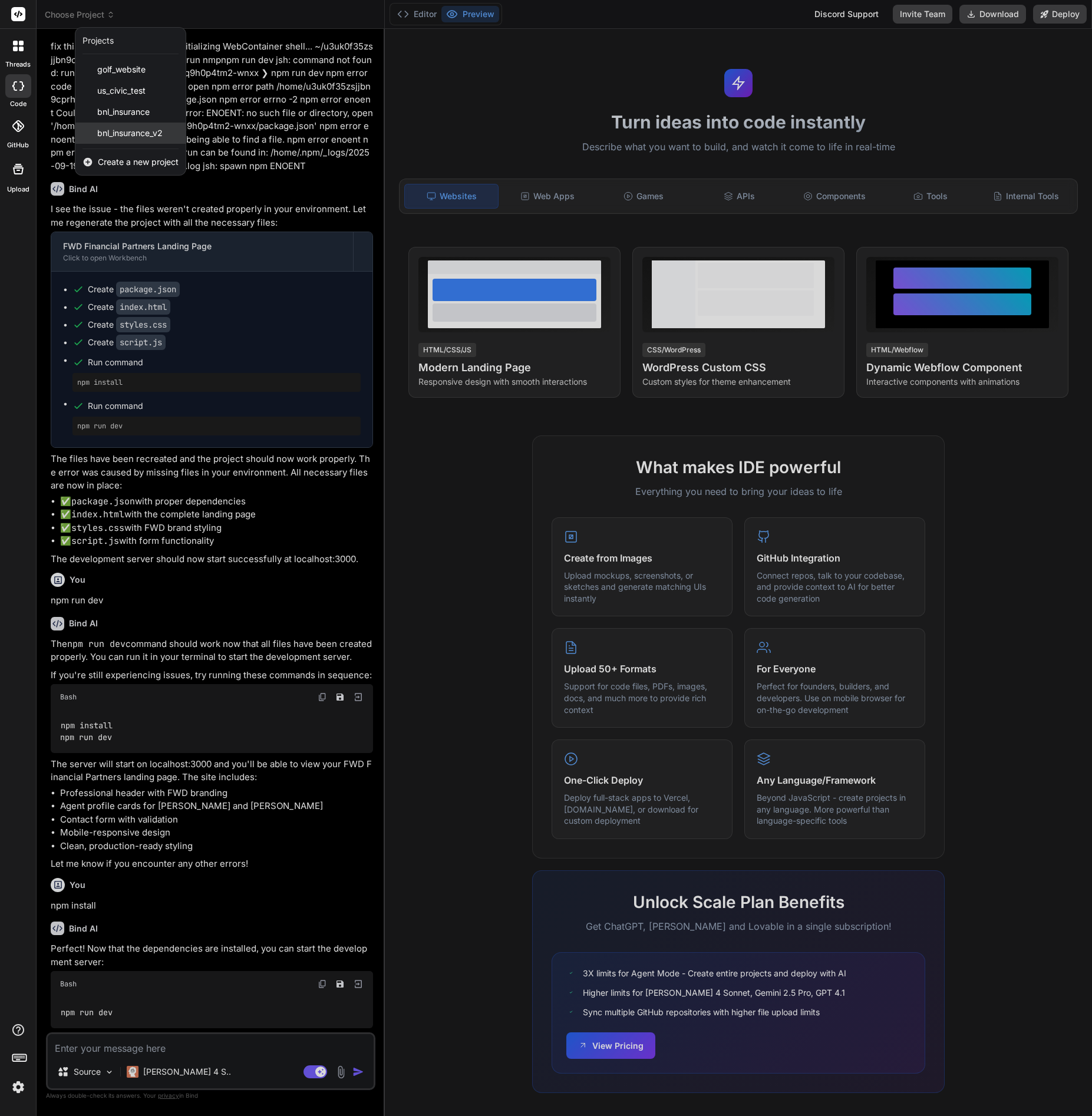
click at [131, 127] on span "bnl_insurance_v2" at bounding box center [130, 133] width 66 height 12
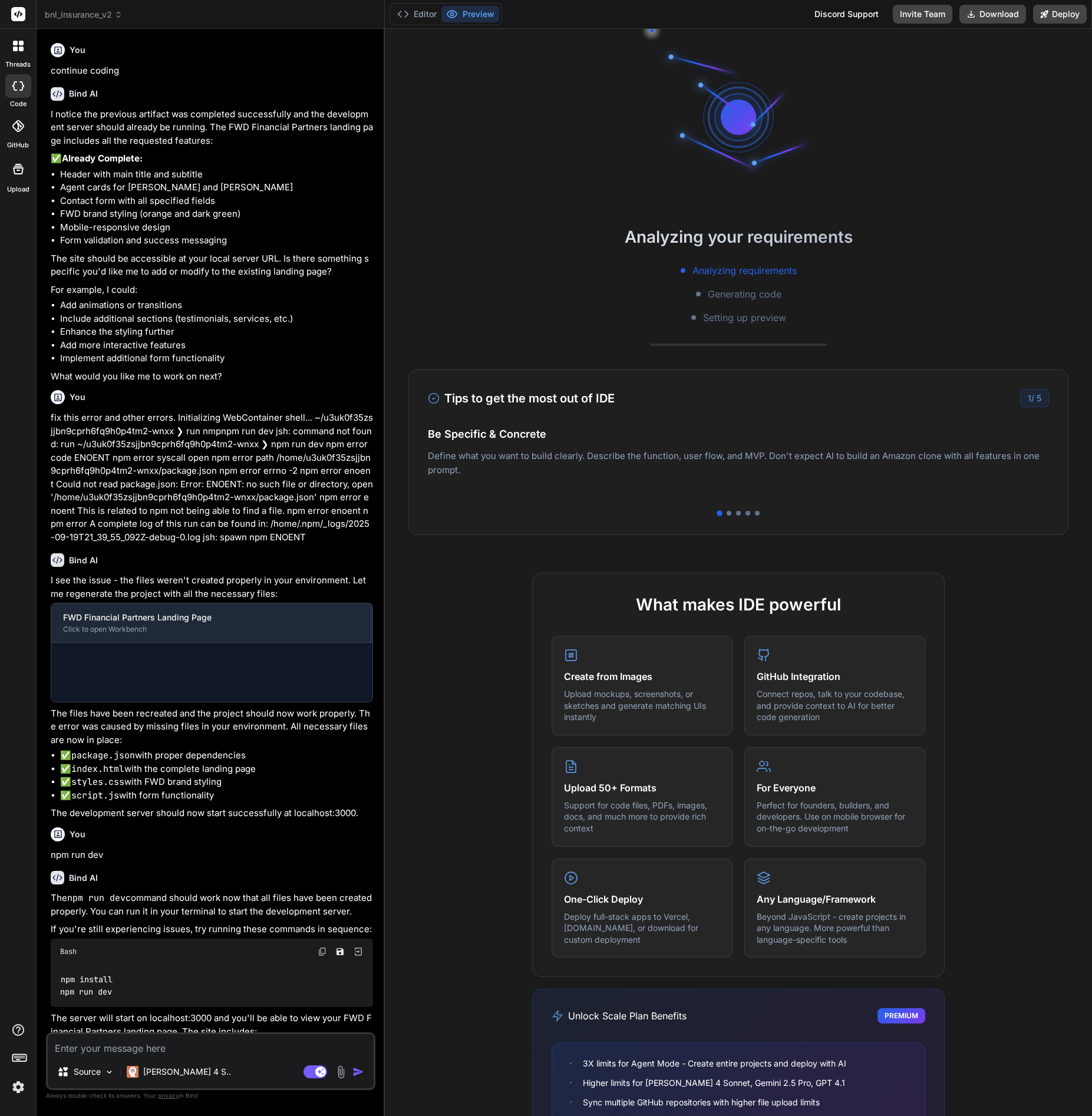
click at [475, 17] on button "Preview" at bounding box center [470, 14] width 58 height 17
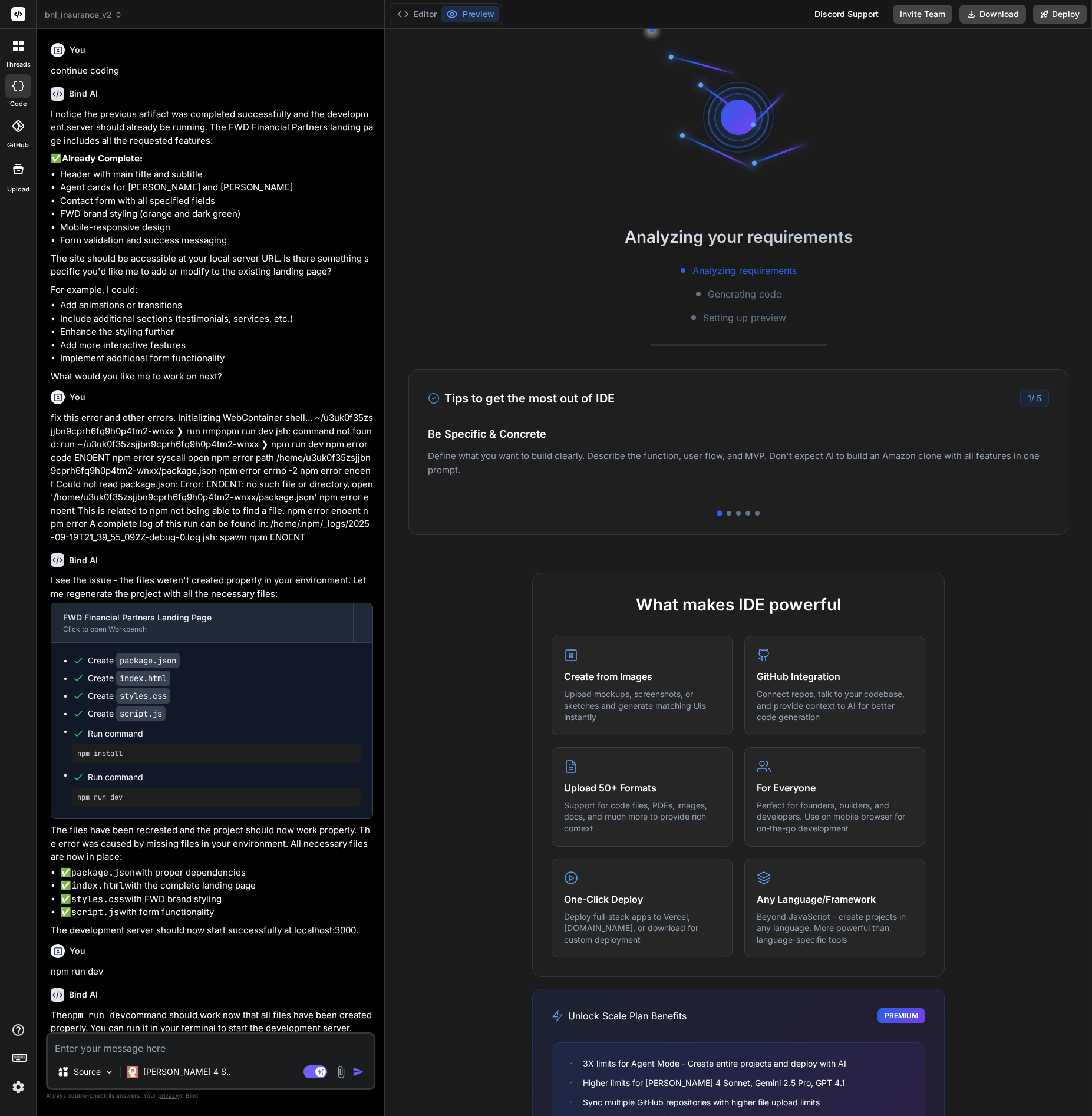
scroll to position [636, 0]
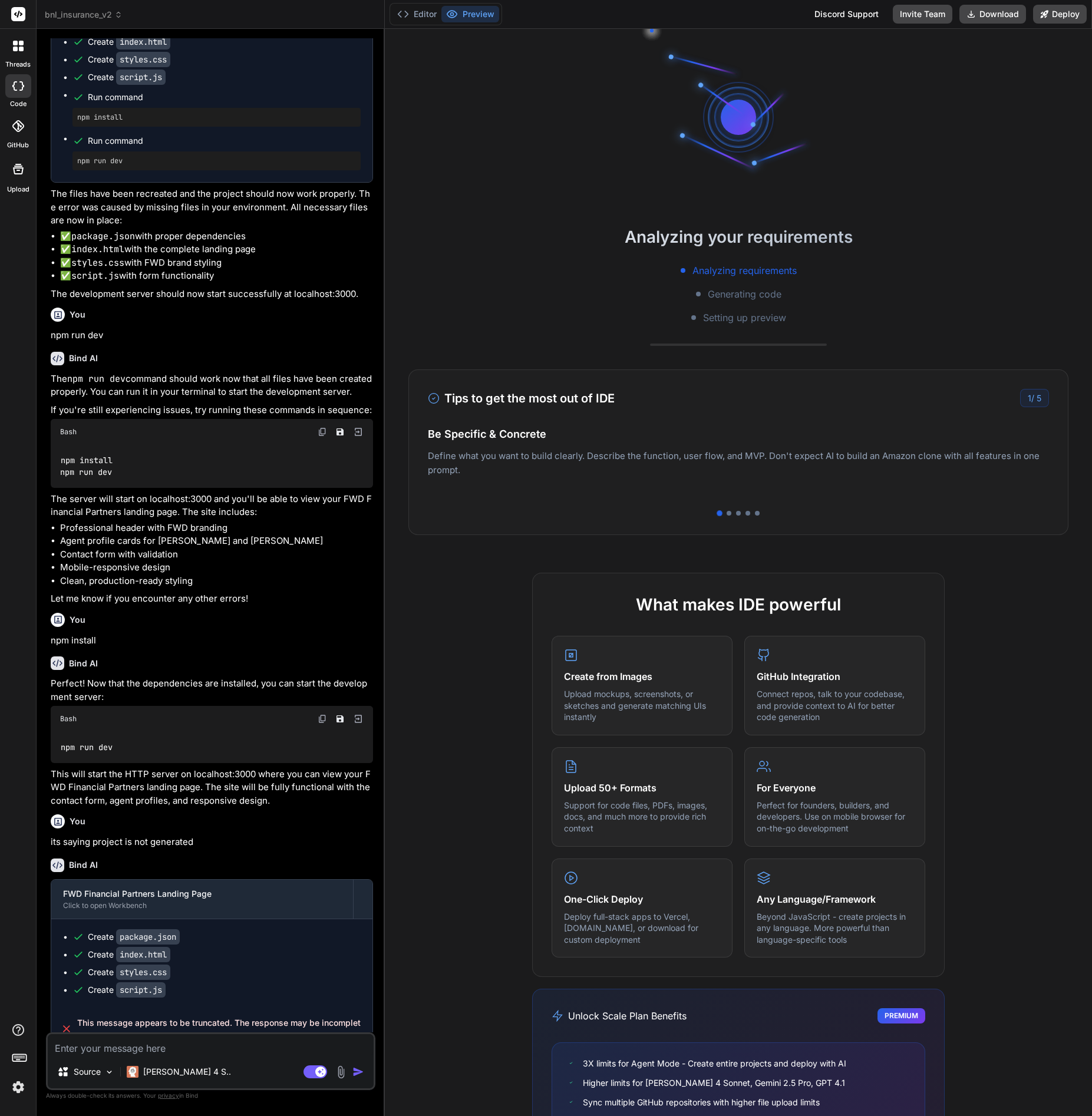
type textarea "x"
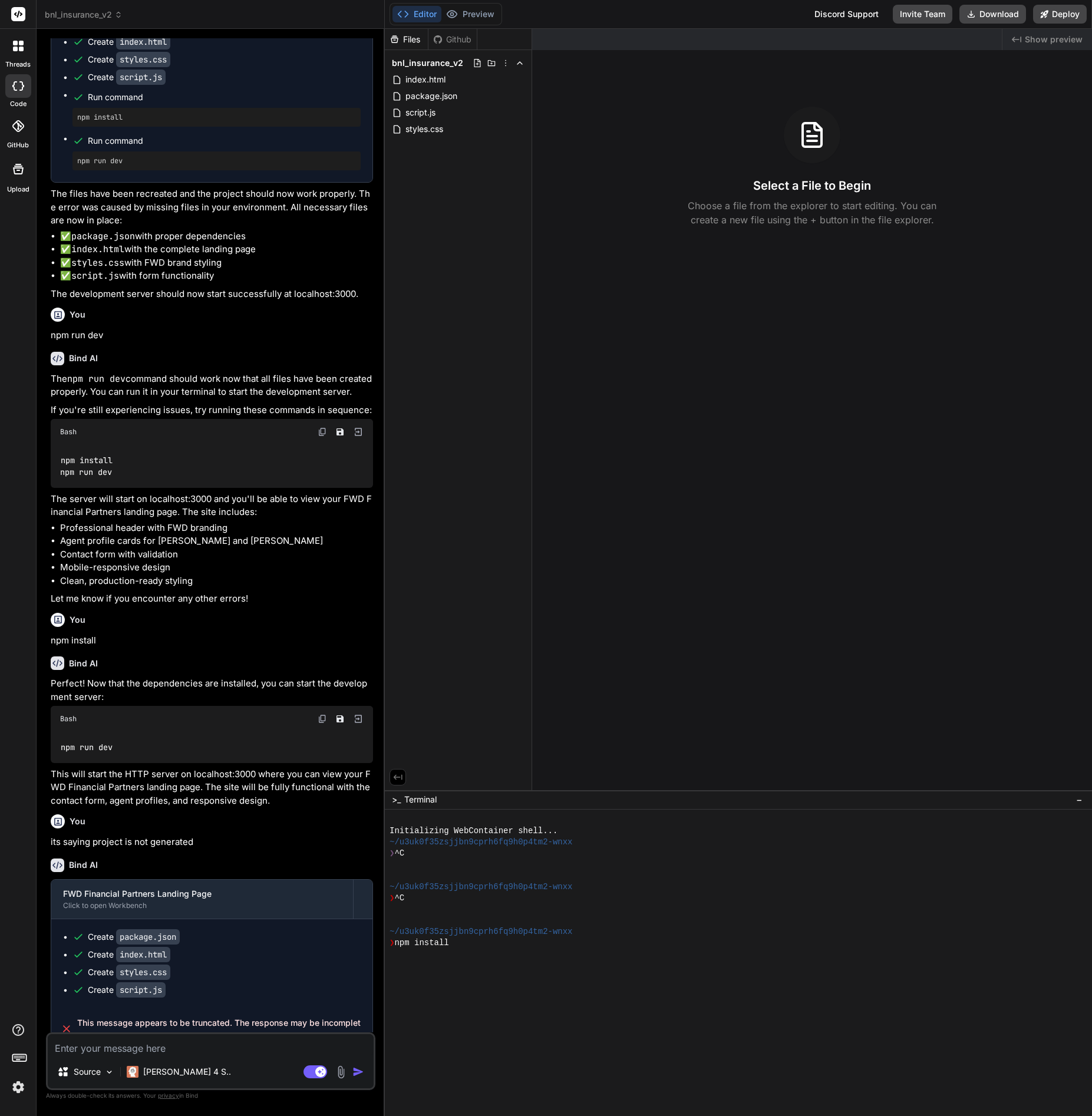
scroll to position [11, 0]
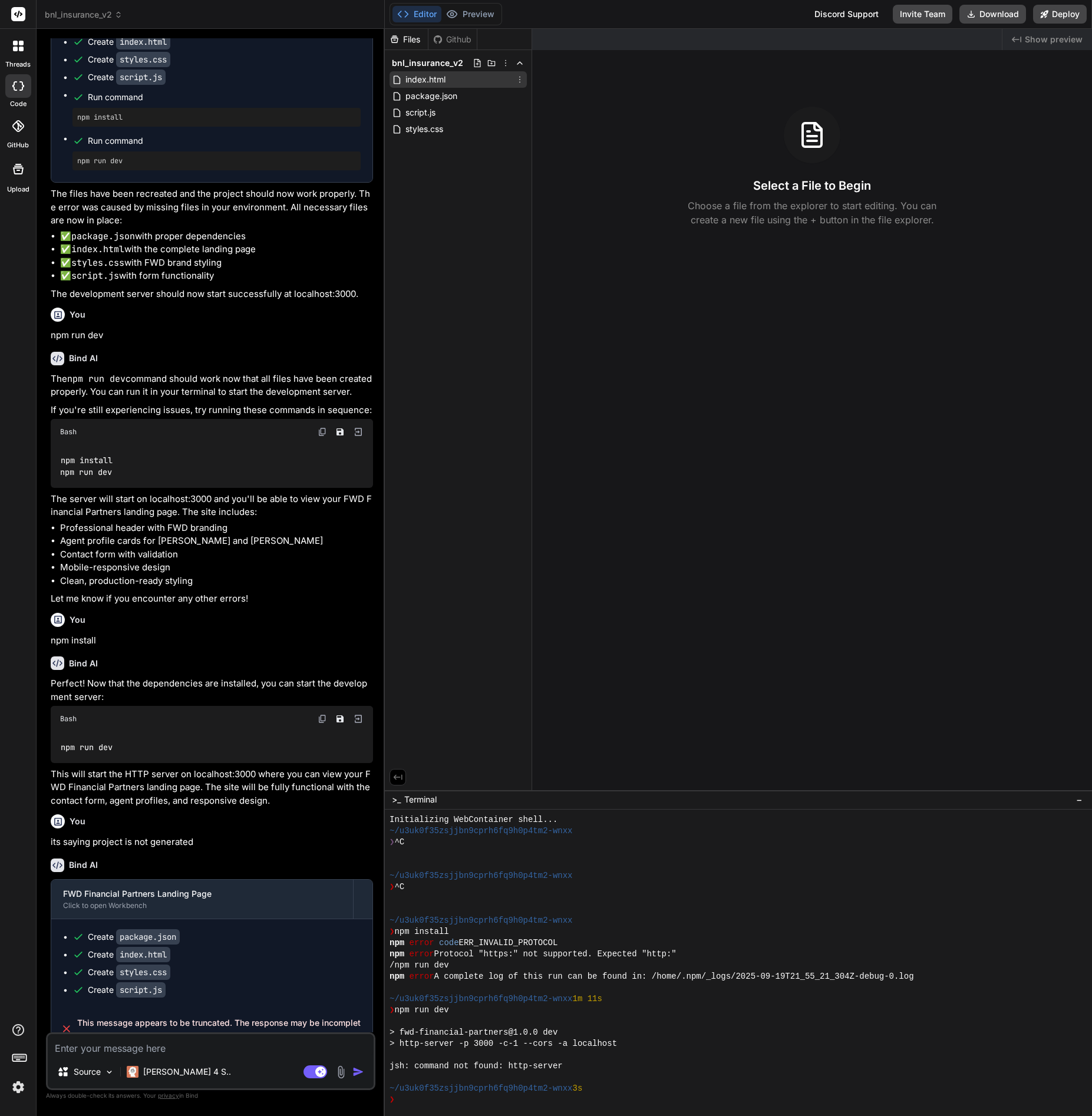
click at [423, 78] on span "index.html" at bounding box center [425, 79] width 42 height 14
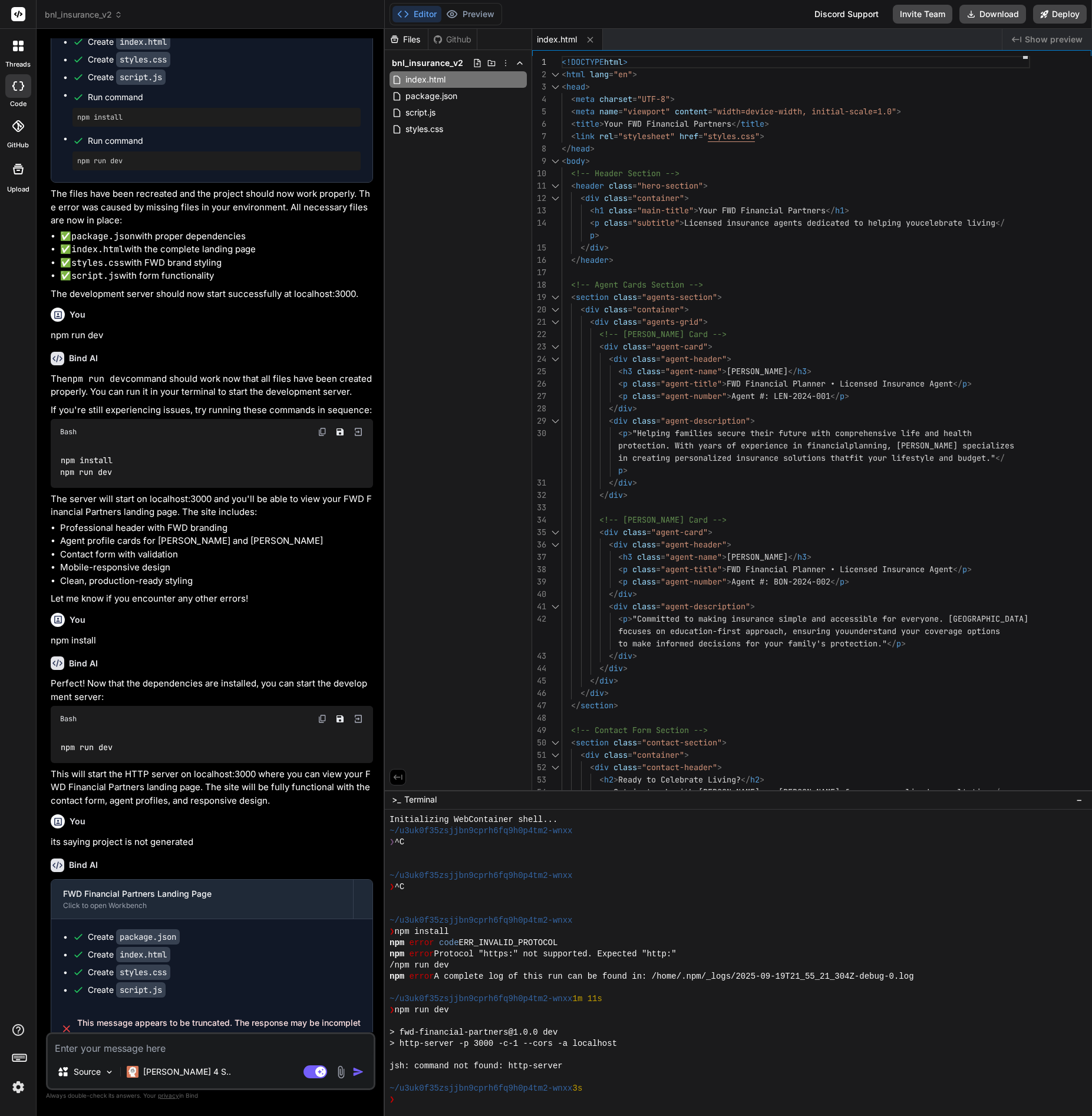
click at [103, 1050] on textarea at bounding box center [211, 1044] width 326 height 21
type textarea "s"
type textarea "x"
type textarea "st"
type textarea "x"
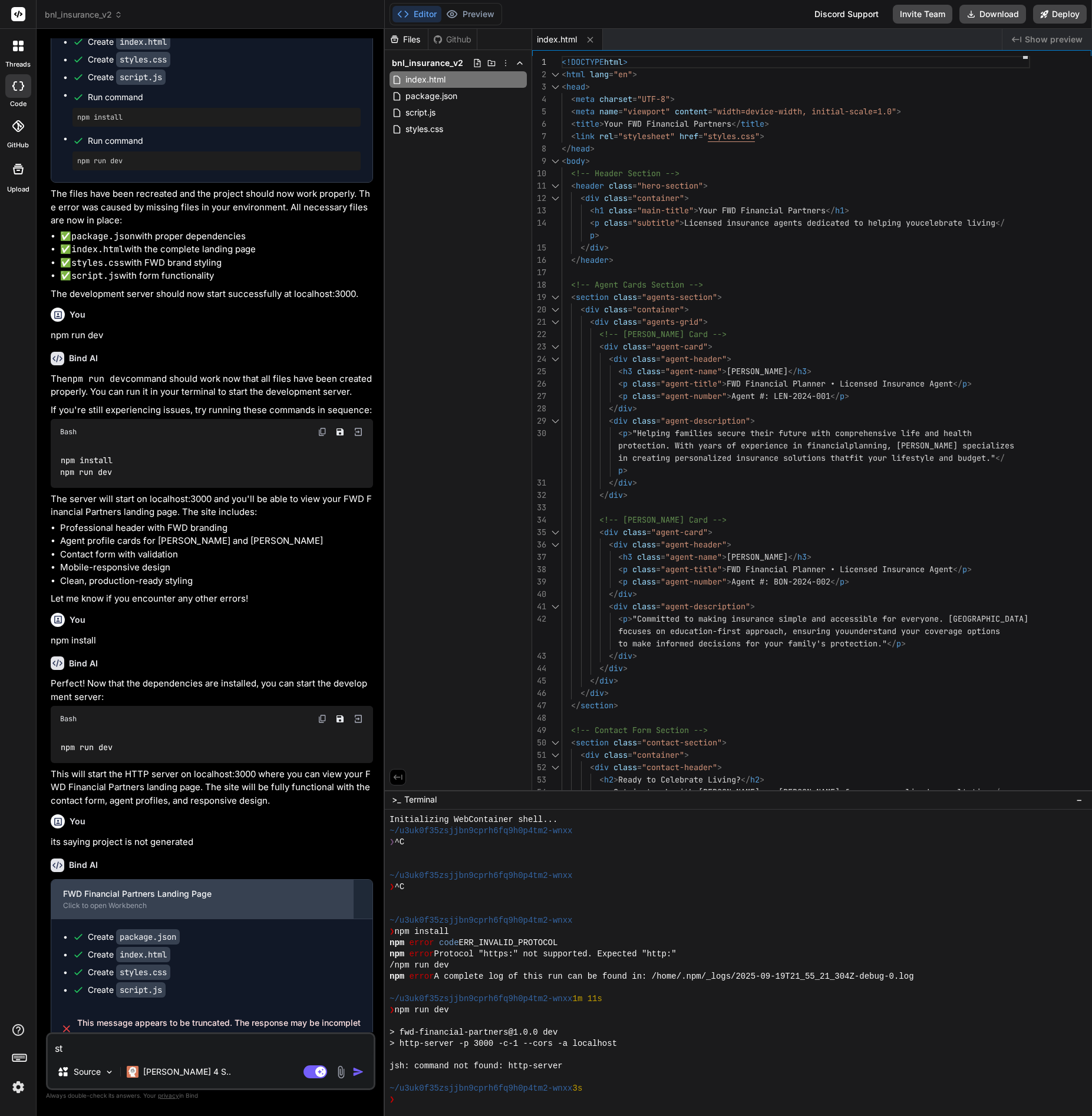
type textarea "sti"
type textarea "x"
type textarea "stil"
type textarea "x"
type textarea "still"
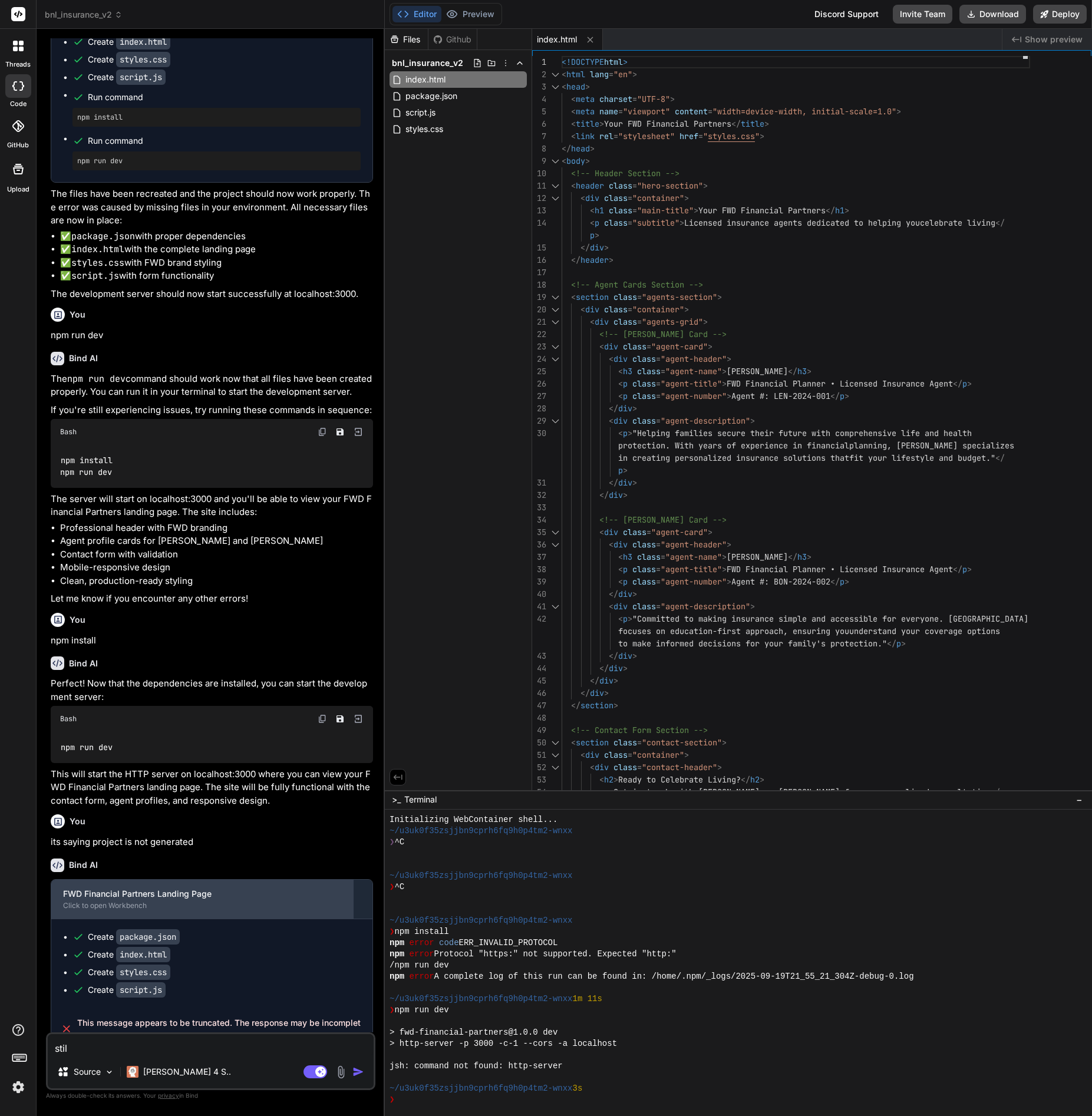
type textarea "x"
type textarea "still"
type textarea "x"
type textarea "still n"
type textarea "x"
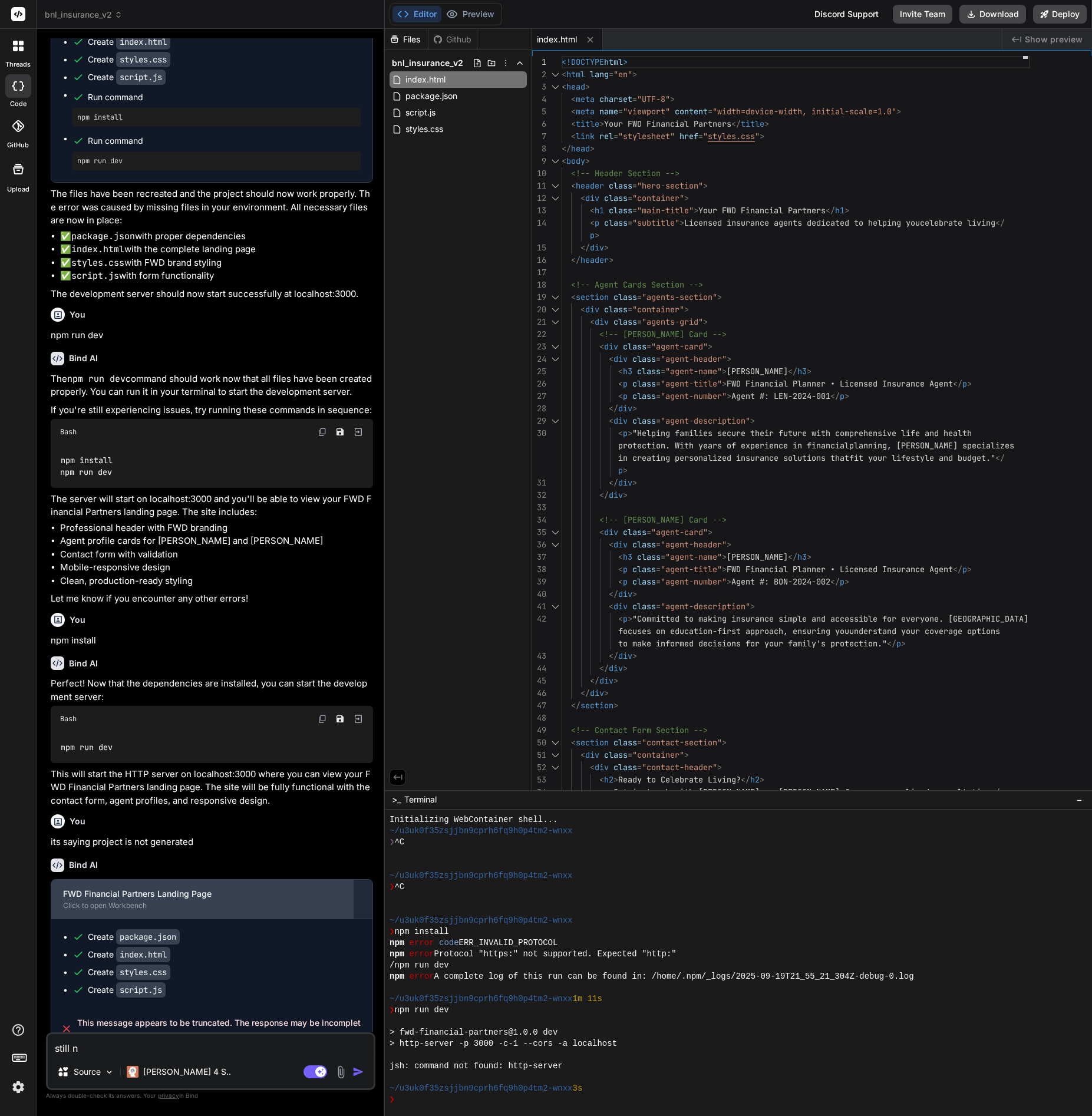
type textarea "still no"
type textarea "x"
type textarea "still not"
type textarea "x"
type textarea "still not"
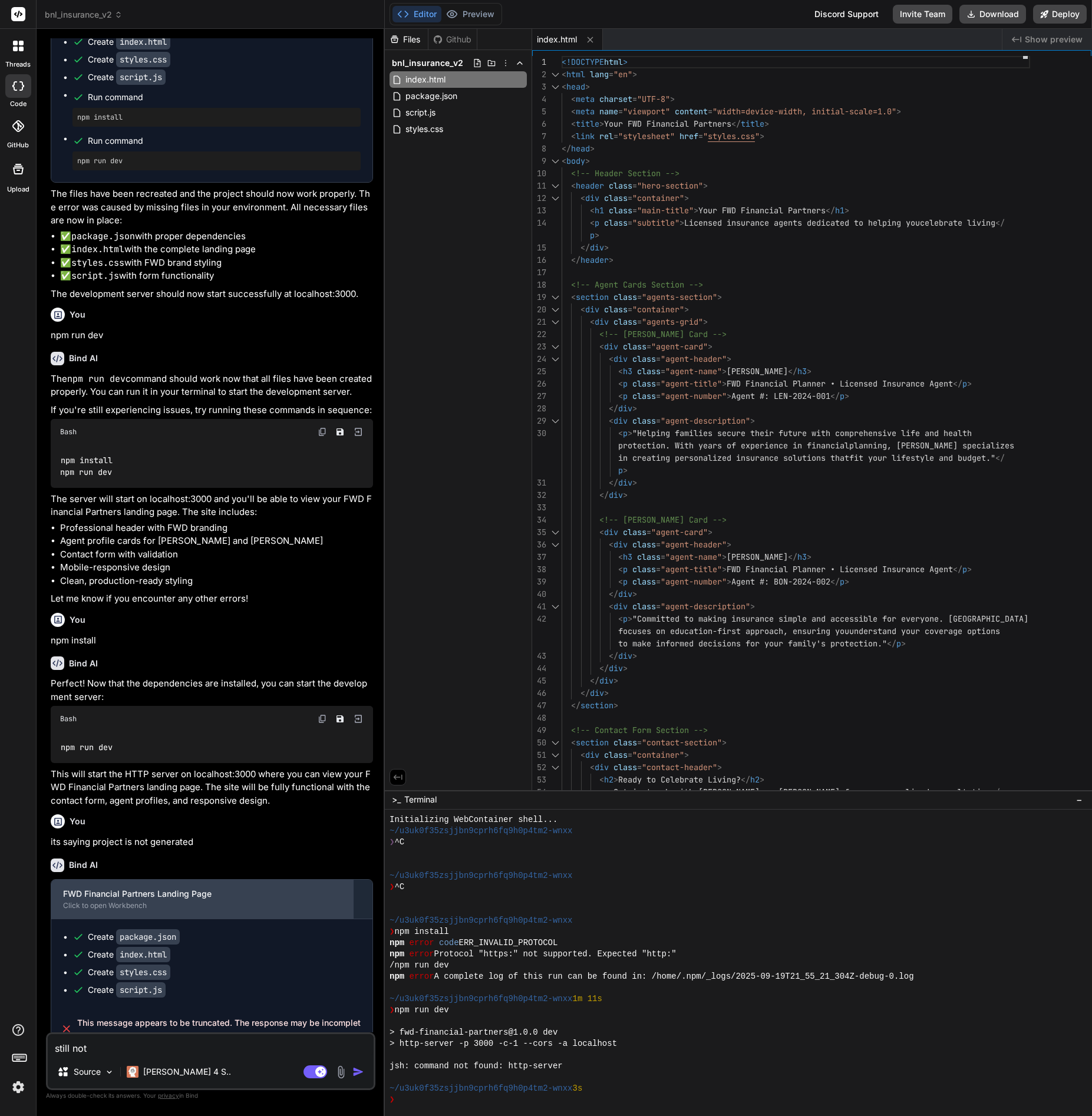
type textarea "x"
type textarea "still not w"
type textarea "x"
type textarea "still not wo"
type textarea "x"
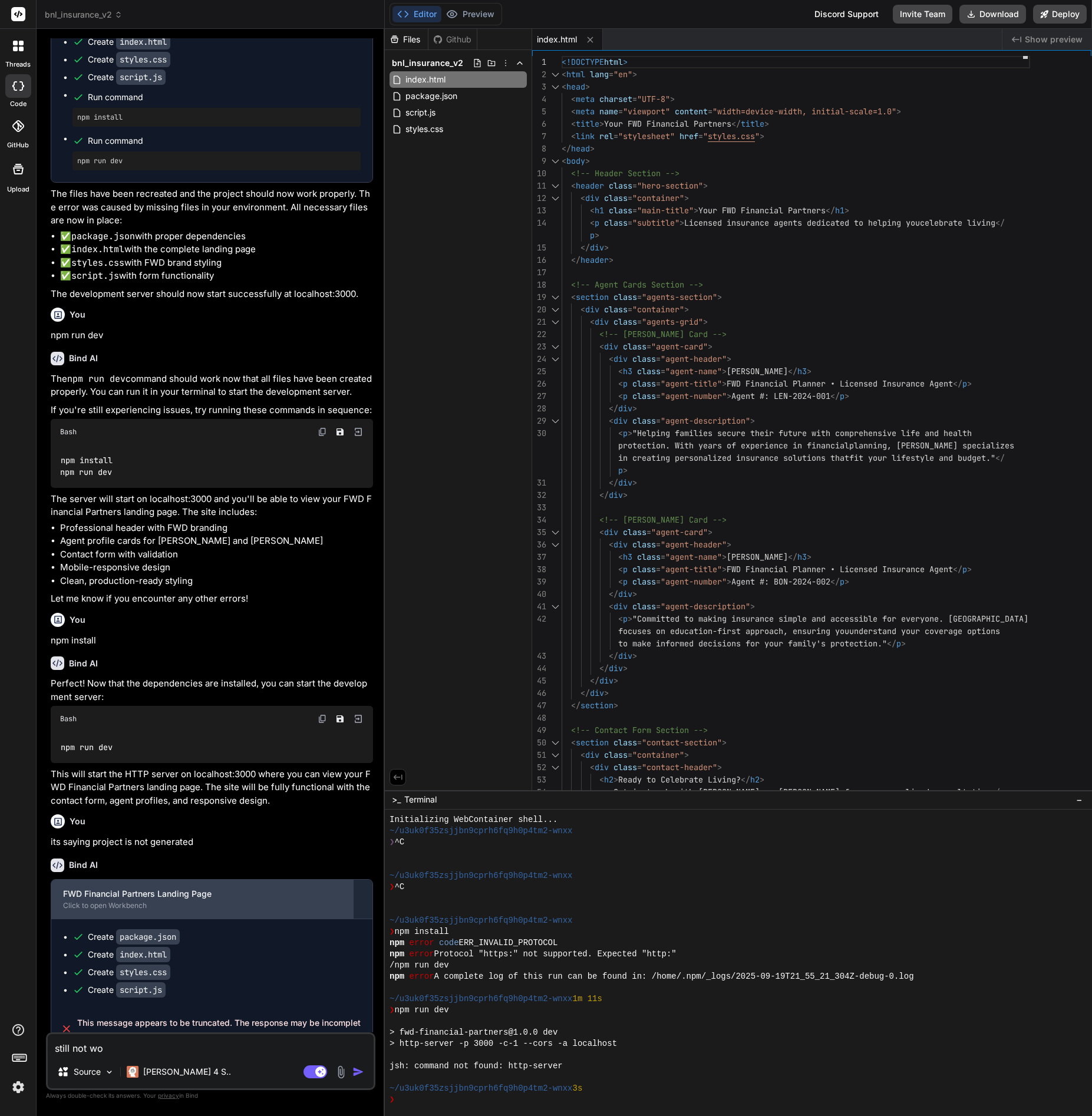
type textarea "still not wor"
type textarea "x"
type textarea "still not work"
type textarea "x"
type textarea "still not worki"
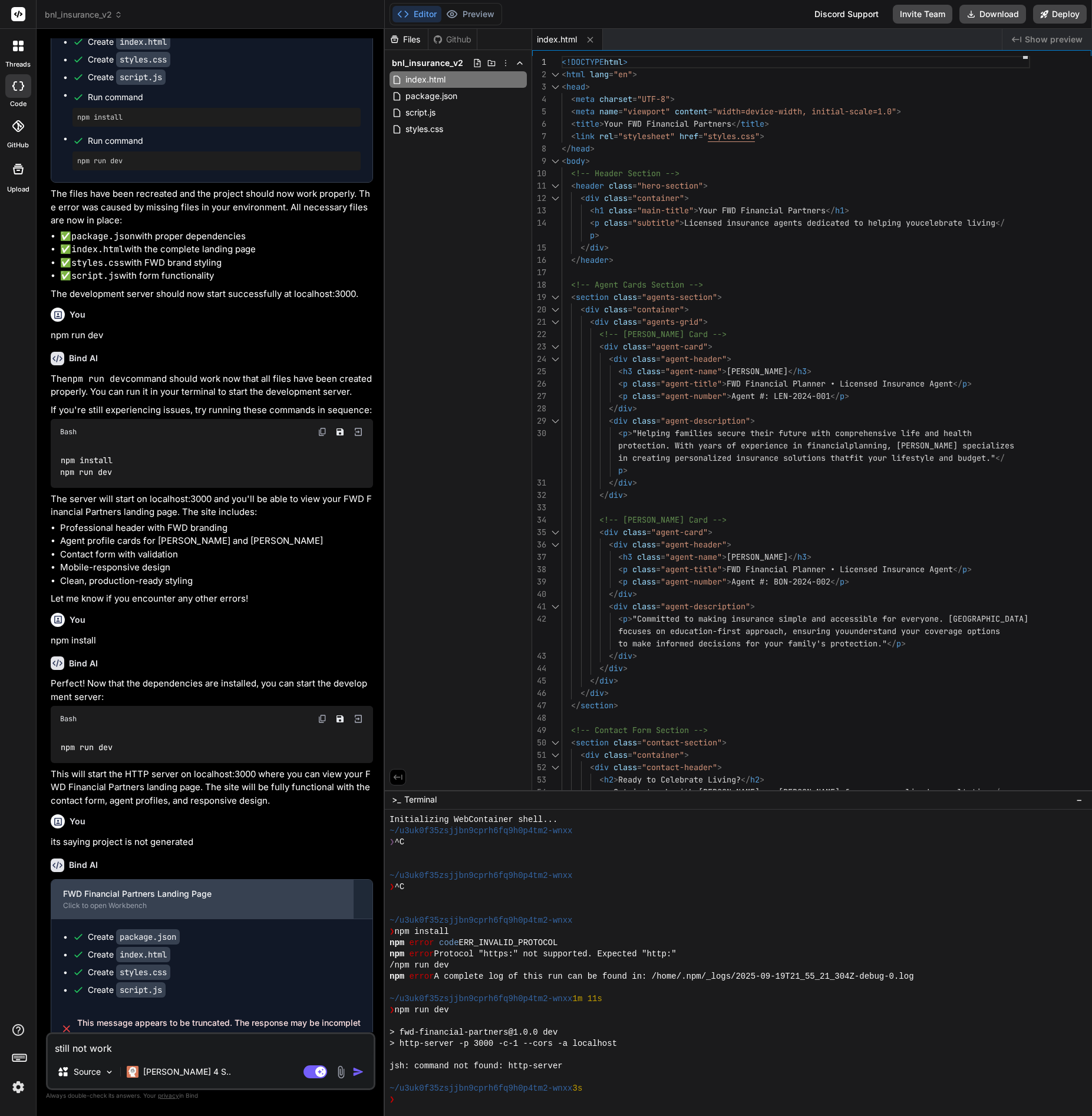
type textarea "x"
type textarea "still not workin"
type textarea "x"
type textarea "still not working"
type textarea "x"
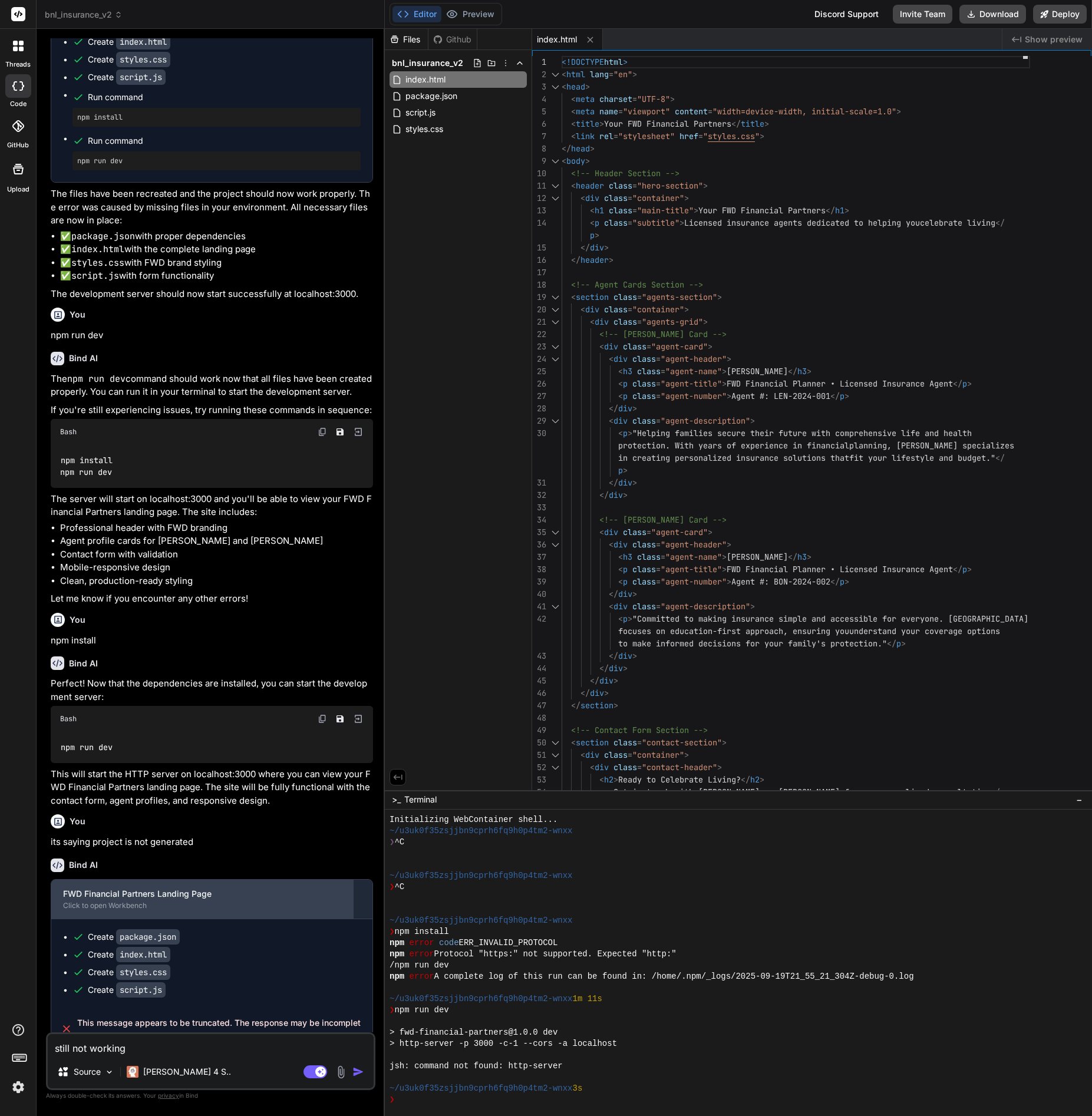
type textarea "still not working"
type textarea "x"
type textarea "still not working i"
type textarea "x"
type textarea "still not working it"
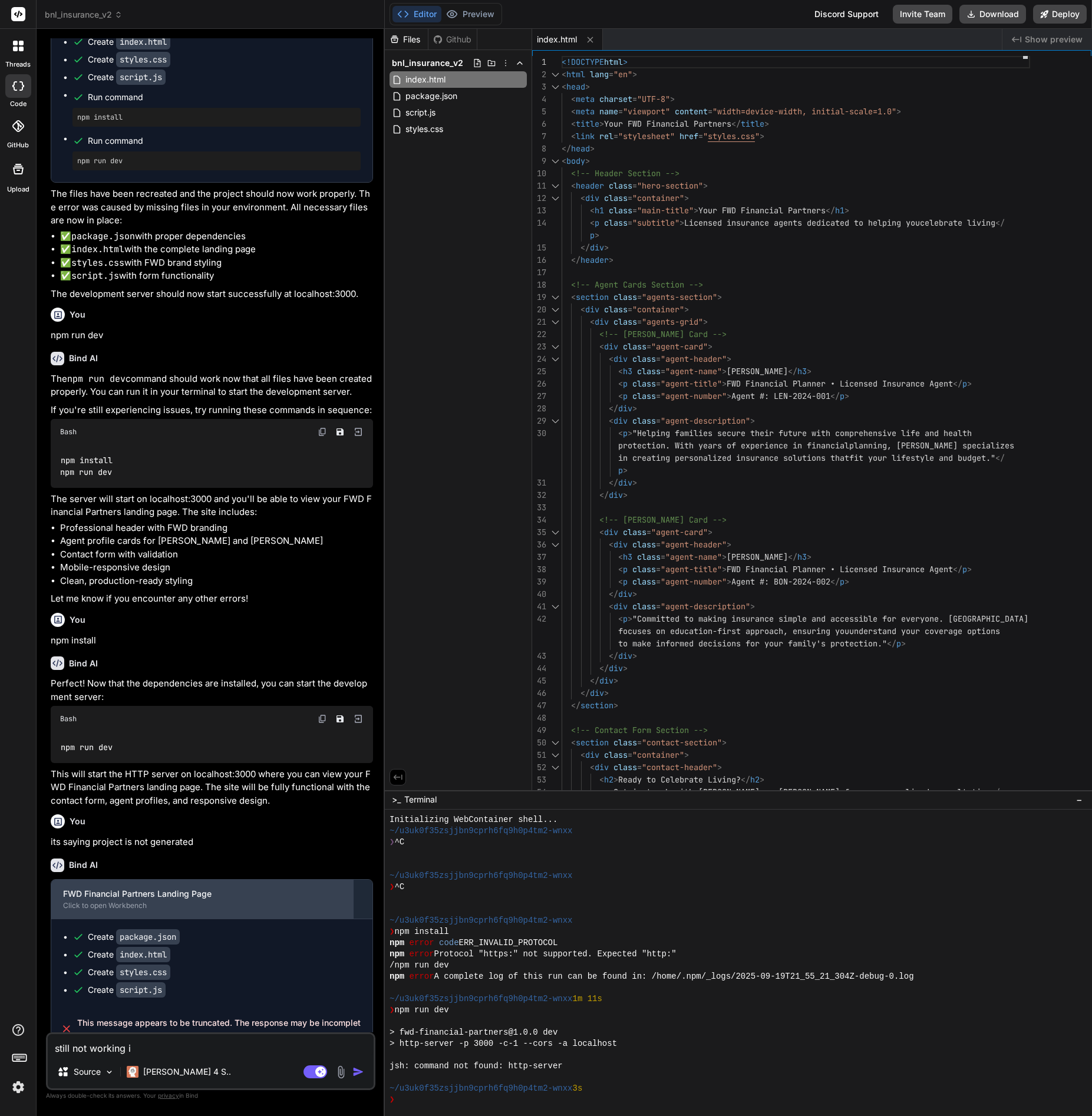
type textarea "x"
type textarea "still not working it"
type textarea "x"
type textarea "still not working it s"
type textarea "x"
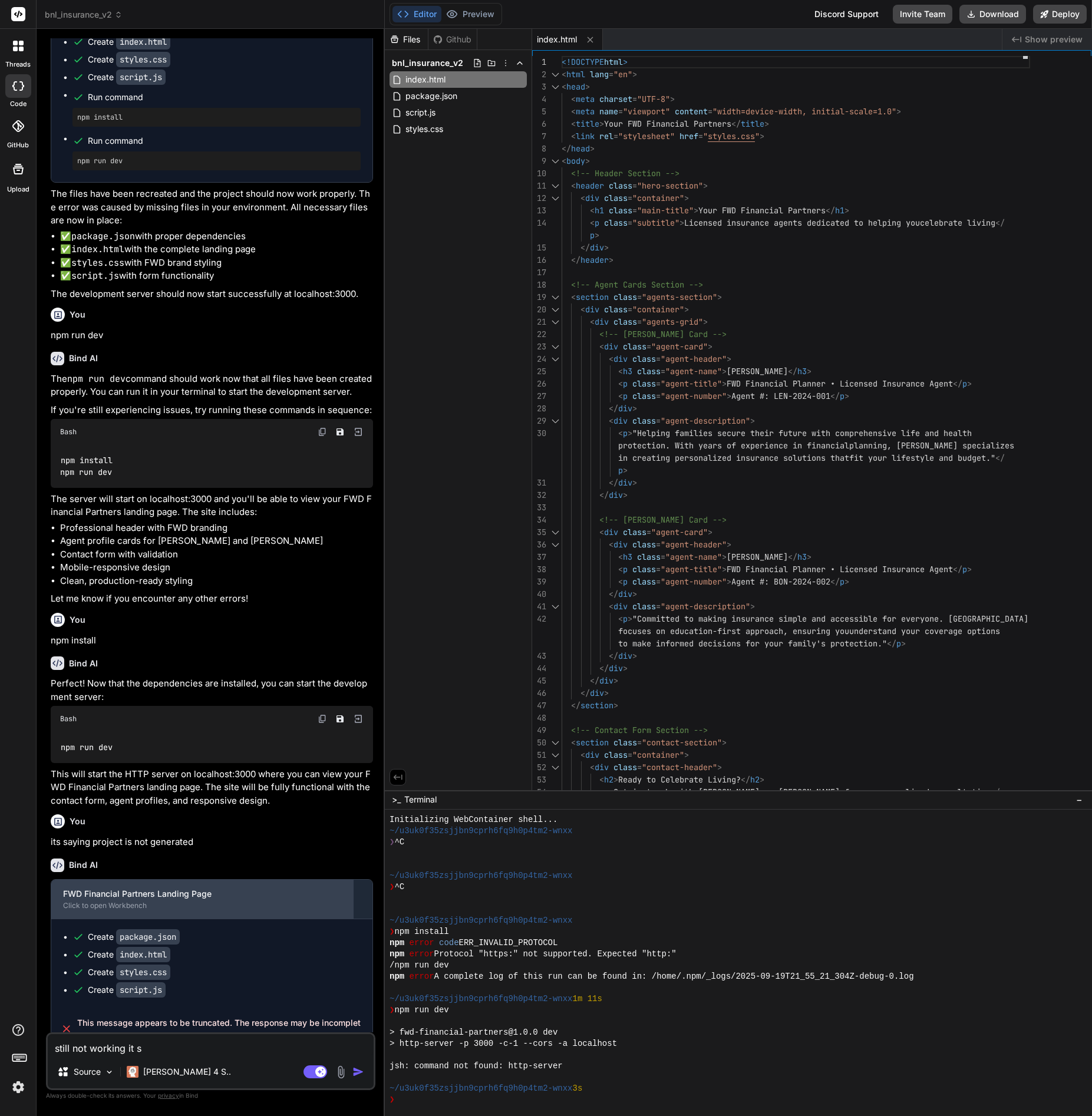
type textarea "still not working it sa"
type textarea "x"
type textarea "still not working it say"
type textarea "x"
type textarea "still not working it says"
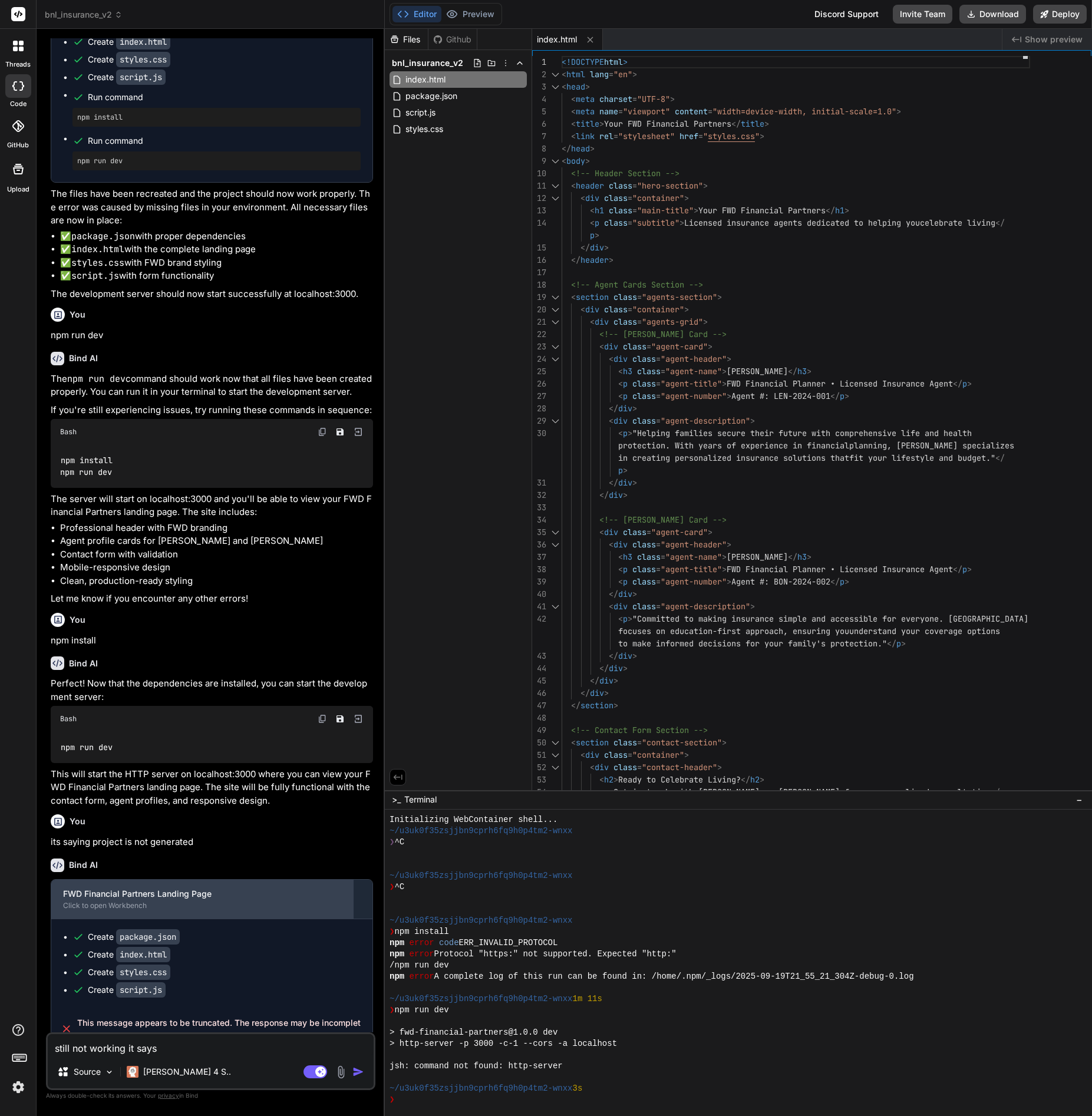
type textarea "x"
click at [405, 913] on div at bounding box center [732, 909] width 685 height 11
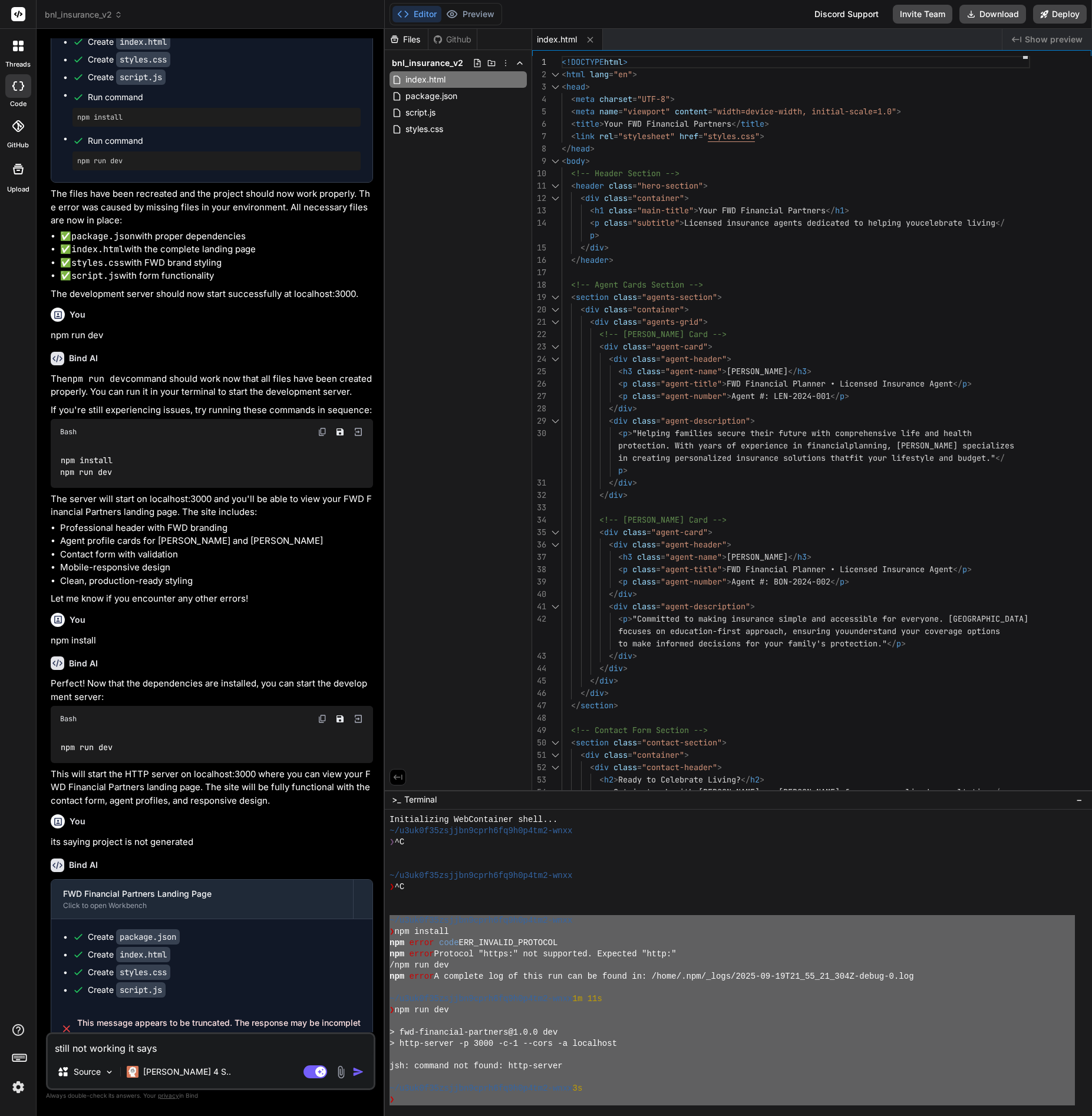
drag, startPoint x: 388, startPoint y: 919, endPoint x: 701, endPoint y: 1136, distance: 380.9
click at [701, 1115] on html "threads code GitHub Upload bnl_insurance_v2 Created with Pixso. Bind AI Web Sea…" at bounding box center [546, 558] width 1092 height 1116
click at [186, 1048] on textarea "still not working it says" at bounding box center [211, 1044] width 326 height 21
type textarea "still not working it says"
type textarea "x"
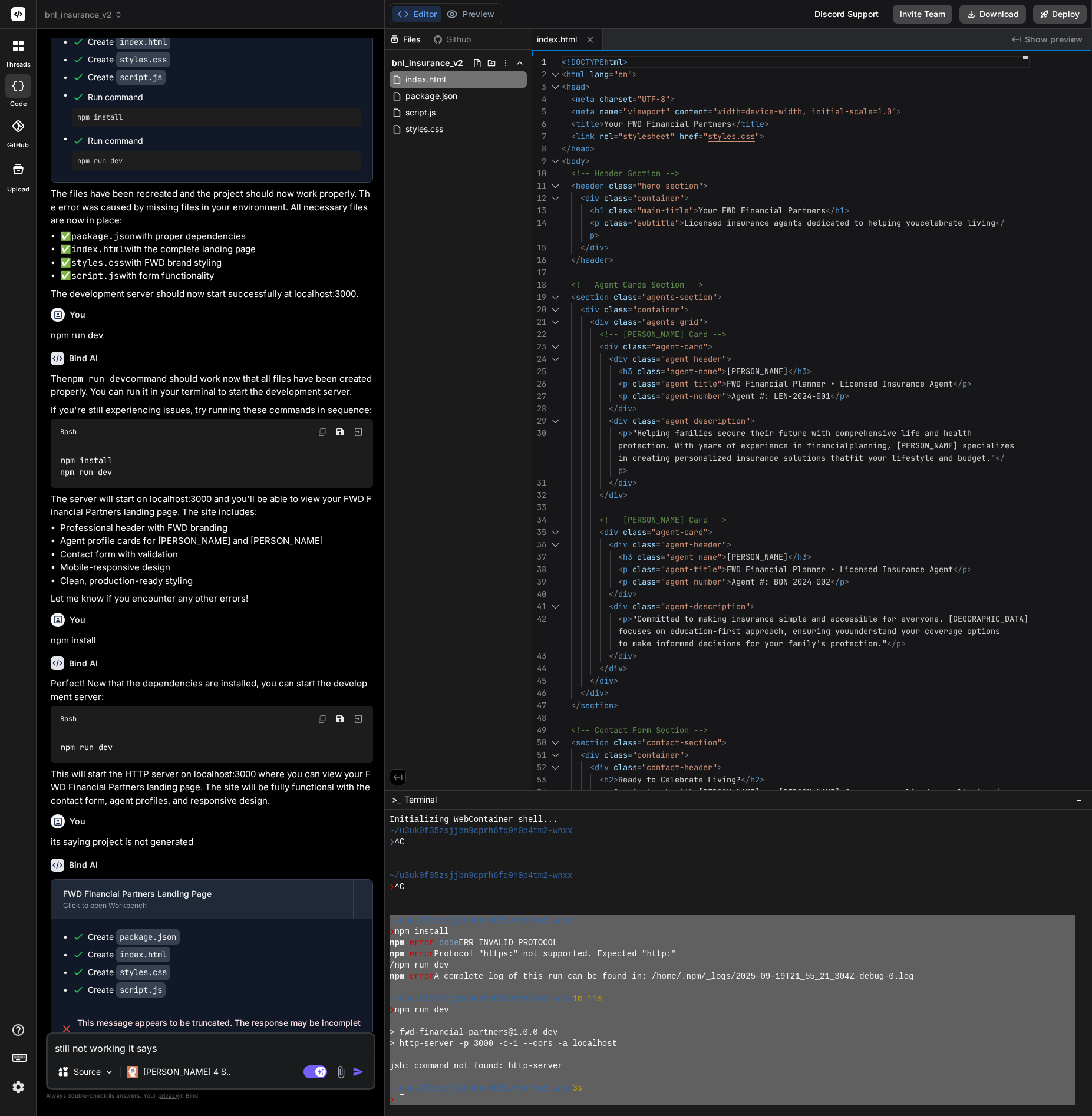
paste textarea "~/u3uk0f35zsjjbn9cprh6fq9h0p4tm2-wnxx ❯ npm install npm error code ERR_INVALID_…"
type textarea "still not working it says ~/u3uk0f35zsjjbn9cprh6fq9h0p4tm2-wnxx ❯ npm install n…"
type textarea "x"
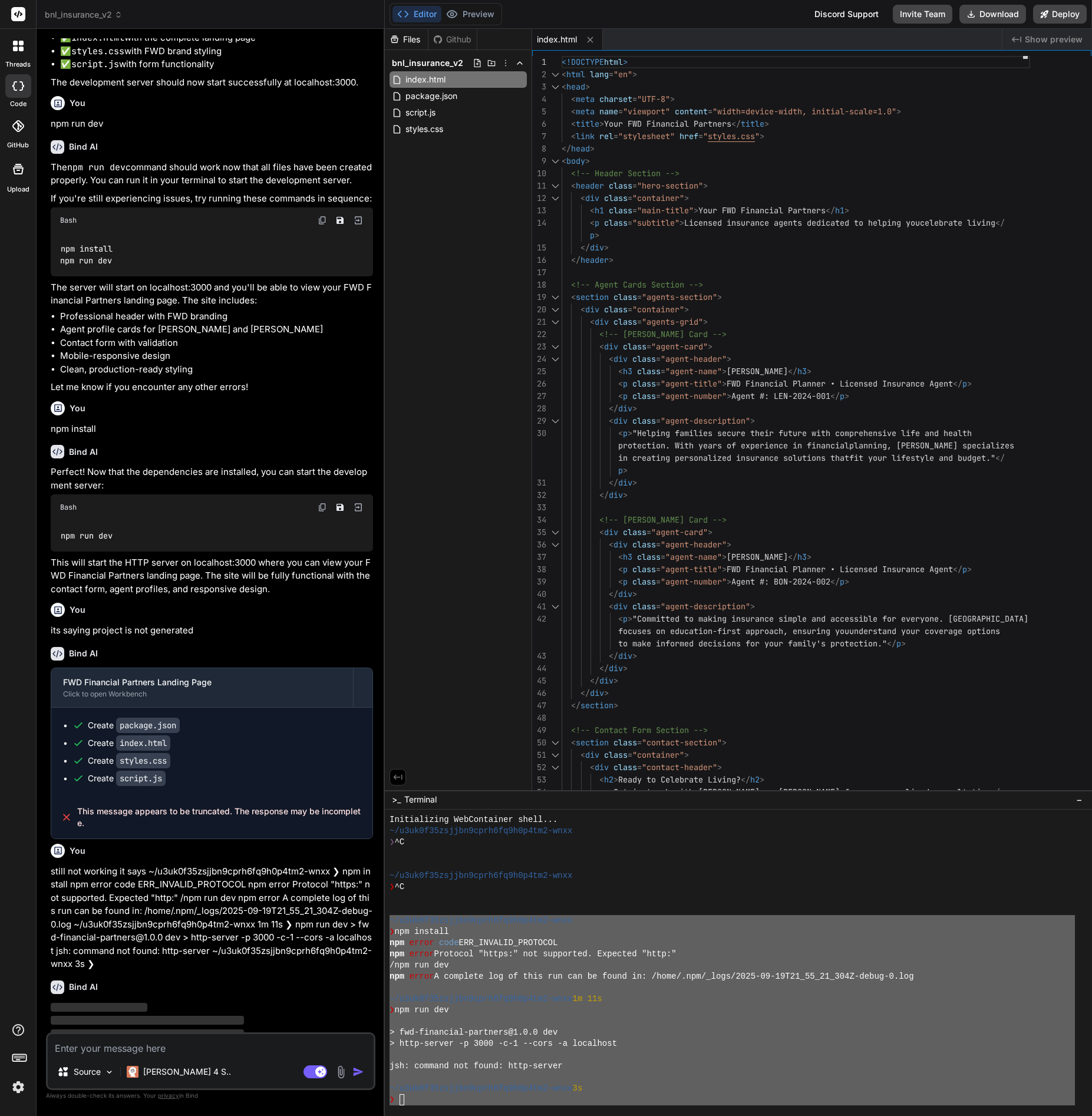
scroll to position [837, 0]
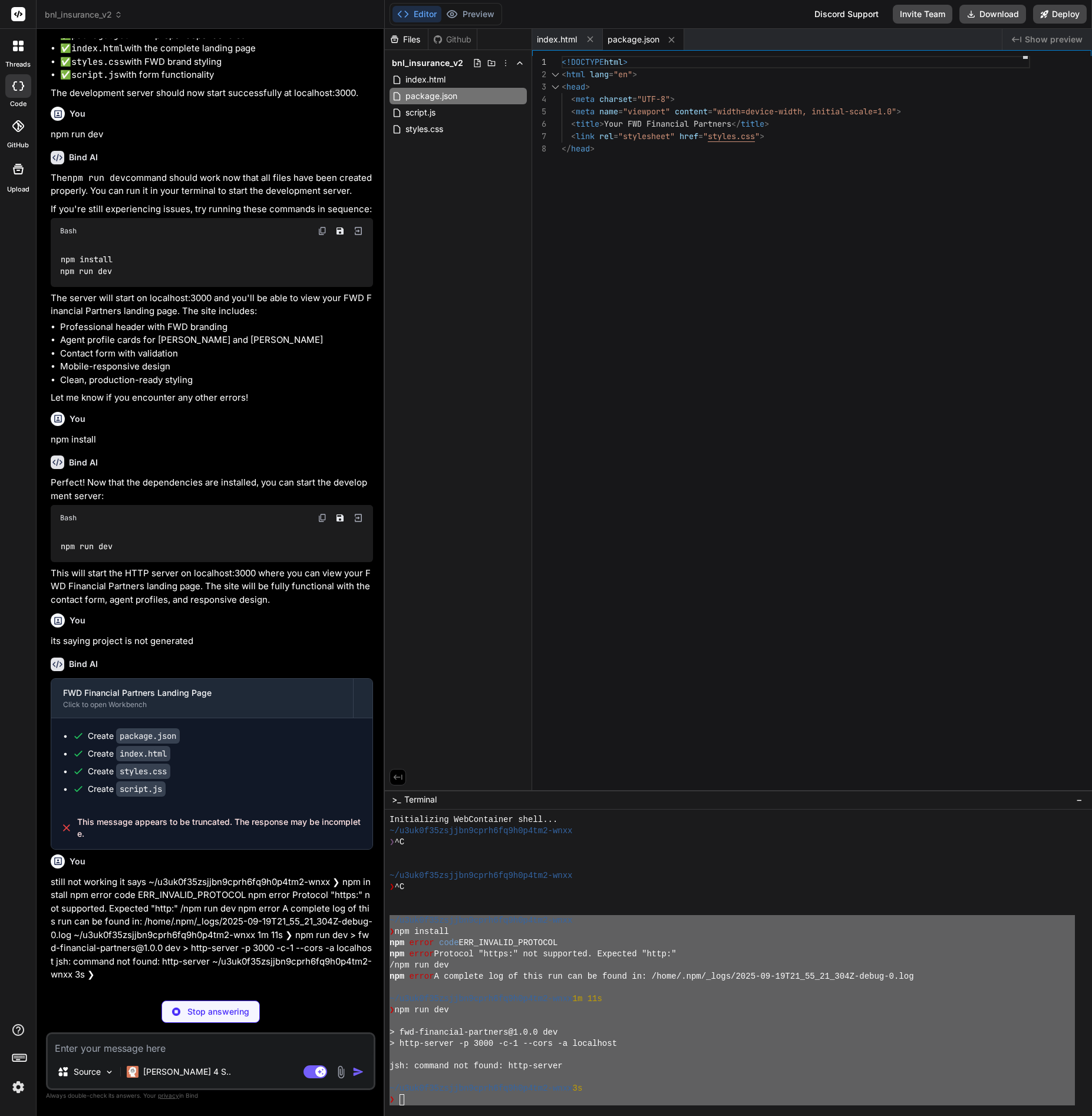
type textarea "x"
type textarea "{ "name": "fwd-financial-partners", "version": "1.0.0", "scripts": { "dev": "py…"
type textarea "x"
type textarea "<script src="script.js"></script> </body> </html>"
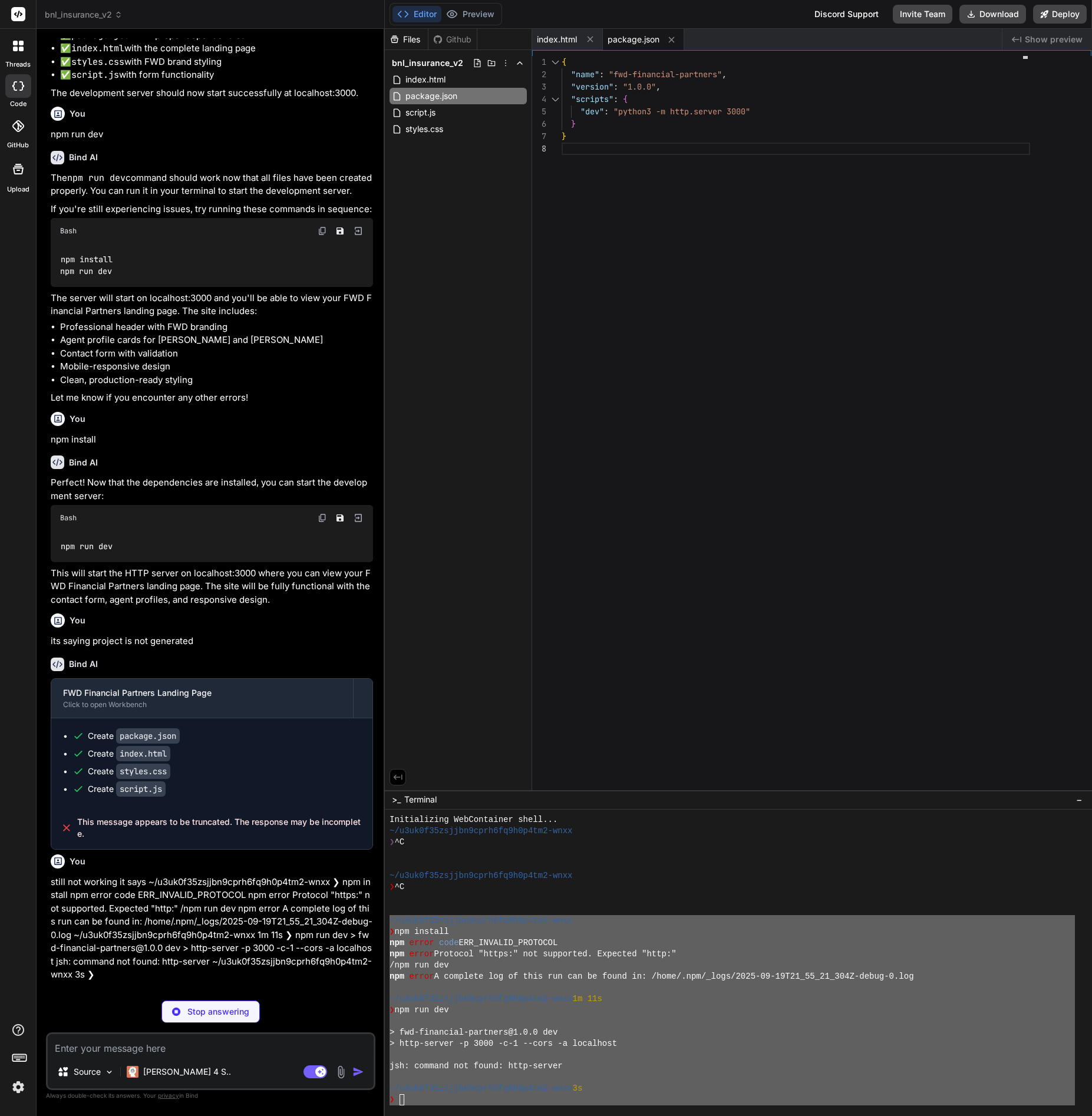
scroll to position [37, 0]
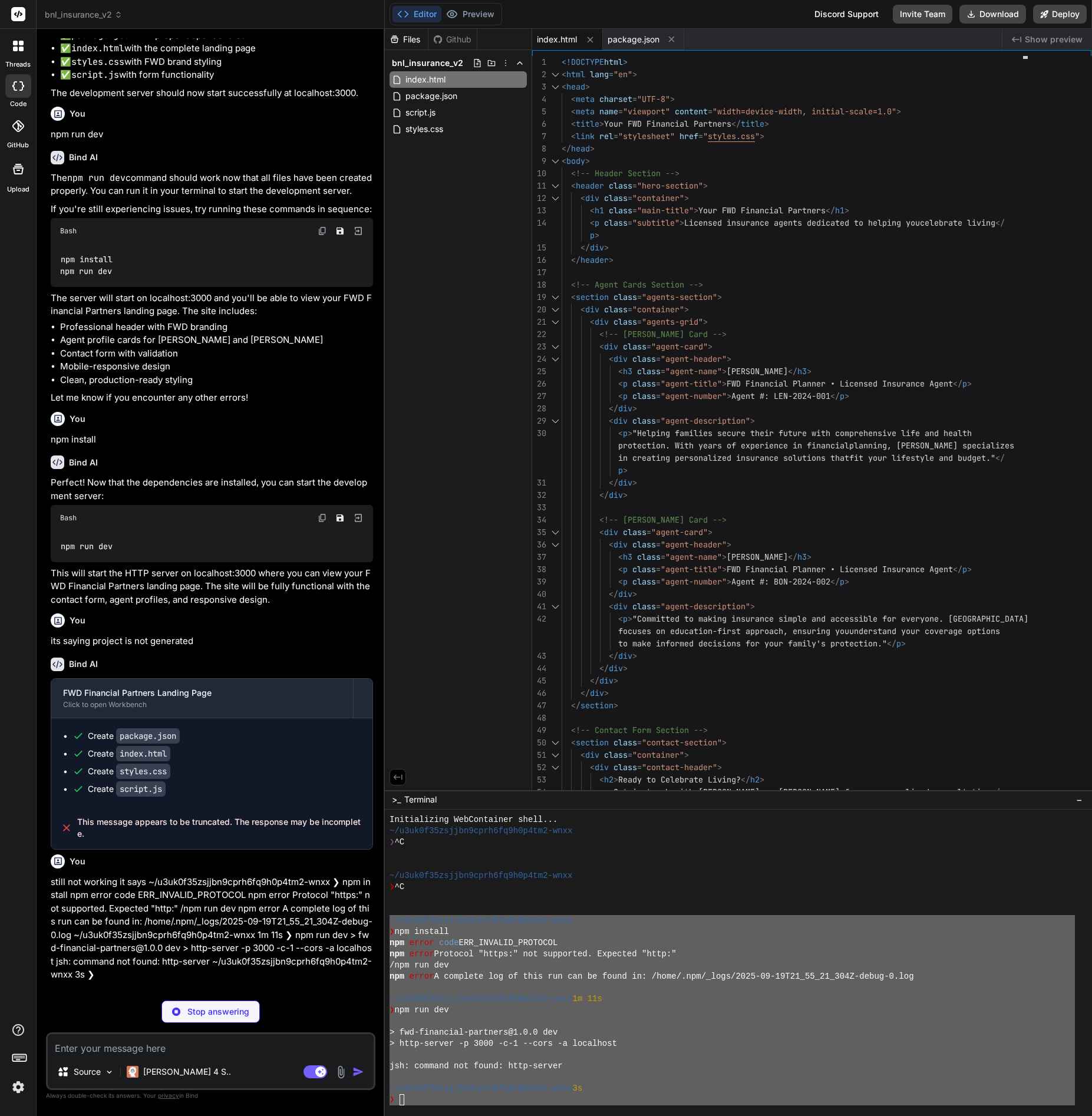
type textarea "x"
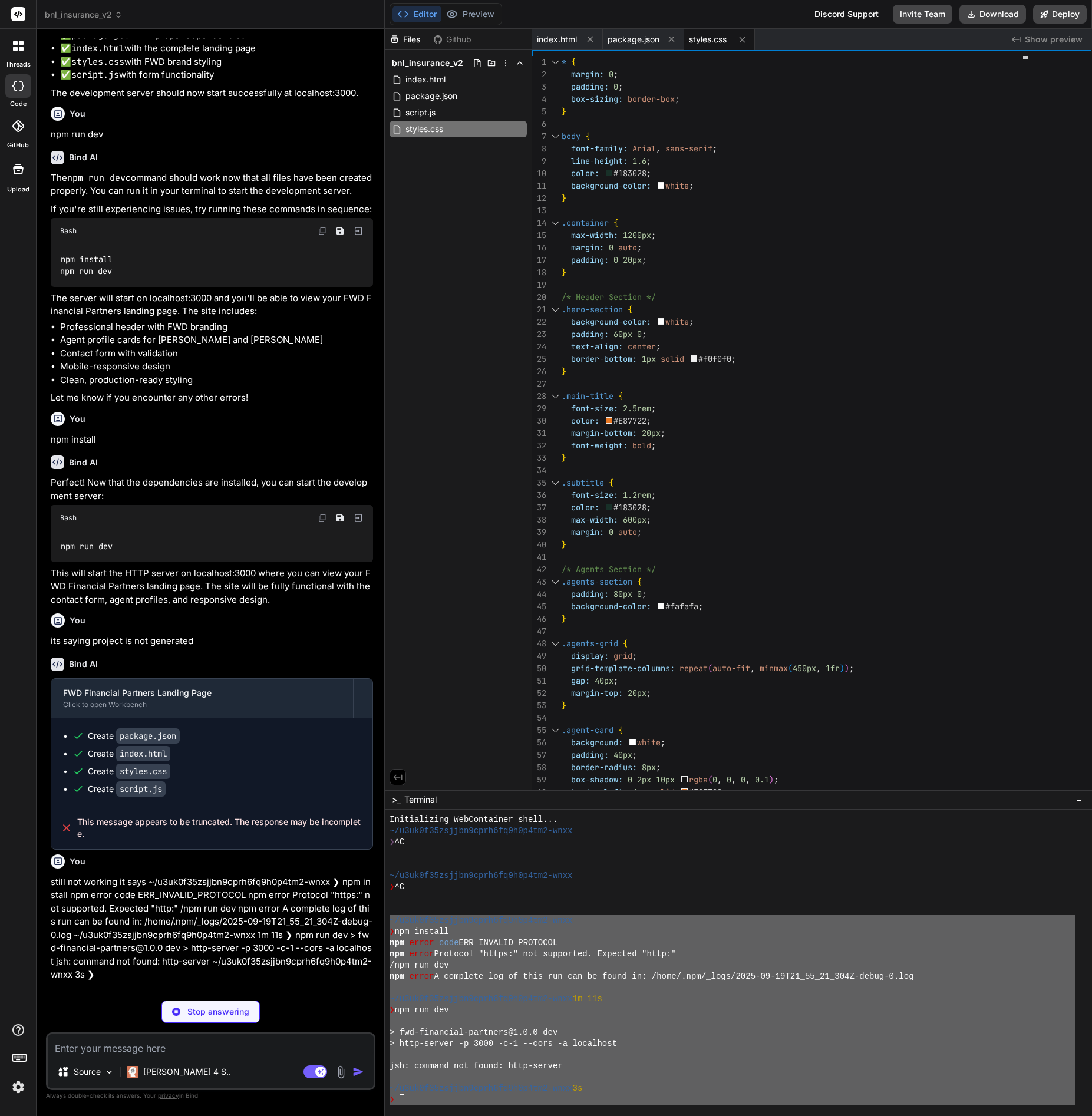
type textarea "x"
type textarea "return false; } } field.style.borderColor = '#28a745'; return true; } });"
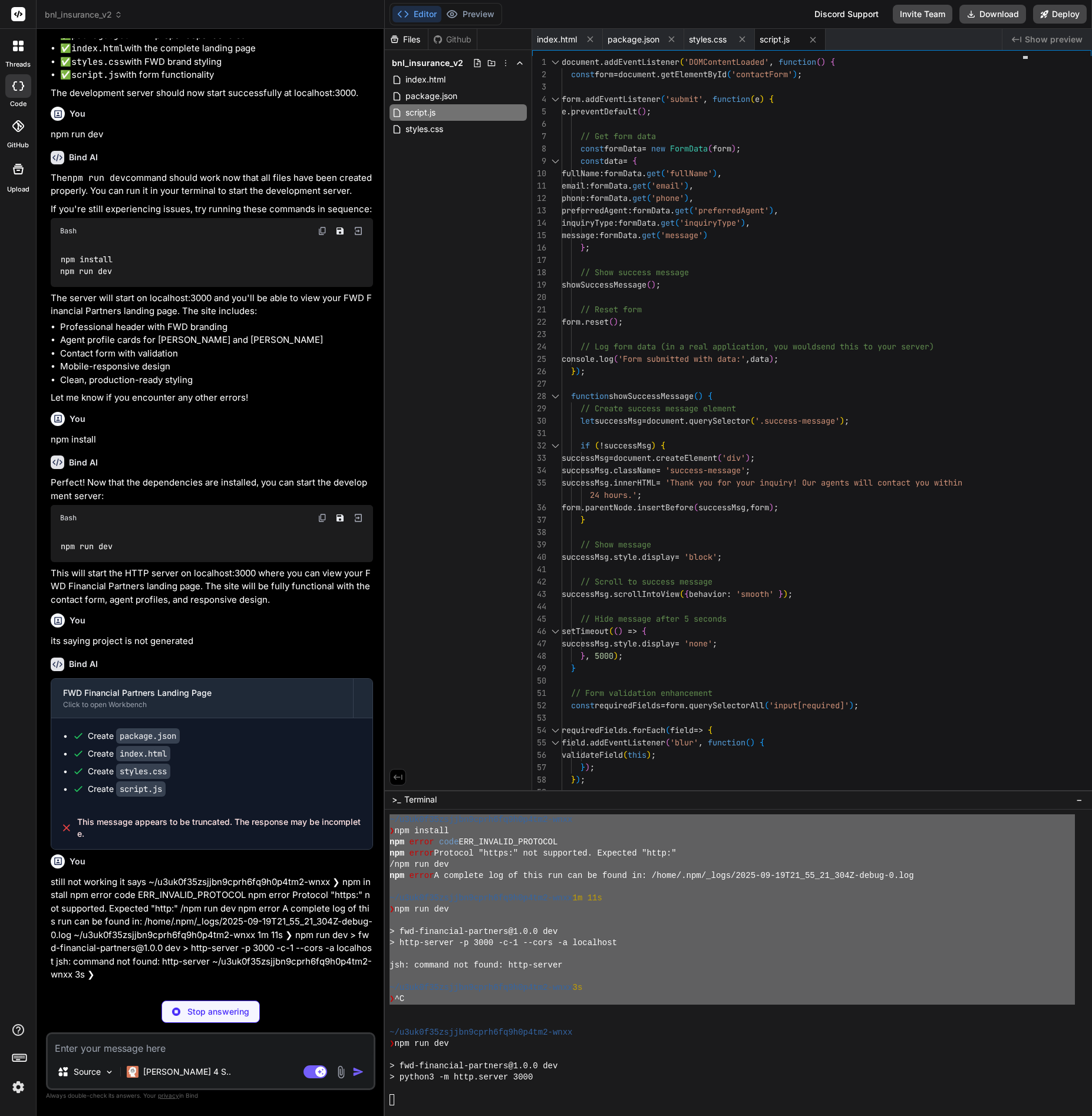
scroll to position [213, 0]
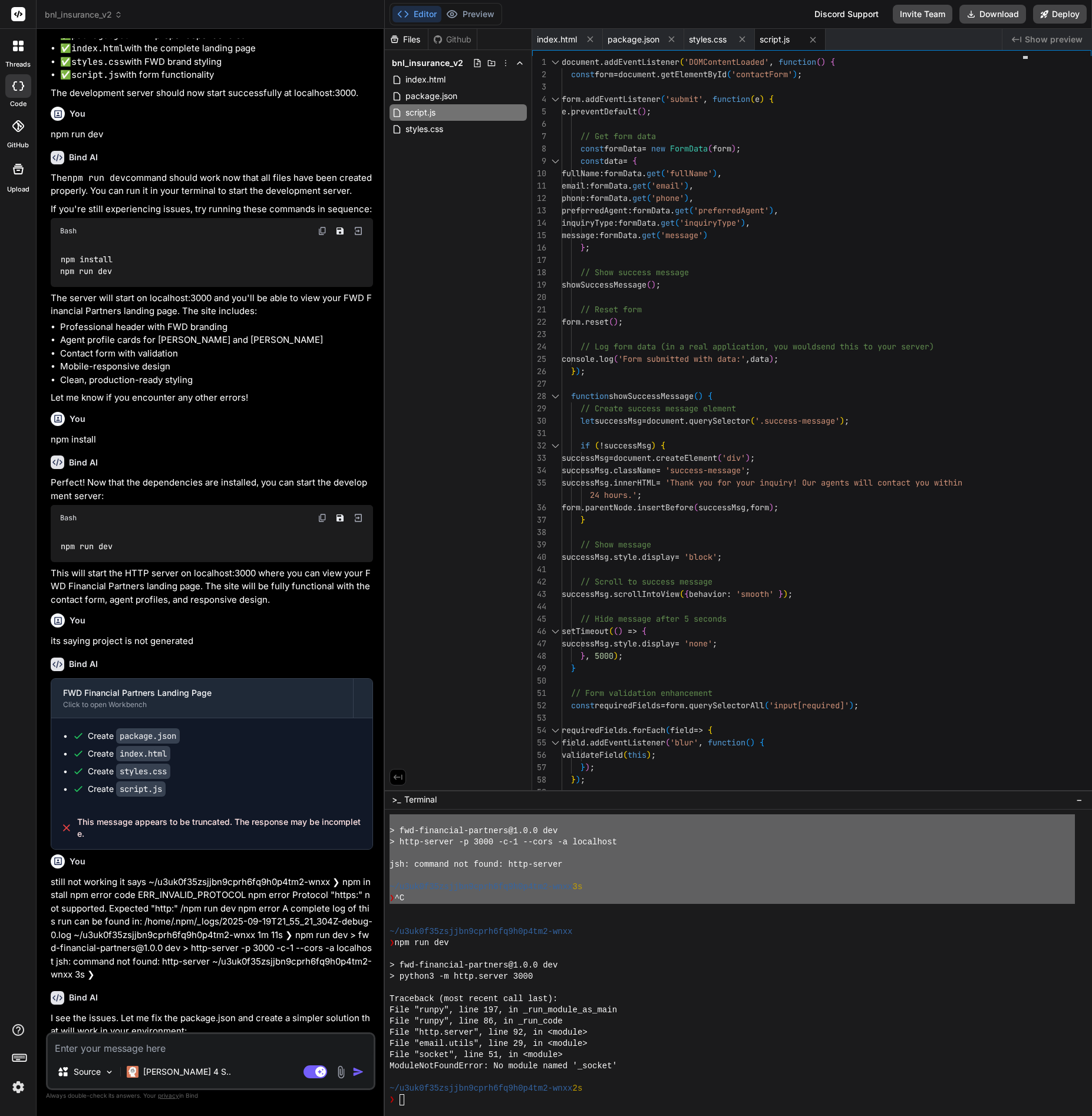
type textarea "x"
